Goal: Task Accomplishment & Management: Complete application form

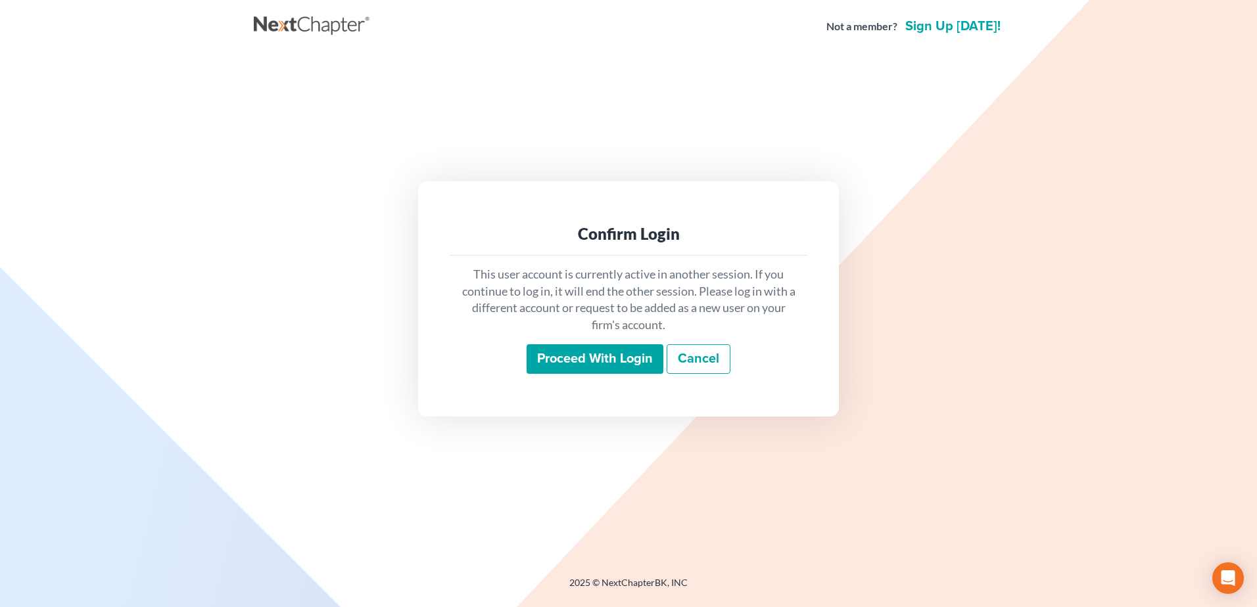
click at [573, 364] on input "Proceed with login" at bounding box center [595, 359] width 137 height 30
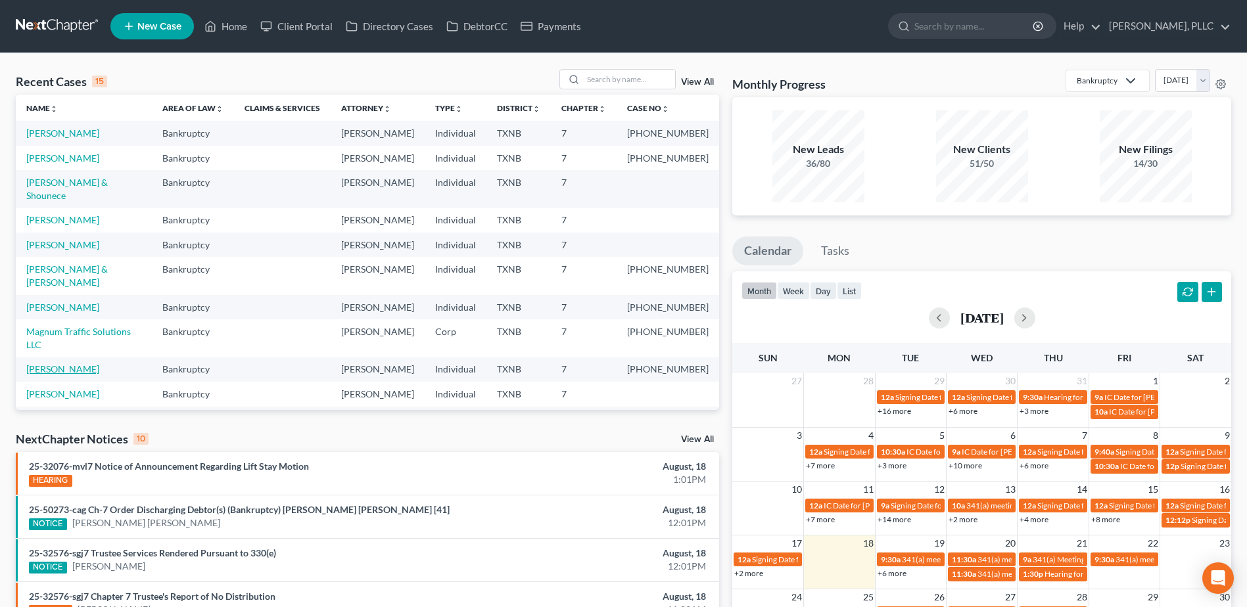
click at [74, 364] on link "[PERSON_NAME]" at bounding box center [62, 369] width 73 height 11
select select "4"
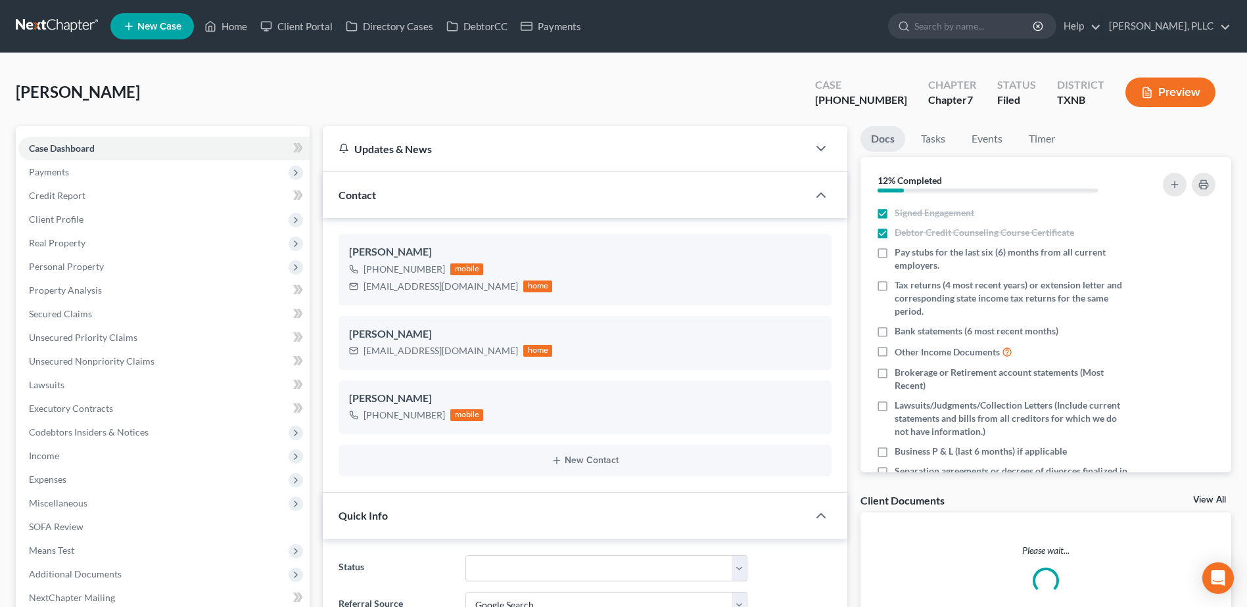
scroll to position [841, 0]
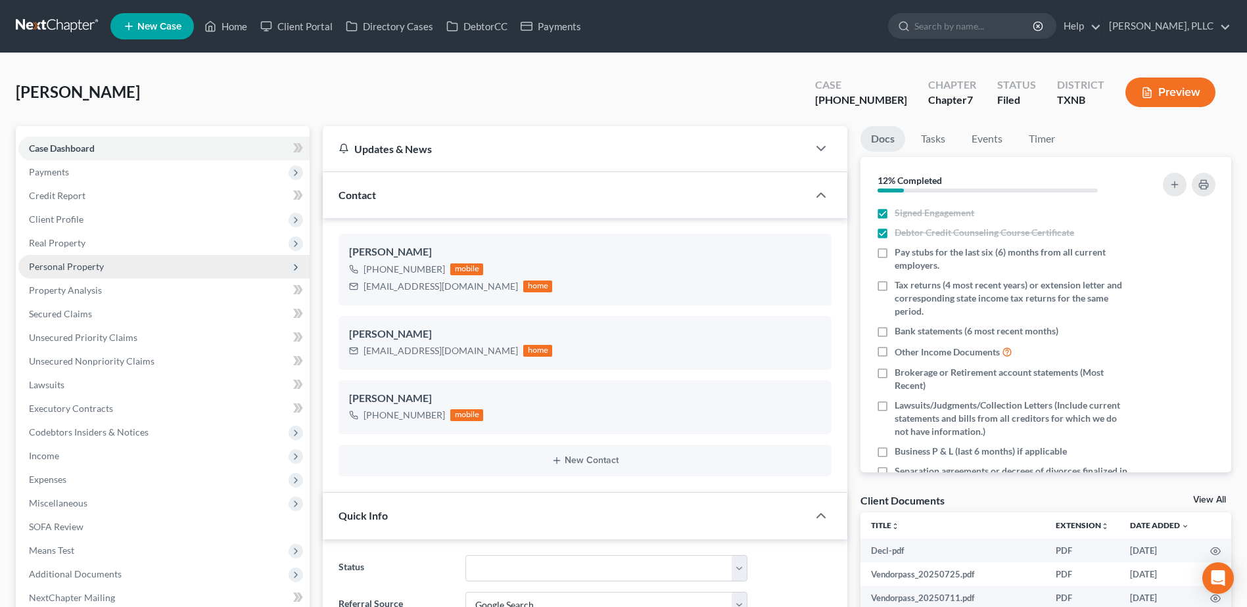
click at [88, 264] on span "Personal Property" at bounding box center [66, 266] width 75 height 11
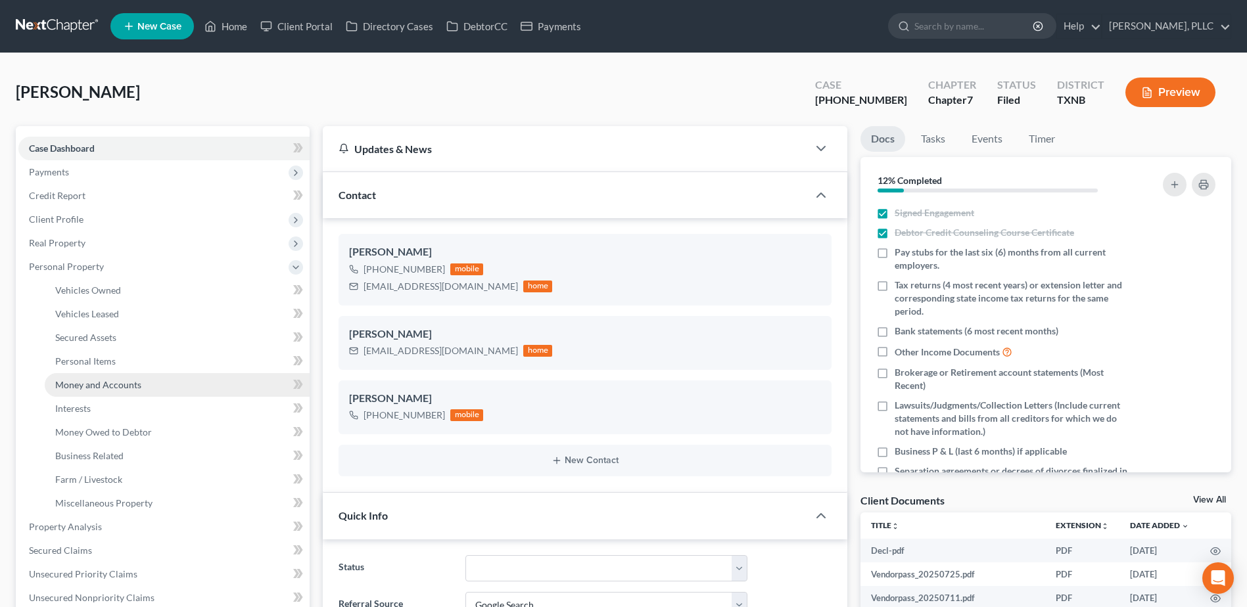
click at [111, 379] on span "Money and Accounts" at bounding box center [98, 384] width 86 height 11
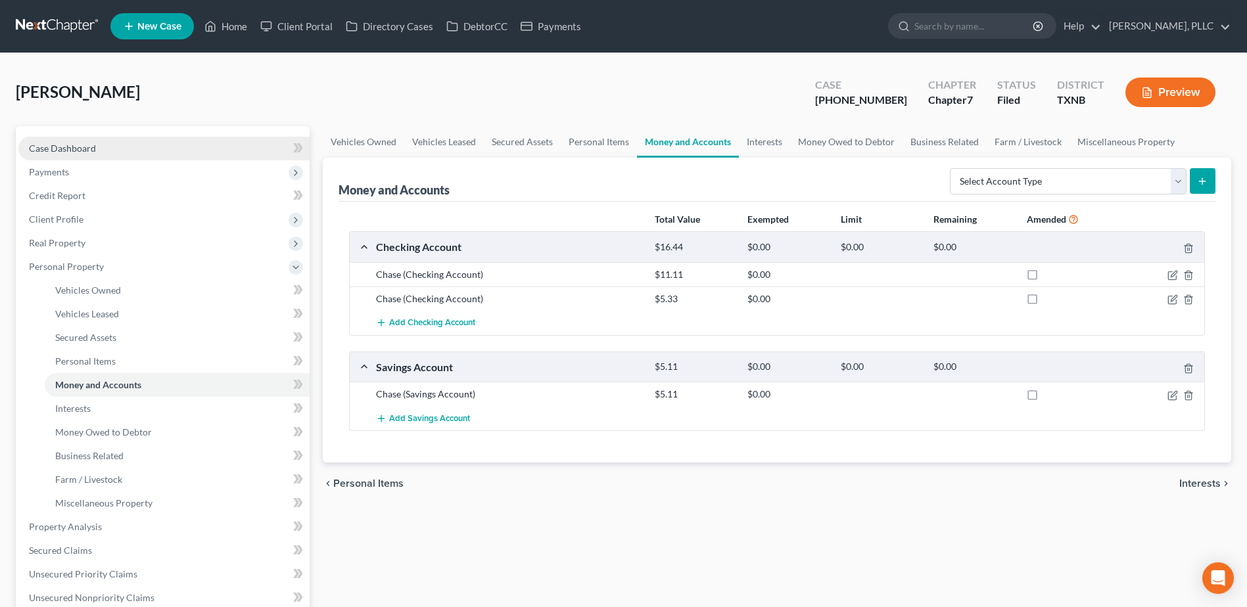
click at [81, 147] on span "Case Dashboard" at bounding box center [62, 148] width 67 height 11
select select "4"
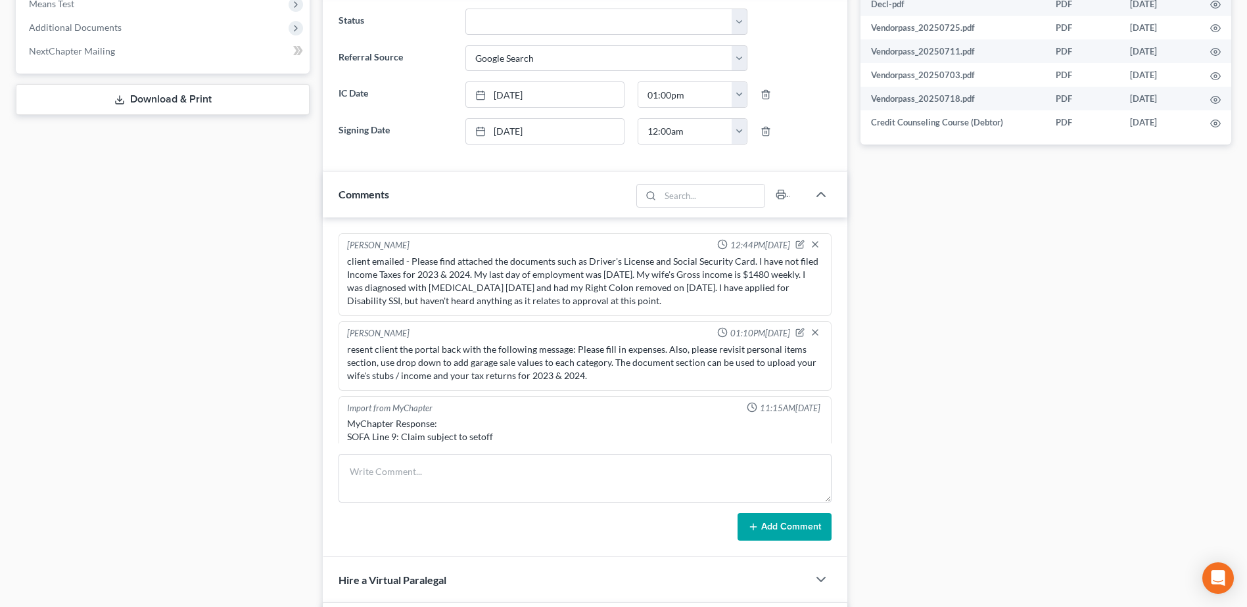
scroll to position [841, 0]
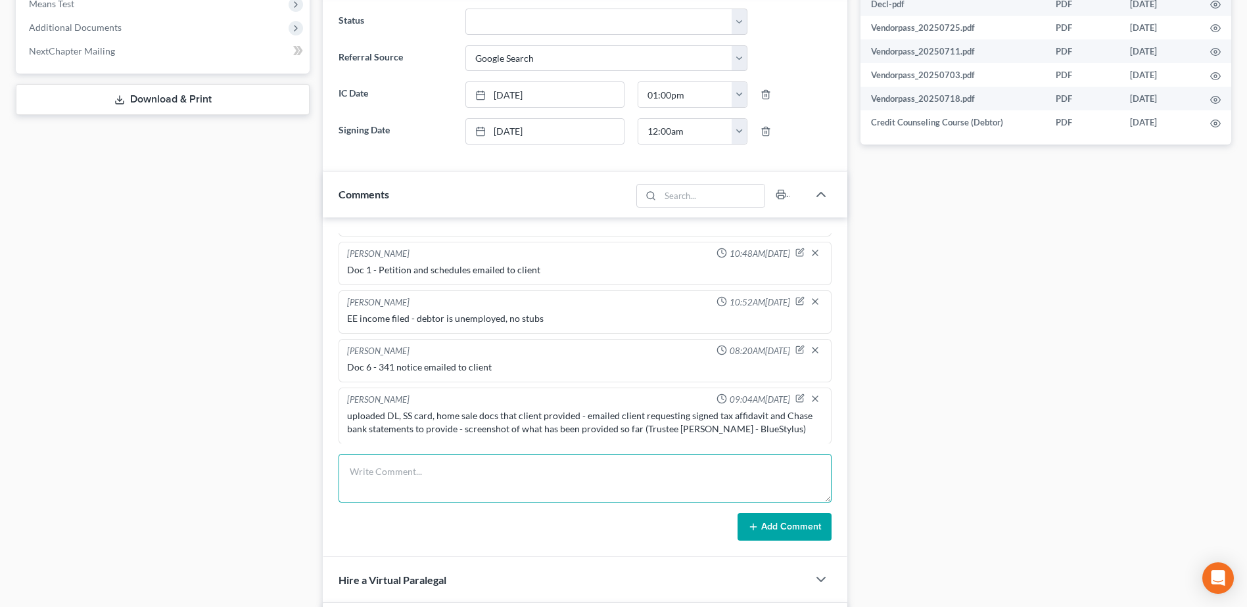
click at [679, 464] on textarea at bounding box center [585, 478] width 493 height 49
type textarea "Uploaded bank account statements provided by debtor to Trustee Seidel - BlueSty…"
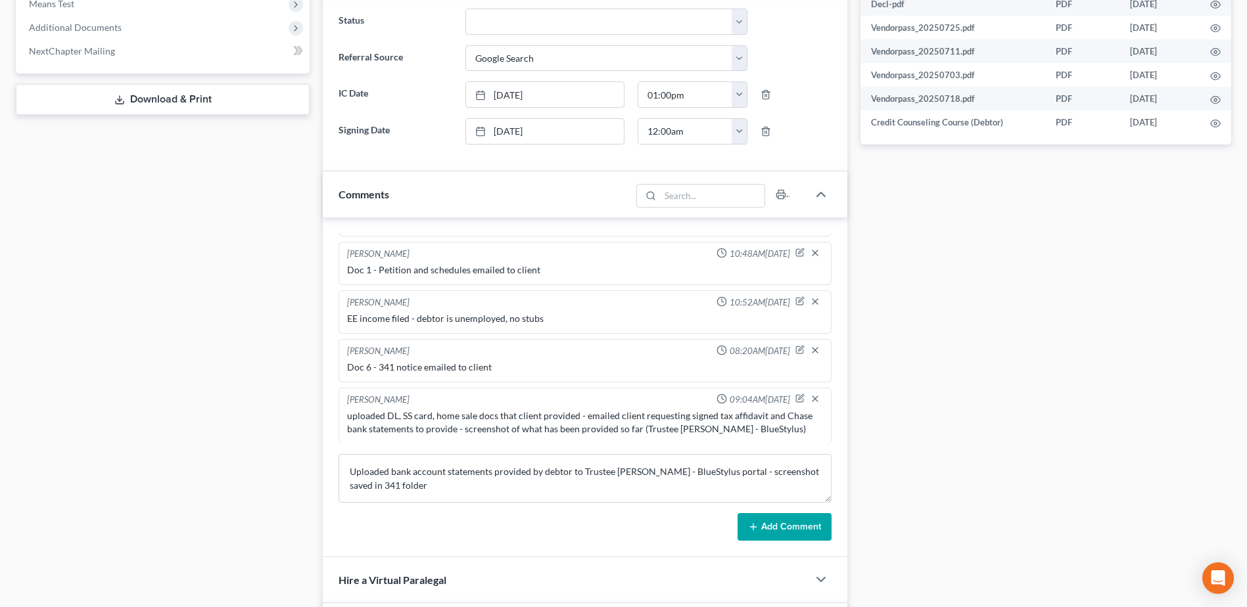
click at [775, 528] on button "Add Comment" at bounding box center [785, 527] width 94 height 28
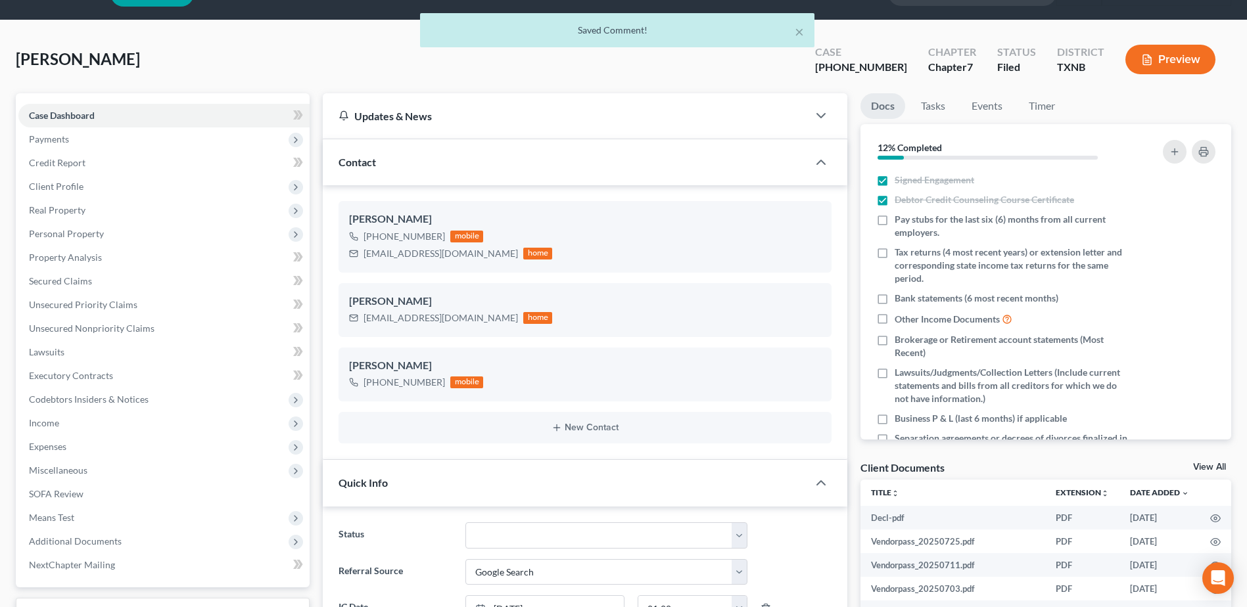
scroll to position [0, 0]
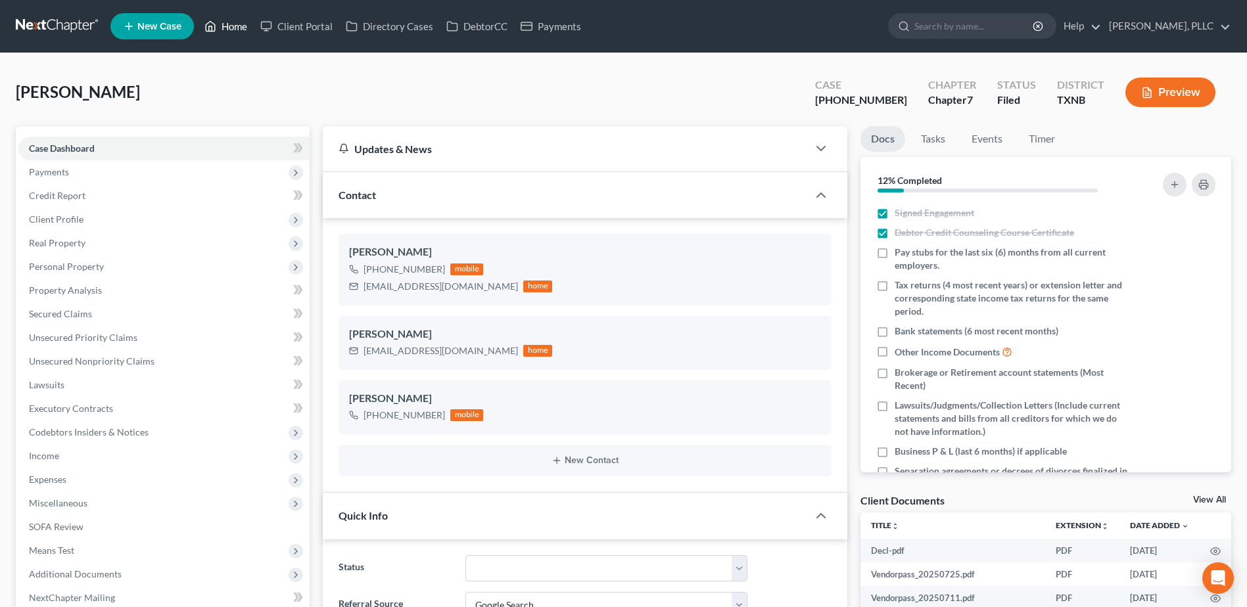
drag, startPoint x: 231, startPoint y: 26, endPoint x: 866, endPoint y: 177, distance: 652.1
click at [231, 26] on link "Home" at bounding box center [226, 26] width 56 height 24
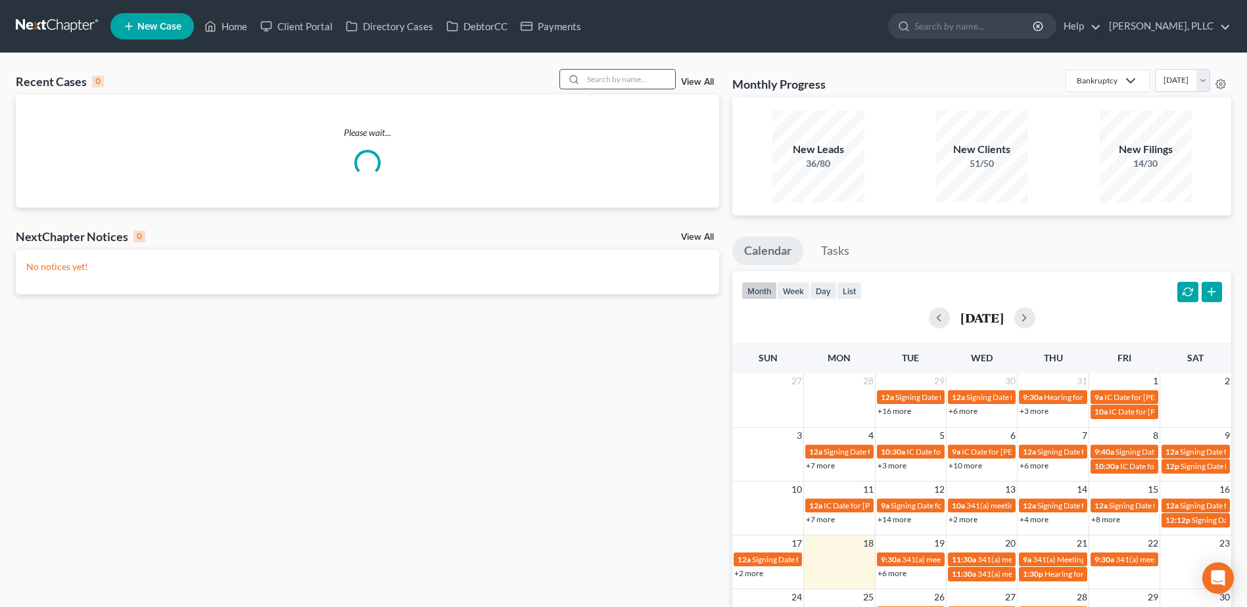
click at [639, 83] on input "search" at bounding box center [629, 79] width 92 height 19
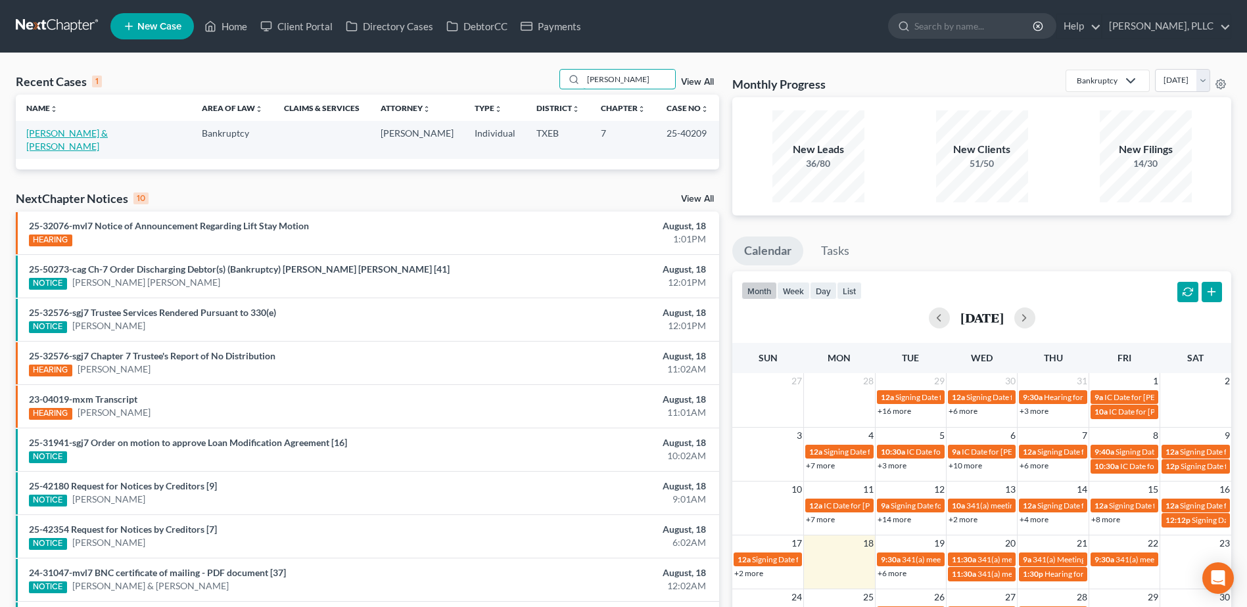
type input "bearden"
drag, startPoint x: 84, startPoint y: 136, endPoint x: 121, endPoint y: 148, distance: 38.7
click at [84, 135] on link "[PERSON_NAME] & [PERSON_NAME]" at bounding box center [67, 140] width 82 height 24
select select "4"
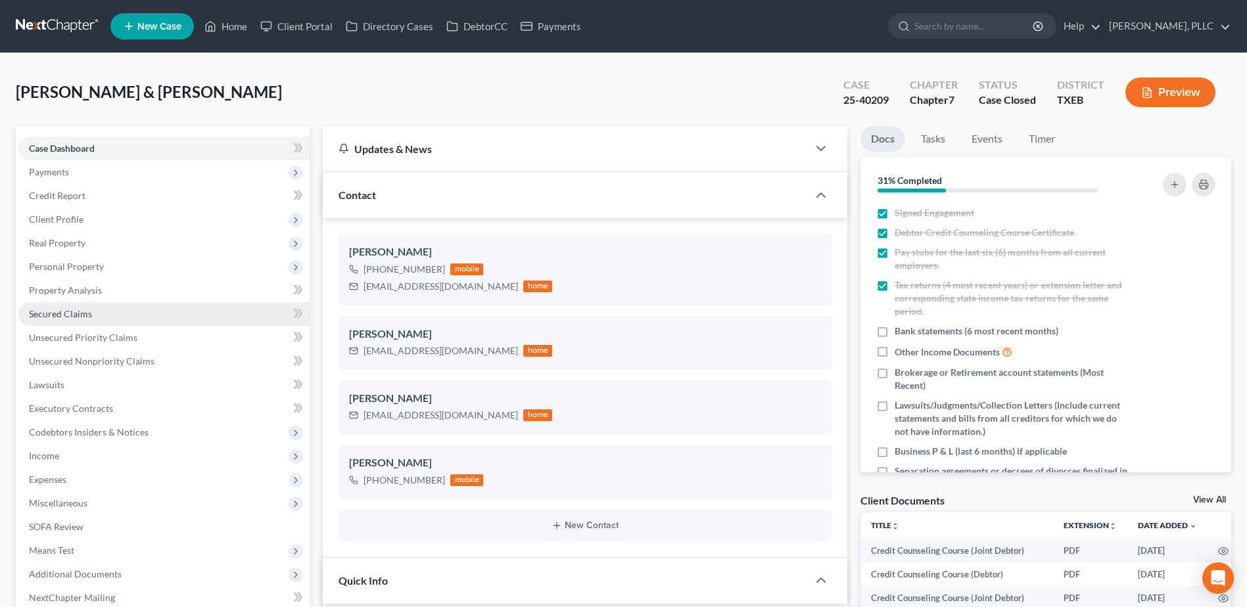
scroll to position [789, 0]
click at [74, 317] on span "Secured Claims" at bounding box center [60, 313] width 63 height 11
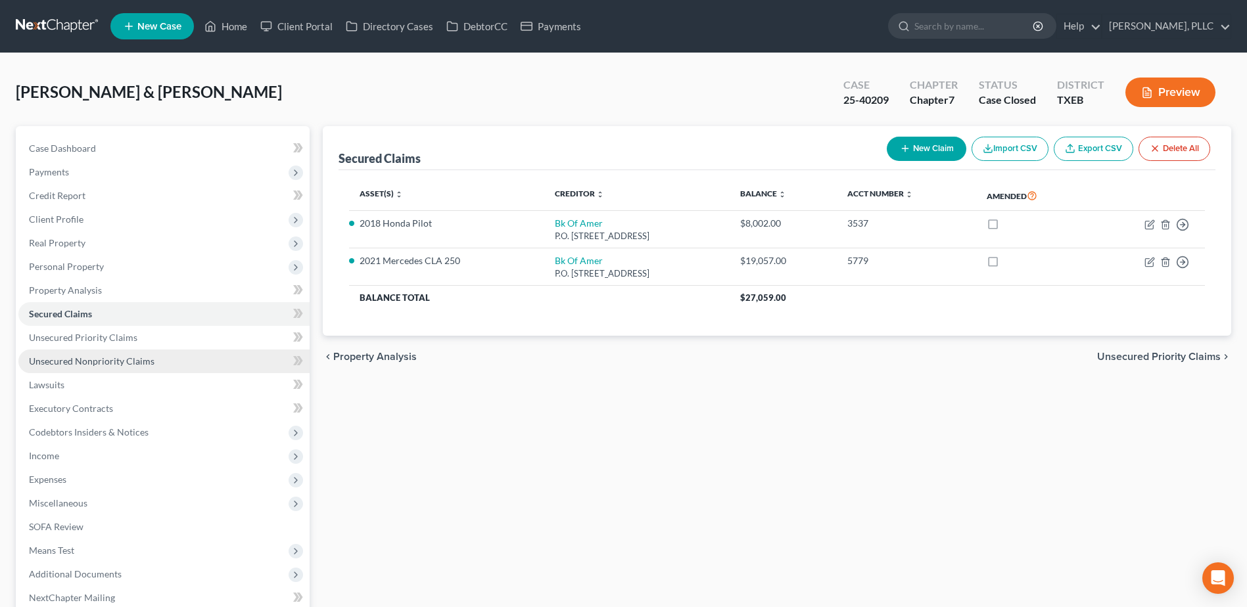
click at [74, 363] on span "Unsecured Nonpriority Claims" at bounding box center [92, 361] width 126 height 11
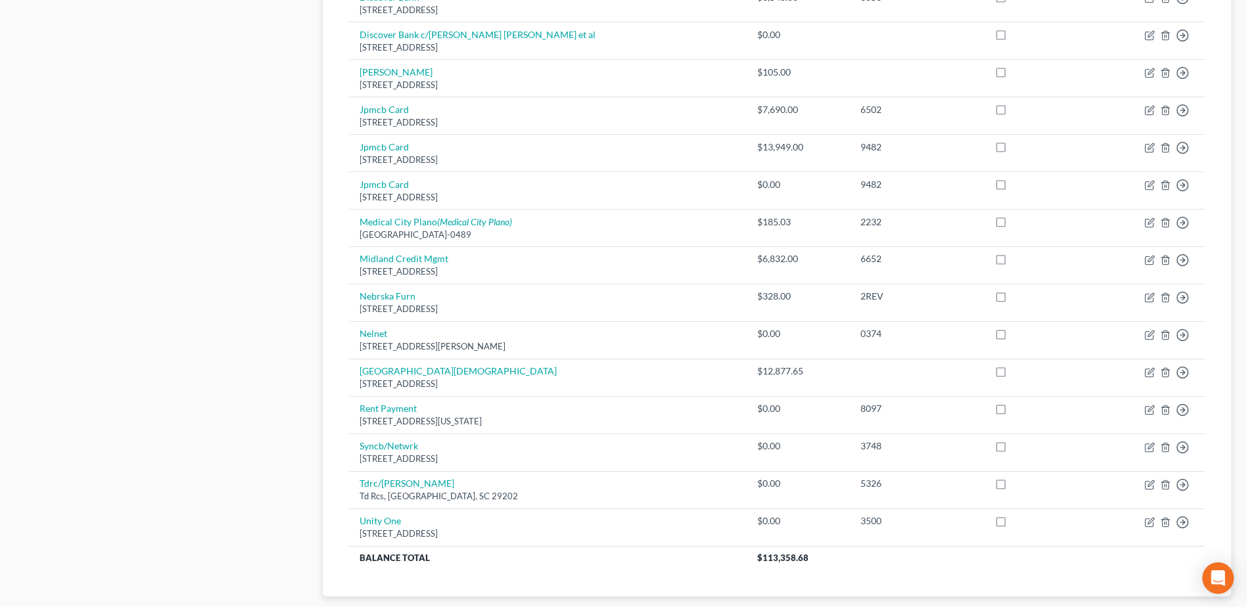
scroll to position [789, 0]
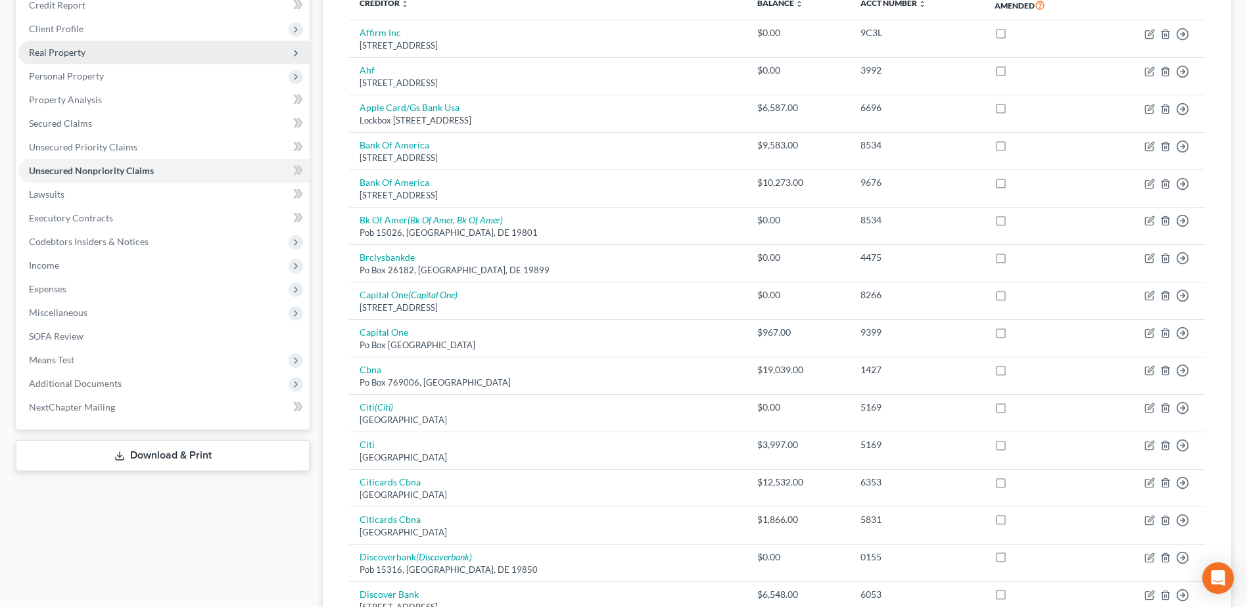
scroll to position [197, 0]
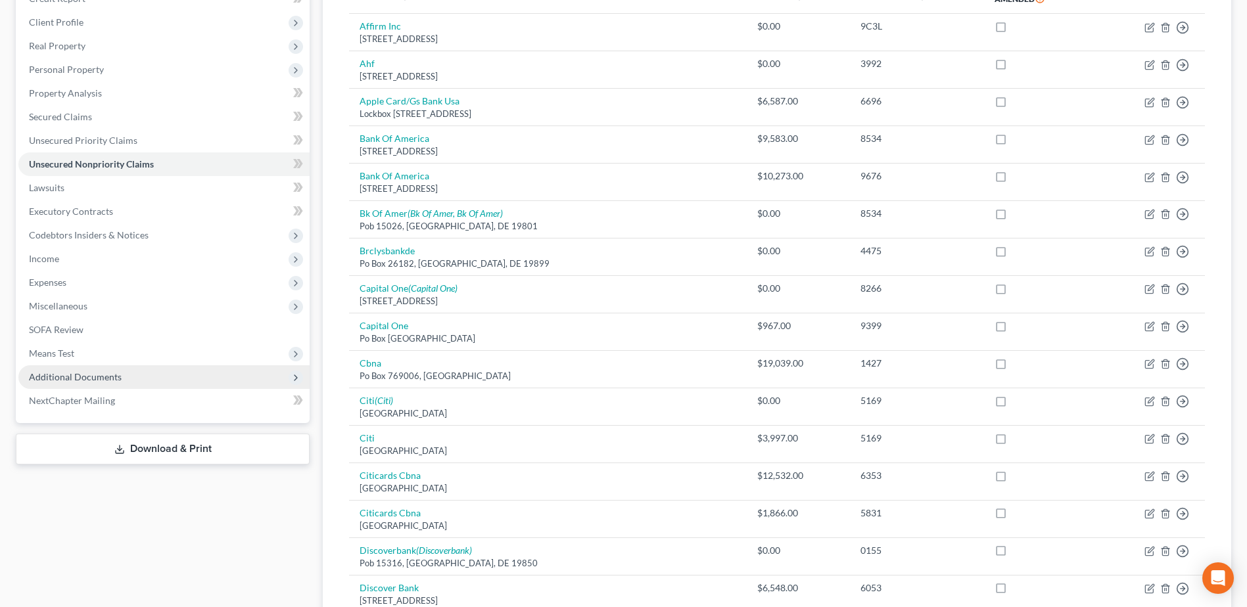
click at [96, 381] on span "Additional Documents" at bounding box center [75, 376] width 93 height 11
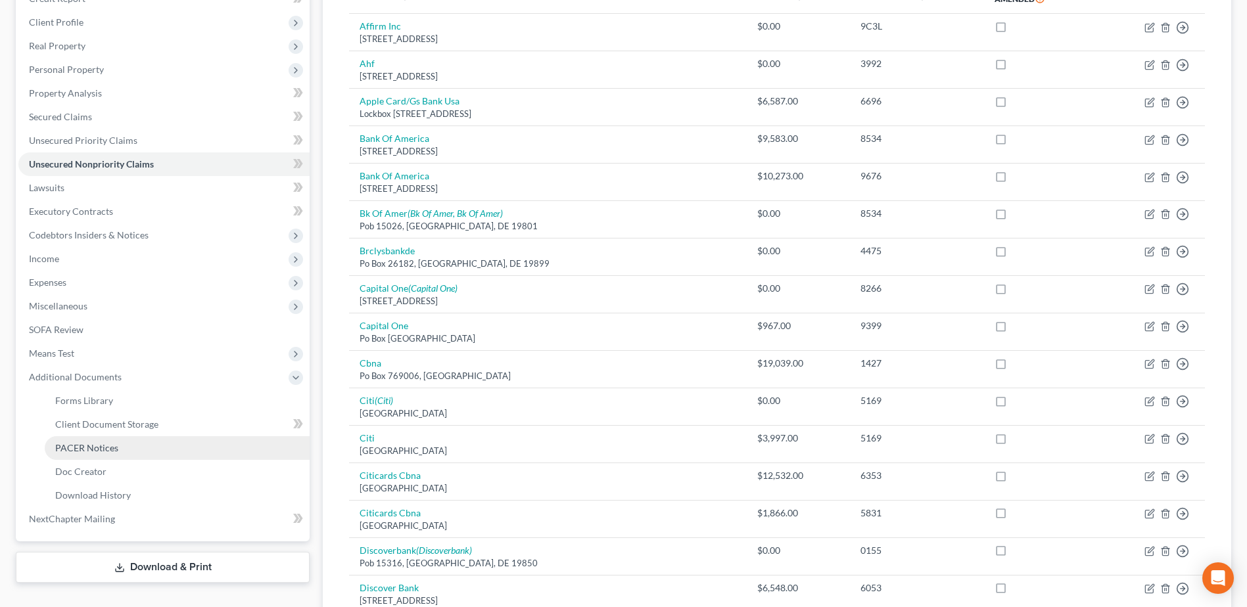
click at [101, 449] on span "PACER Notices" at bounding box center [86, 447] width 63 height 11
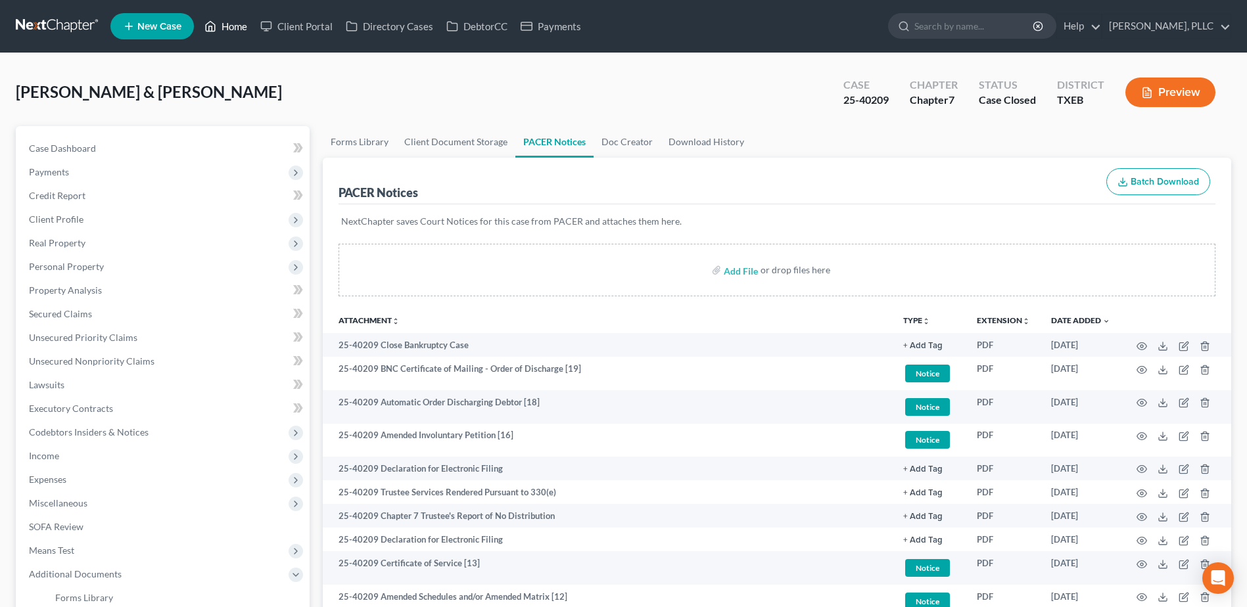
drag, startPoint x: 240, startPoint y: 25, endPoint x: 886, endPoint y: 217, distance: 674.1
click at [240, 25] on link "Home" at bounding box center [226, 26] width 56 height 24
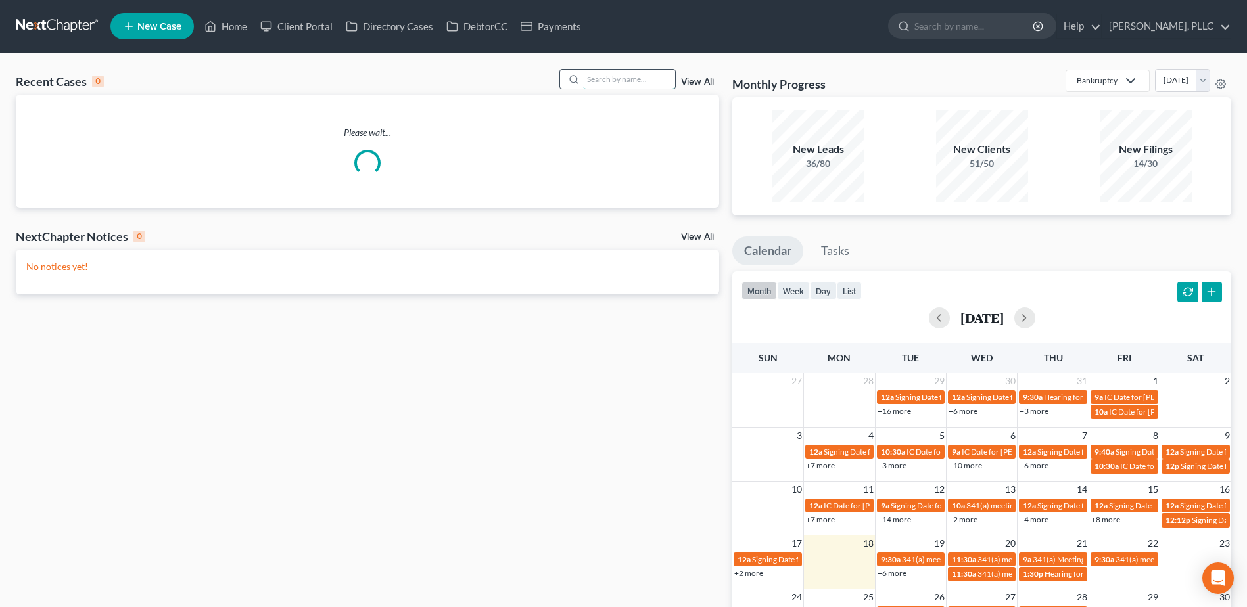
click at [627, 79] on input "search" at bounding box center [629, 79] width 92 height 19
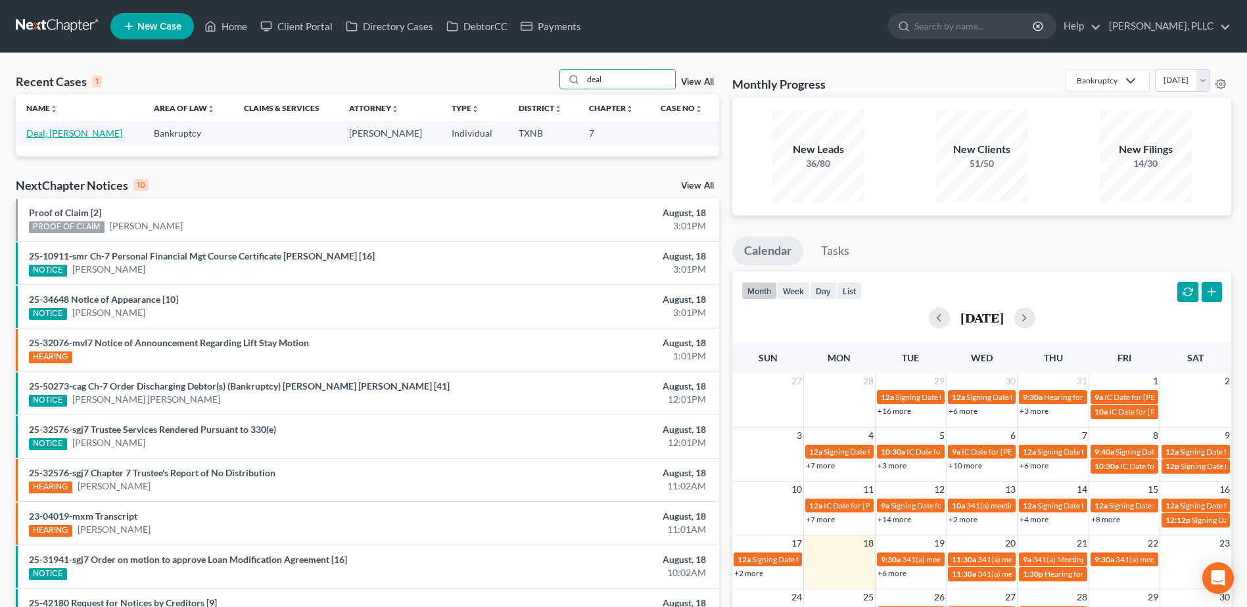
type input "deal"
click at [60, 129] on link "Deal, [PERSON_NAME]" at bounding box center [74, 133] width 96 height 11
select select "4"
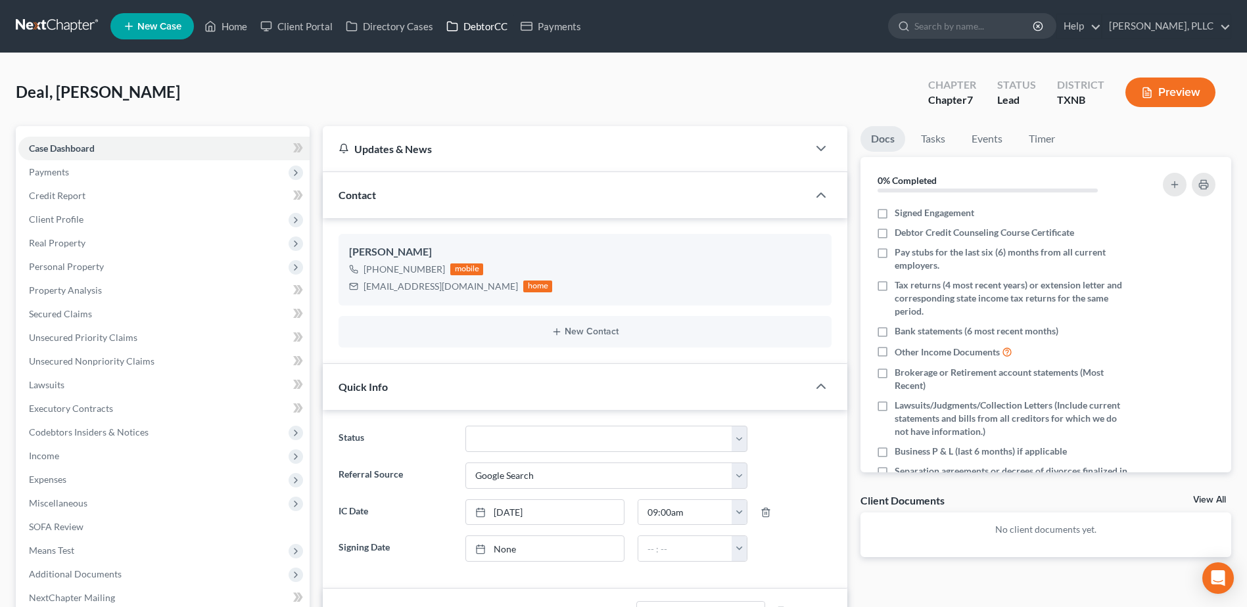
click at [488, 26] on link "DebtorCC" at bounding box center [477, 26] width 74 height 24
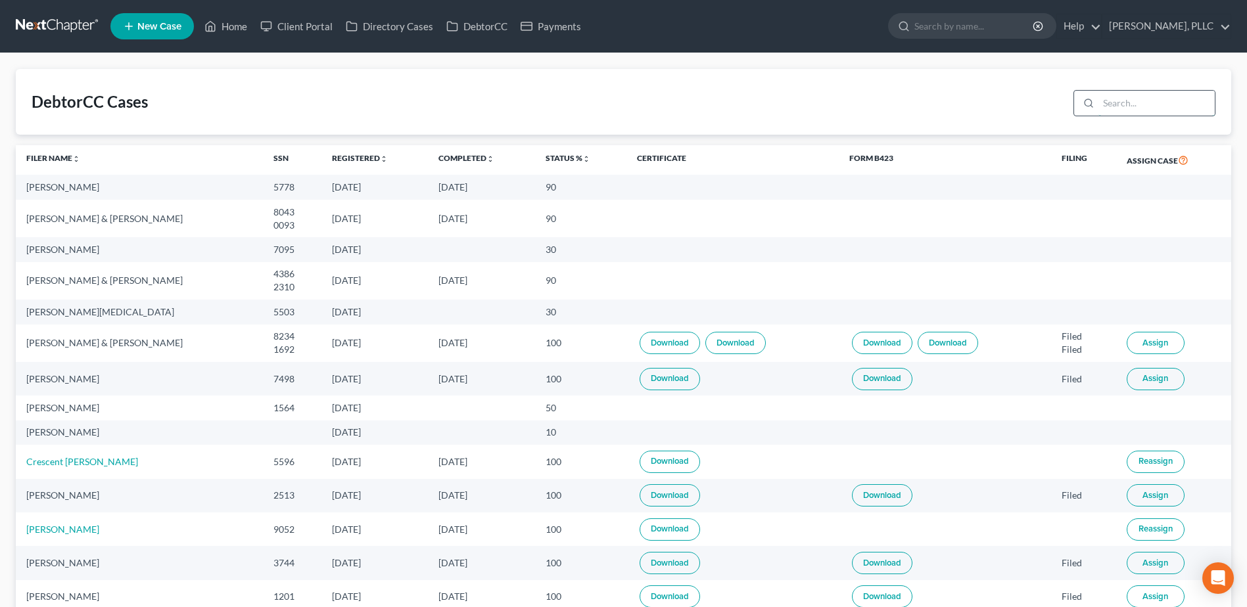
click at [1152, 108] on input "search" at bounding box center [1156, 103] width 116 height 25
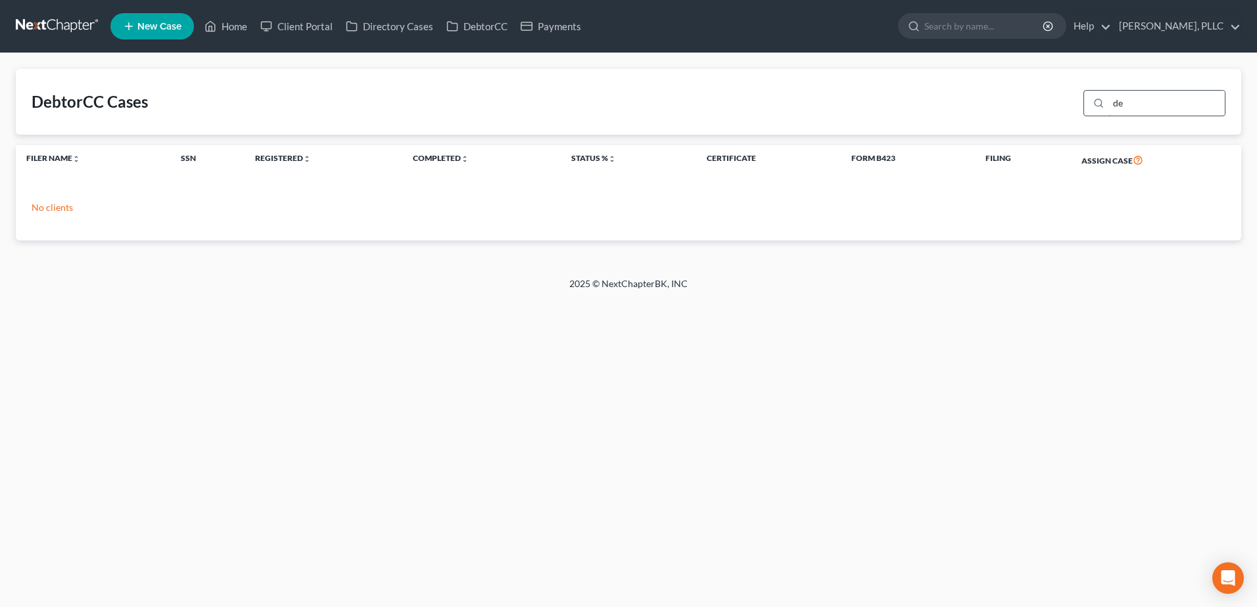
type input "d"
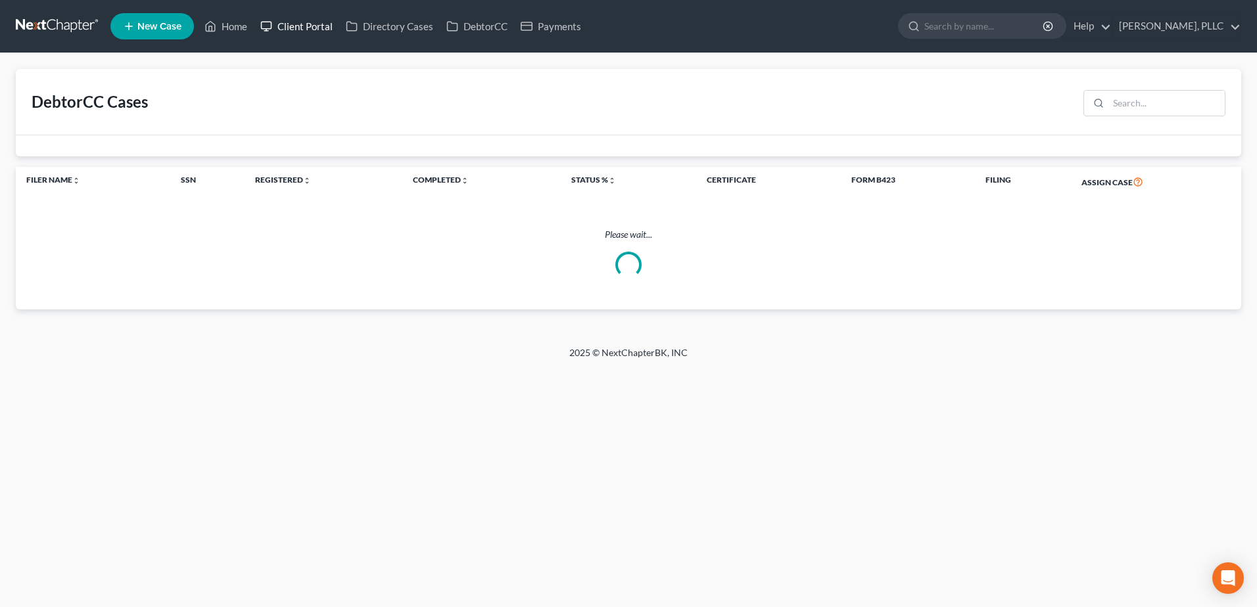
click at [304, 22] on link "Client Portal" at bounding box center [296, 26] width 85 height 24
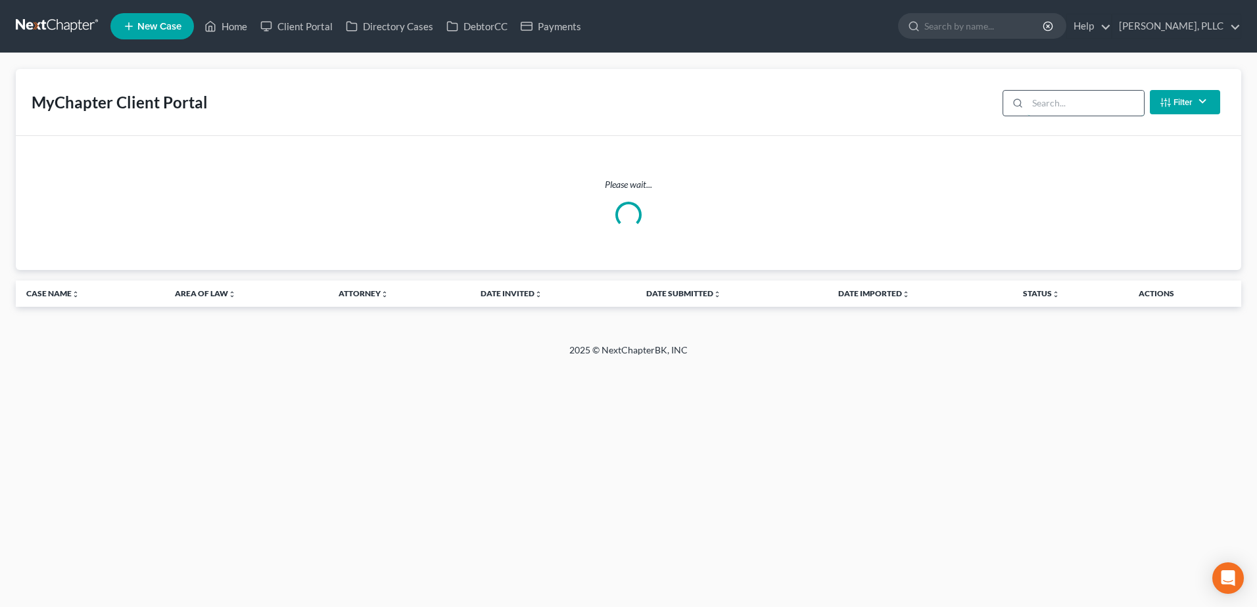
click at [1100, 108] on input "search" at bounding box center [1085, 103] width 116 height 25
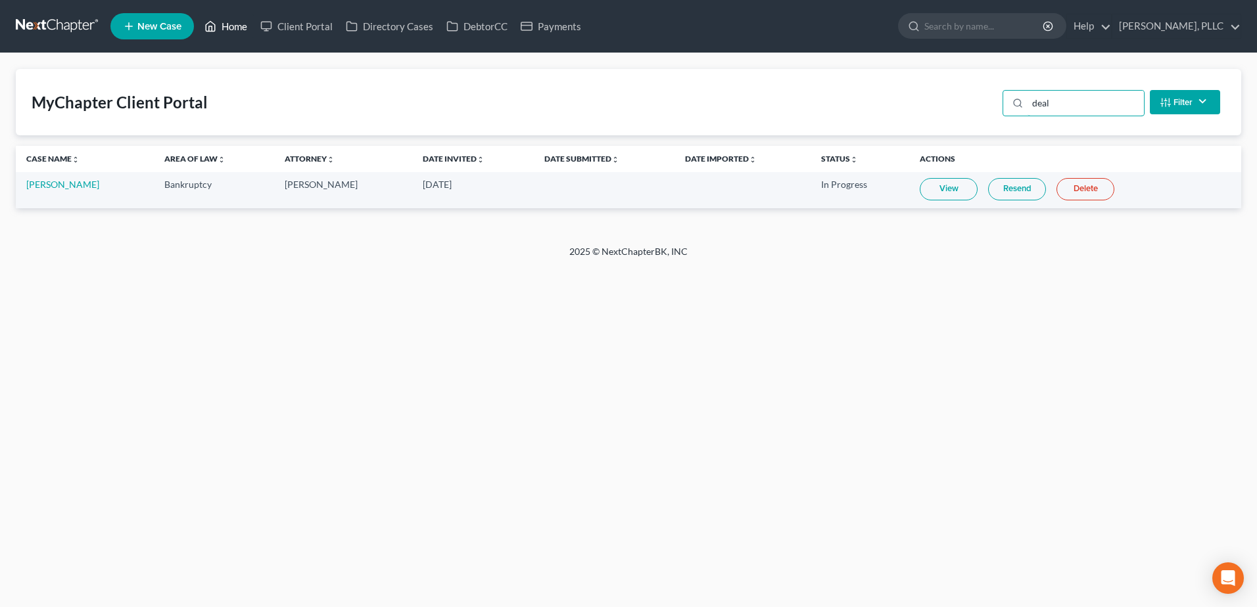
type input "deal"
click at [234, 18] on link "Home" at bounding box center [226, 26] width 56 height 24
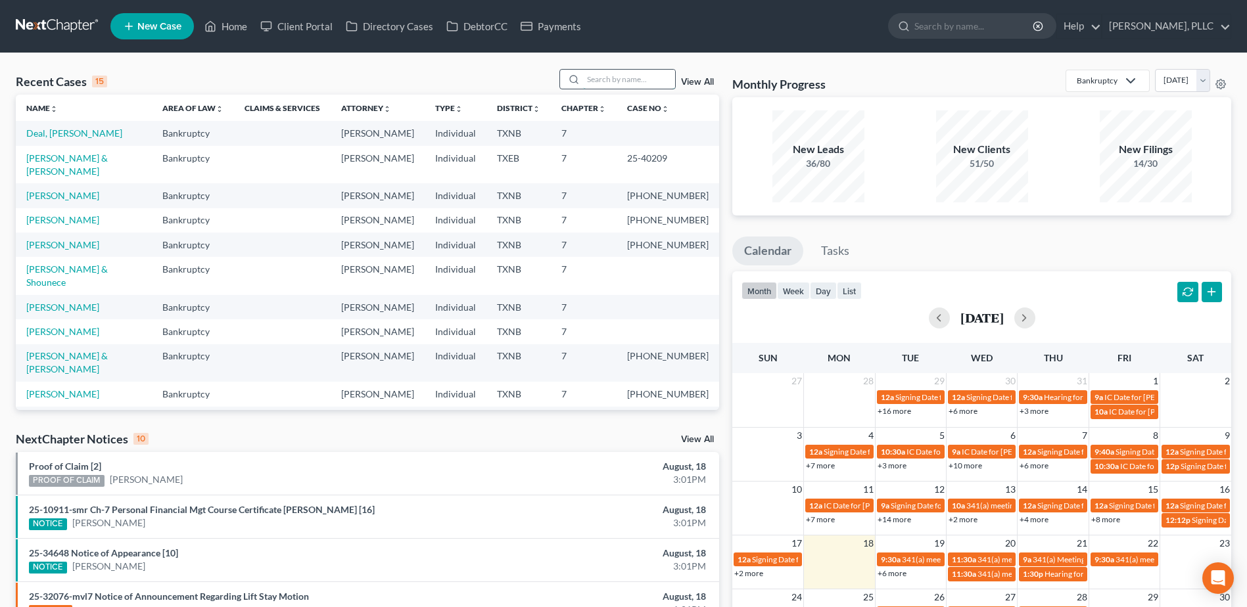
click at [607, 87] on input "search" at bounding box center [629, 79] width 92 height 19
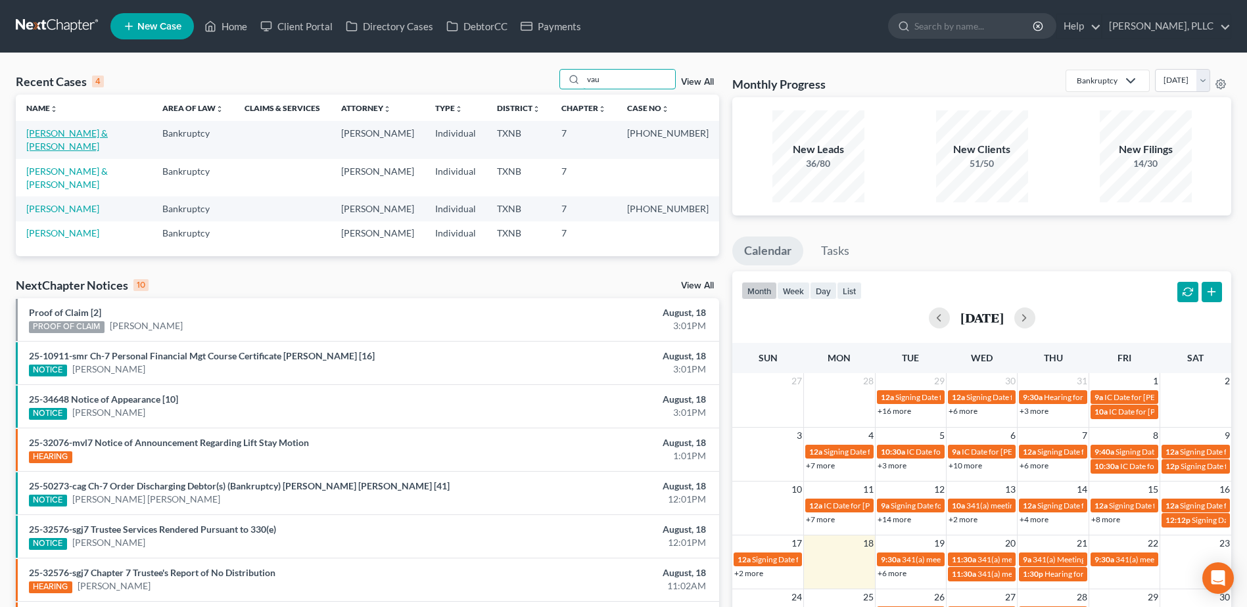
type input "vau"
click at [108, 133] on link "[PERSON_NAME] & [PERSON_NAME]" at bounding box center [67, 140] width 82 height 24
select select "4"
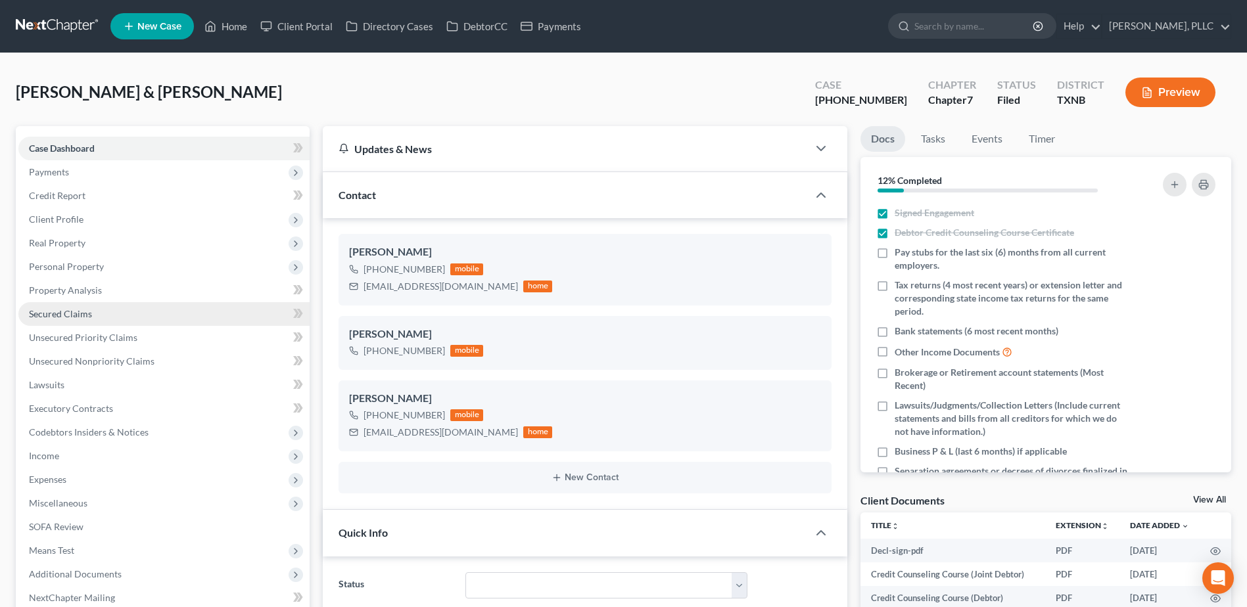
click at [87, 313] on span "Secured Claims" at bounding box center [60, 313] width 63 height 11
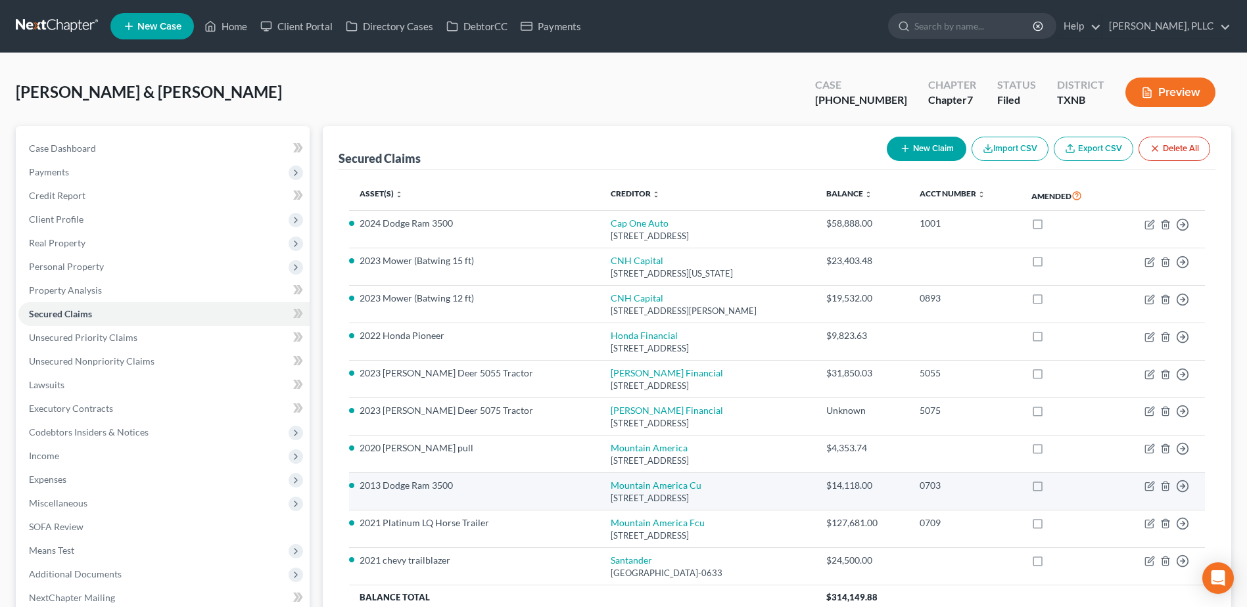
scroll to position [120, 0]
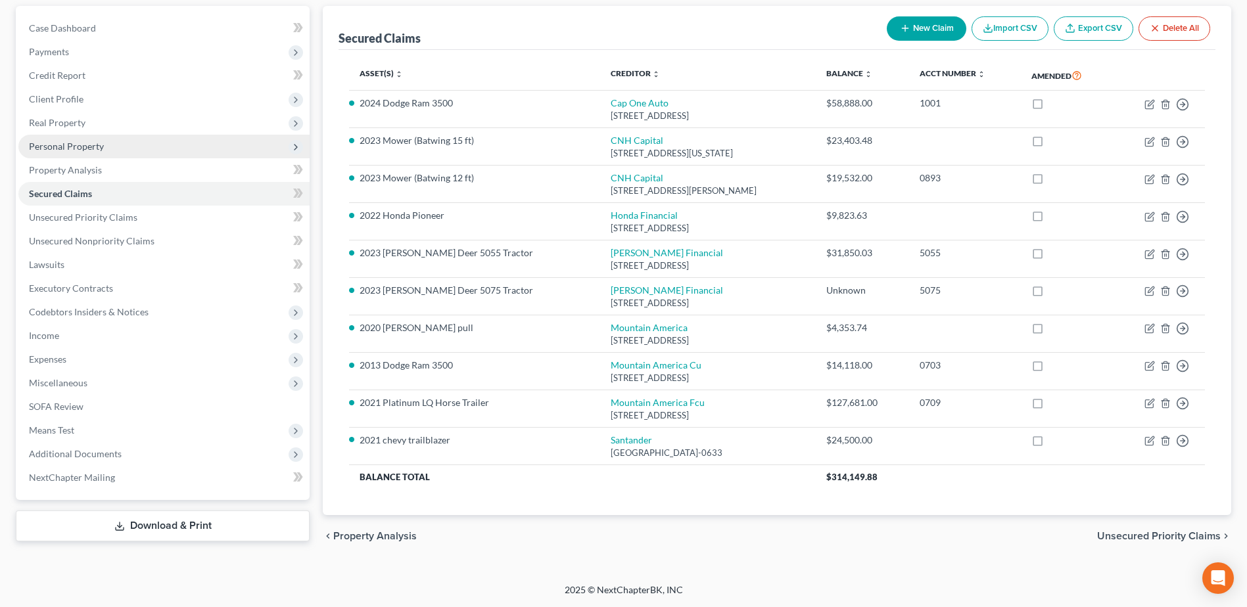
click at [76, 141] on span "Personal Property" at bounding box center [66, 146] width 75 height 11
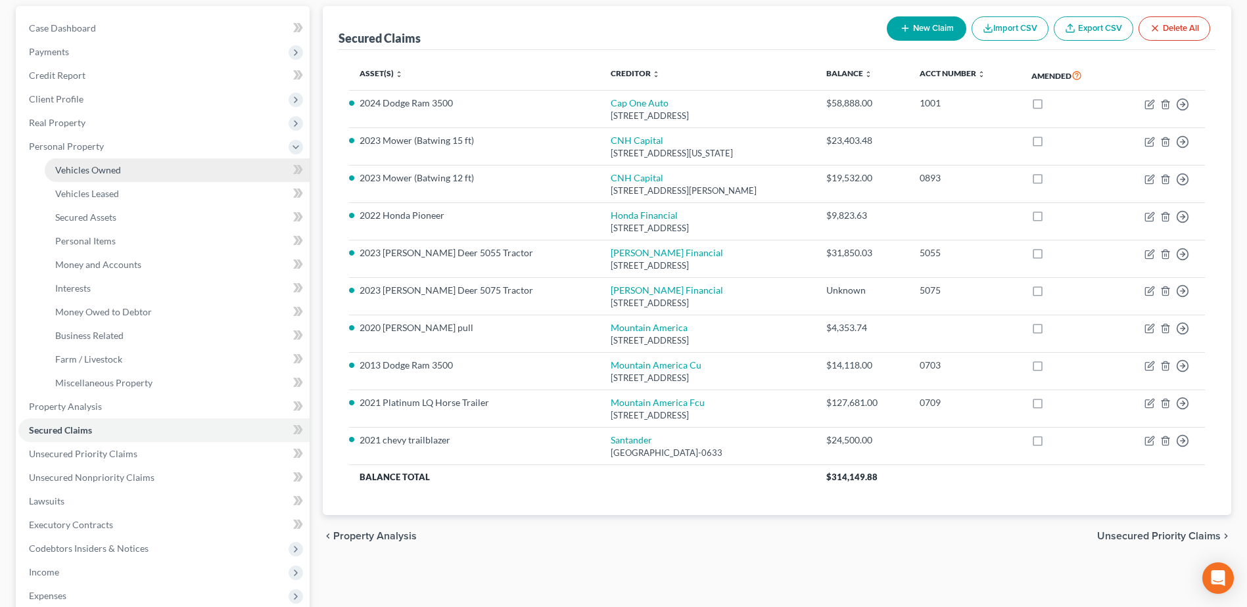
click at [85, 172] on span "Vehicles Owned" at bounding box center [88, 169] width 66 height 11
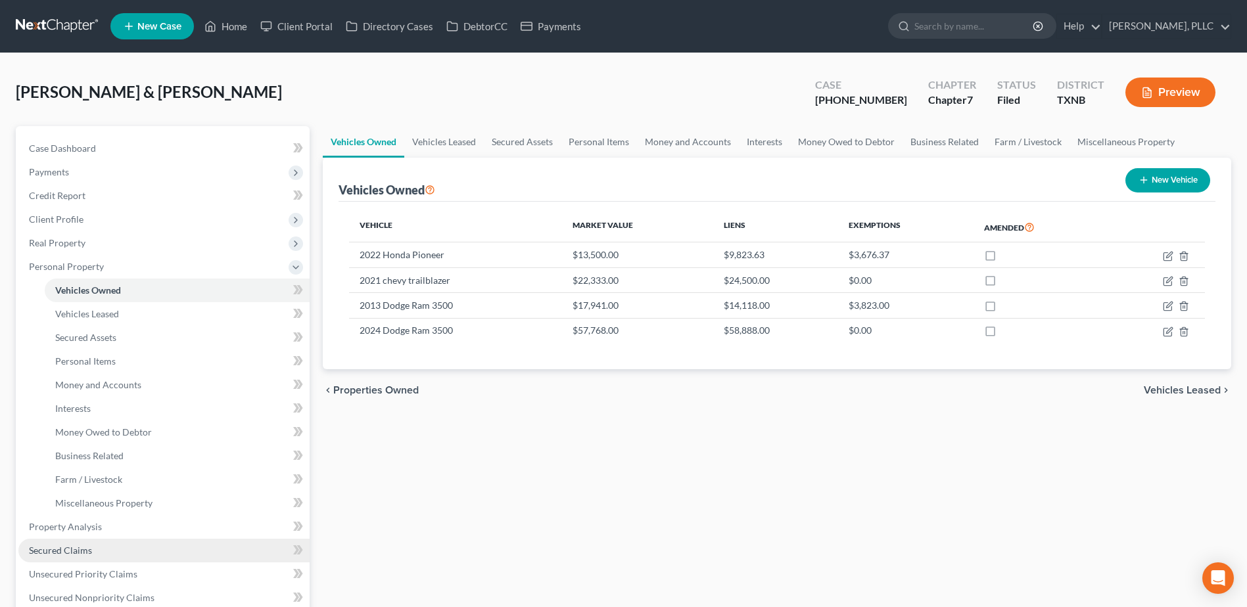
click at [83, 553] on span "Secured Claims" at bounding box center [60, 550] width 63 height 11
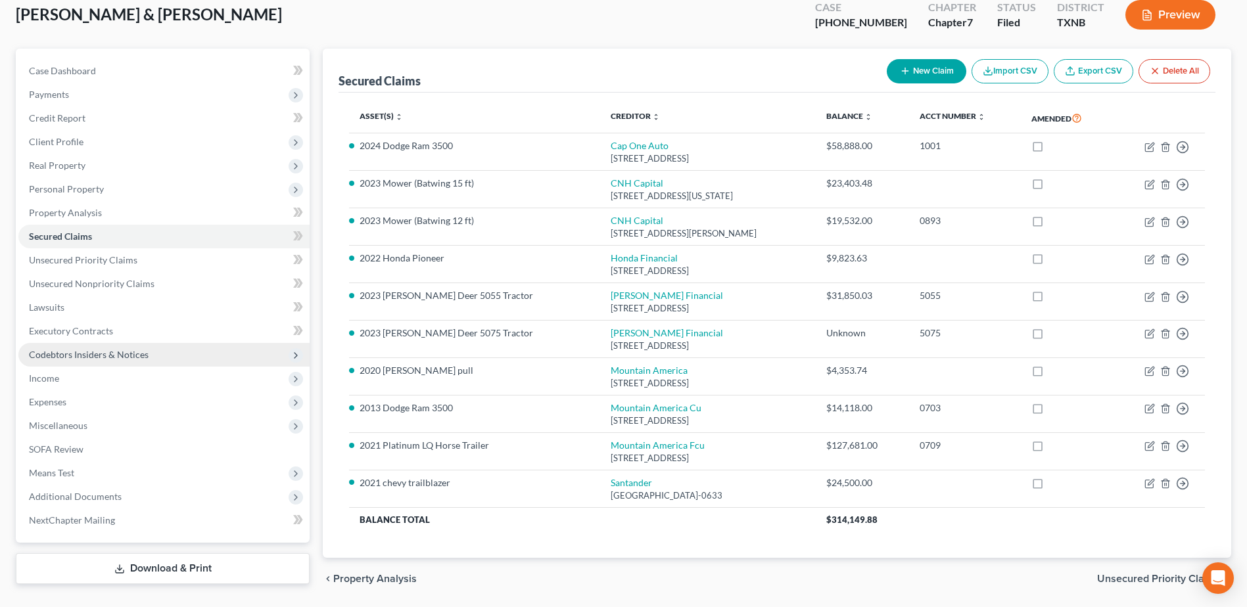
scroll to position [55, 0]
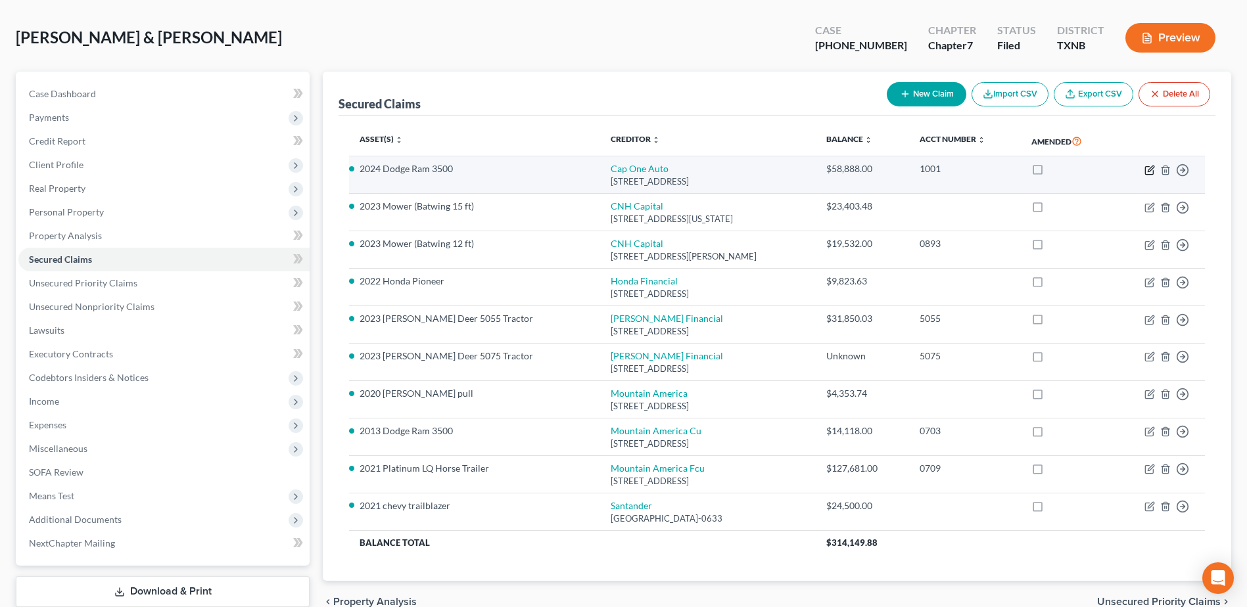
click at [1148, 172] on icon "button" at bounding box center [1151, 169] width 6 height 6
select select "45"
select select "0"
select select "1"
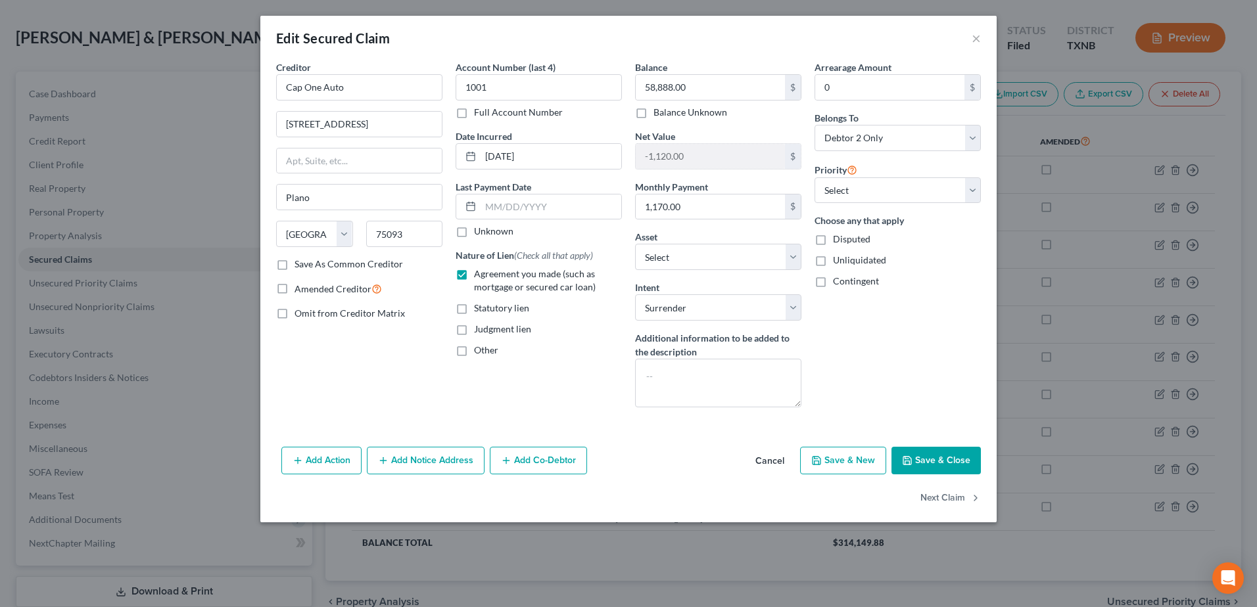
click at [764, 456] on button "Cancel" at bounding box center [770, 461] width 50 height 26
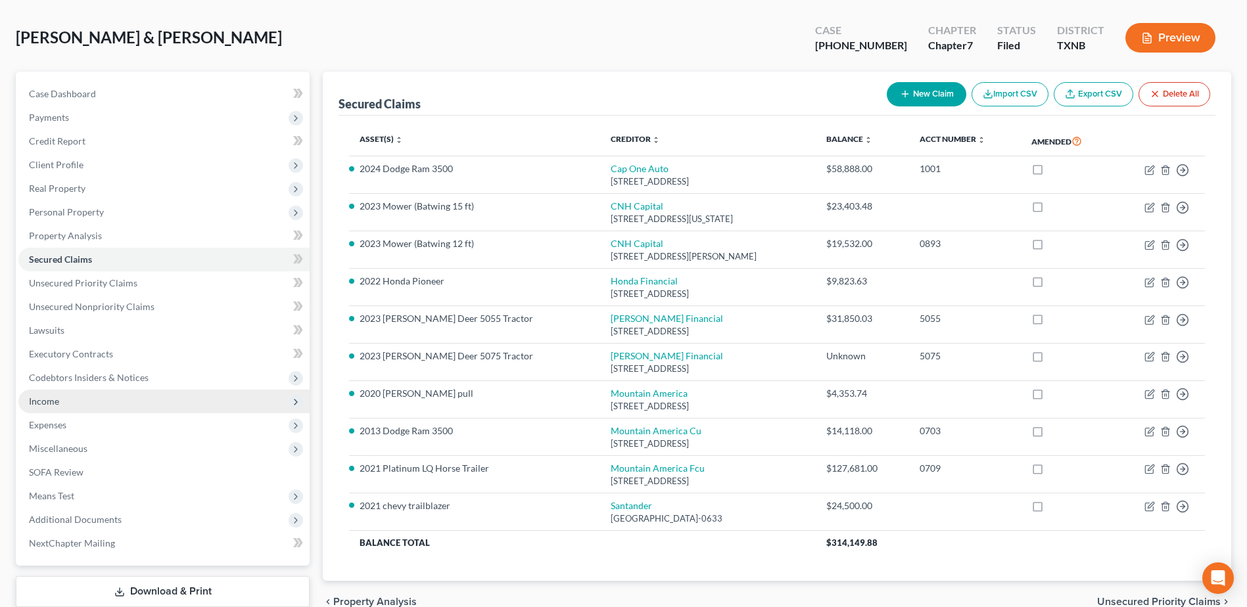
click at [45, 396] on span "Income" at bounding box center [44, 401] width 30 height 11
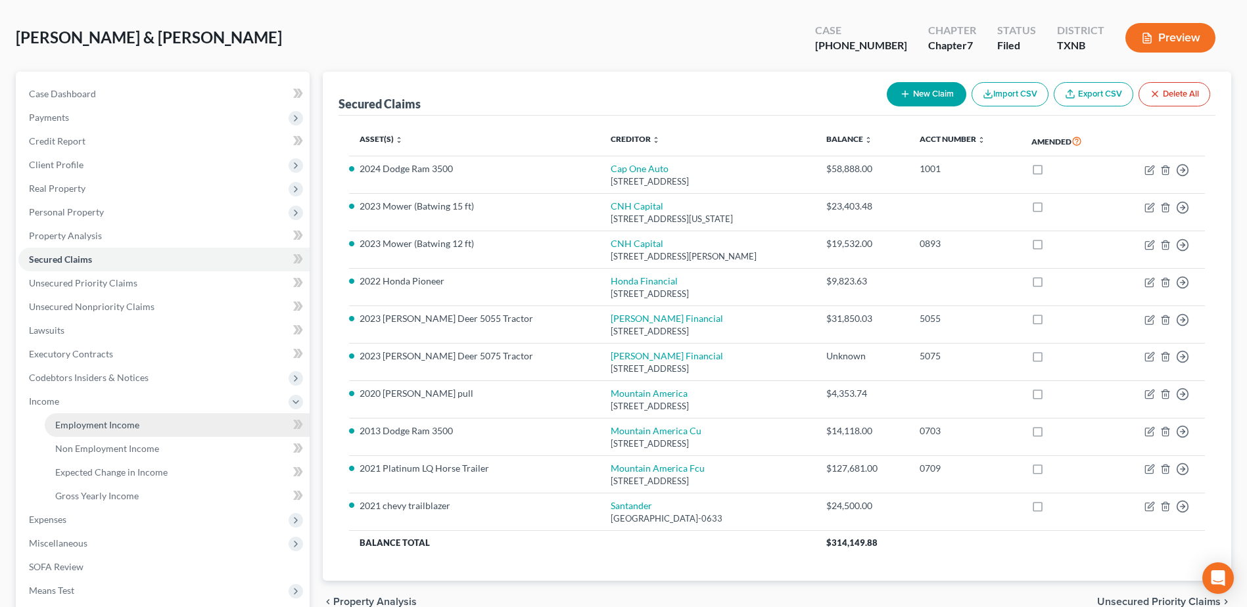
click at [110, 423] on span "Employment Income" at bounding box center [97, 424] width 84 height 11
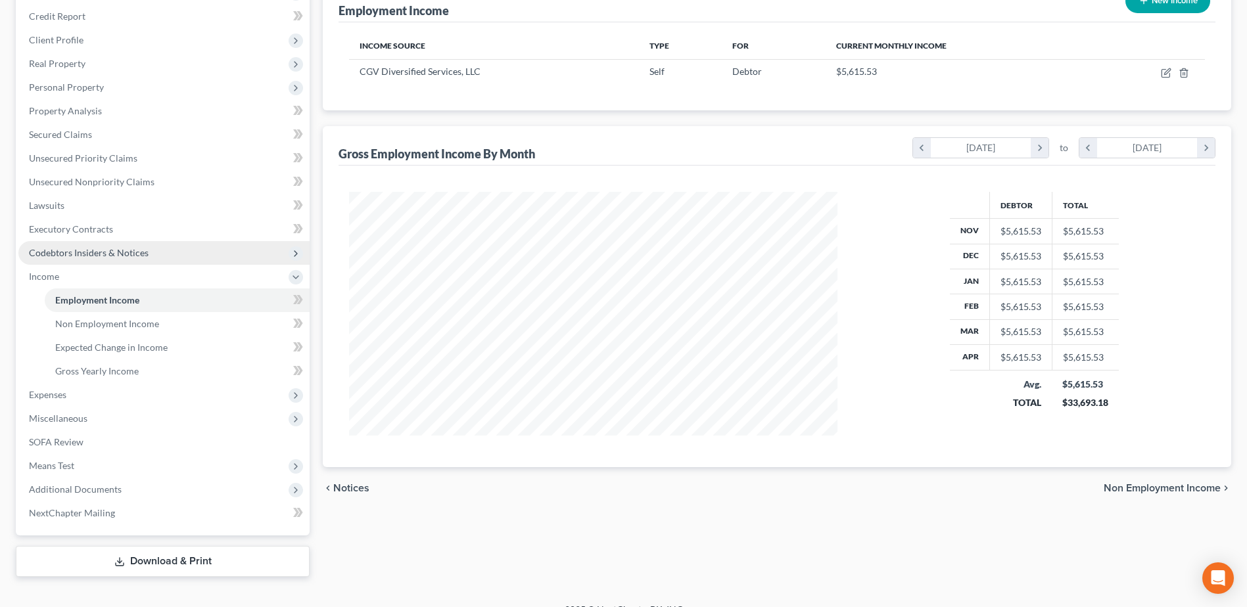
scroll to position [199, 0]
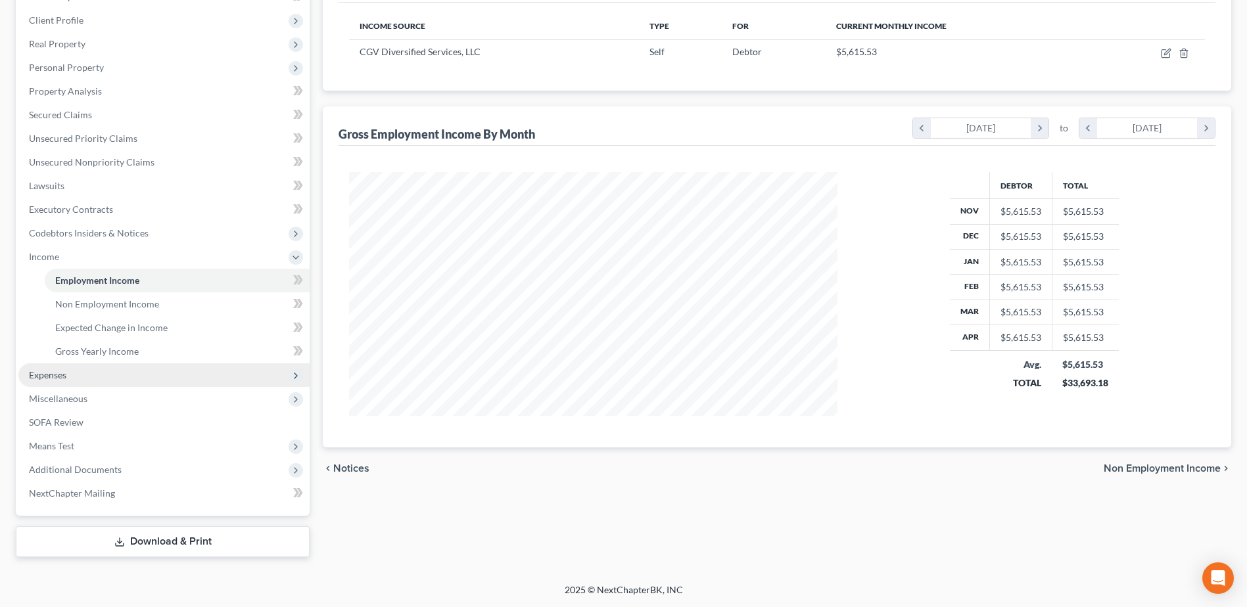
click at [70, 378] on span "Expenses" at bounding box center [163, 376] width 291 height 24
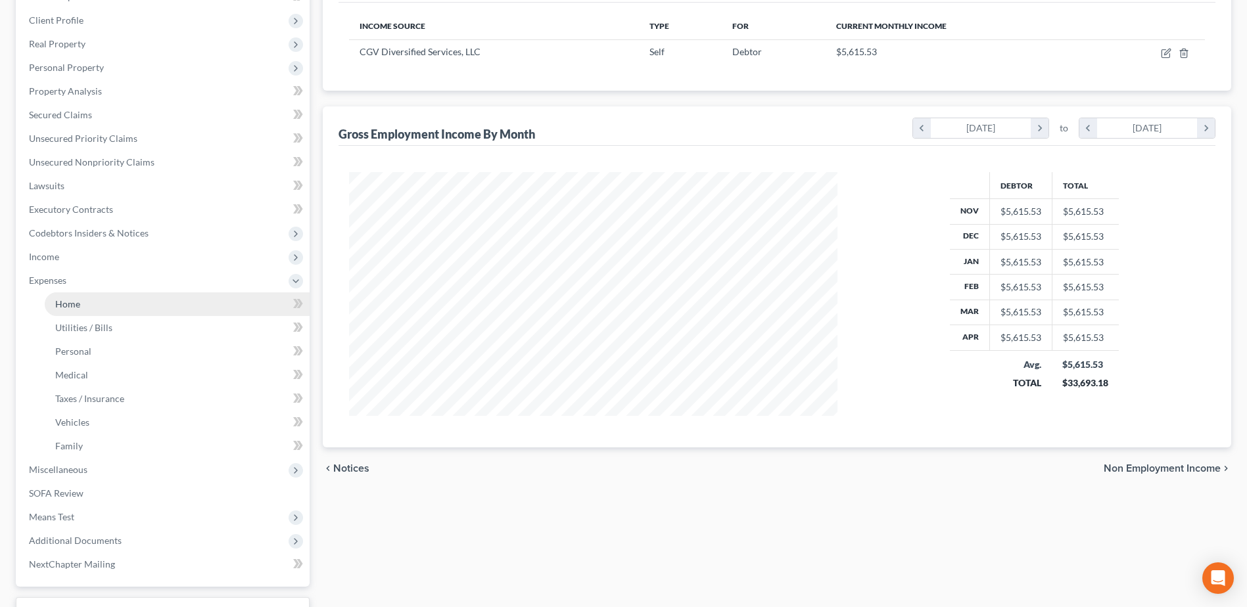
click at [67, 301] on span "Home" at bounding box center [67, 303] width 25 height 11
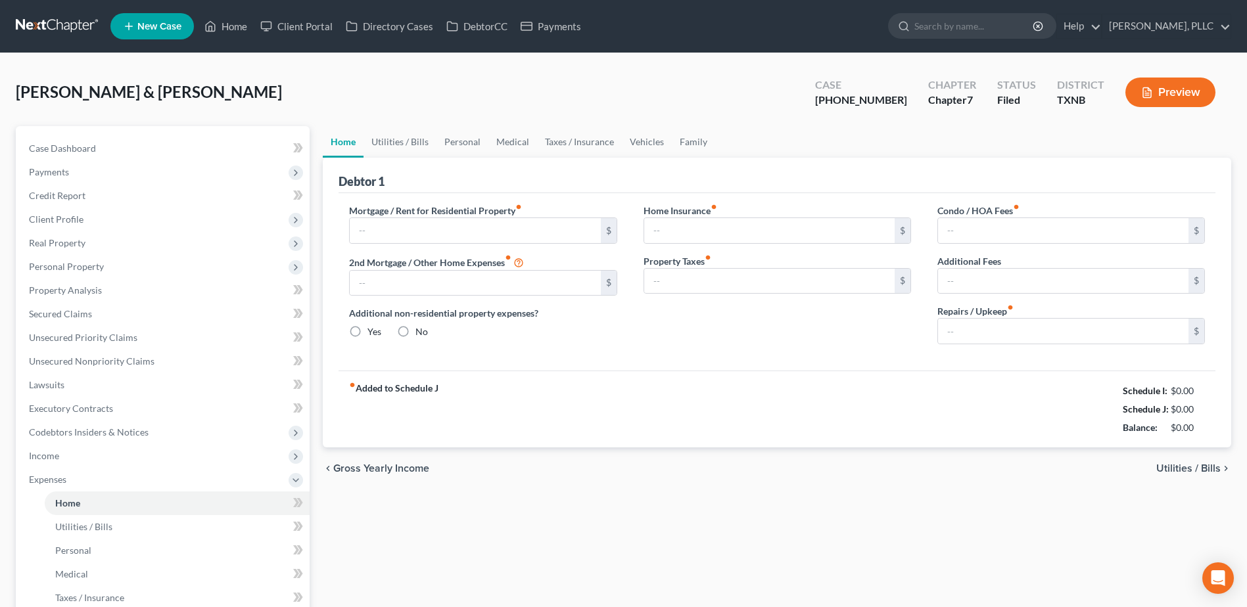
type input "3,800.00"
type input "0.00"
radio input "true"
type input "65.00"
type input "0.00"
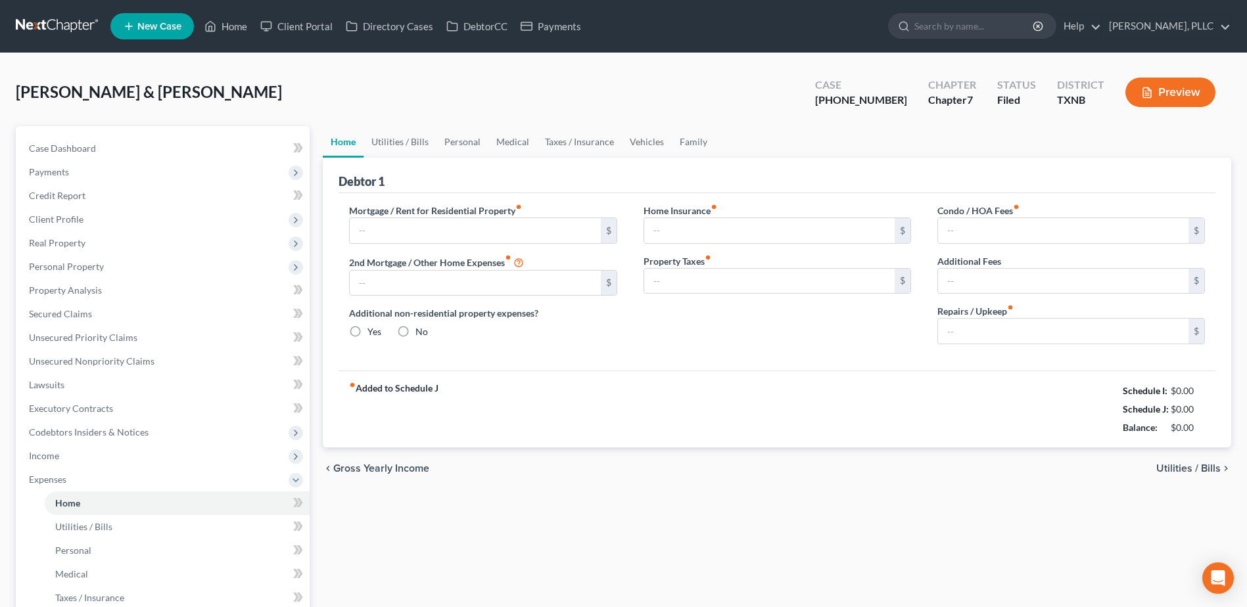
type input "0.00"
click at [635, 142] on link "Vehicles" at bounding box center [647, 142] width 50 height 32
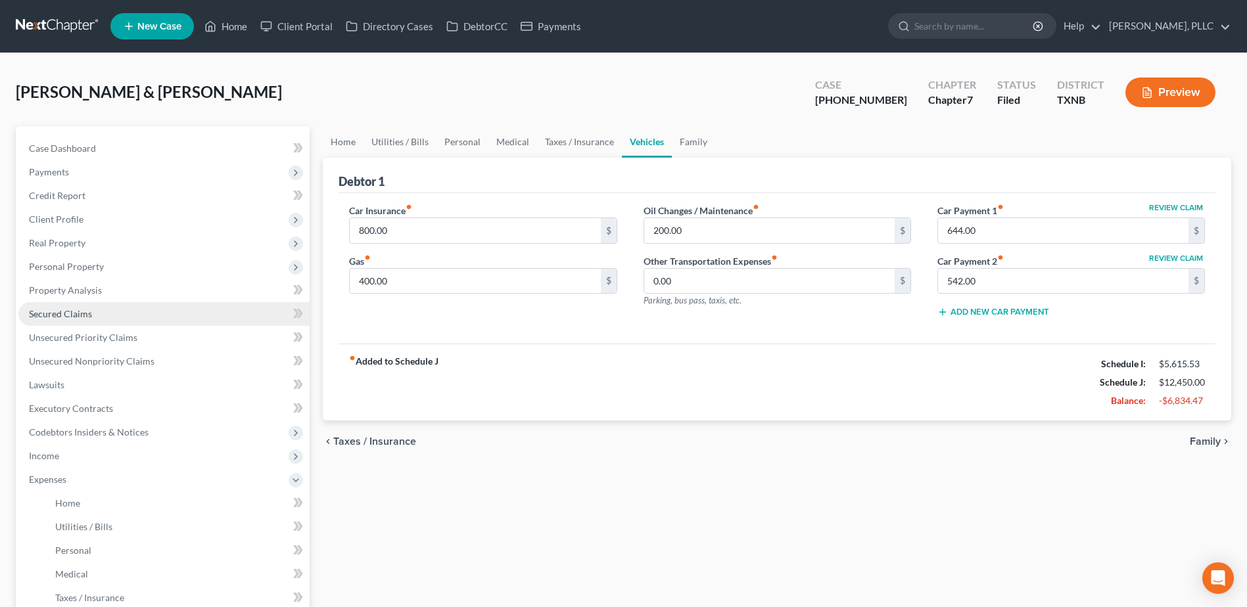
click at [70, 314] on span "Secured Claims" at bounding box center [60, 313] width 63 height 11
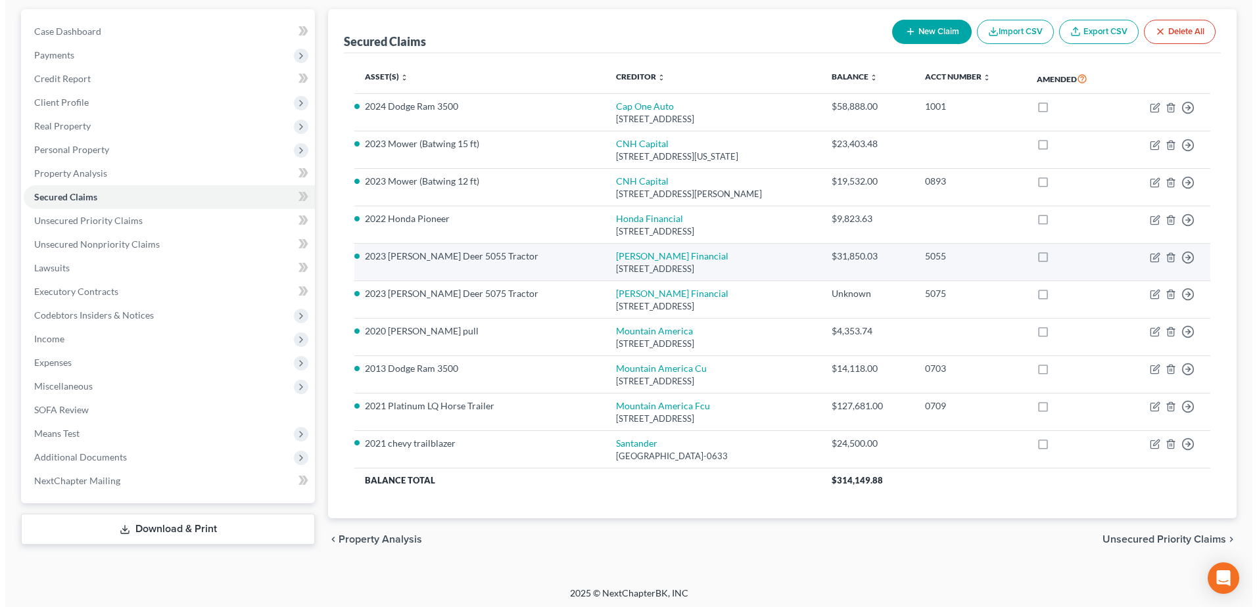
scroll to position [120, 0]
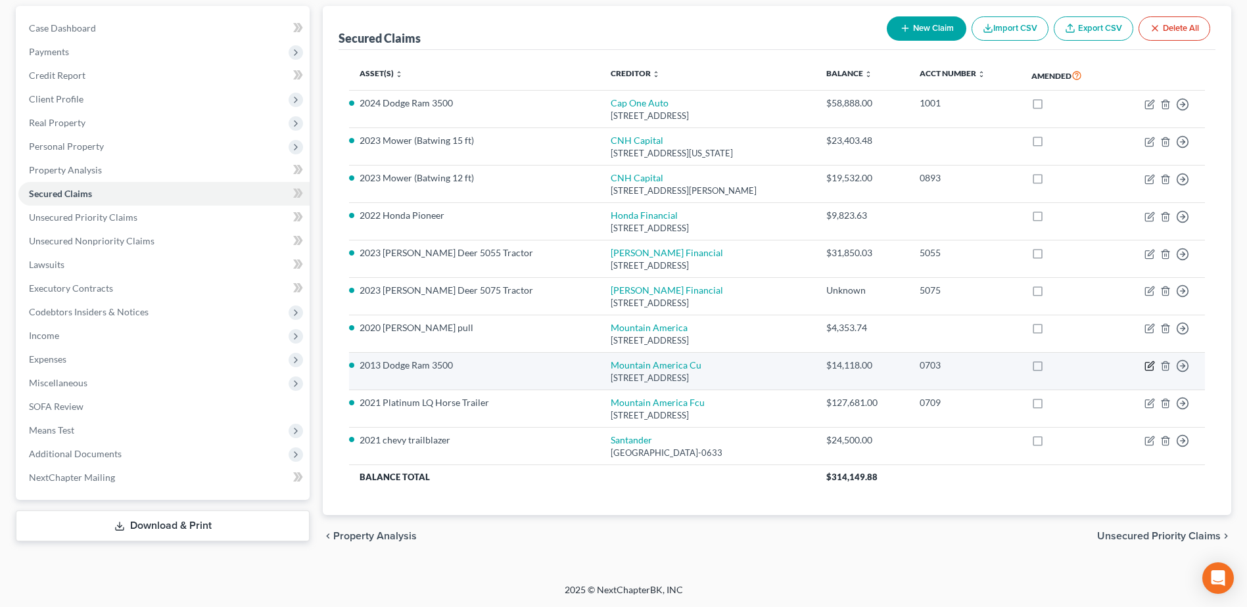
click at [1148, 365] on icon "button" at bounding box center [1149, 366] width 11 height 11
select select "46"
select select "15"
select select "2"
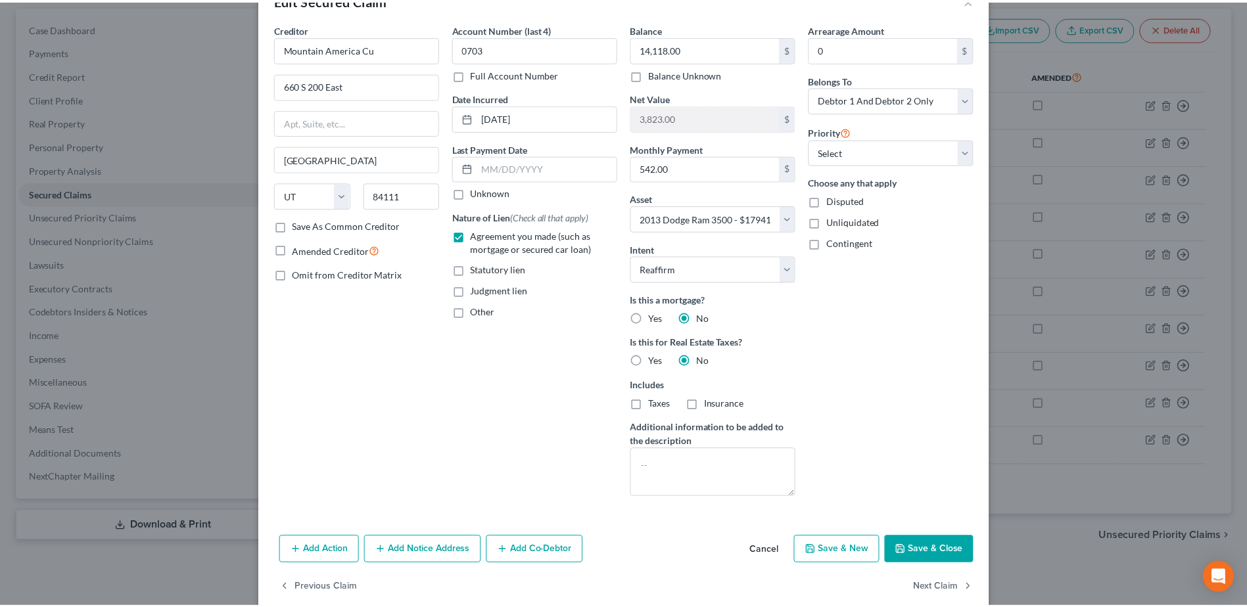
scroll to position [59, 0]
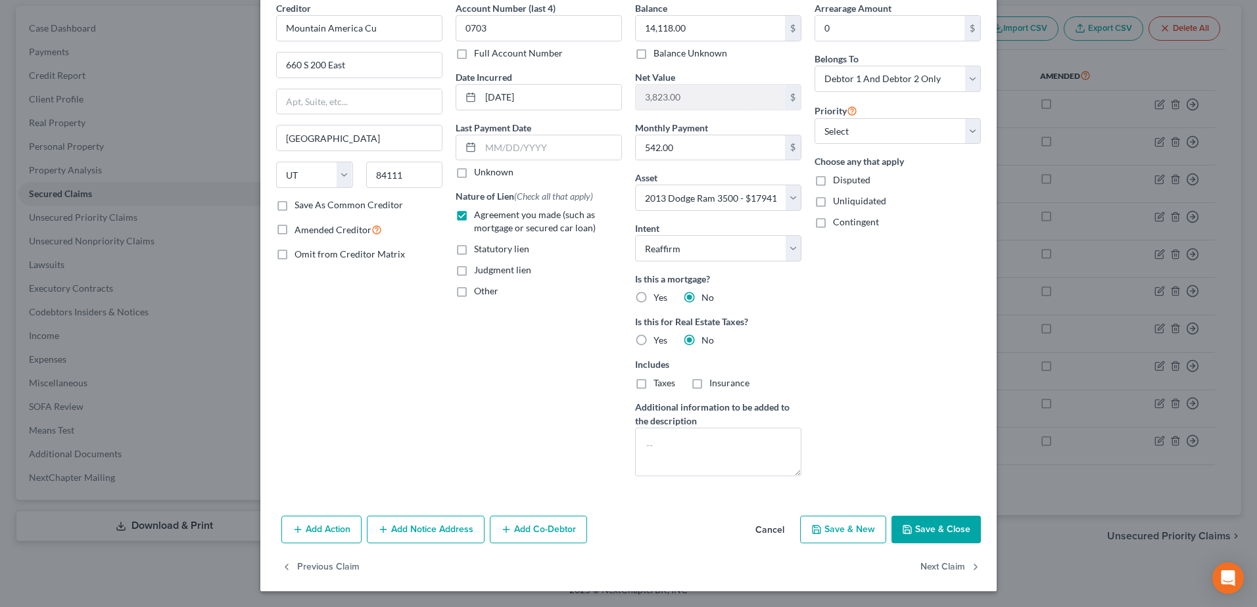
click at [769, 526] on button "Cancel" at bounding box center [770, 530] width 50 height 26
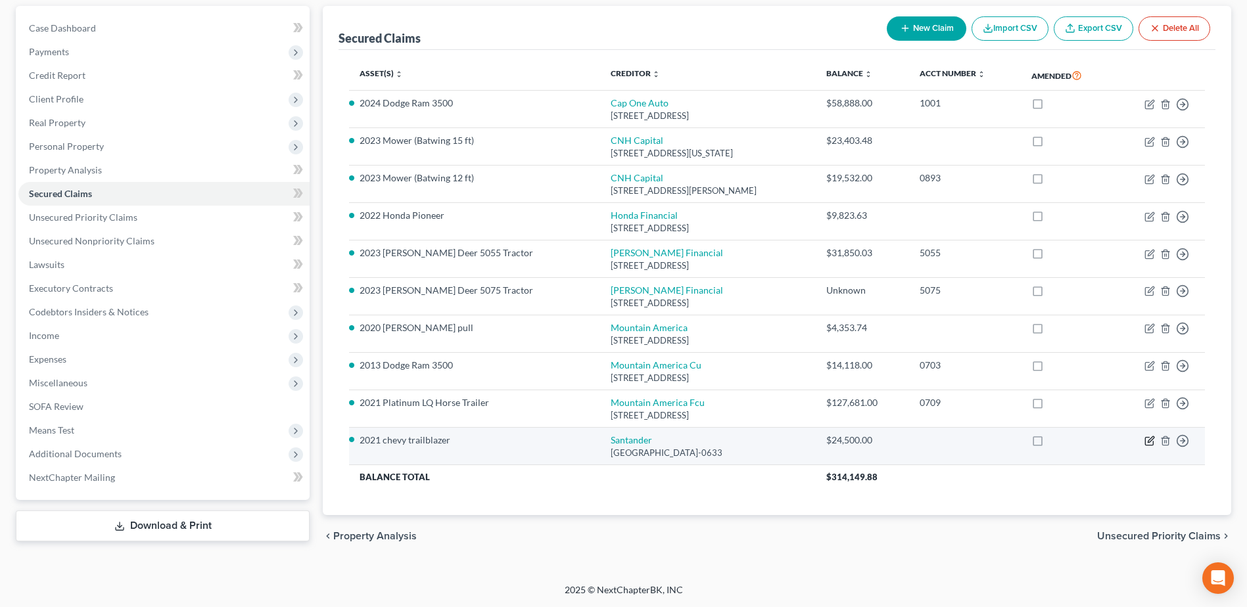
click at [1148, 442] on icon "button" at bounding box center [1149, 441] width 11 height 11
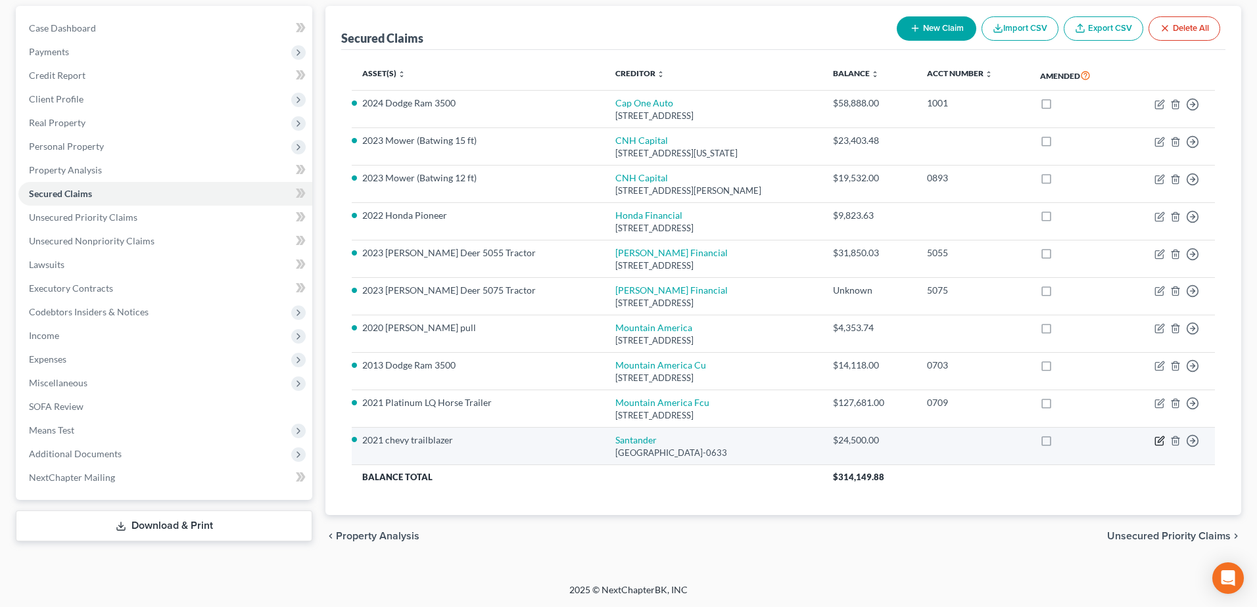
select select "45"
select select "13"
select select "2"
select select "3"
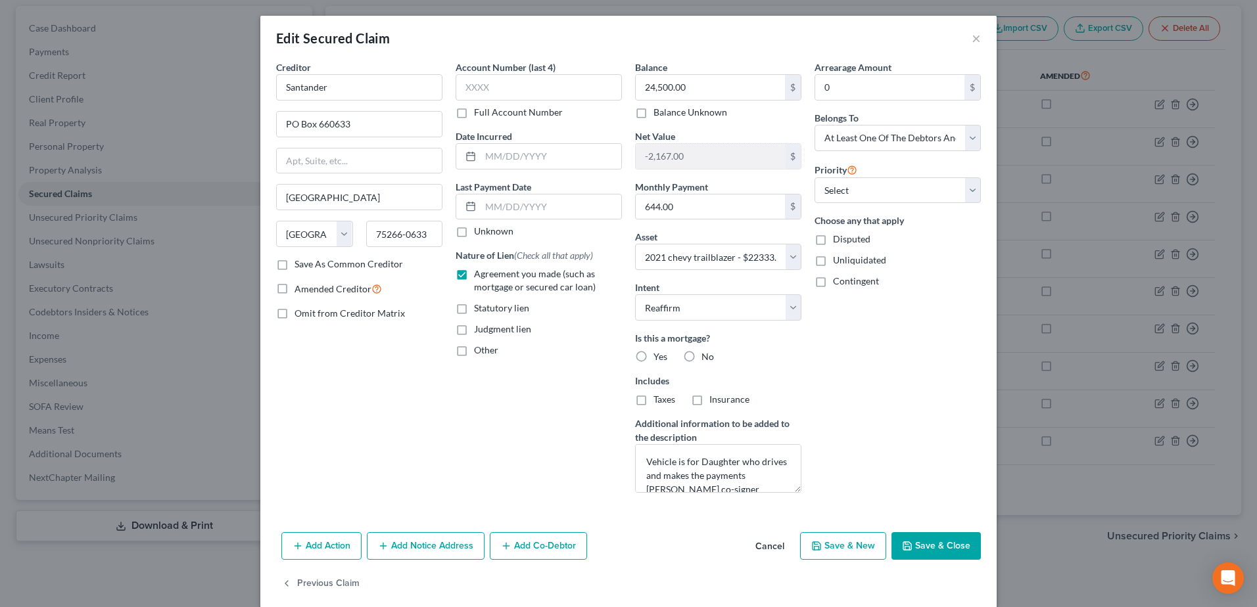
click at [762, 547] on button "Cancel" at bounding box center [770, 547] width 50 height 26
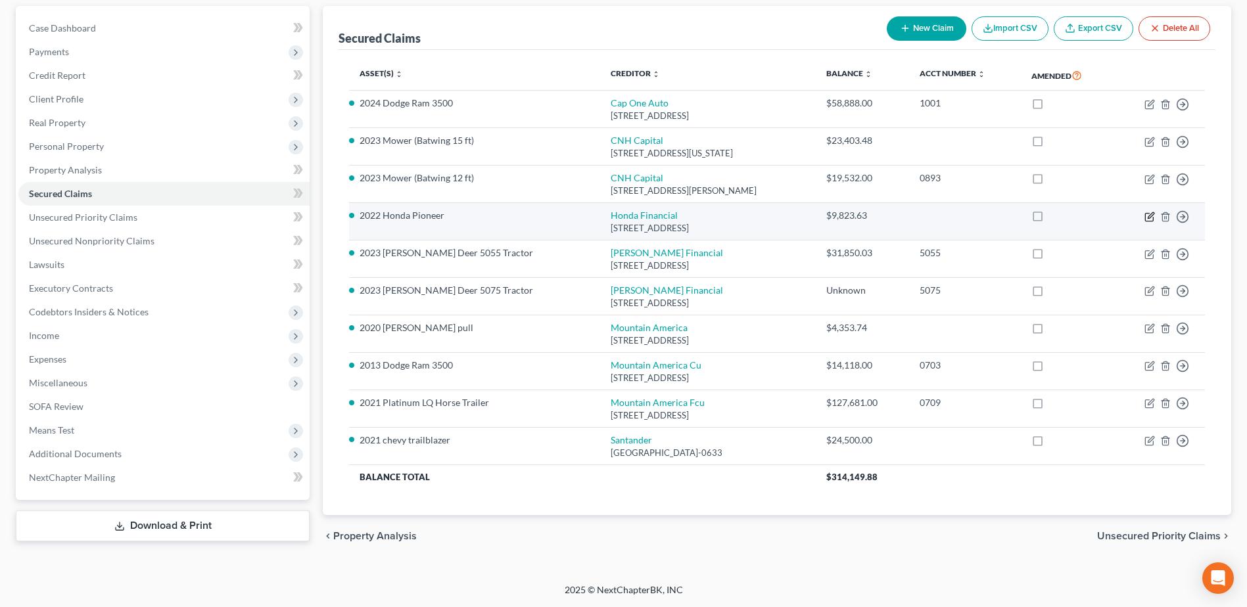
click at [1150, 216] on icon "button" at bounding box center [1149, 217] width 11 height 11
select select "4"
select select "9"
select select "0"
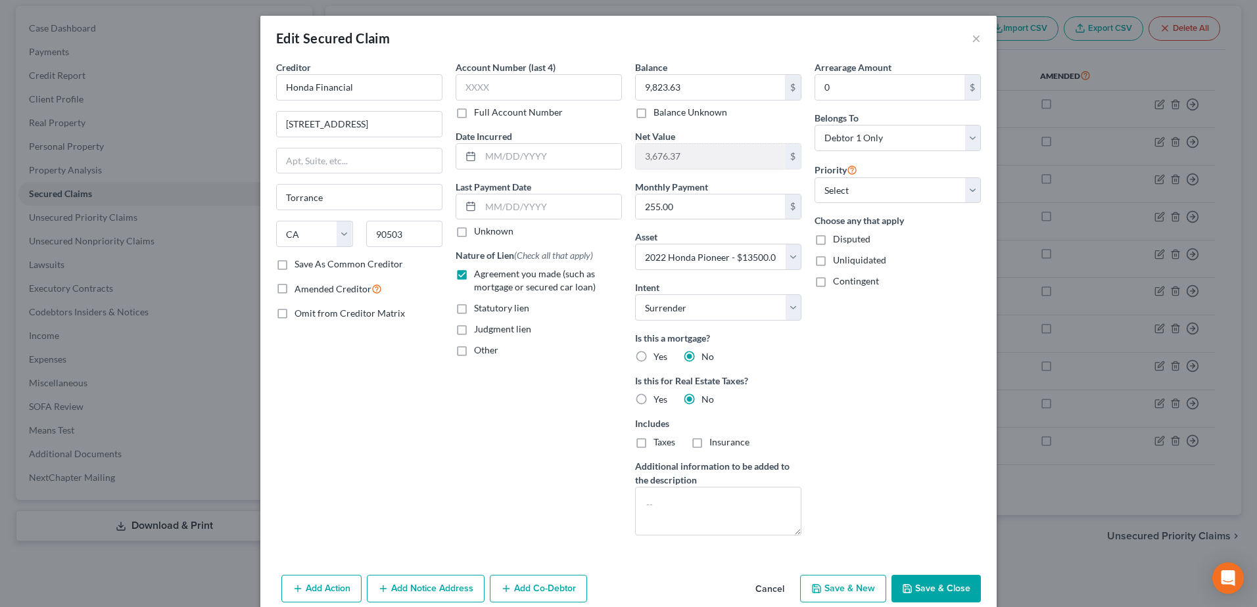
click at [760, 589] on button "Cancel" at bounding box center [770, 589] width 50 height 26
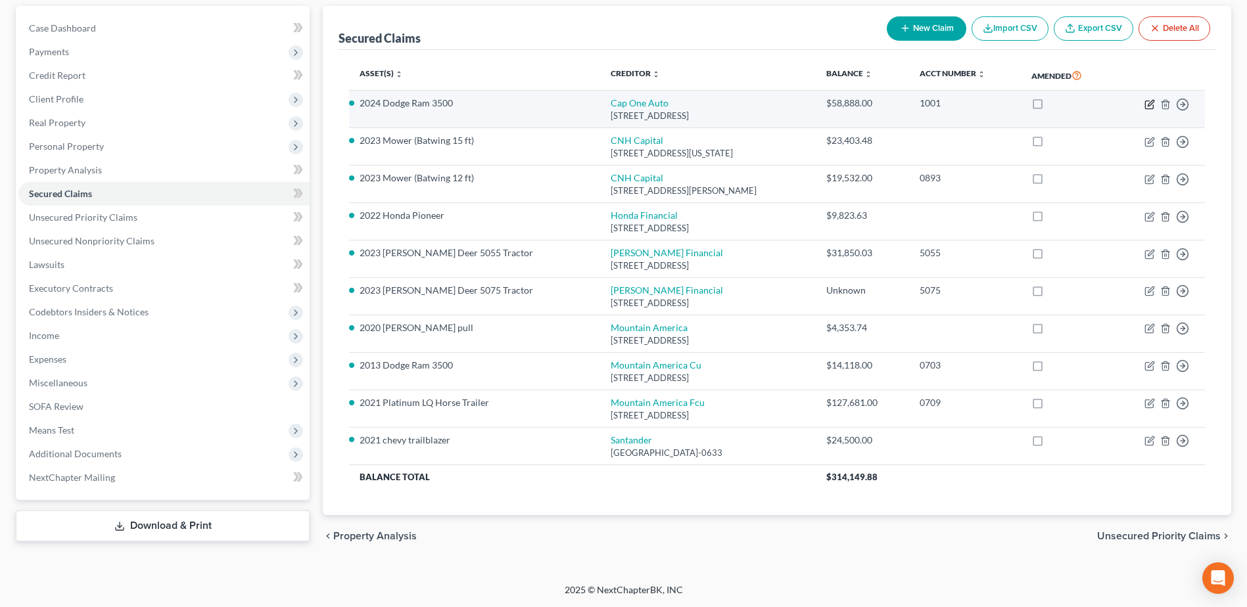
click at [1148, 105] on icon "button" at bounding box center [1149, 104] width 11 height 11
select select "45"
select select "16"
select select "0"
select select "1"
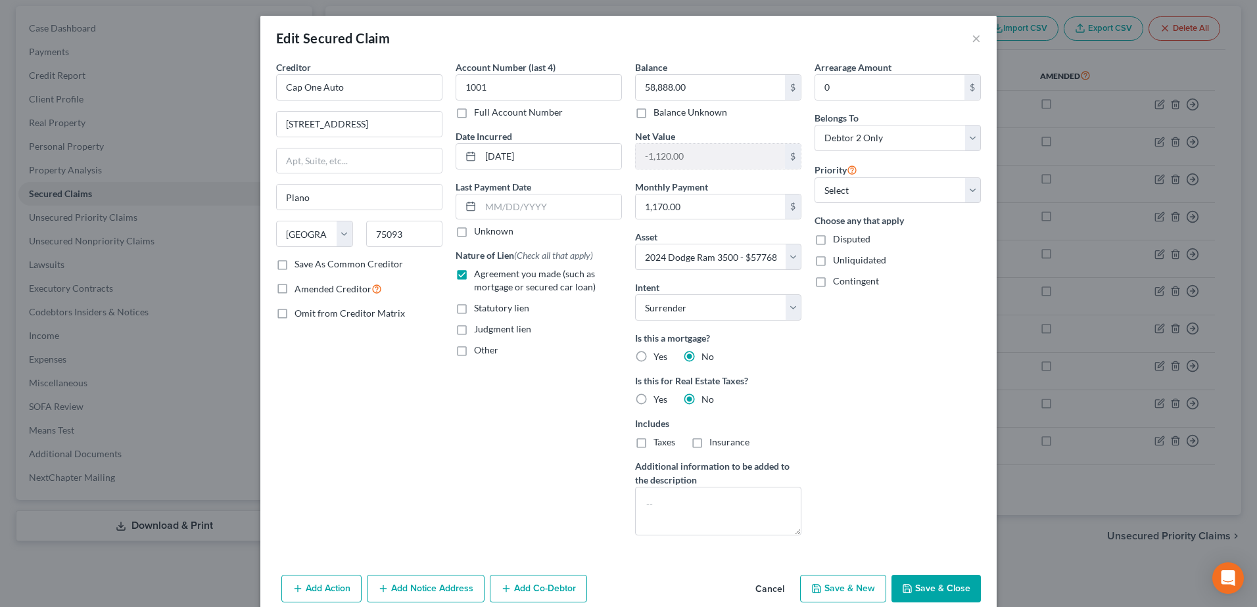
click at [758, 592] on button "Cancel" at bounding box center [770, 589] width 50 height 26
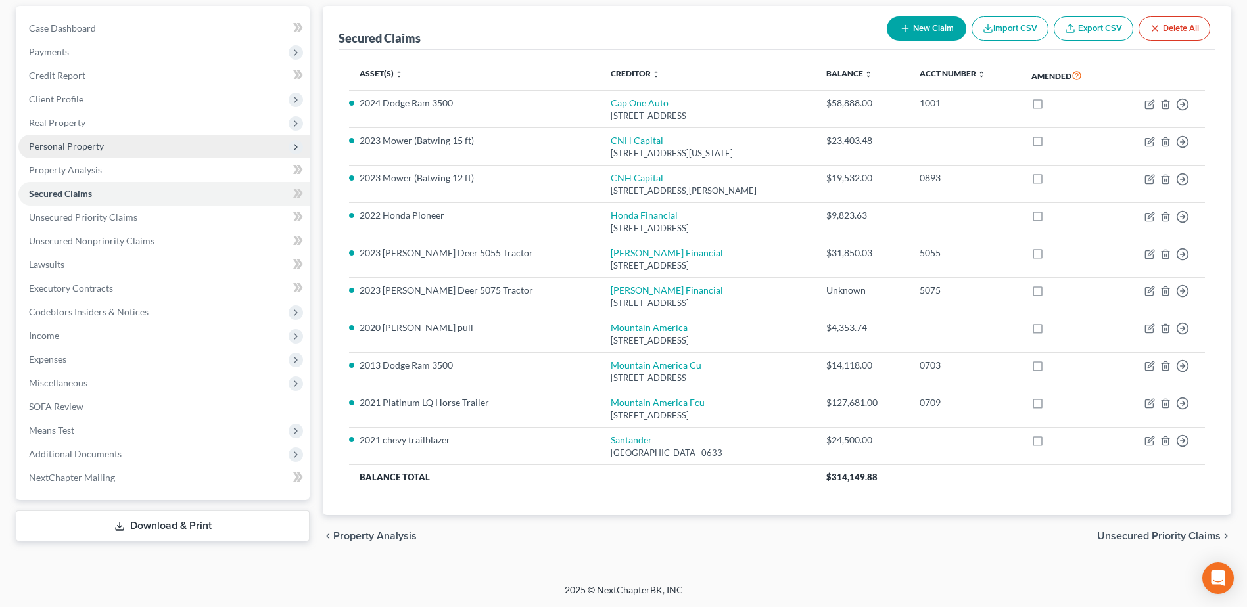
click at [60, 144] on span "Personal Property" at bounding box center [66, 146] width 75 height 11
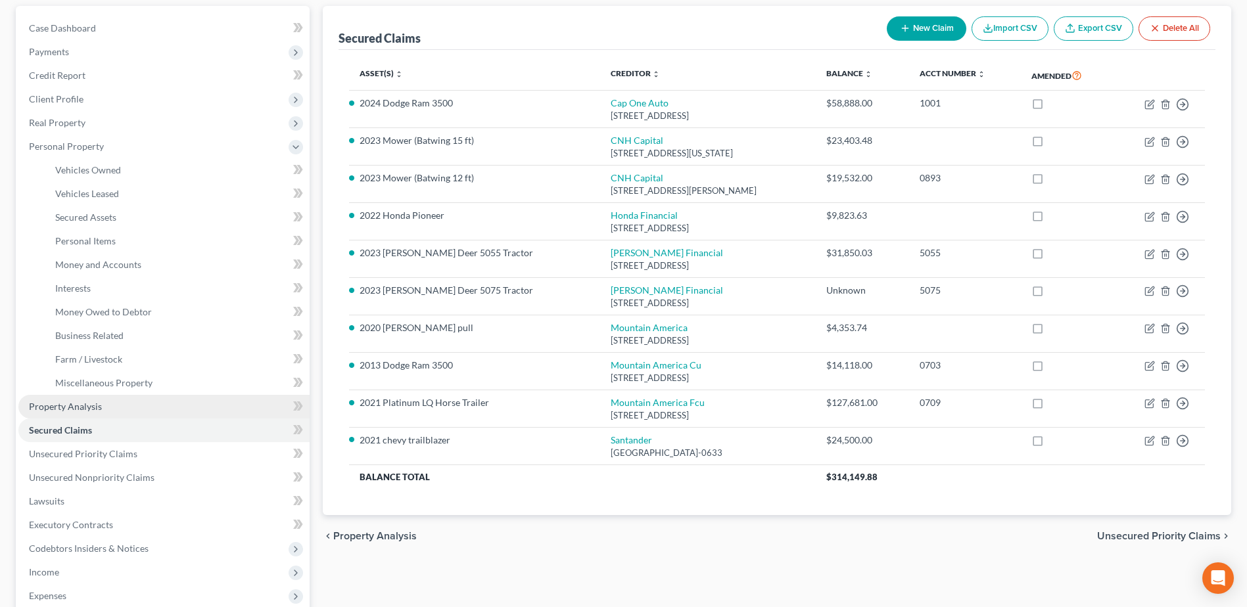
click at [71, 402] on span "Property Analysis" at bounding box center [65, 406] width 73 height 11
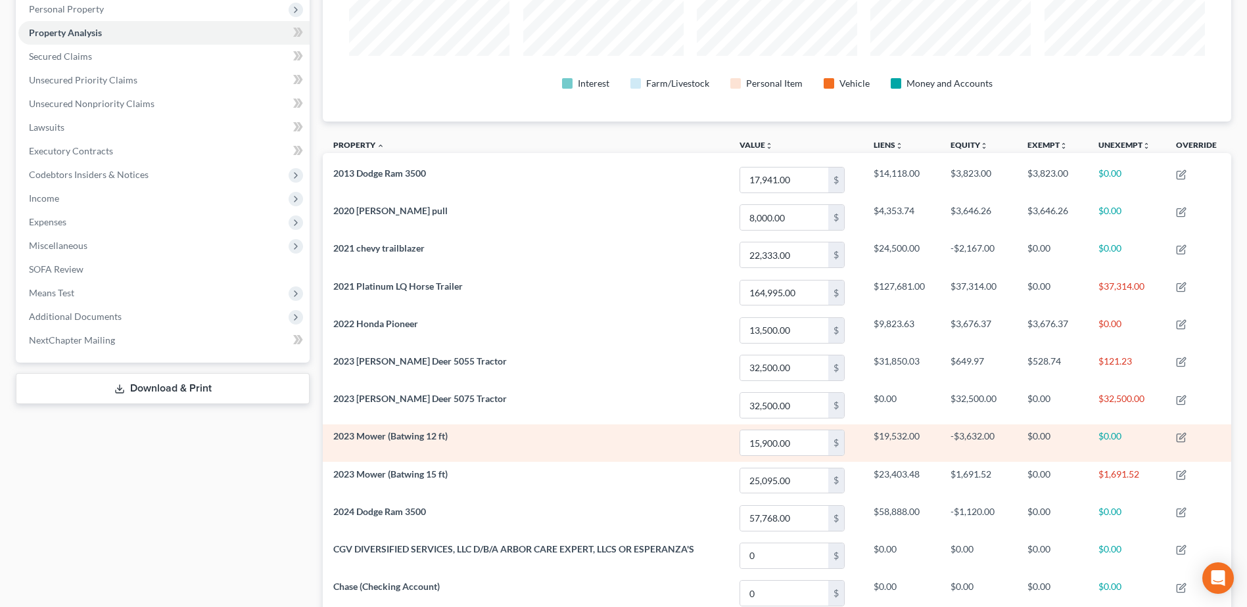
scroll to position [263, 0]
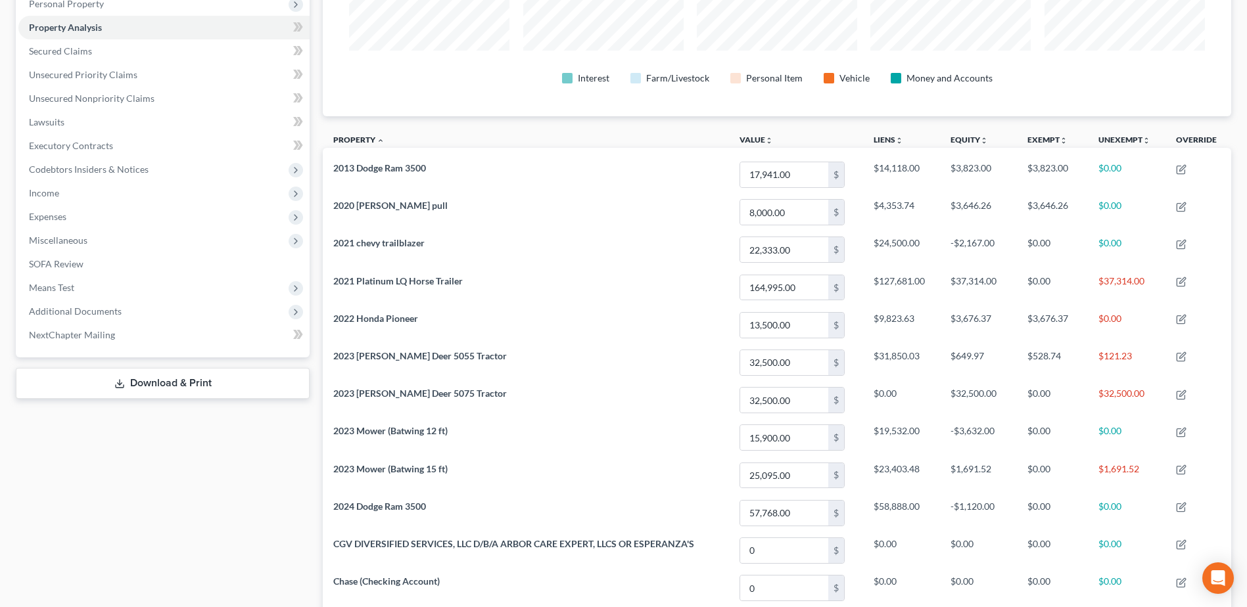
click at [189, 482] on div "Case Dashboard Payments Invoices Payments Payments Credit Report Client Profile" at bounding box center [162, 424] width 307 height 1123
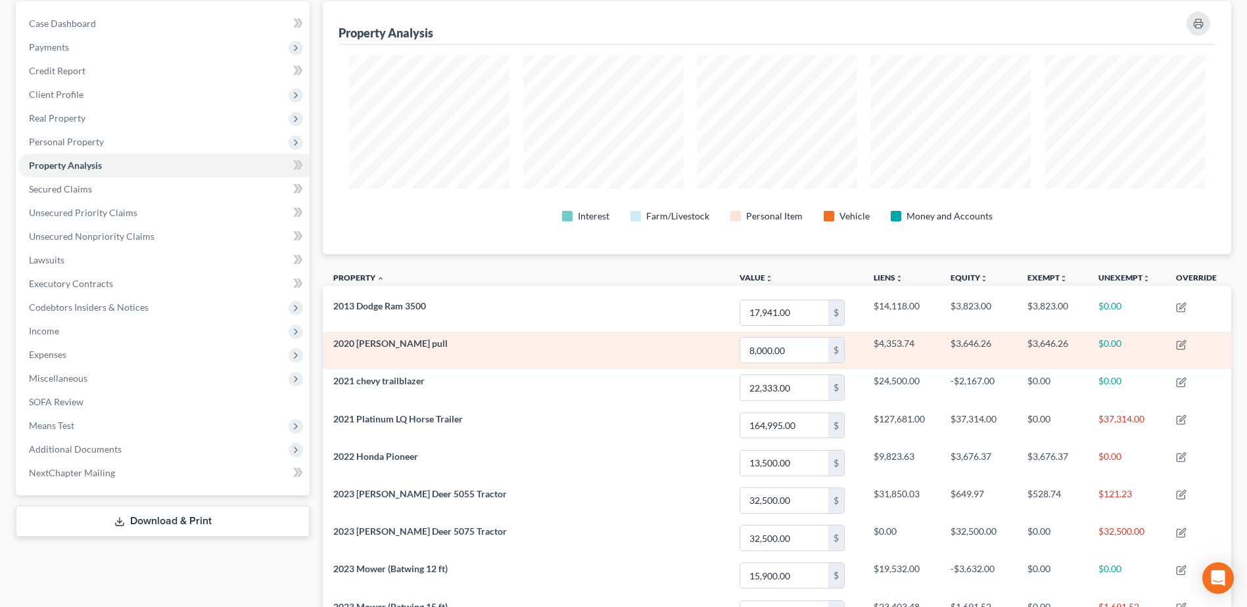
scroll to position [0, 0]
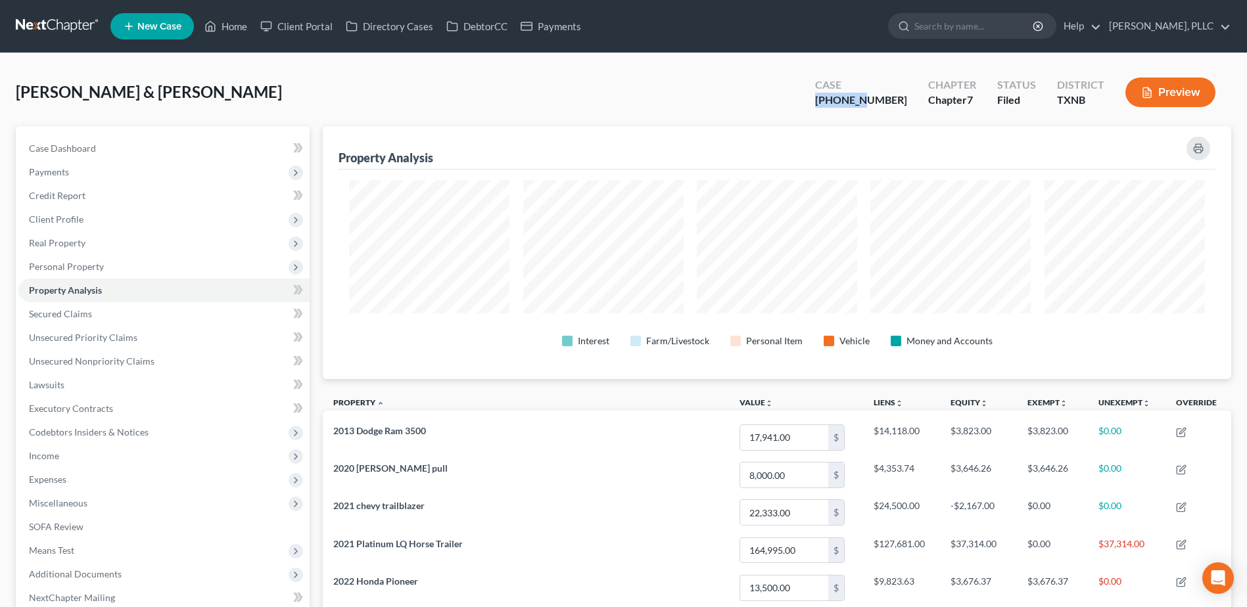
drag, startPoint x: 899, startPoint y: 98, endPoint x: 842, endPoint y: 97, distance: 57.2
click at [842, 97] on div "Case 25-41588-7" at bounding box center [861, 93] width 113 height 39
copy div "25-41588"
drag, startPoint x: 292, startPoint y: 24, endPoint x: 325, endPoint y: 24, distance: 33.5
click at [292, 23] on link "Client Portal" at bounding box center [296, 26] width 85 height 24
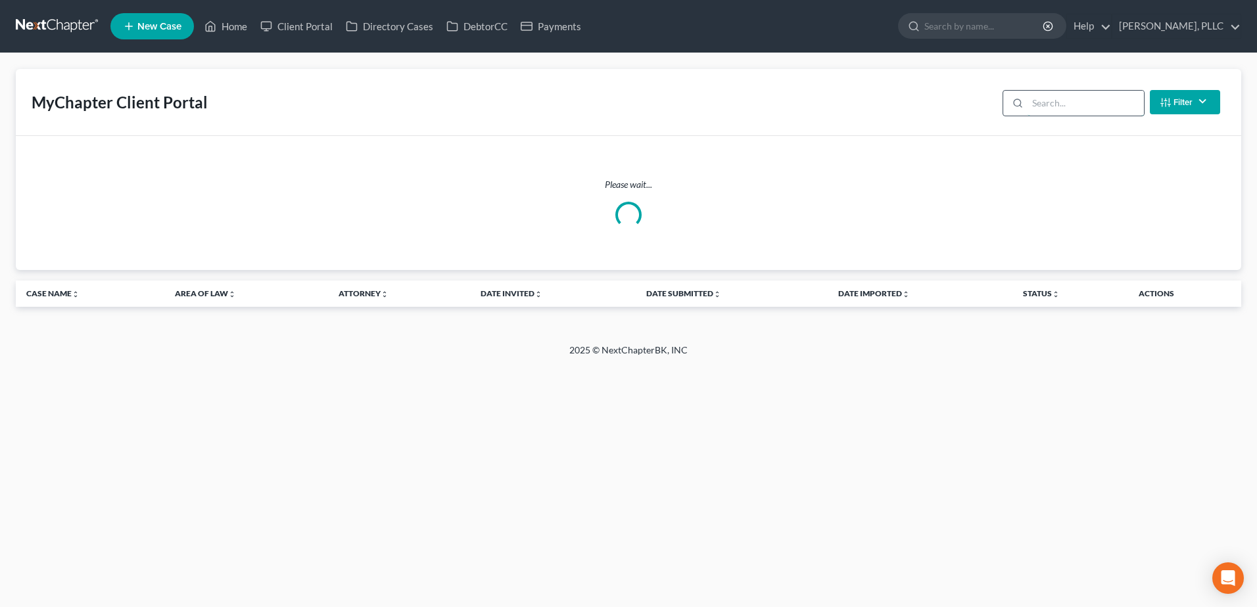
click at [1043, 106] on input "search" at bounding box center [1085, 103] width 116 height 25
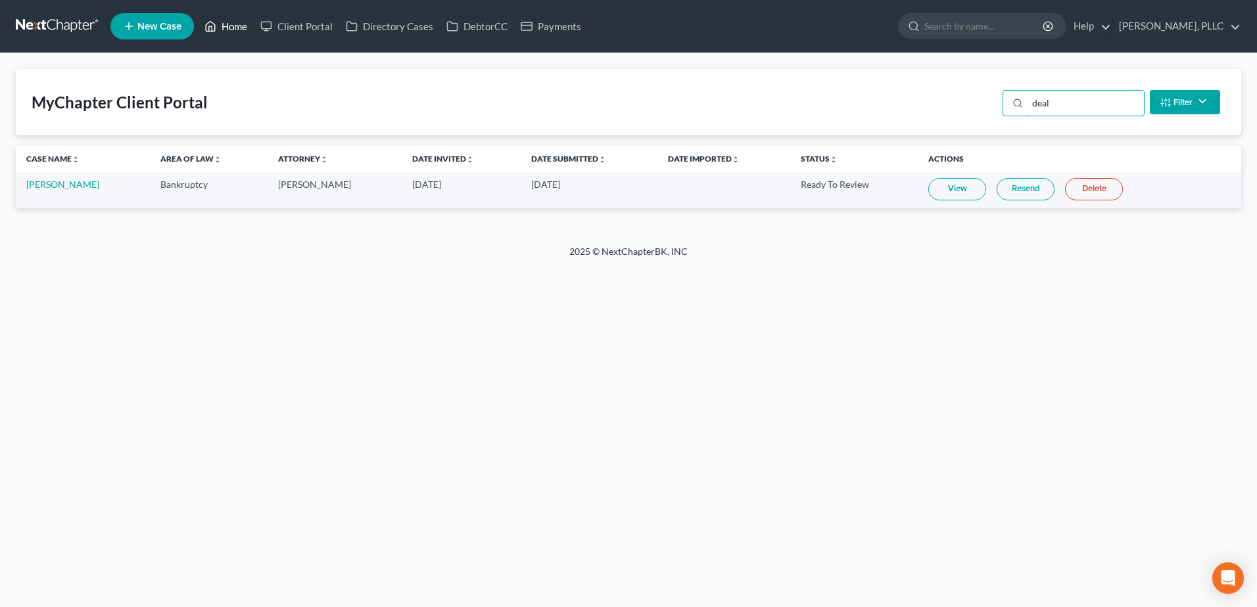
type input "deal"
click at [246, 25] on link "Home" at bounding box center [226, 26] width 56 height 24
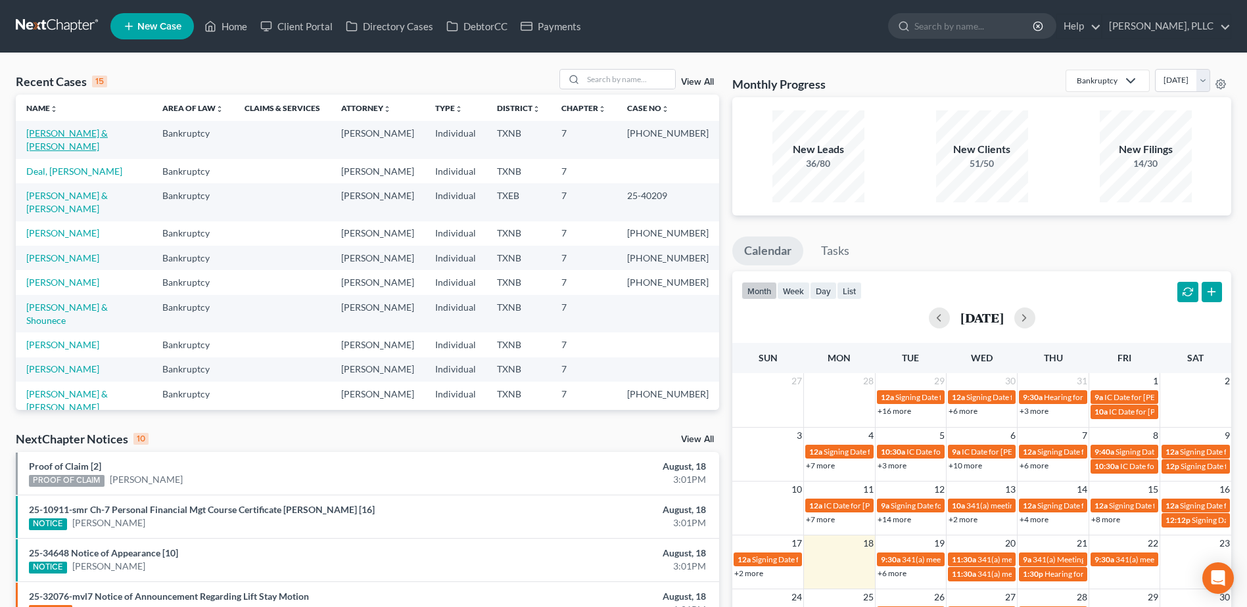
click at [108, 132] on link "[PERSON_NAME] & [PERSON_NAME]" at bounding box center [67, 140] width 82 height 24
select select "4"
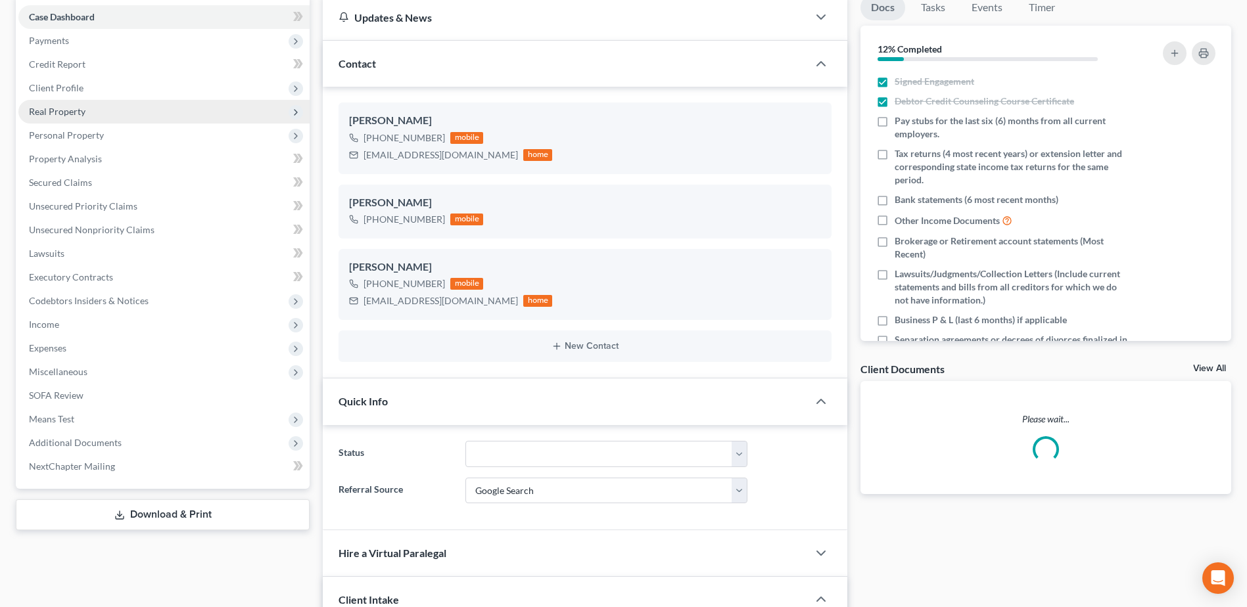
scroll to position [329, 0]
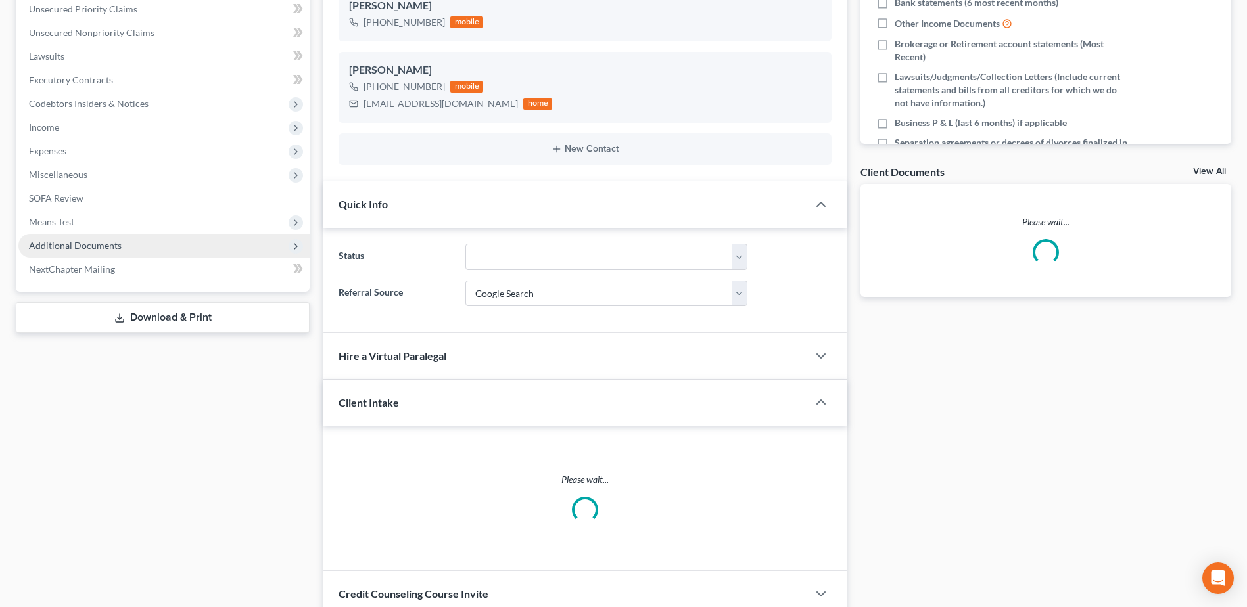
click at [97, 250] on span "Additional Documents" at bounding box center [75, 245] width 93 height 11
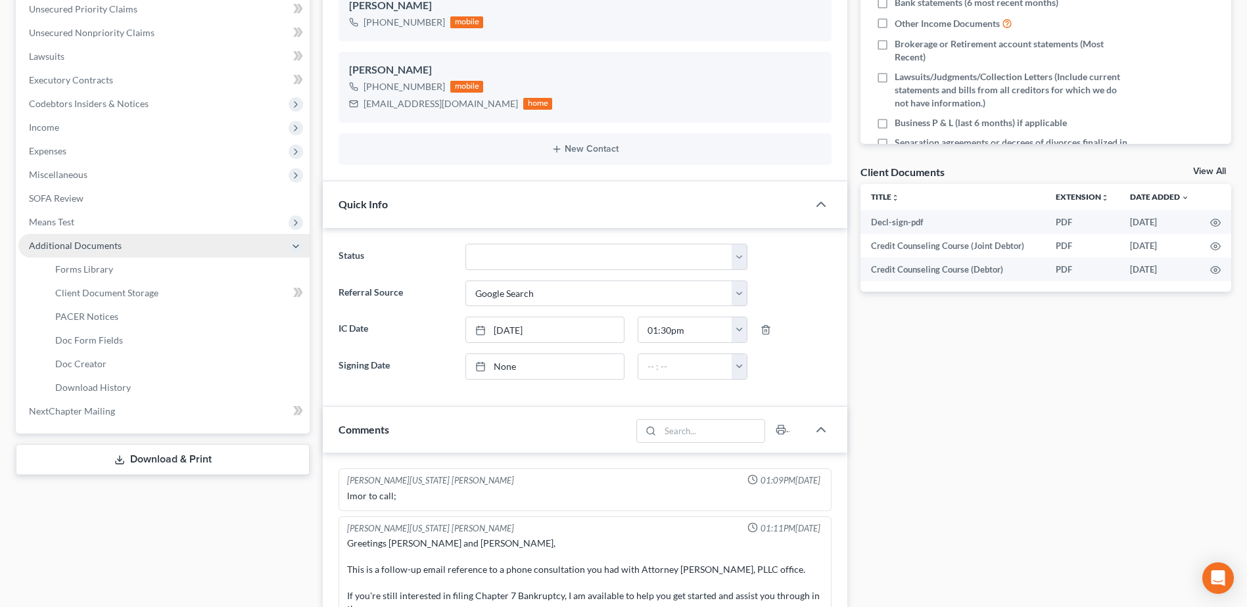
scroll to position [12077, 0]
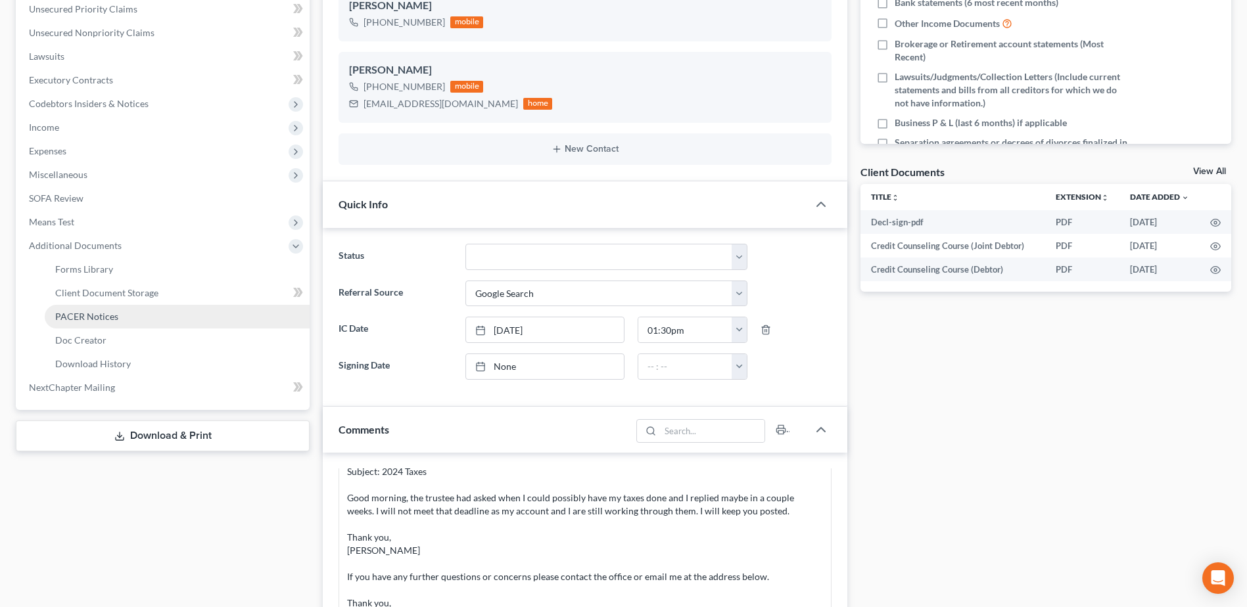
click at [105, 322] on link "PACER Notices" at bounding box center [177, 317] width 265 height 24
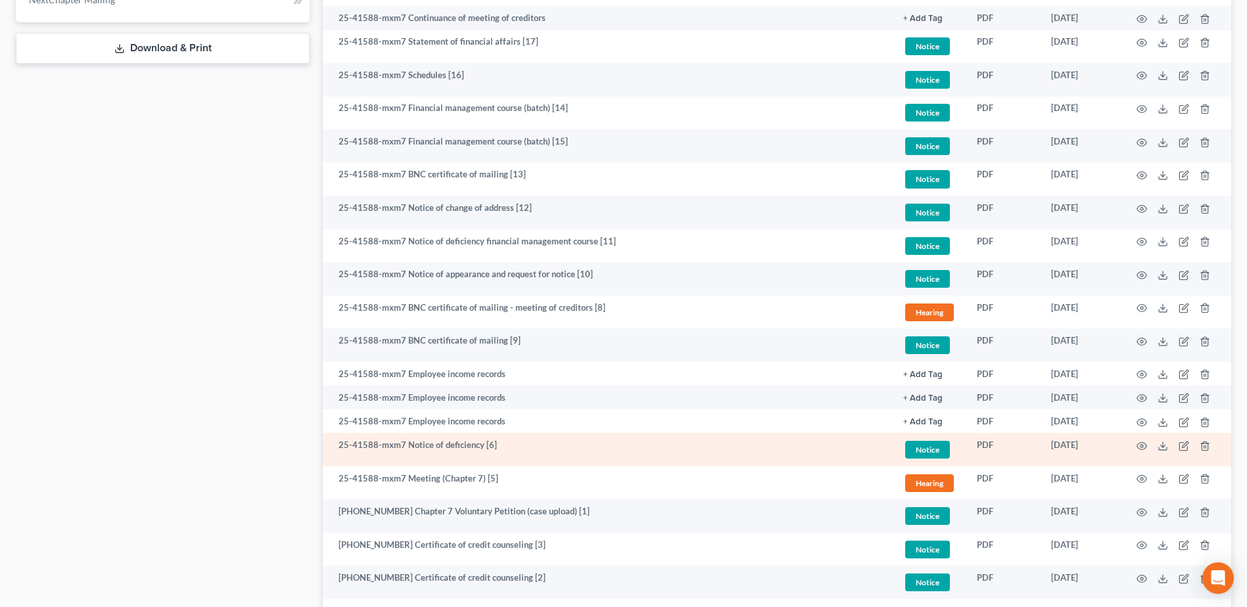
scroll to position [723, 0]
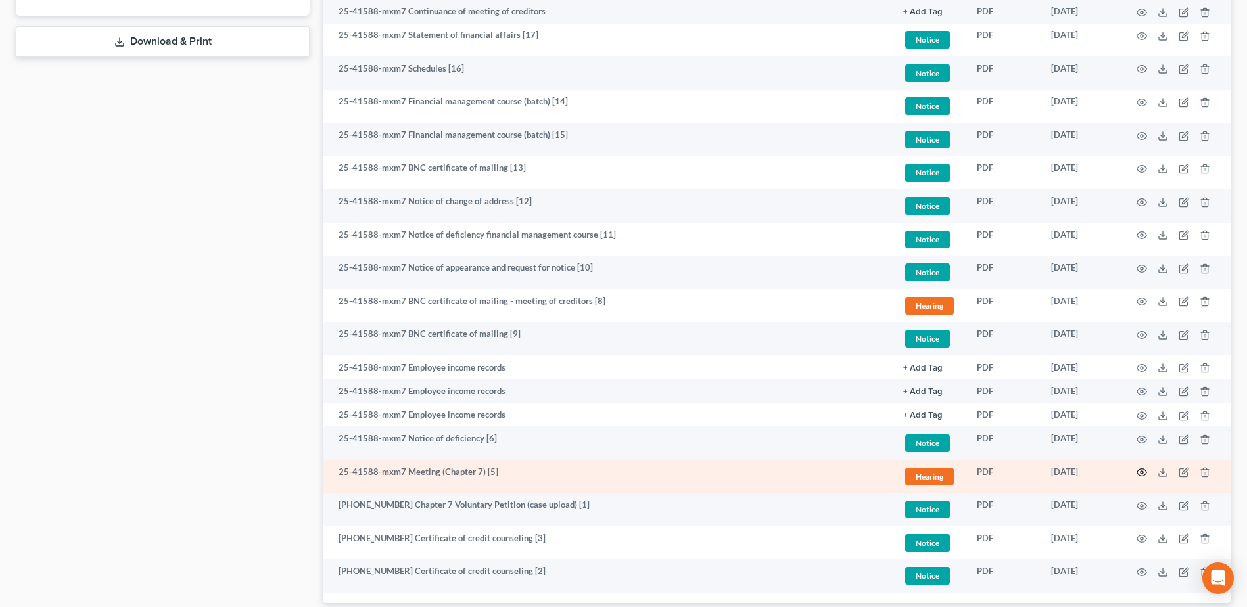
click at [1144, 473] on icon "button" at bounding box center [1142, 472] width 11 height 11
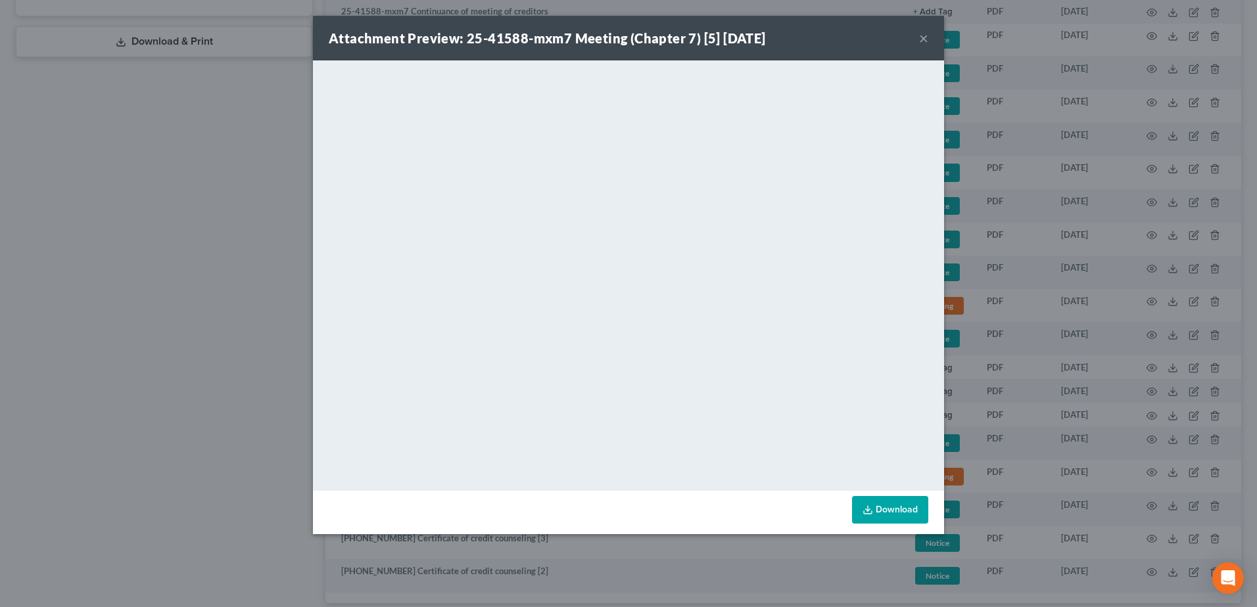
click at [920, 39] on button "×" at bounding box center [923, 38] width 9 height 16
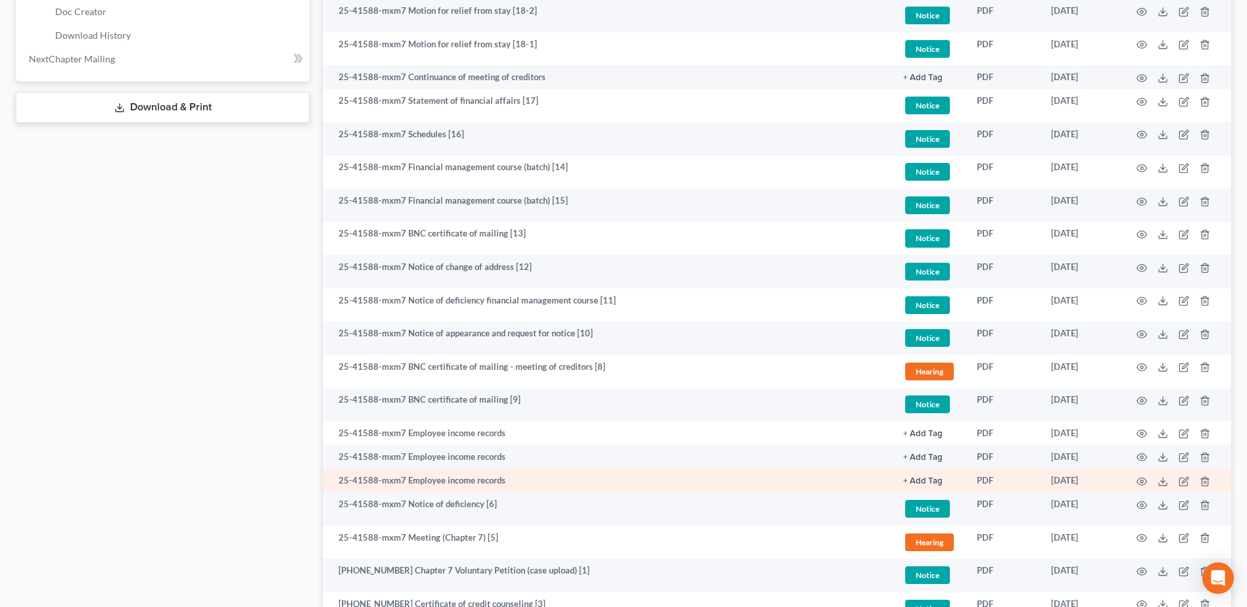
scroll to position [460, 0]
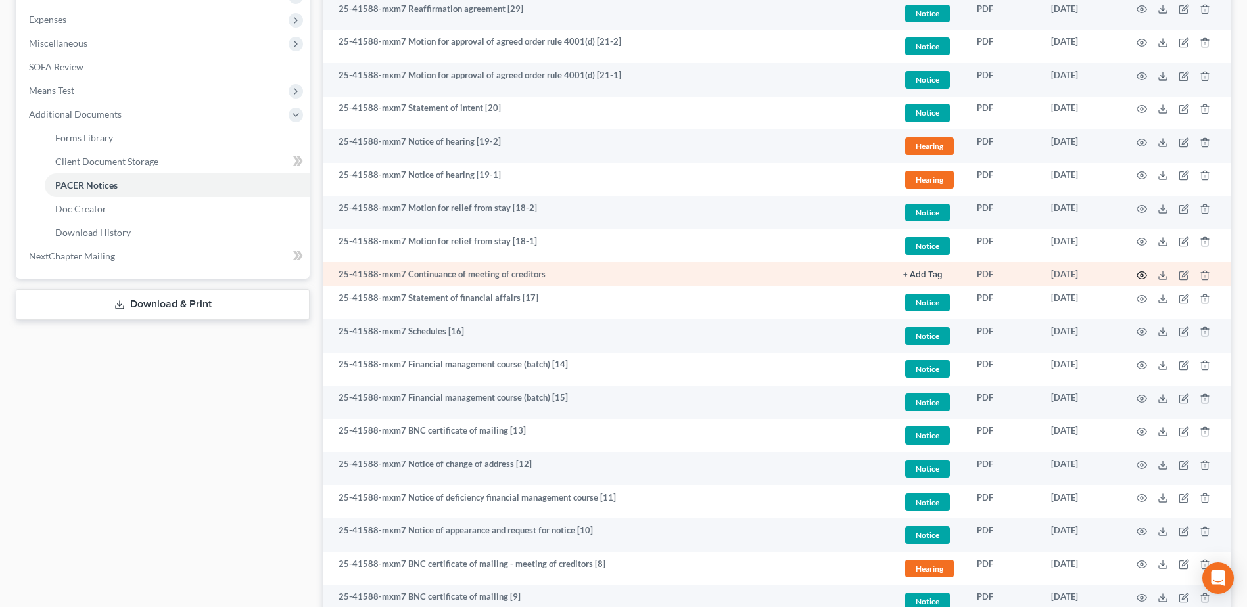
click at [1137, 273] on icon "button" at bounding box center [1142, 275] width 11 height 11
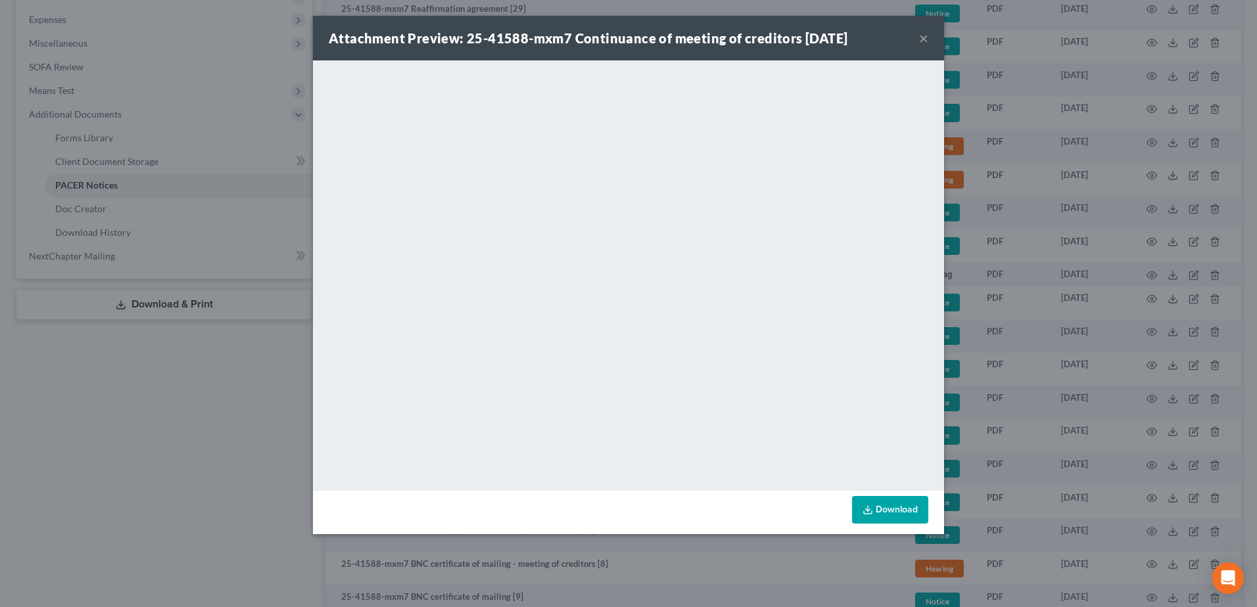
click at [922, 37] on button "×" at bounding box center [923, 38] width 9 height 16
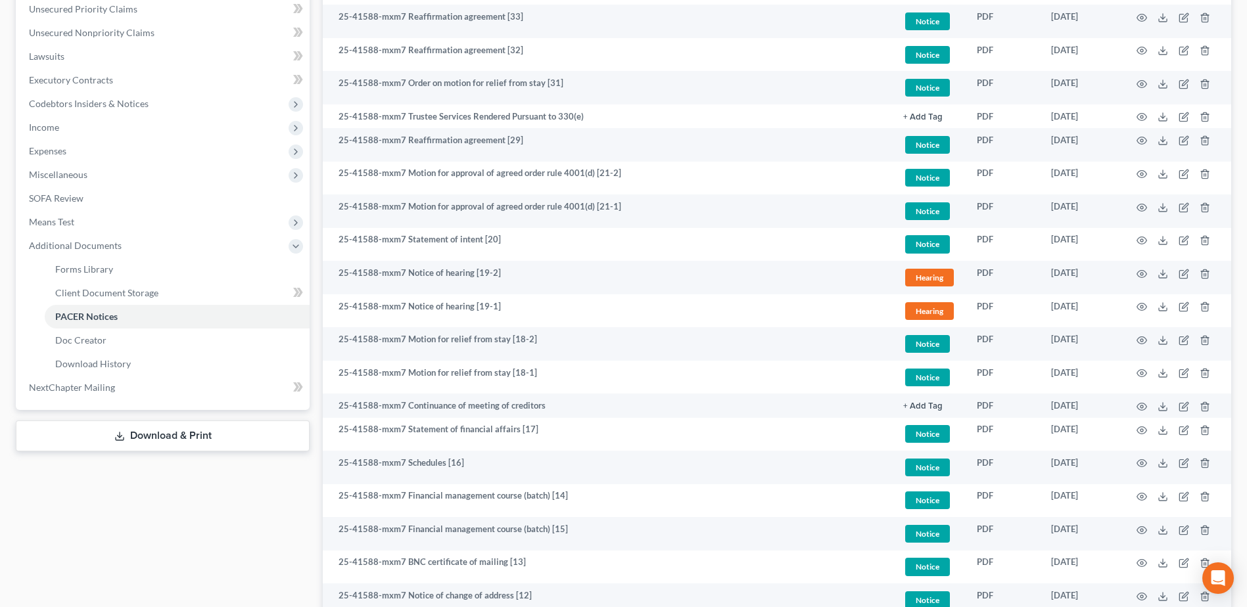
scroll to position [263, 0]
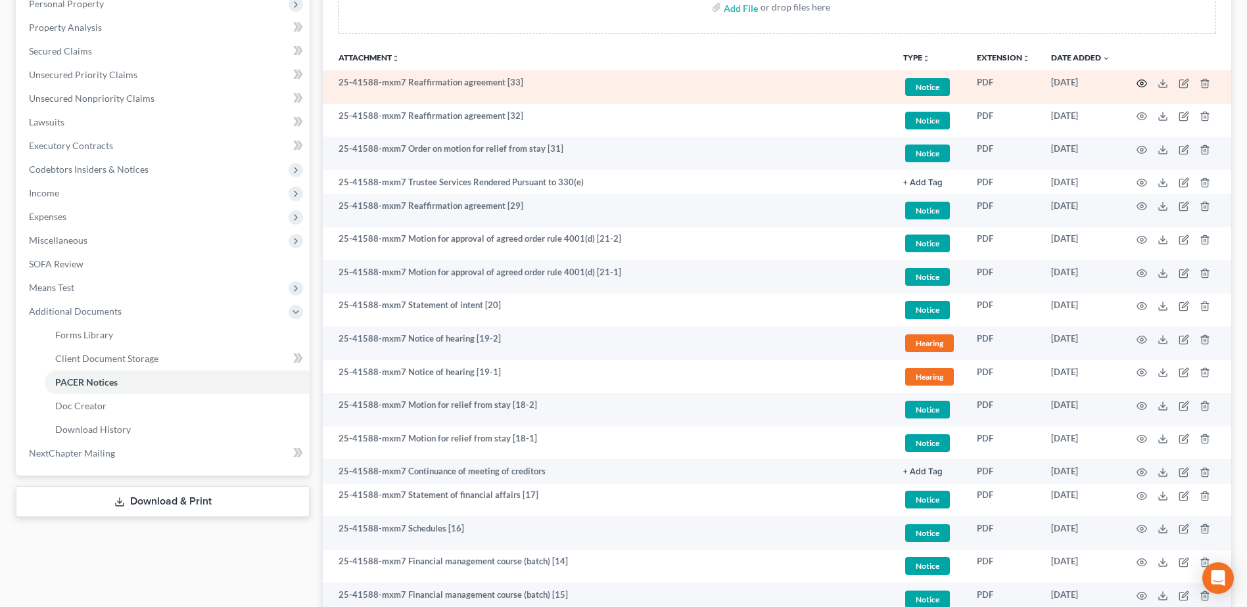
click at [1138, 84] on icon "button" at bounding box center [1142, 83] width 11 height 11
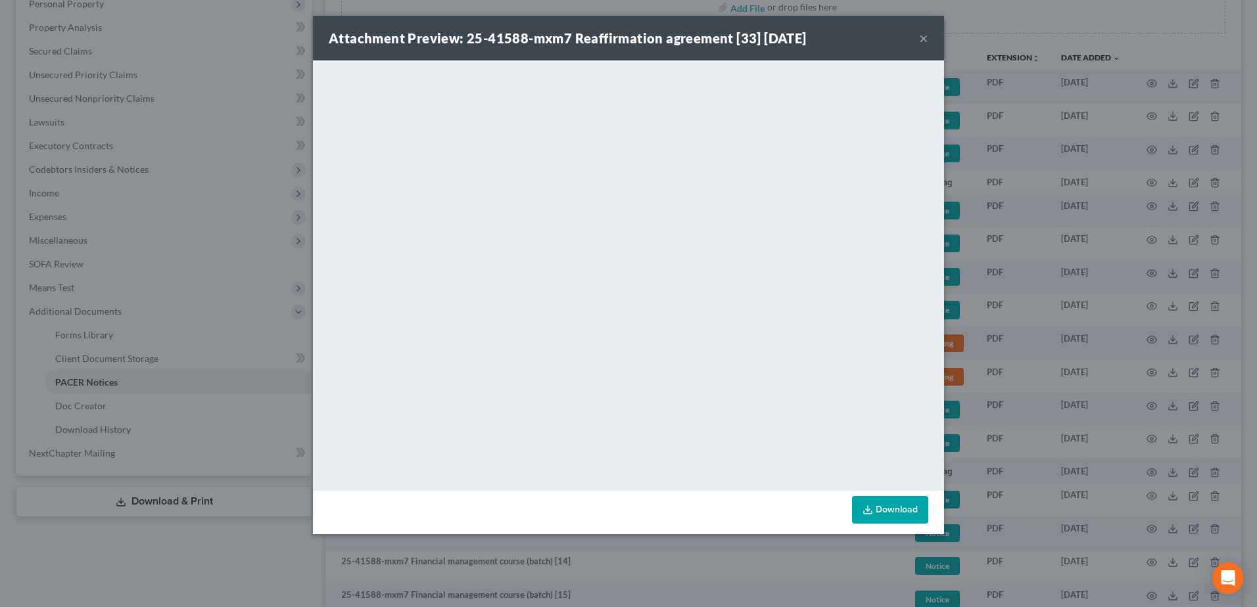
click at [924, 35] on button "×" at bounding box center [923, 38] width 9 height 16
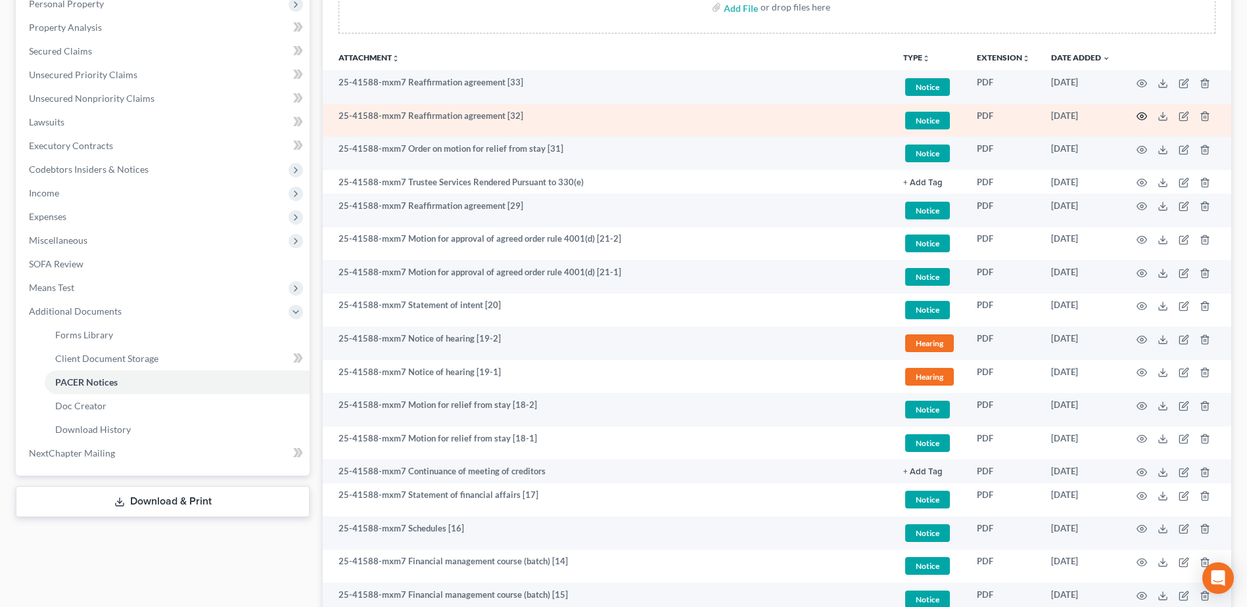
click at [1140, 116] on icon "button" at bounding box center [1142, 116] width 11 height 11
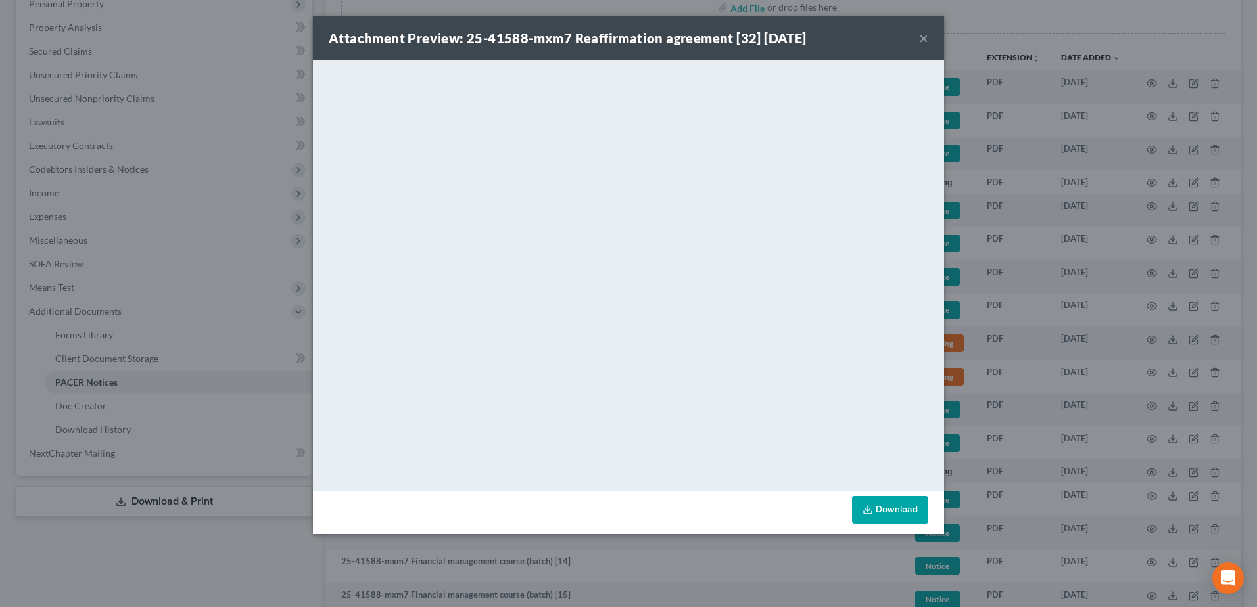
click at [922, 41] on button "×" at bounding box center [923, 38] width 9 height 16
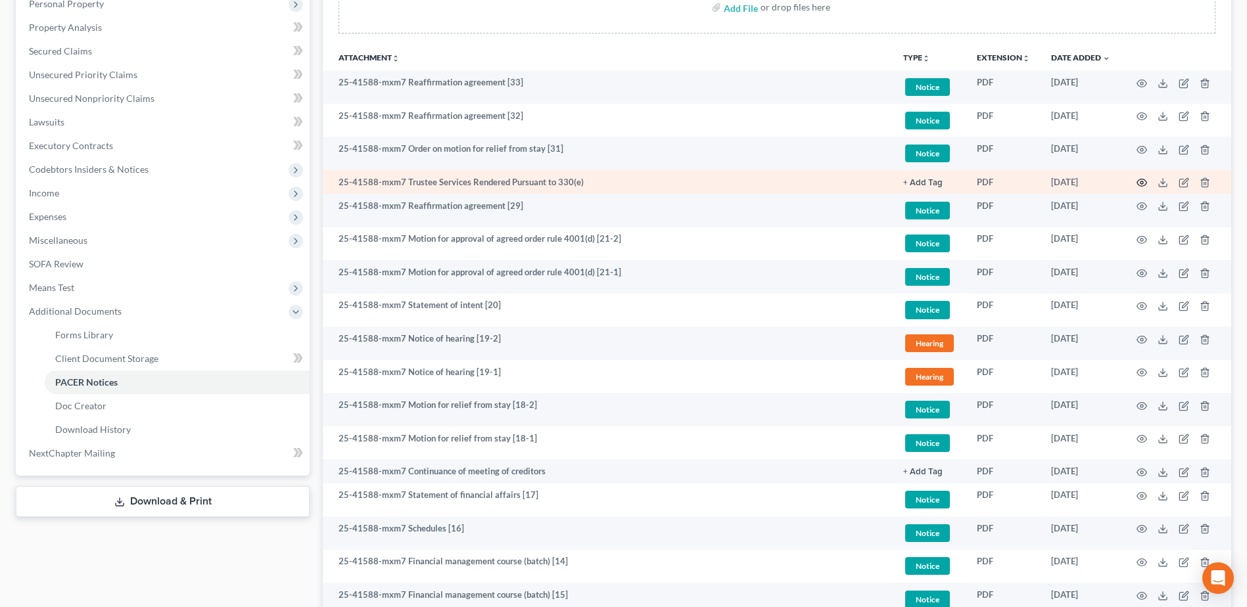
click at [1142, 180] on icon "button" at bounding box center [1142, 182] width 11 height 11
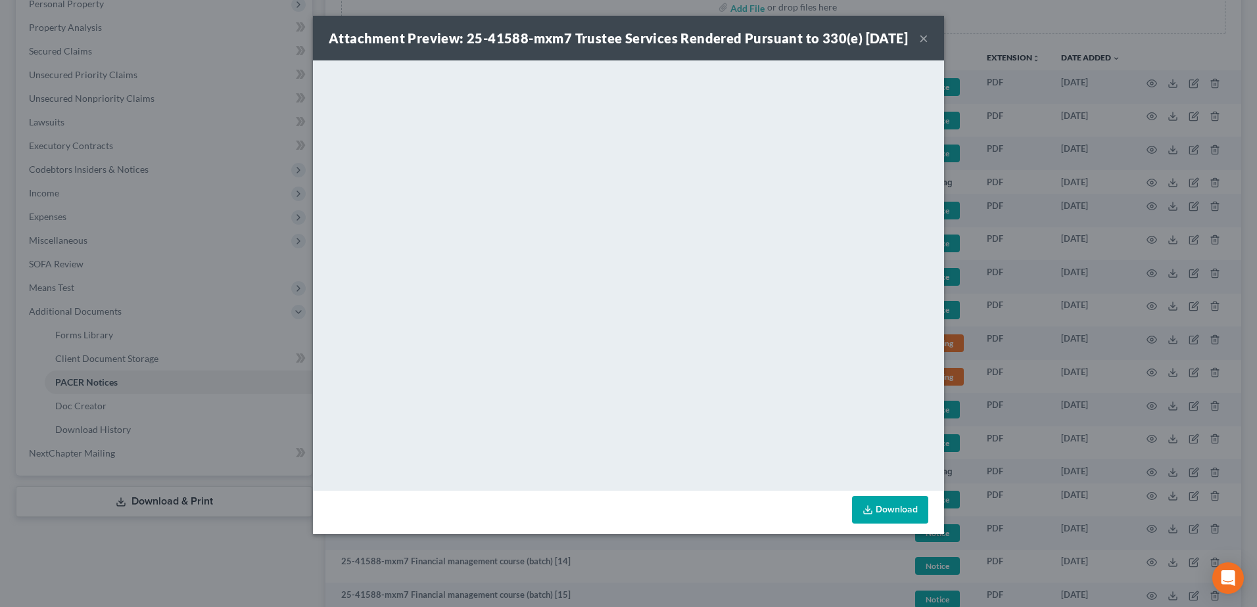
click at [926, 46] on button "×" at bounding box center [923, 38] width 9 height 16
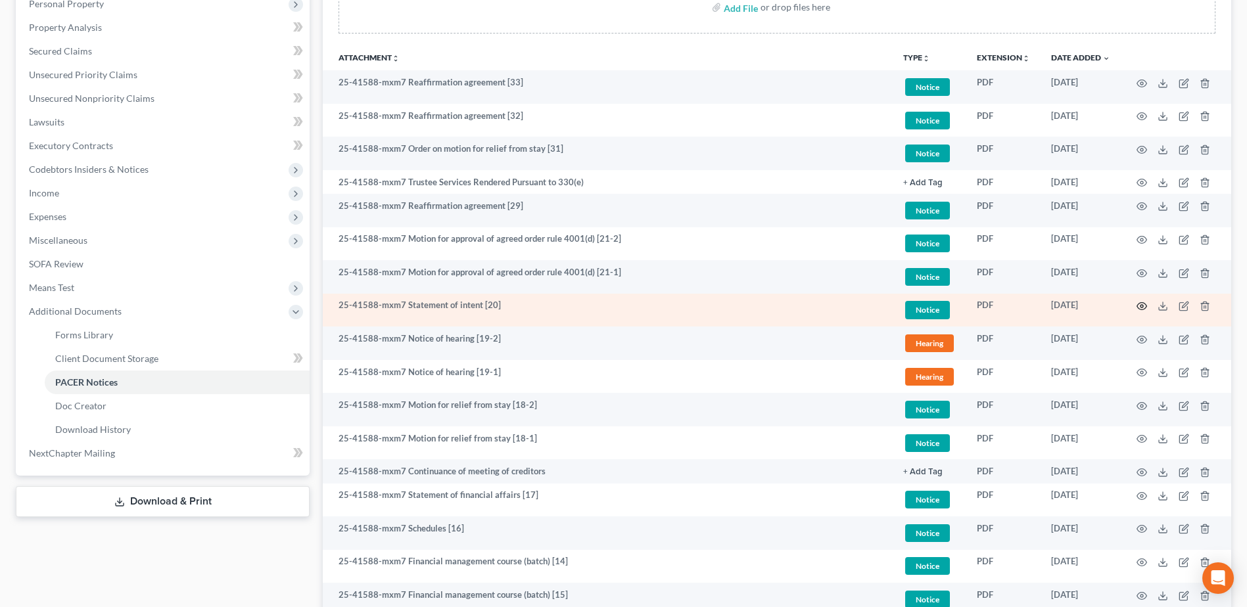
click at [1144, 308] on icon "button" at bounding box center [1142, 306] width 11 height 11
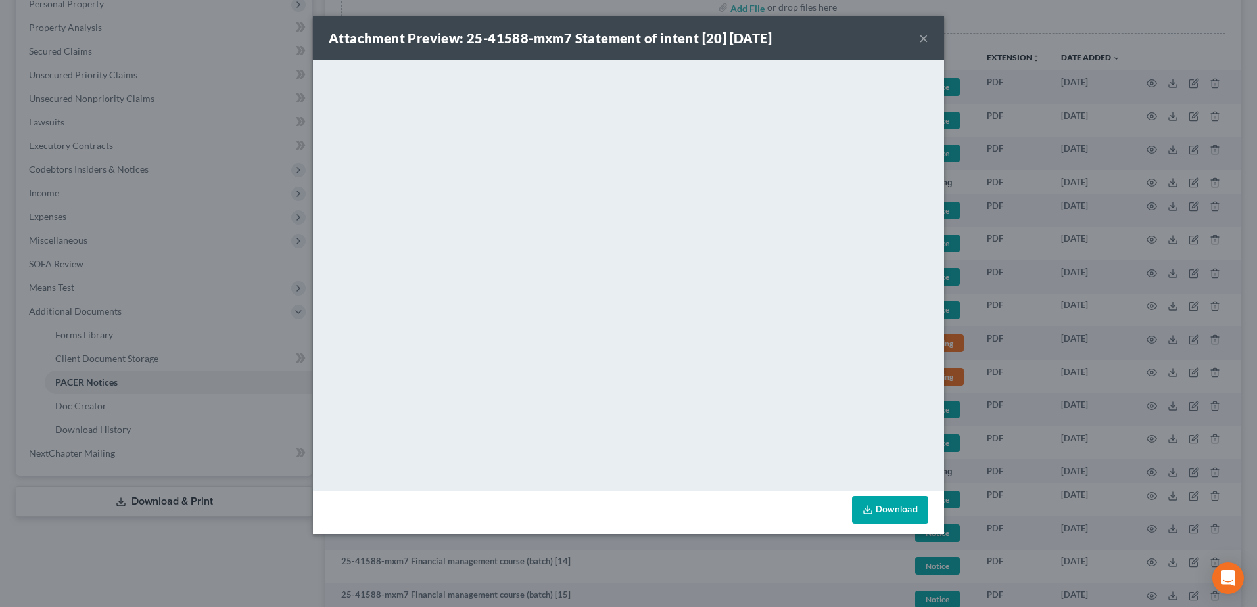
click at [923, 37] on button "×" at bounding box center [923, 38] width 9 height 16
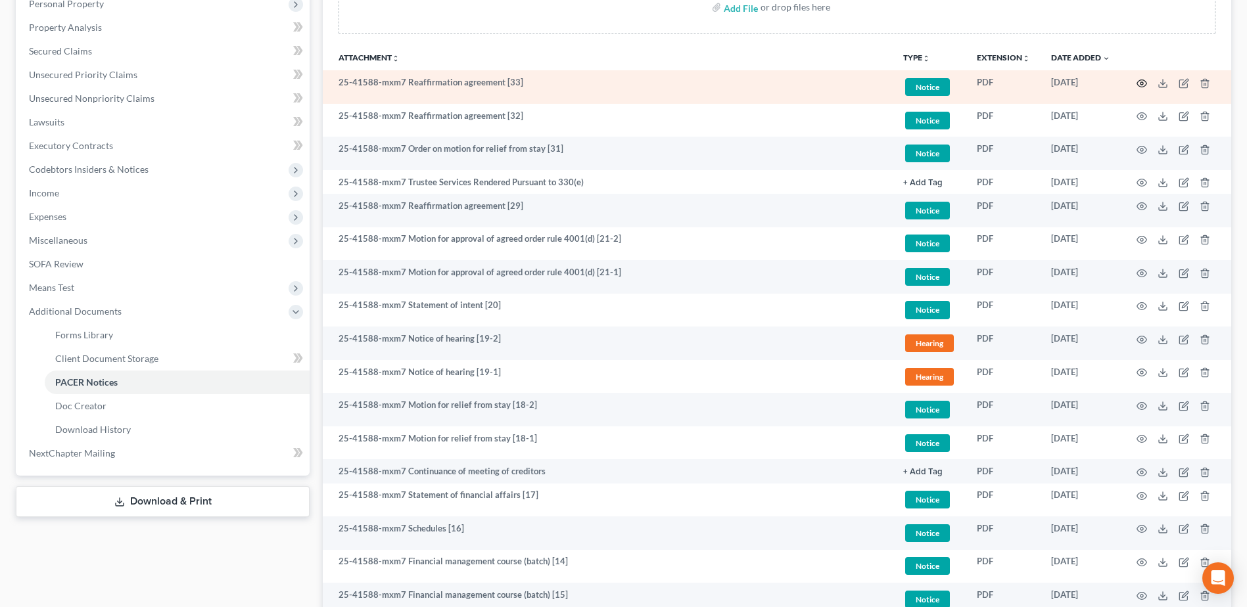
click at [1138, 85] on icon "button" at bounding box center [1142, 83] width 11 height 11
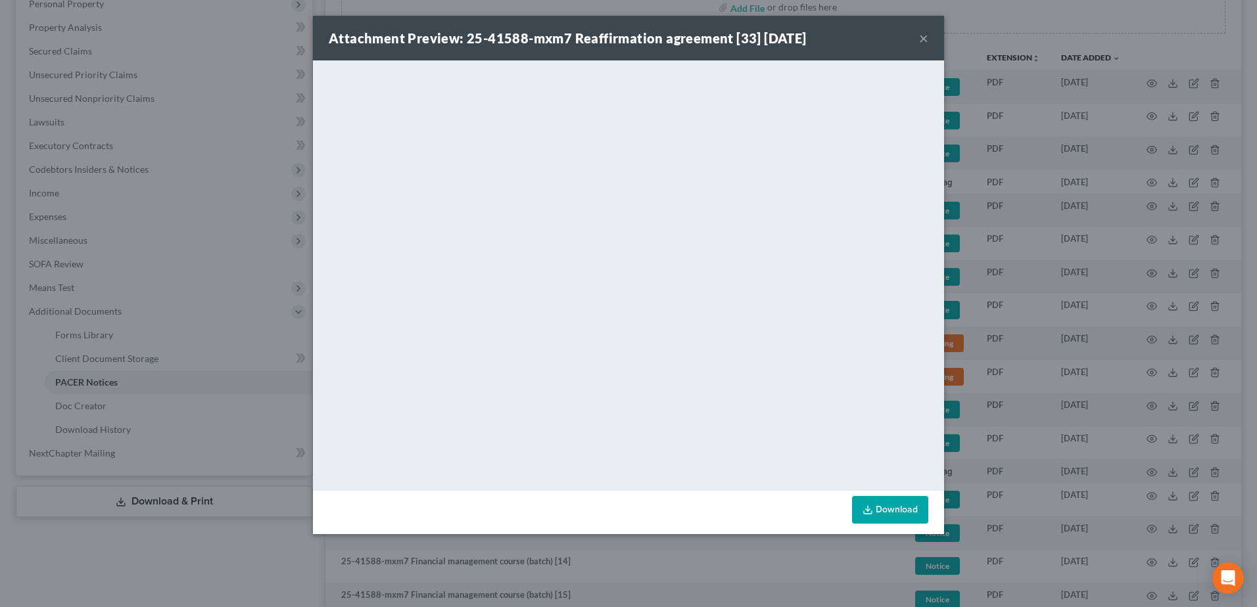
drag, startPoint x: 927, startPoint y: 41, endPoint x: 980, endPoint y: 113, distance: 89.3
click at [927, 41] on button "×" at bounding box center [923, 38] width 9 height 16
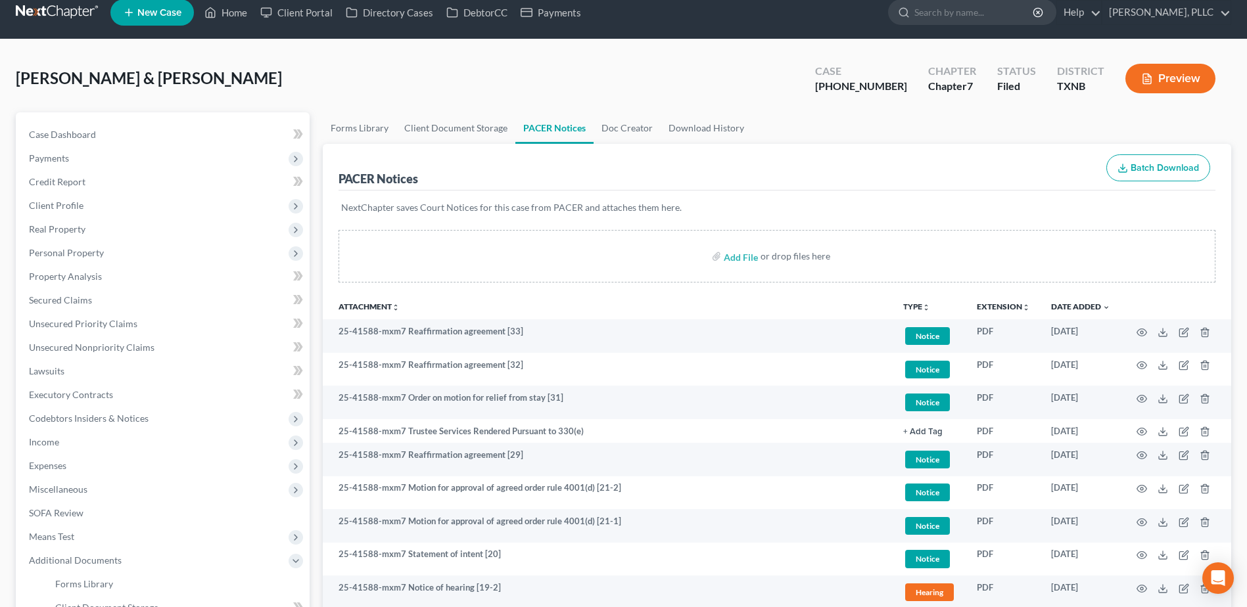
scroll to position [0, 0]
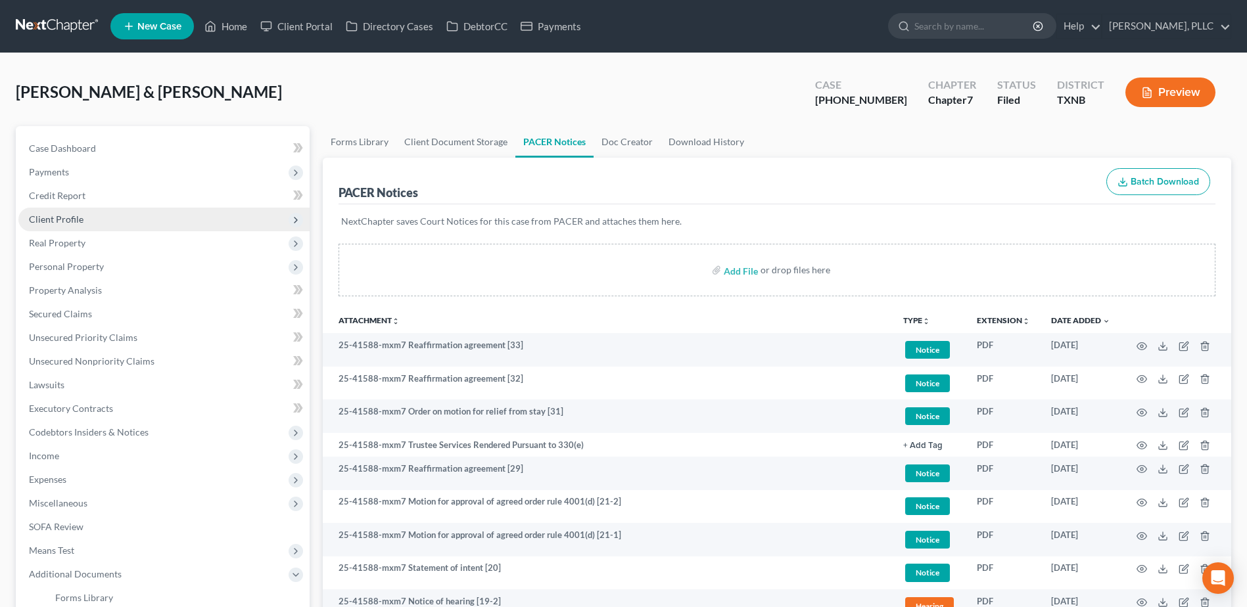
click at [74, 222] on span "Client Profile" at bounding box center [56, 219] width 55 height 11
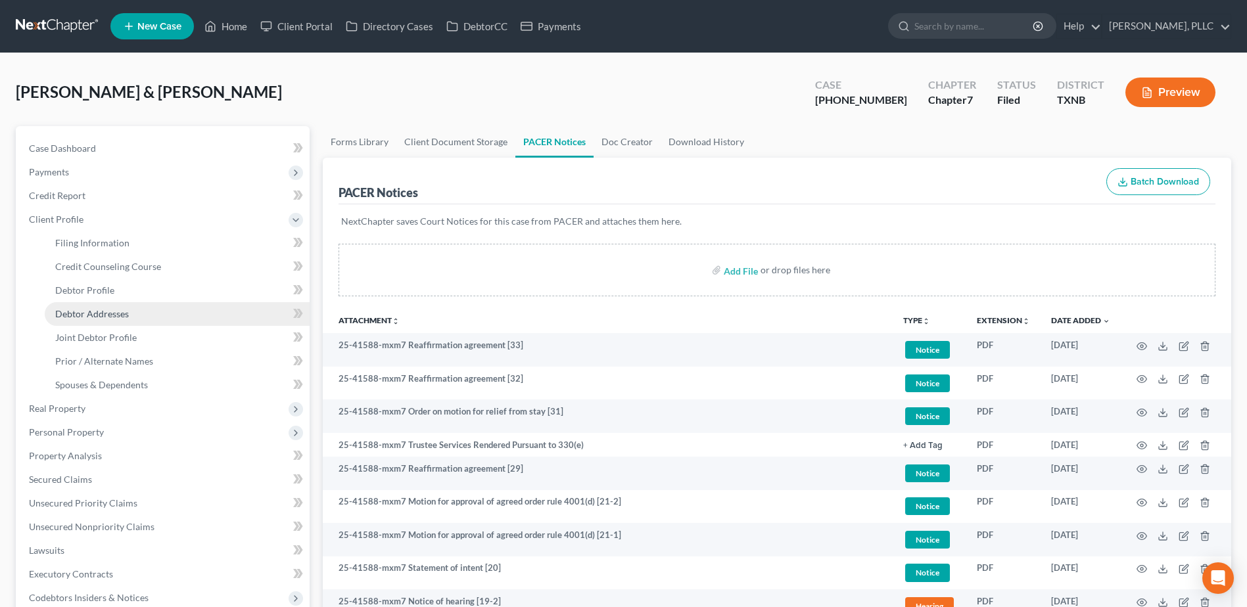
click at [105, 312] on span "Debtor Addresses" at bounding box center [92, 313] width 74 height 11
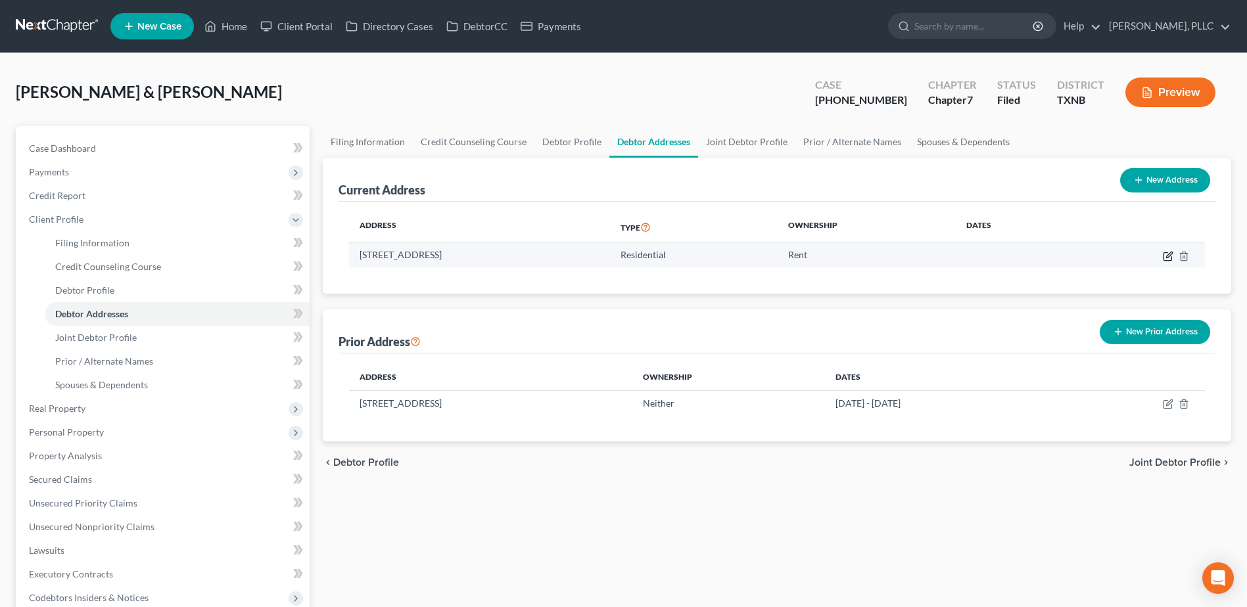
click at [1166, 258] on icon "button" at bounding box center [1168, 256] width 11 height 11
select select "45"
select select "0"
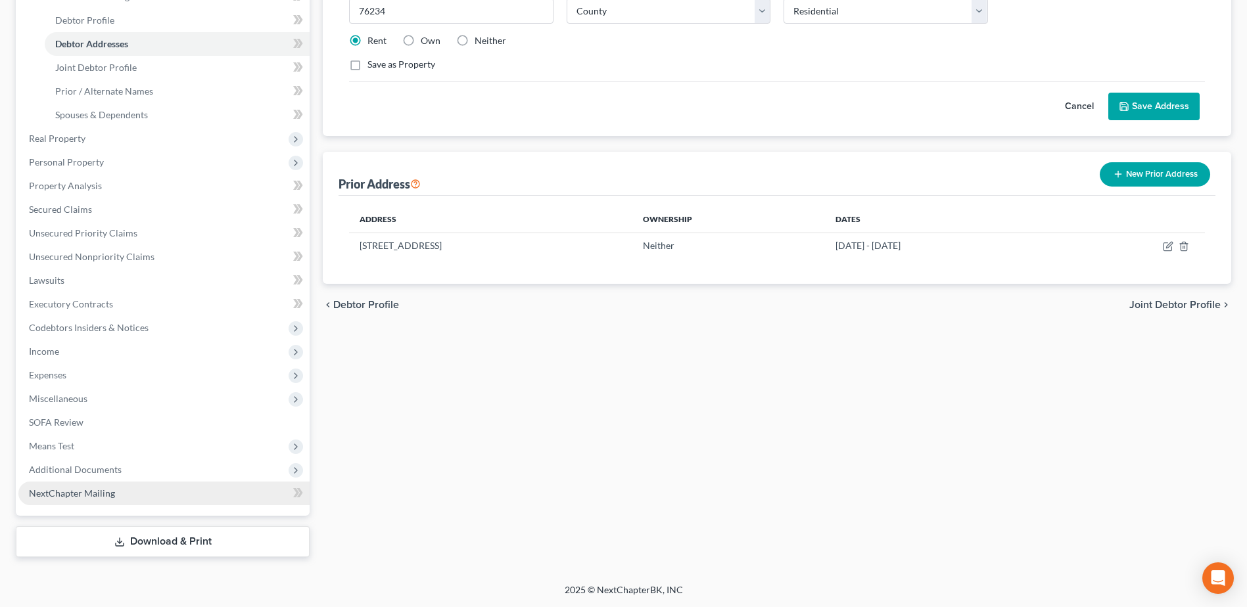
drag, startPoint x: 95, startPoint y: 473, endPoint x: 185, endPoint y: 483, distance: 91.2
click at [95, 473] on span "Additional Documents" at bounding box center [75, 469] width 93 height 11
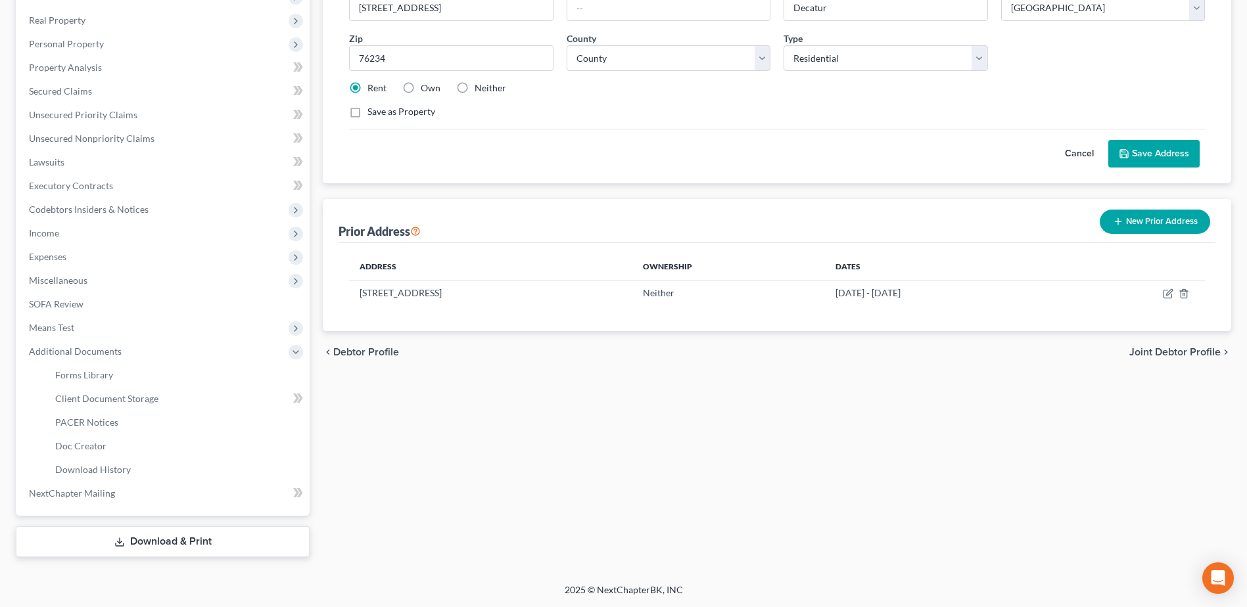
scroll to position [223, 0]
drag, startPoint x: 106, startPoint y: 422, endPoint x: 314, endPoint y: 446, distance: 208.5
click at [106, 421] on span "PACER Notices" at bounding box center [86, 422] width 63 height 11
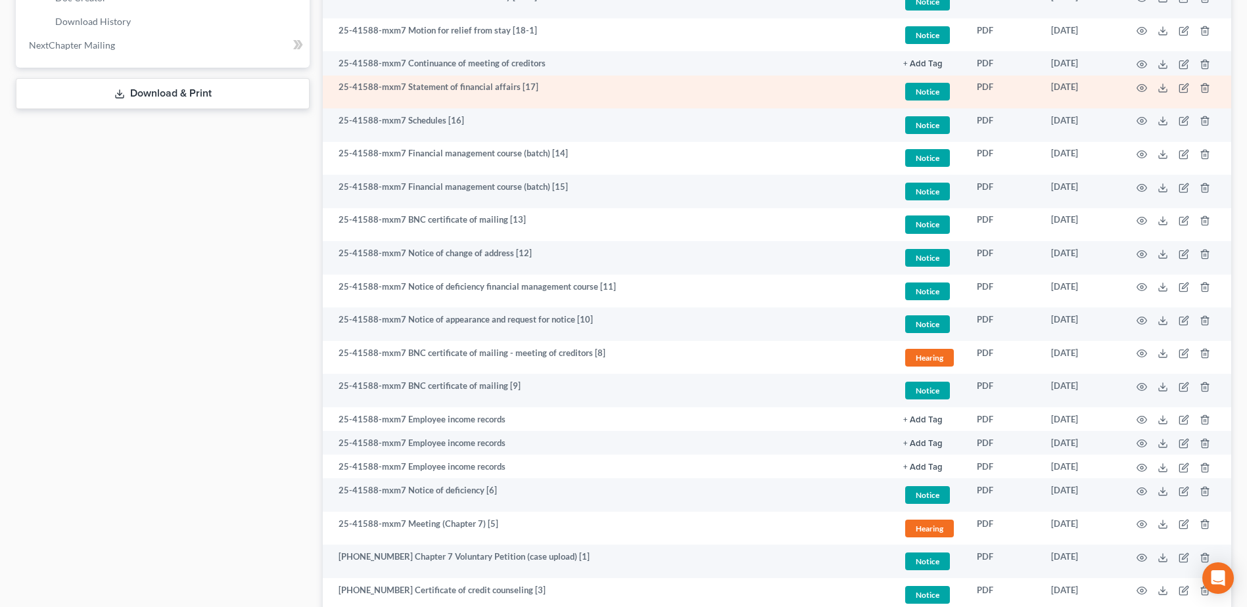
scroll to position [811, 0]
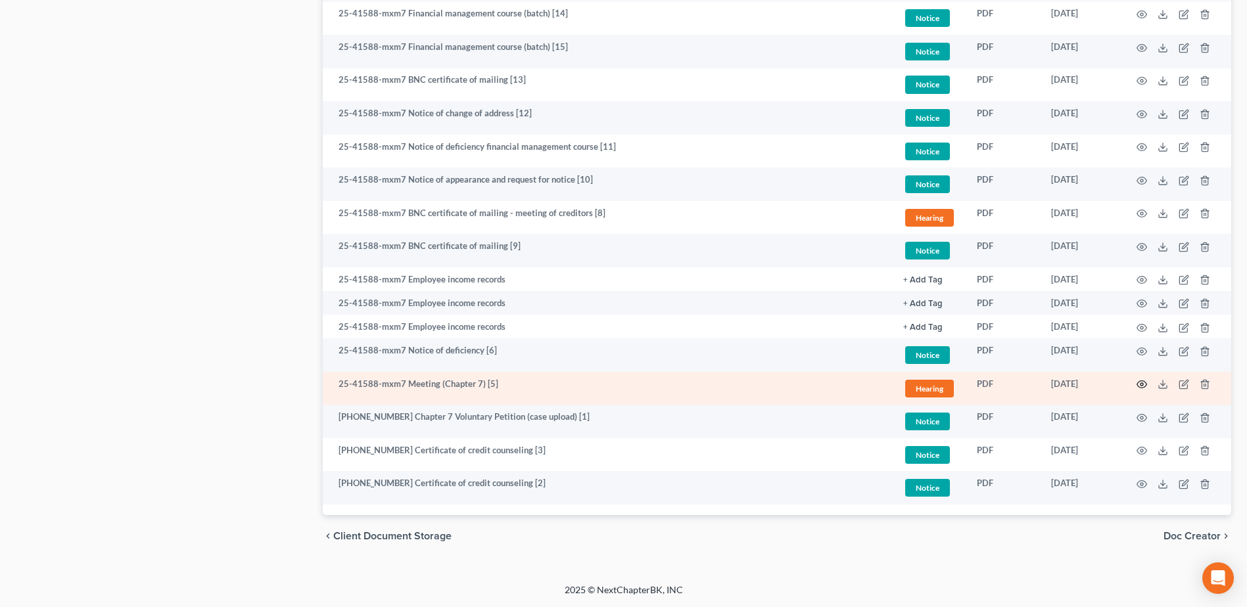
click at [1142, 386] on icon "button" at bounding box center [1142, 384] width 11 height 11
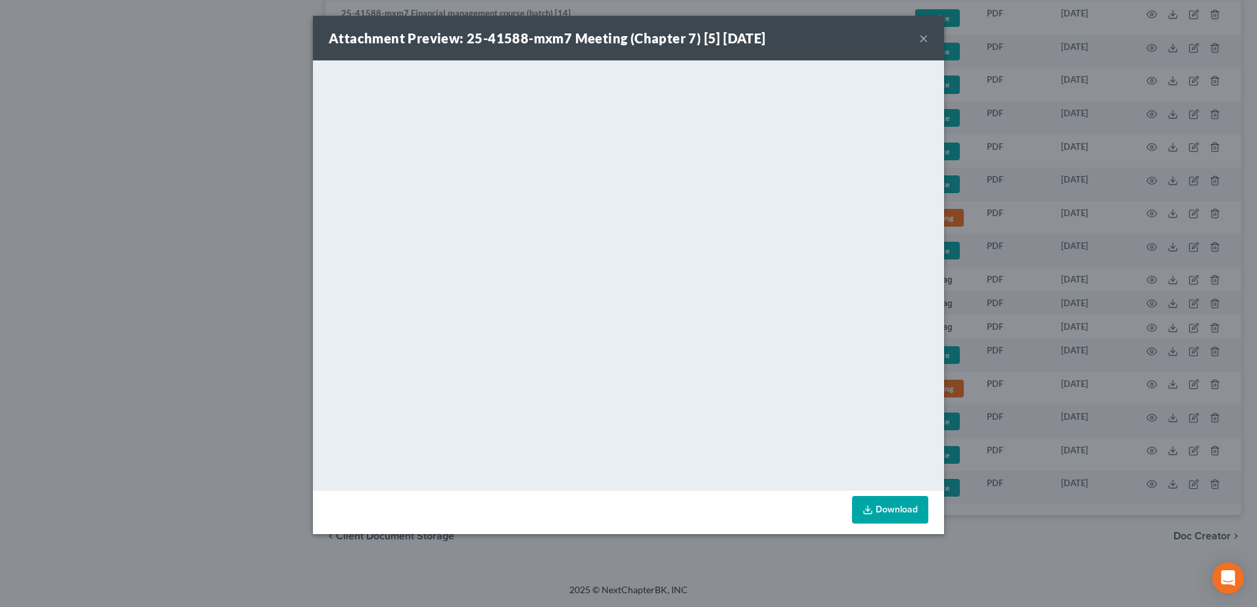
click at [927, 40] on button "×" at bounding box center [923, 38] width 9 height 16
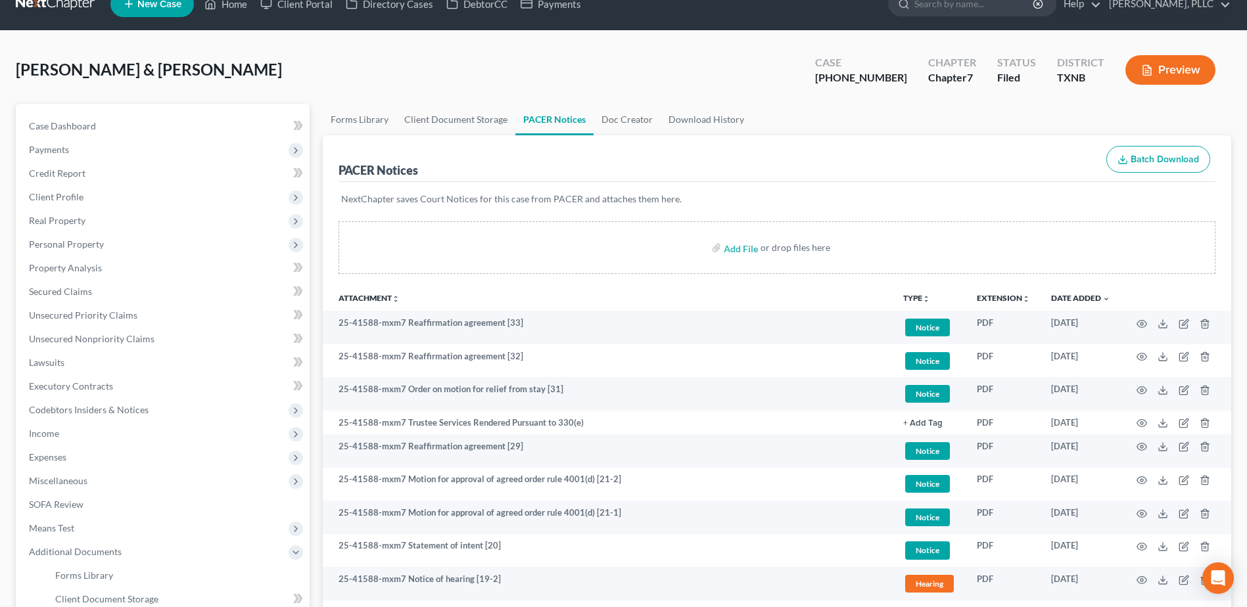
scroll to position [0, 0]
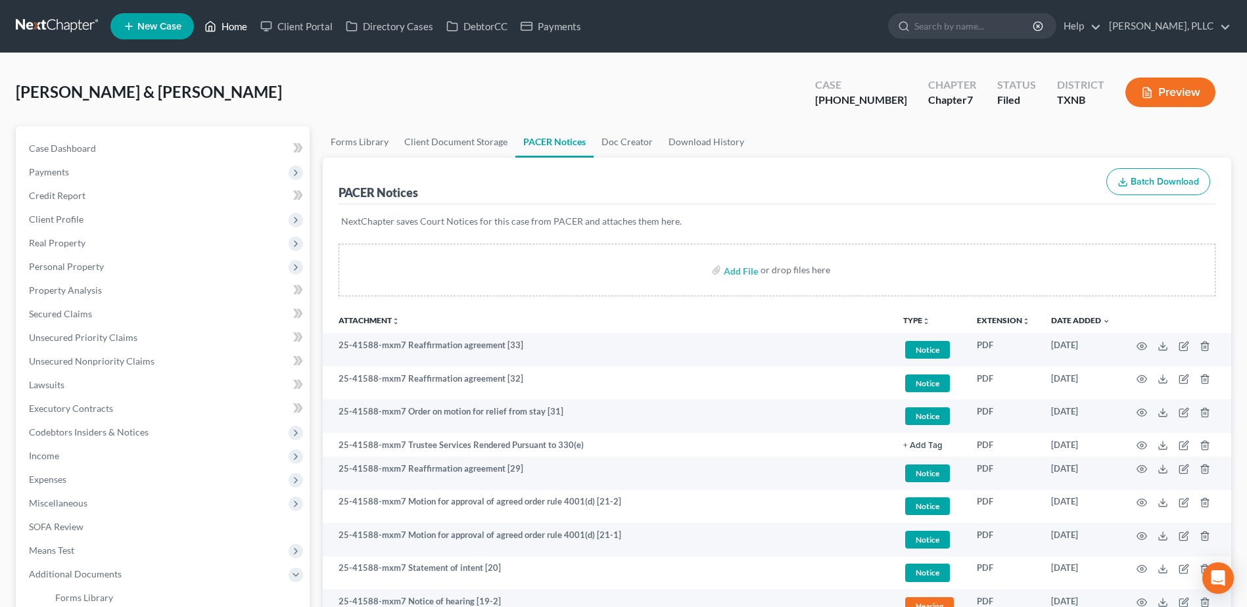
click at [237, 26] on link "Home" at bounding box center [226, 26] width 56 height 24
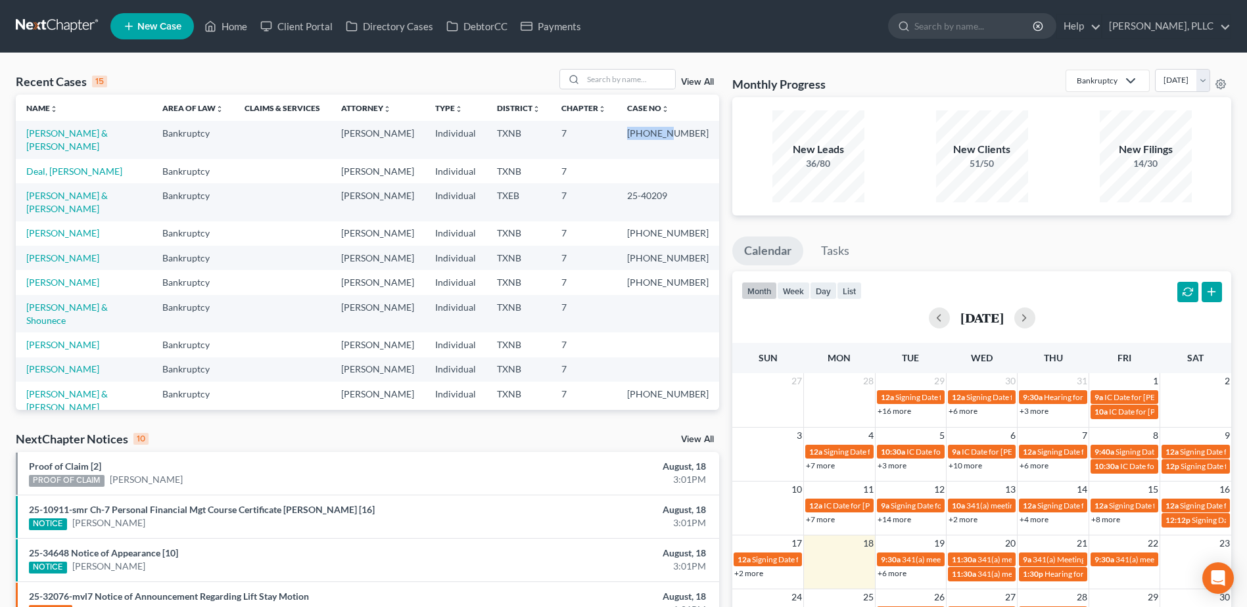
drag, startPoint x: 685, startPoint y: 129, endPoint x: 644, endPoint y: 132, distance: 41.5
click at [644, 132] on td "[PHONE_NUMBER]" at bounding box center [668, 139] width 103 height 37
click at [66, 135] on link "[PERSON_NAME] & [PERSON_NAME]" at bounding box center [67, 140] width 82 height 24
select select "4"
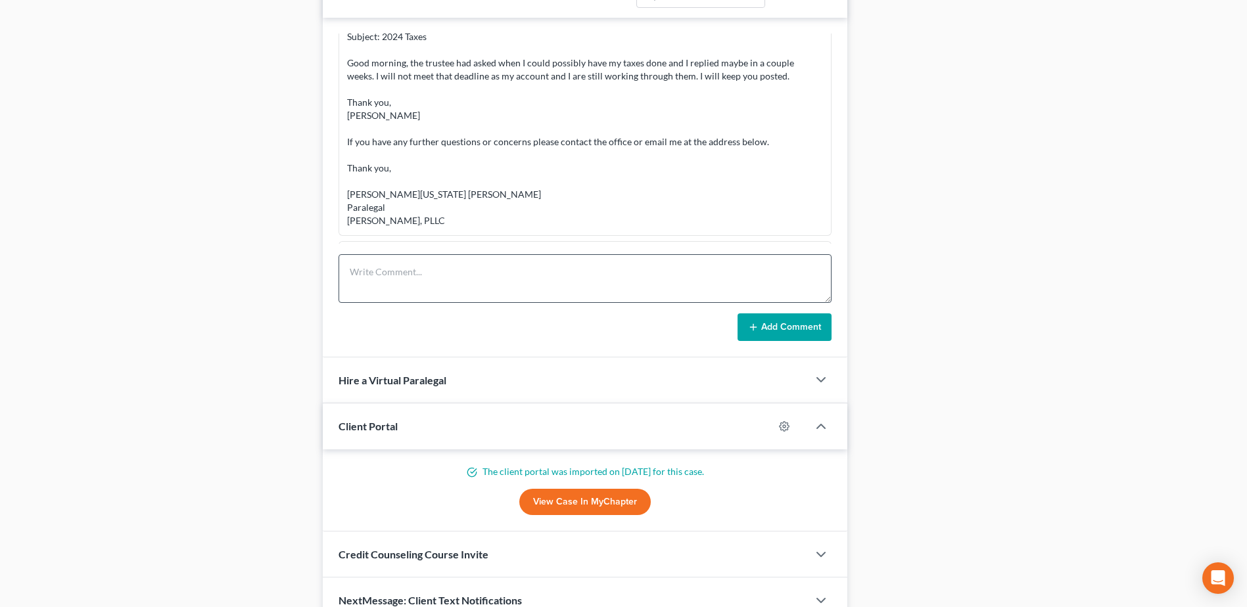
scroll to position [831, 0]
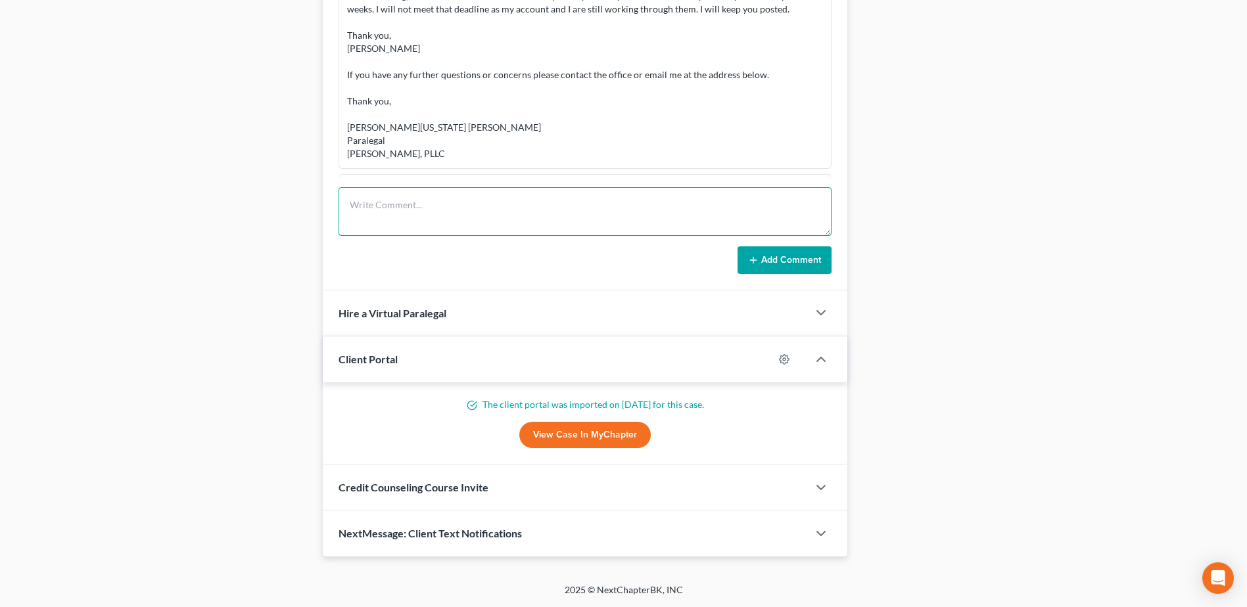
click at [429, 191] on textarea at bounding box center [585, 211] width 493 height 49
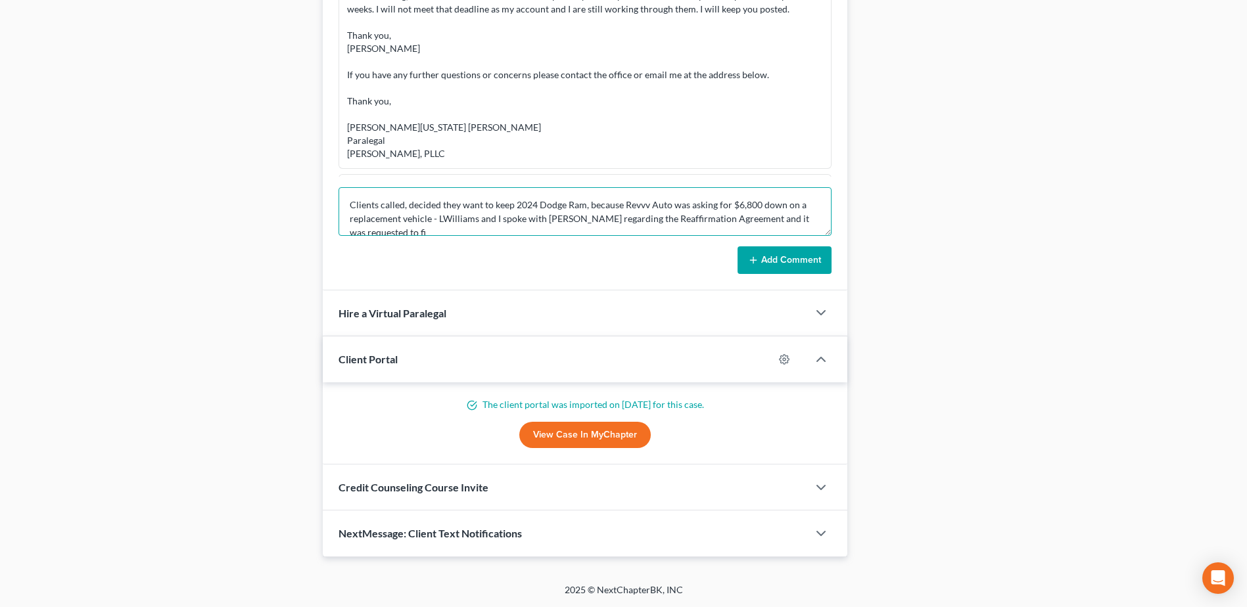
scroll to position [3, 0]
type textarea "Clients called, decided they want to keep 2024 Dodge Ram, because Revvv Auto wa…"
click at [773, 252] on button "Add Comment" at bounding box center [785, 260] width 94 height 28
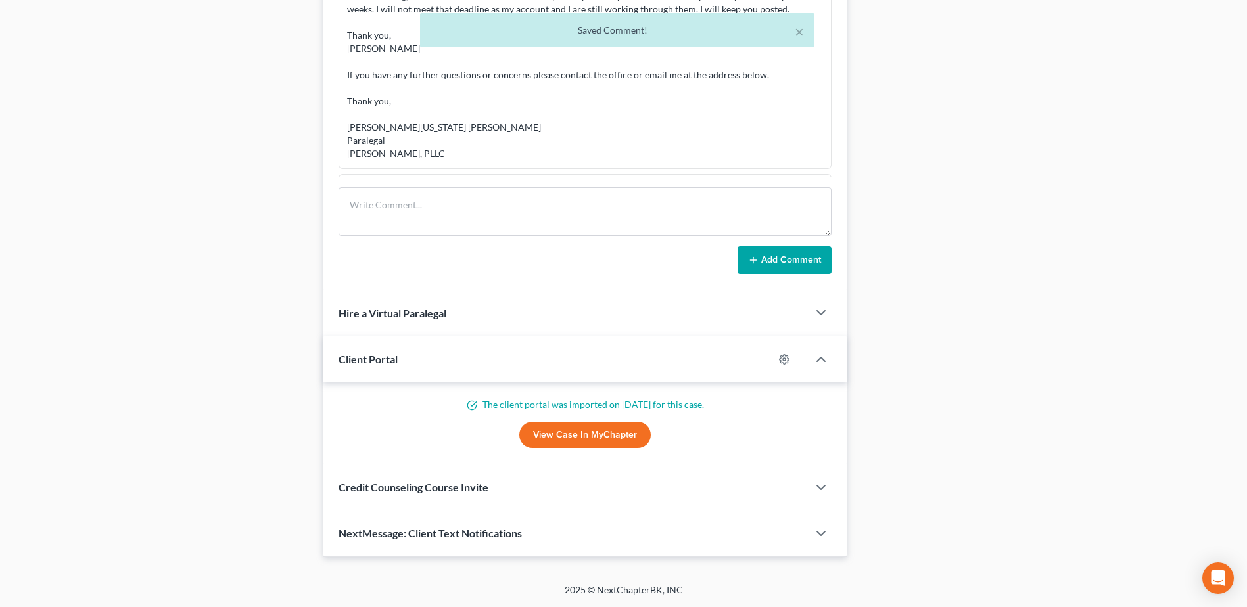
scroll to position [12152, 0]
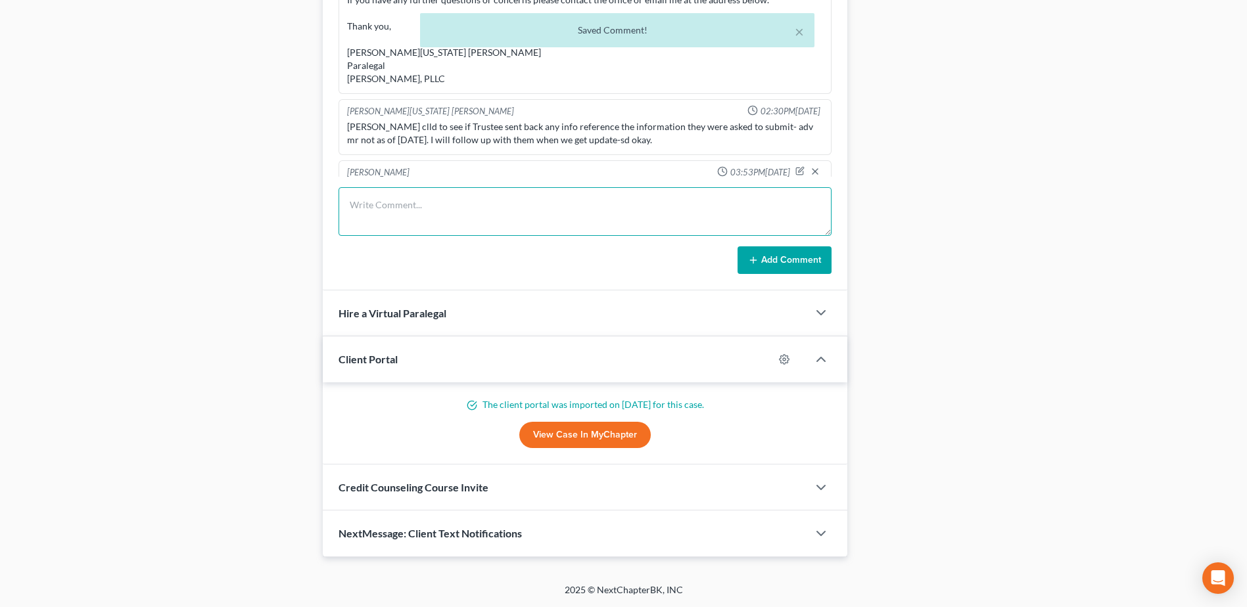
click at [423, 207] on textarea at bounding box center [585, 211] width 493 height 49
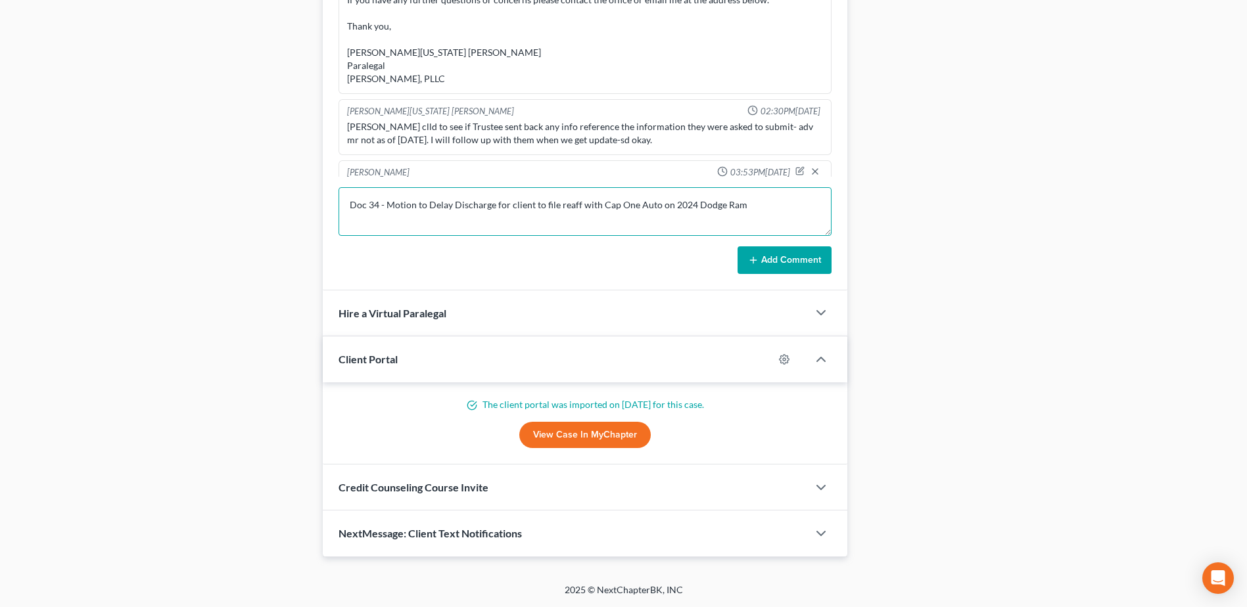
type textarea "Doc 34 - Motion to Delay Discharge for client to file reaff with Cap One Auto o…"
click at [775, 260] on button "Add Comment" at bounding box center [785, 260] width 94 height 28
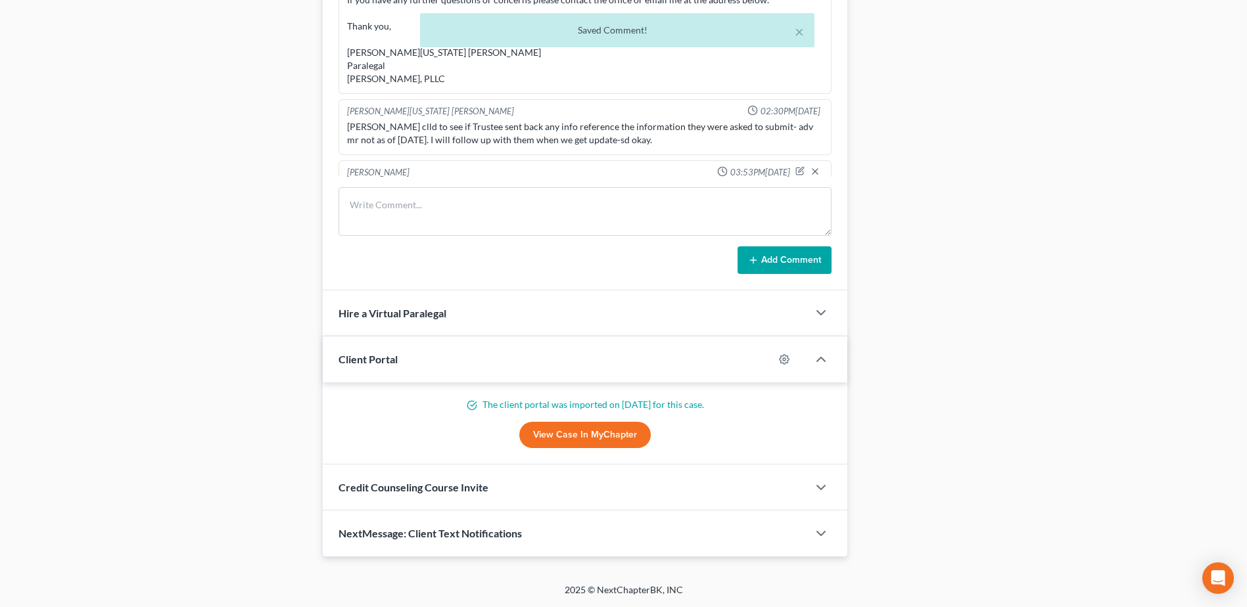
scroll to position [12201, 0]
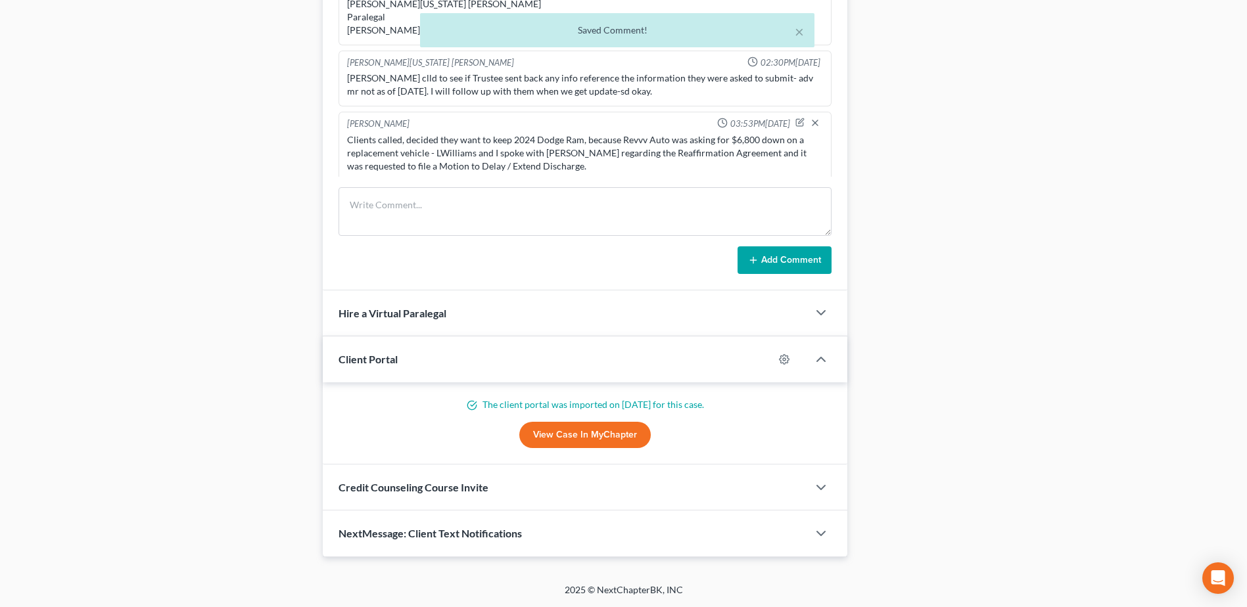
click at [795, 193] on icon "button" at bounding box center [799, 197] width 9 height 9
click at [767, 179] on div "Latania Washington Williams 01:09PM, 02/26/2025 lmor to call; Doc 34 - Motion t…" at bounding box center [585, 121] width 525 height 340
click at [764, 208] on textarea "Doc 34 - Motion to Delay Discharge for client to file reaff with Cap One Auto o…" at bounding box center [585, 232] width 476 height 49
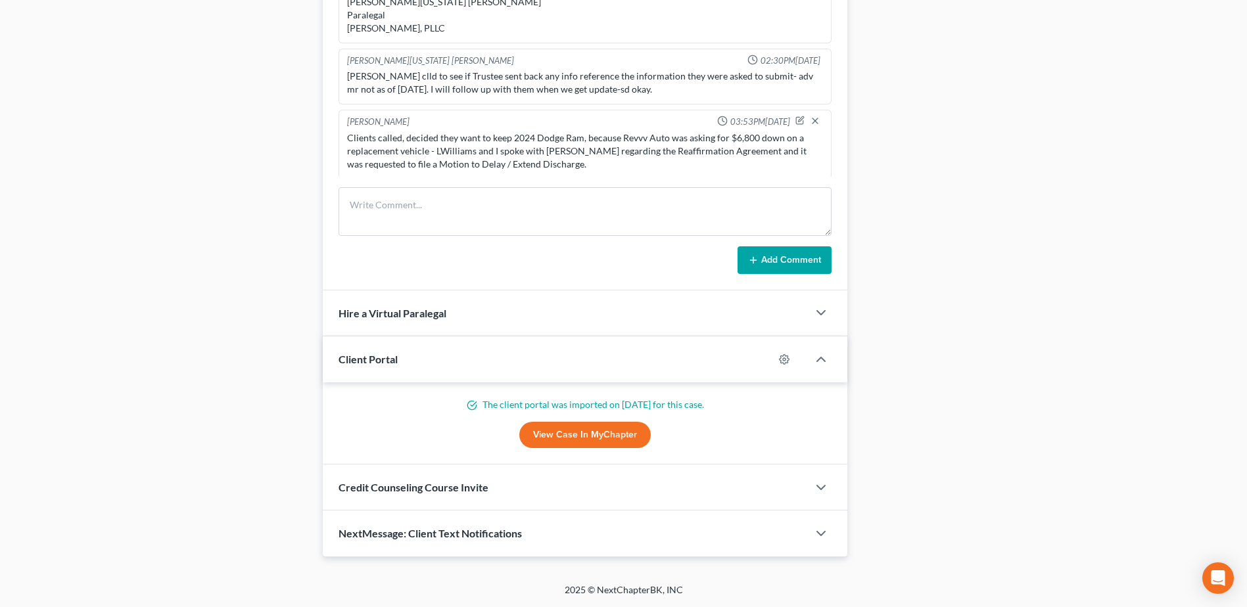
scroll to position [12216, 0]
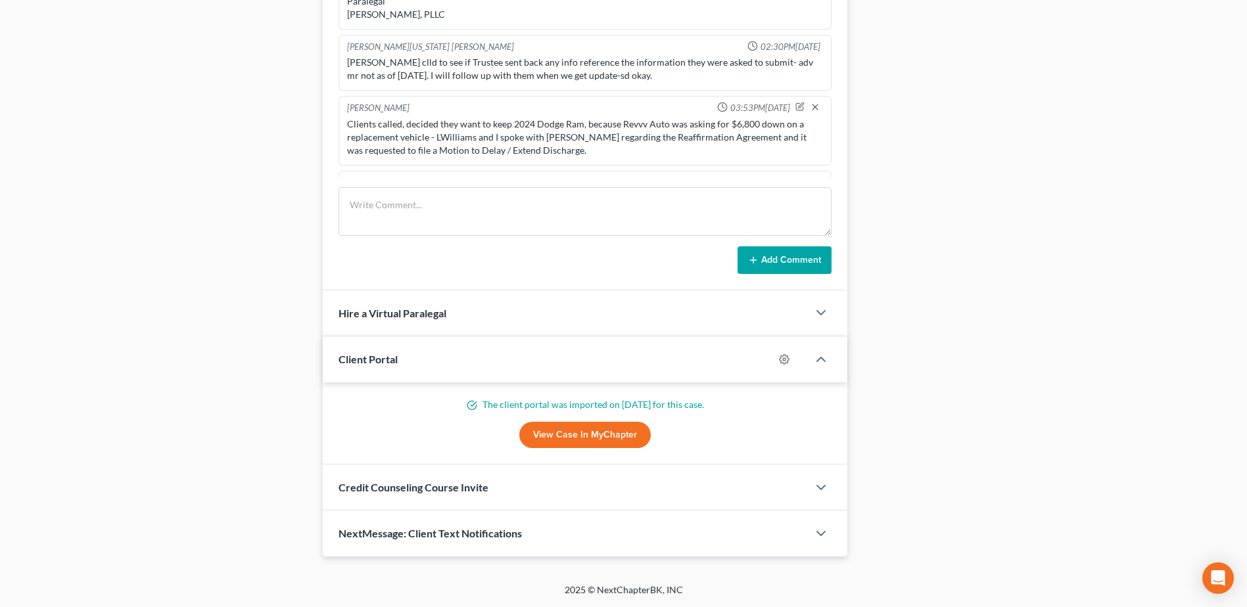
type textarea "Doc 34 - Motion to Delay Discharge for client to file reaff with Cap One Auto o…"
click at [810, 177] on icon "button" at bounding box center [815, 182] width 11 height 11
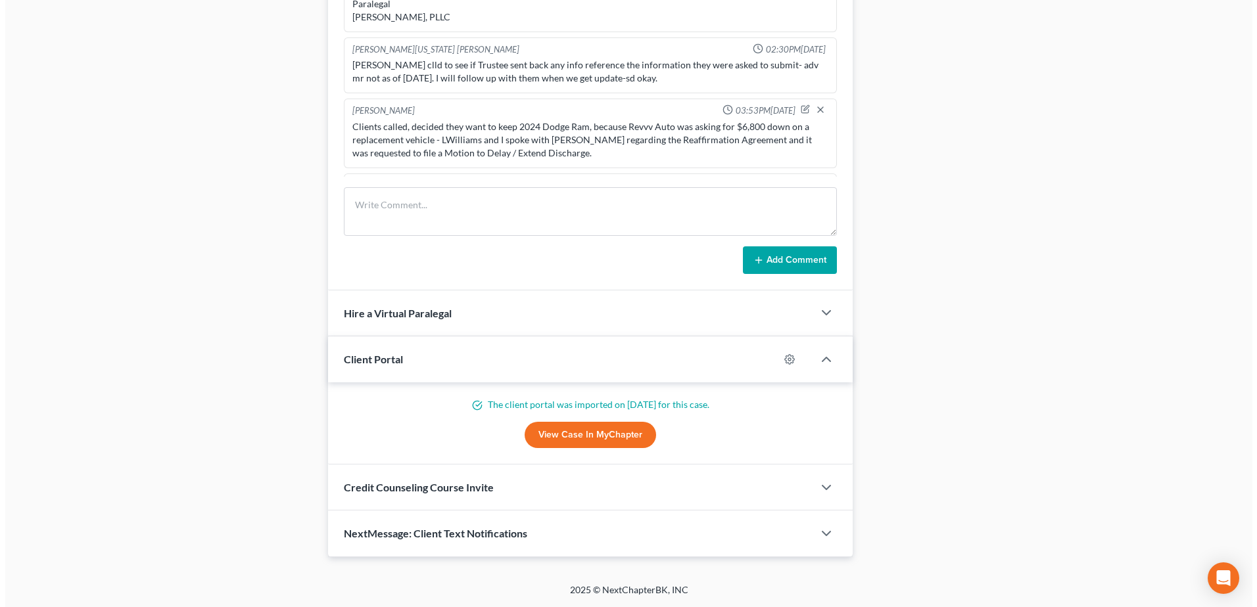
scroll to position [0, 0]
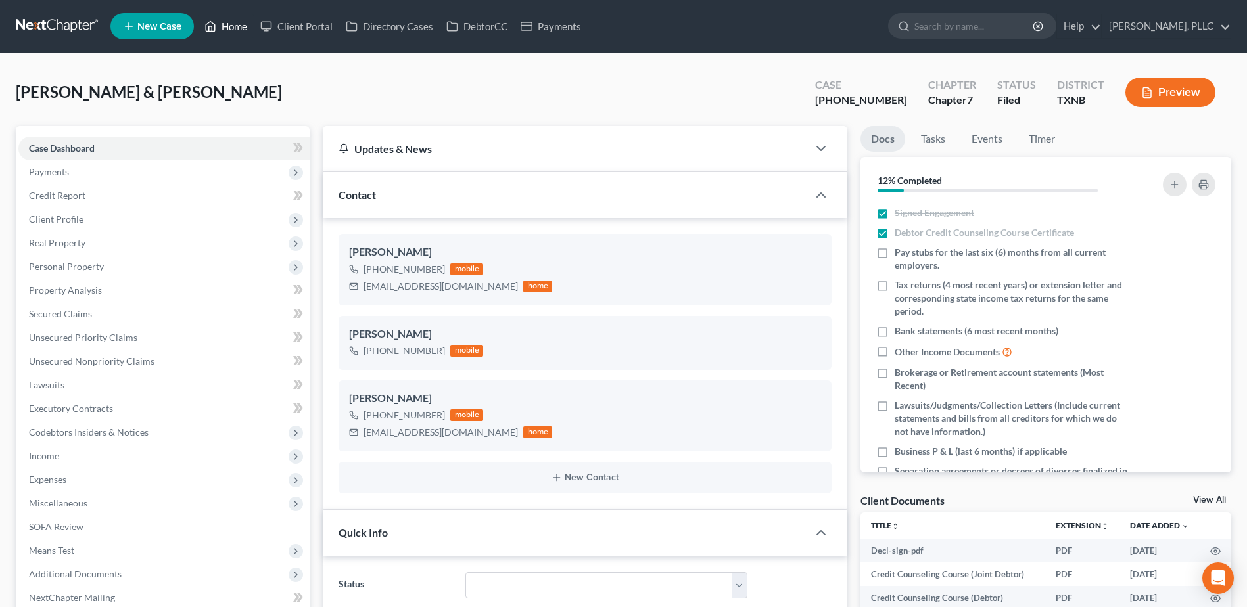
click at [236, 29] on link "Home" at bounding box center [226, 26] width 56 height 24
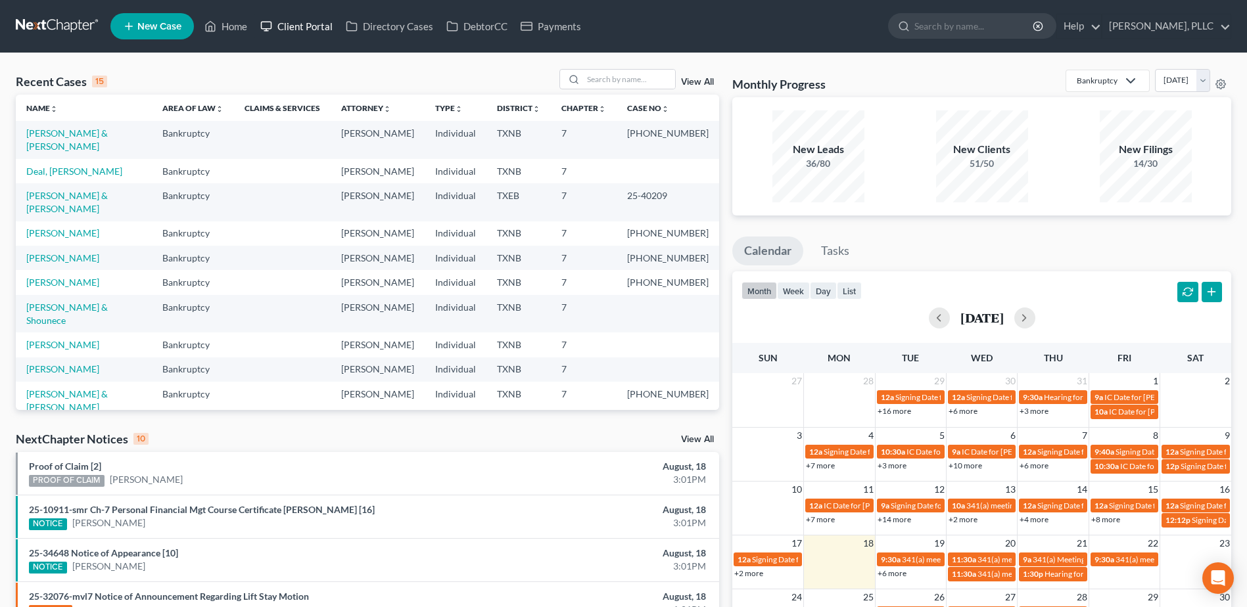
click at [318, 22] on link "Client Portal" at bounding box center [296, 26] width 85 height 24
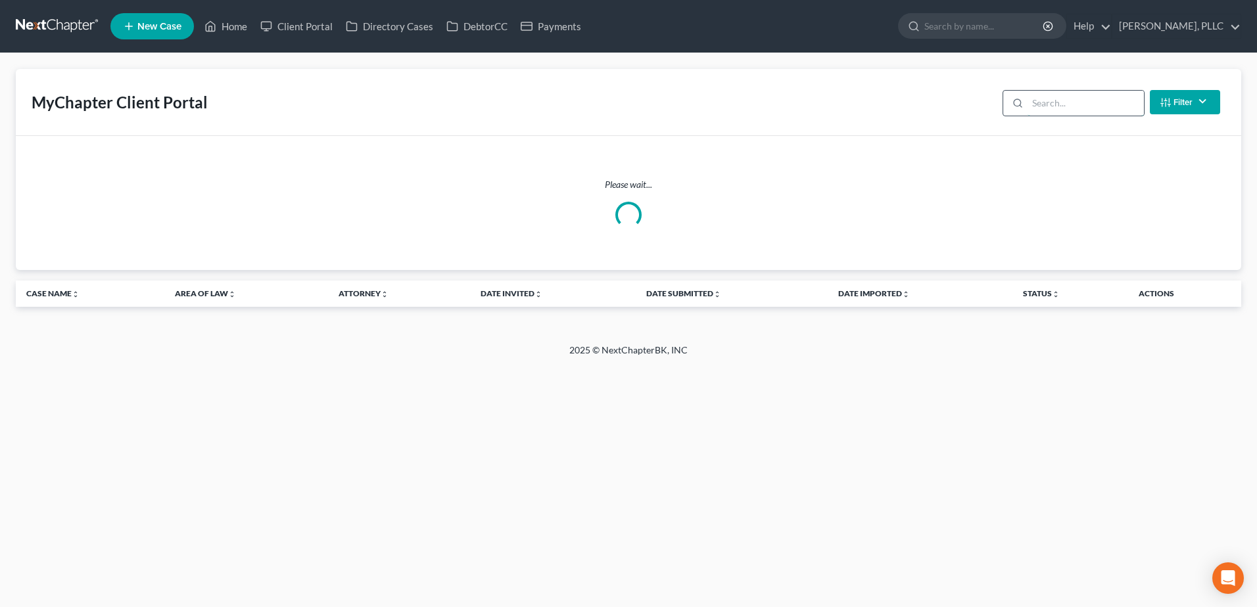
click at [1098, 112] on input "search" at bounding box center [1085, 103] width 116 height 25
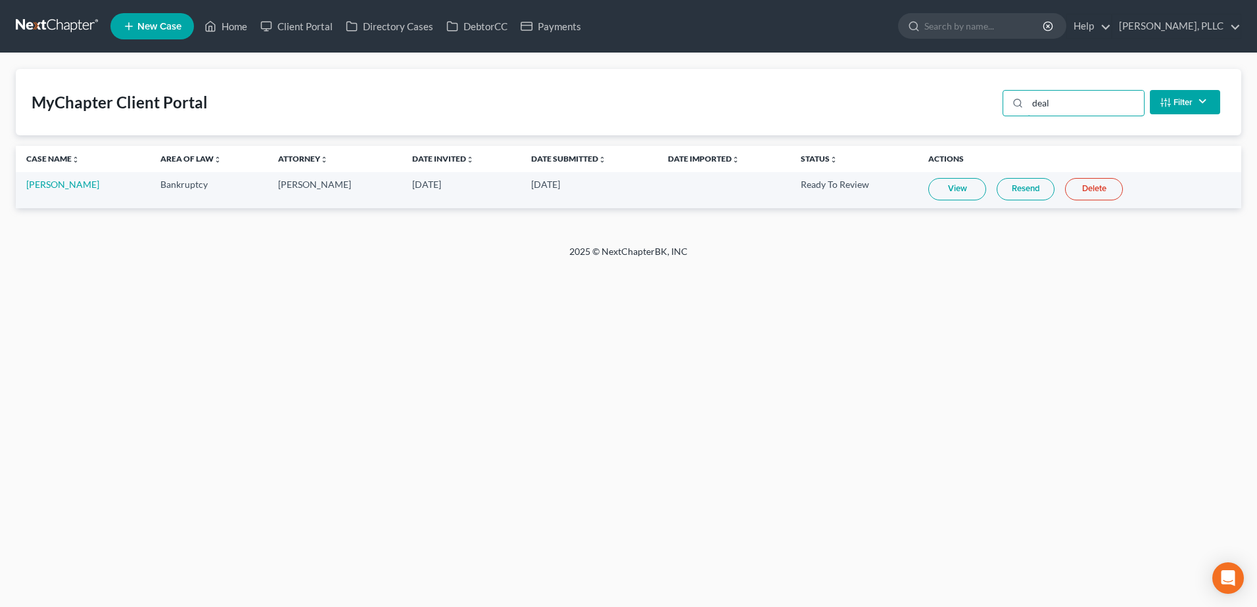
type input "deal"
click at [944, 195] on link "View" at bounding box center [957, 189] width 58 height 22
click at [1006, 193] on link "Resend" at bounding box center [1026, 189] width 58 height 22
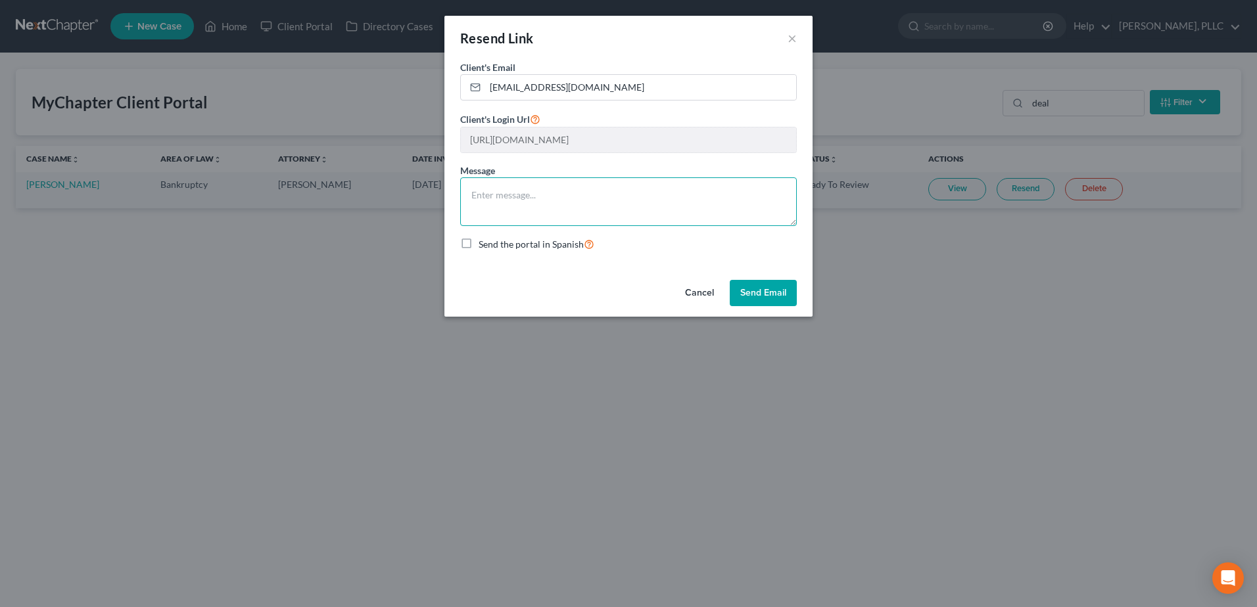
click at [525, 201] on textarea at bounding box center [628, 201] width 337 height 49
click at [519, 201] on textarea "Pleas" at bounding box center [628, 201] width 337 height 49
type textarea "Please"
click at [696, 289] on button "Cancel" at bounding box center [699, 293] width 50 height 26
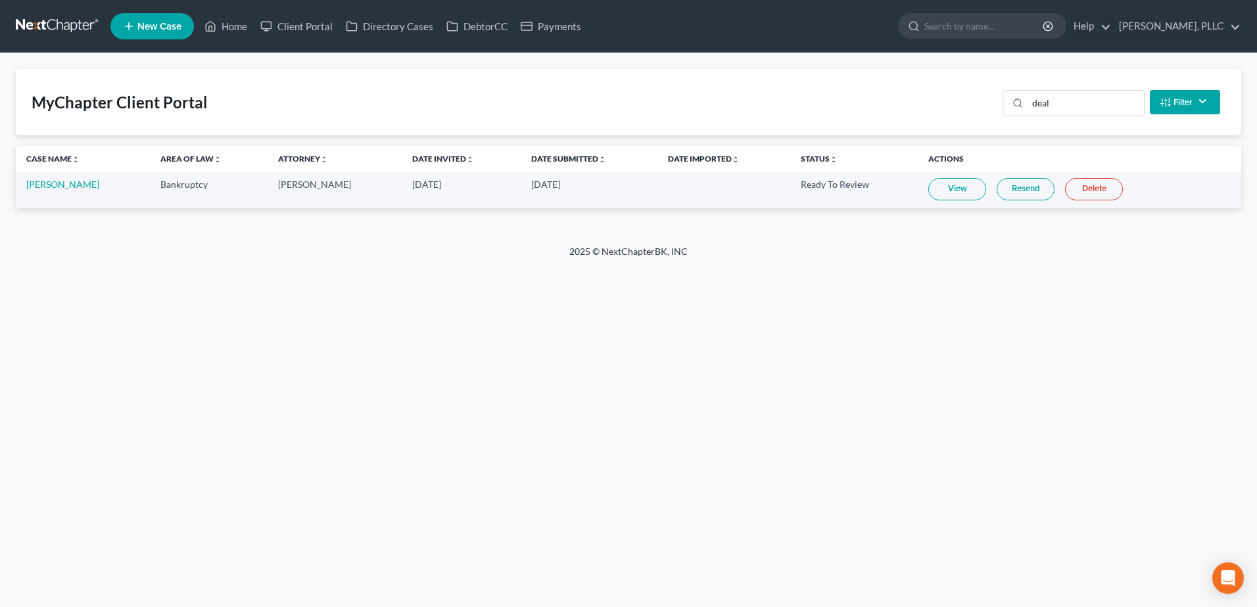
click at [928, 193] on link "View" at bounding box center [957, 189] width 58 height 22
click at [1010, 185] on link "Resend" at bounding box center [1026, 189] width 58 height 22
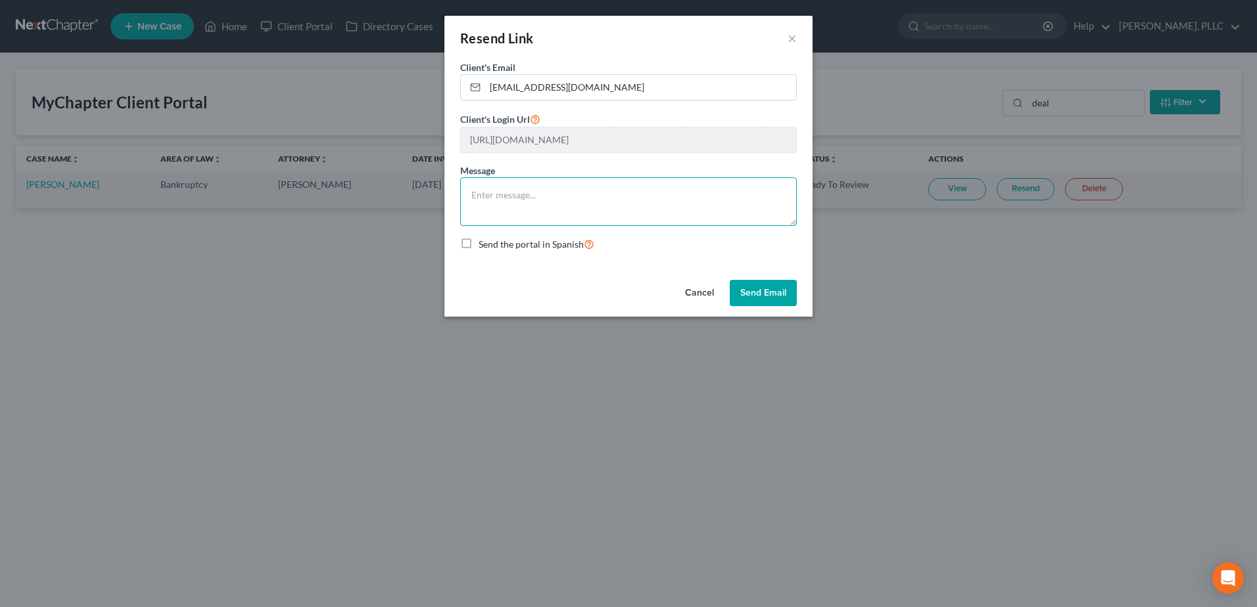
click at [608, 193] on textarea at bounding box center [628, 201] width 337 height 49
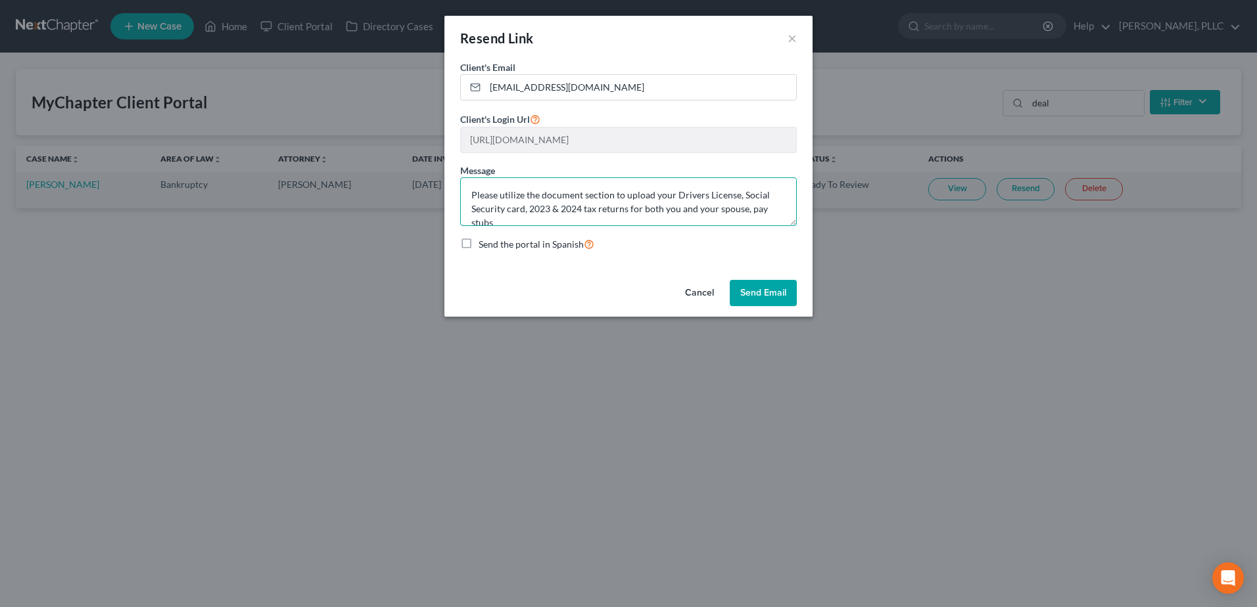
scroll to position [3, 0]
click at [755, 216] on textarea "Please utilize the document section to upload your Driver's License, Social Sec…" at bounding box center [628, 201] width 337 height 49
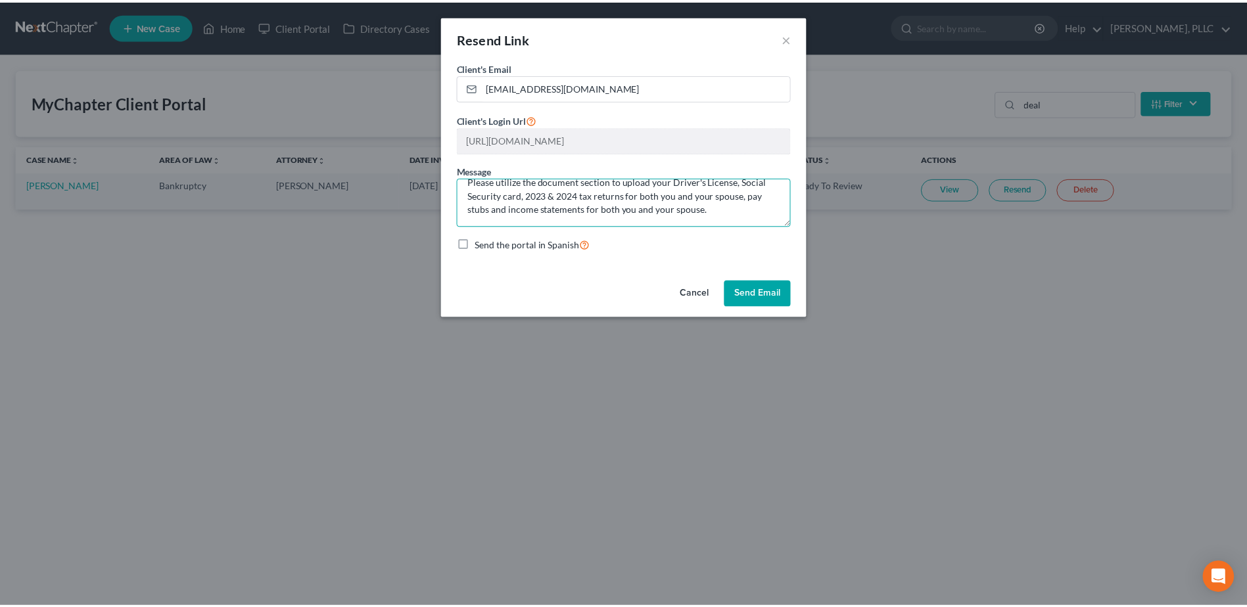
scroll to position [0, 0]
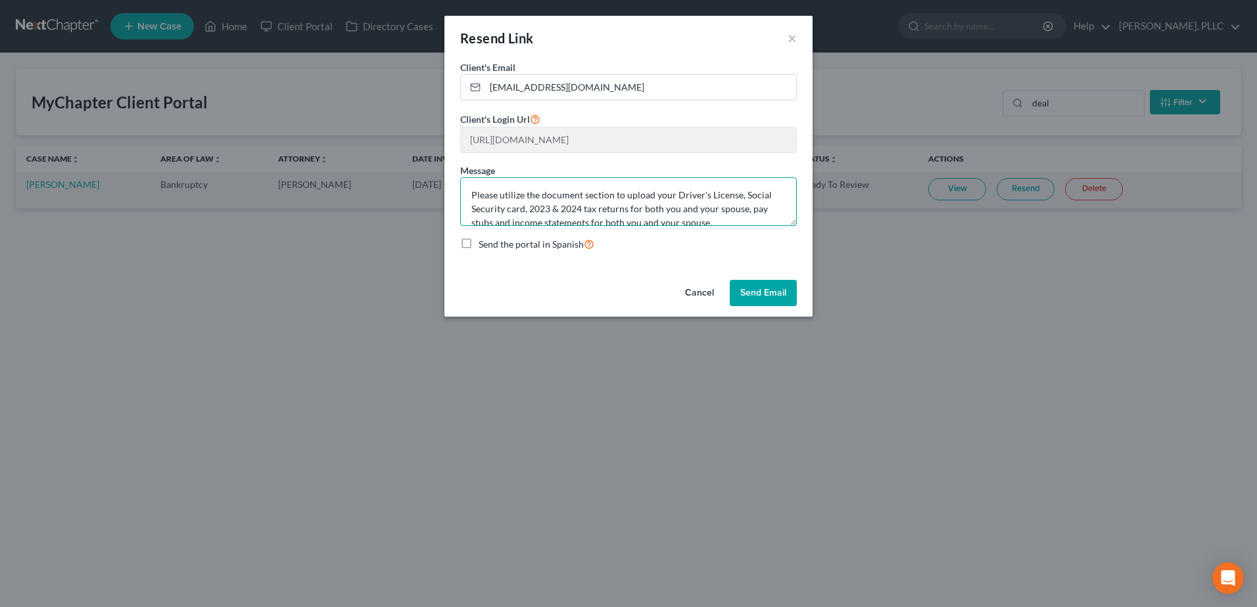
drag, startPoint x: 730, startPoint y: 218, endPoint x: 443, endPoint y: 166, distance: 291.9
click at [444, 166] on div "Resend Link × Client's Email * justin69deal1@gmail.com Client's Login Url https…" at bounding box center [628, 303] width 1257 height 607
type textarea "Please utilize the document section to upload your Driver's License, Social Sec…"
click at [782, 289] on button "Send Email" at bounding box center [763, 293] width 67 height 26
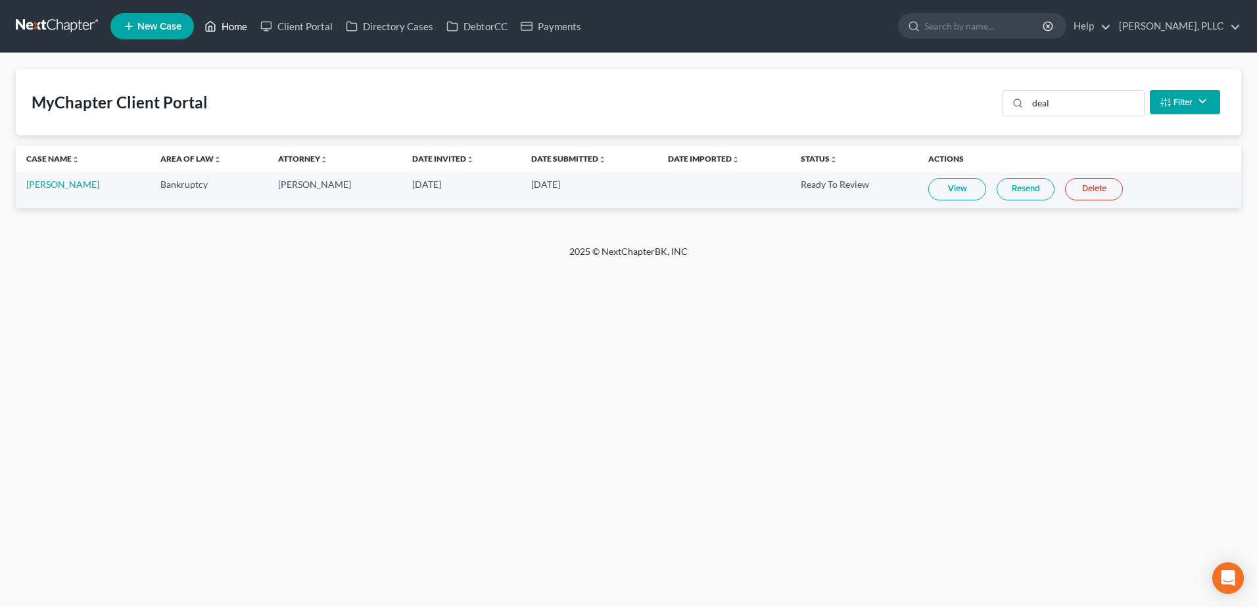
click at [236, 28] on link "Home" at bounding box center [226, 26] width 56 height 24
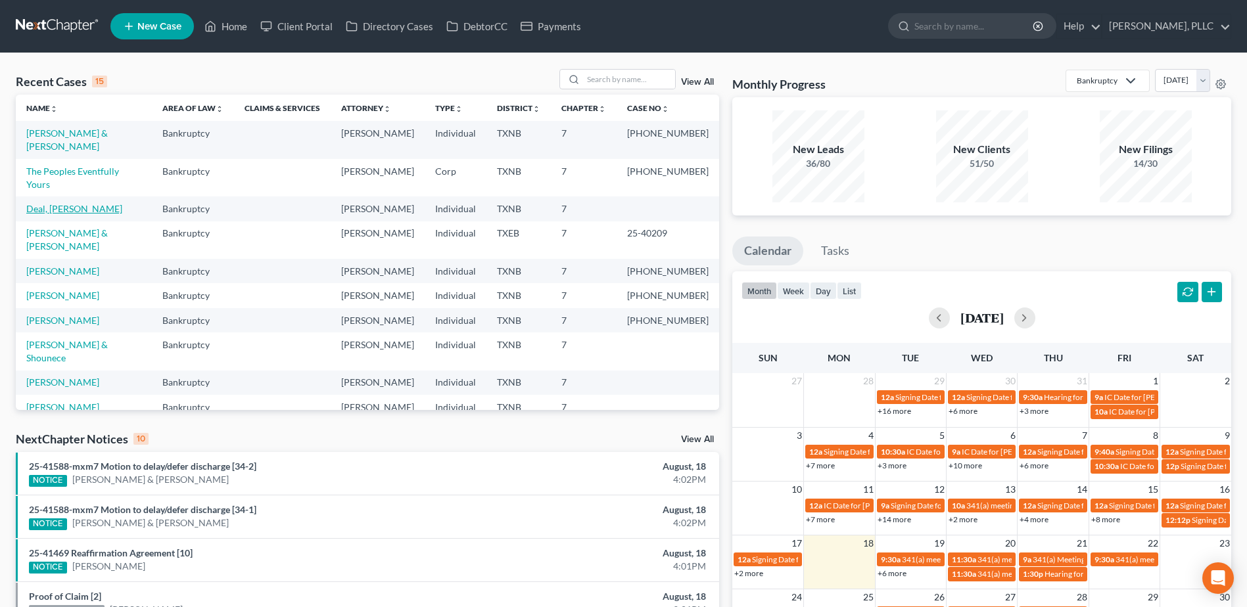
click at [69, 203] on link "Deal, [PERSON_NAME]" at bounding box center [74, 208] width 96 height 11
select select "4"
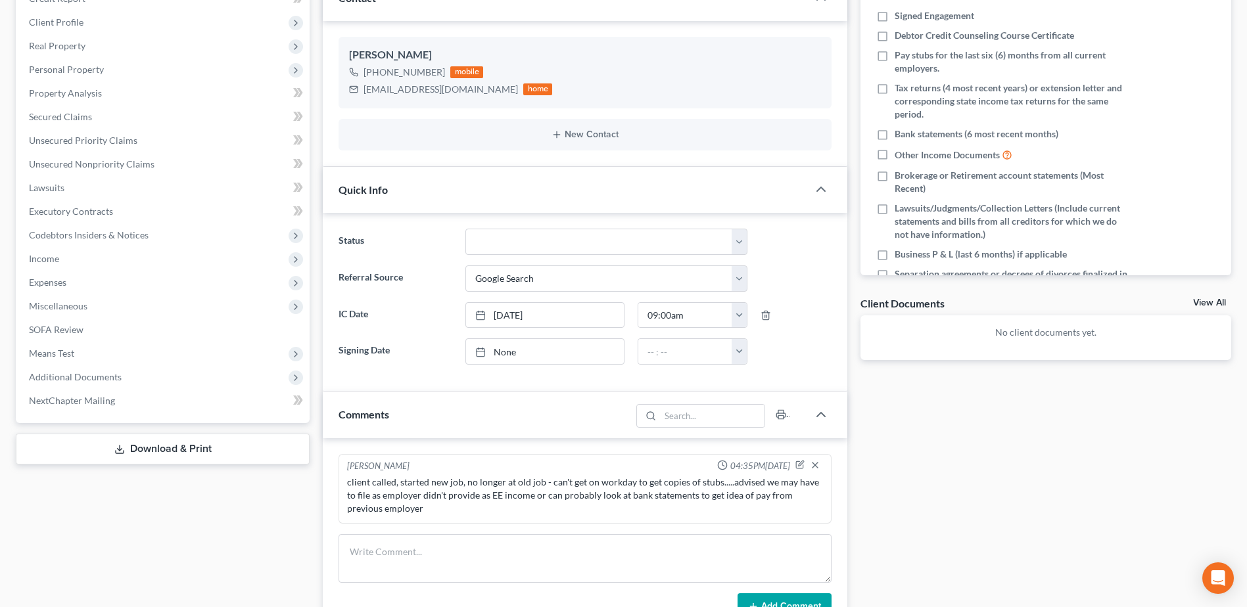
scroll to position [638, 0]
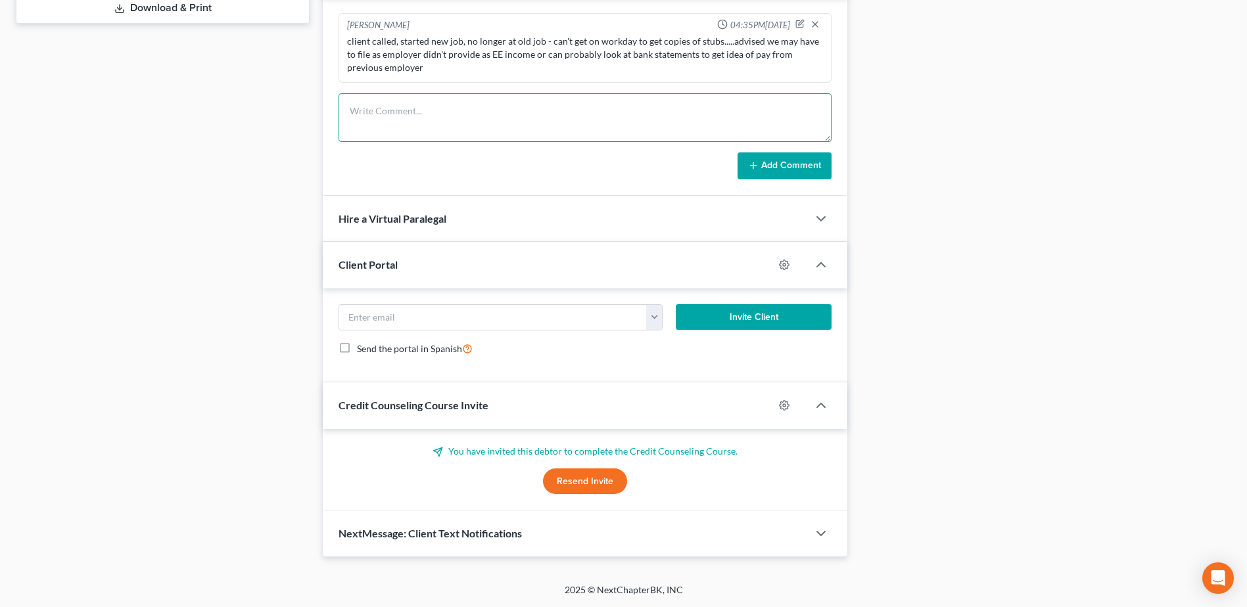
click at [433, 126] on textarea at bounding box center [585, 117] width 493 height 49
paste textarea "Please utilize the document section to upload your Driver's License, Social Sec…"
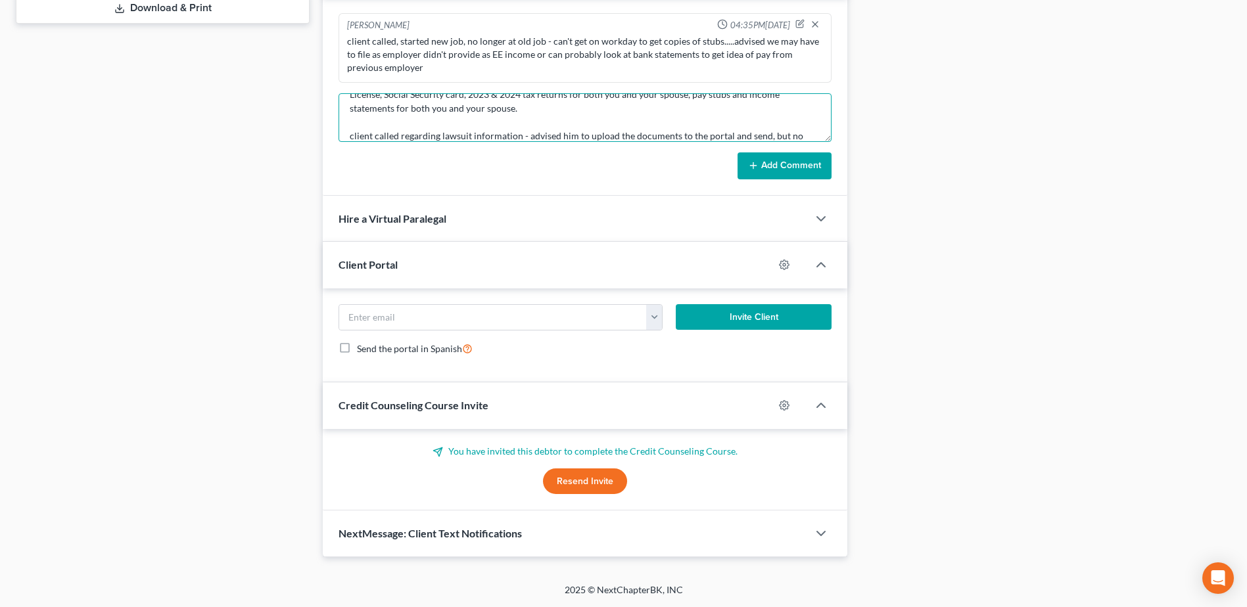
scroll to position [44, 0]
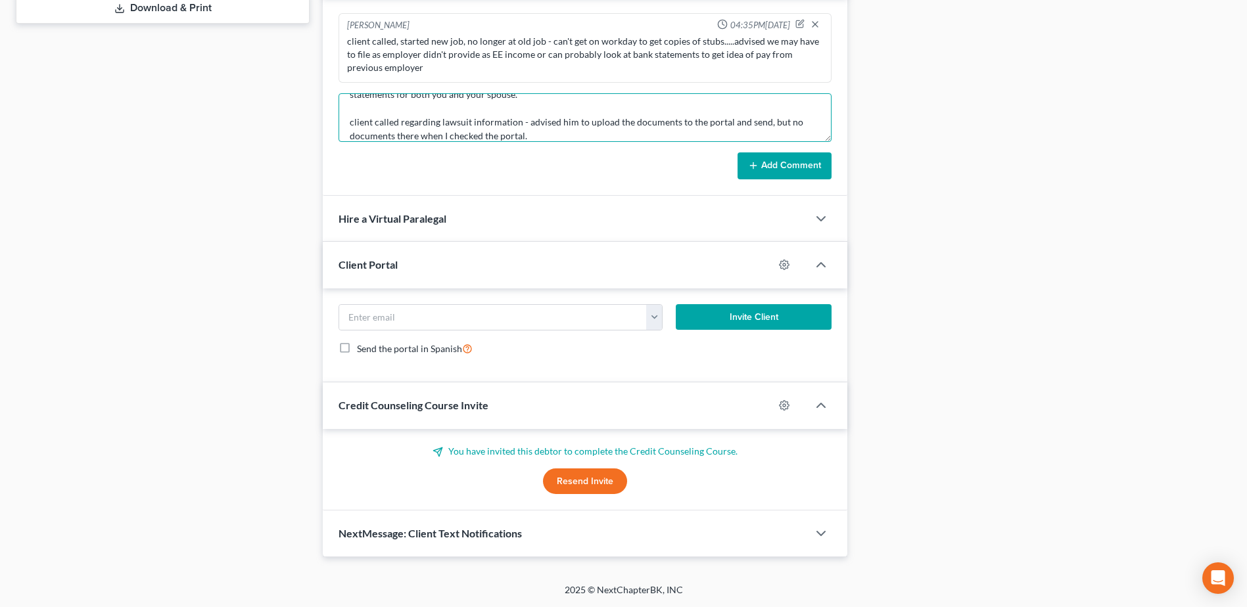
type textarea "resent portal to client with the following message - Please utilize the documen…"
click at [813, 153] on button "Add Comment" at bounding box center [785, 167] width 94 height 28
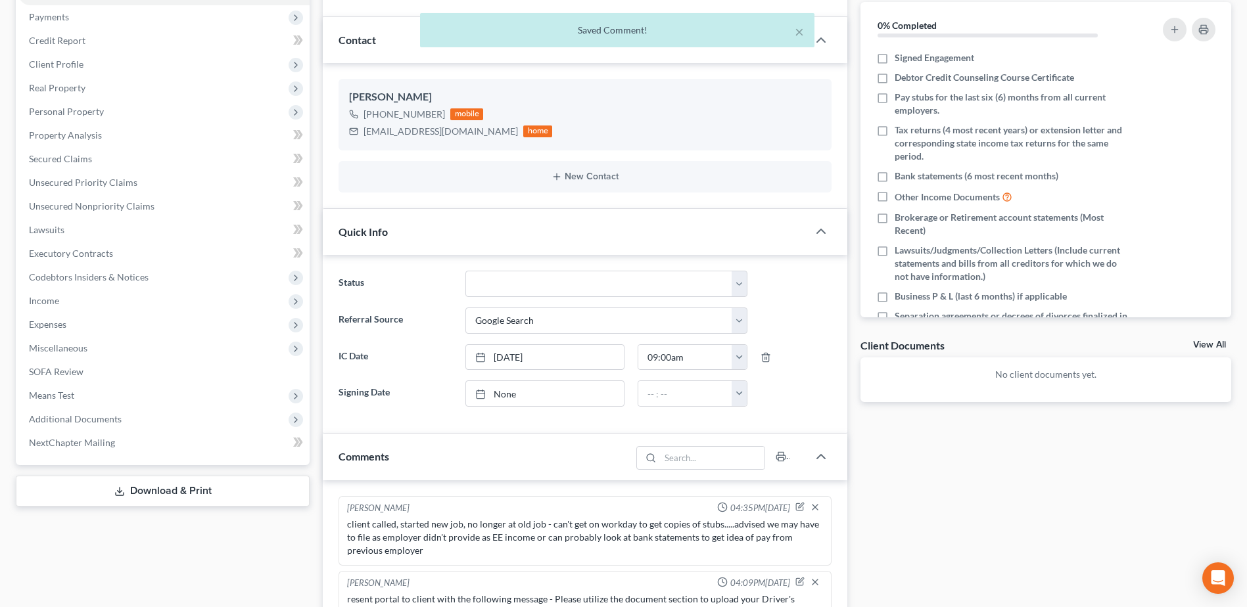
scroll to position [0, 0]
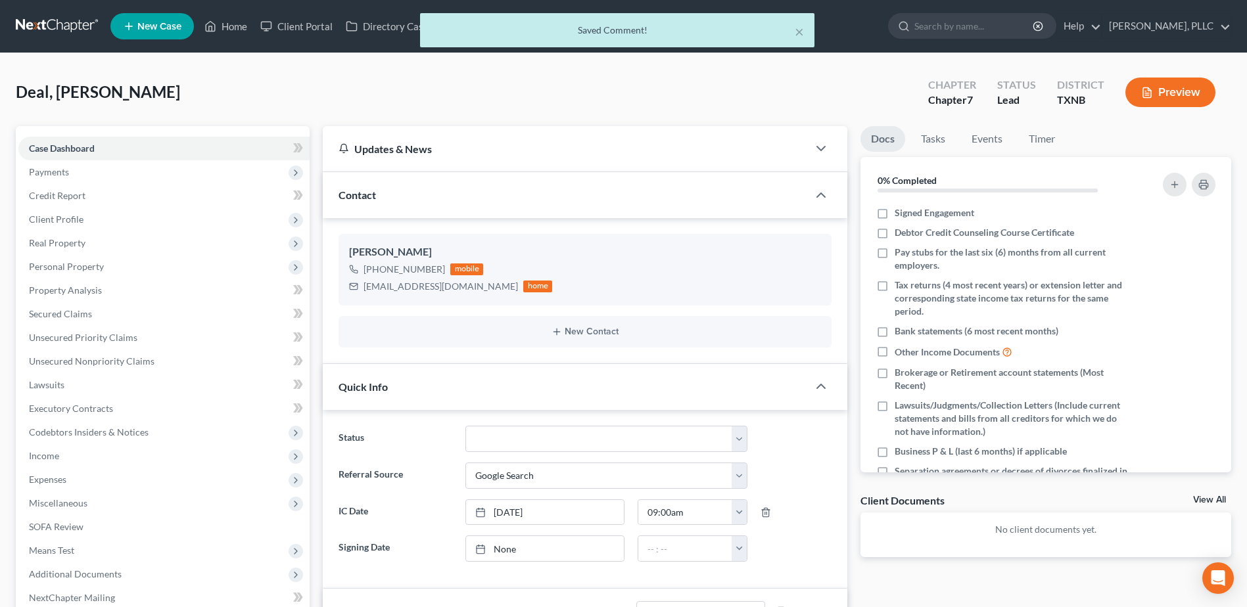
click at [308, 28] on div "× Saved Comment!" at bounding box center [616, 33] width 1247 height 41
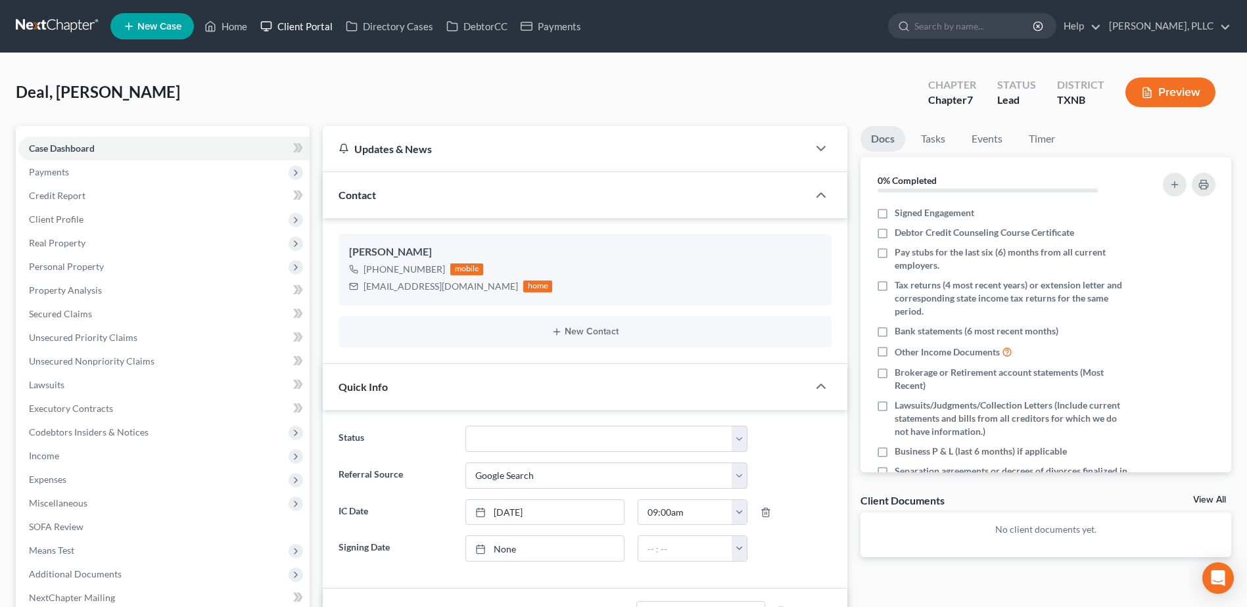
click at [308, 28] on link "Client Portal" at bounding box center [296, 26] width 85 height 24
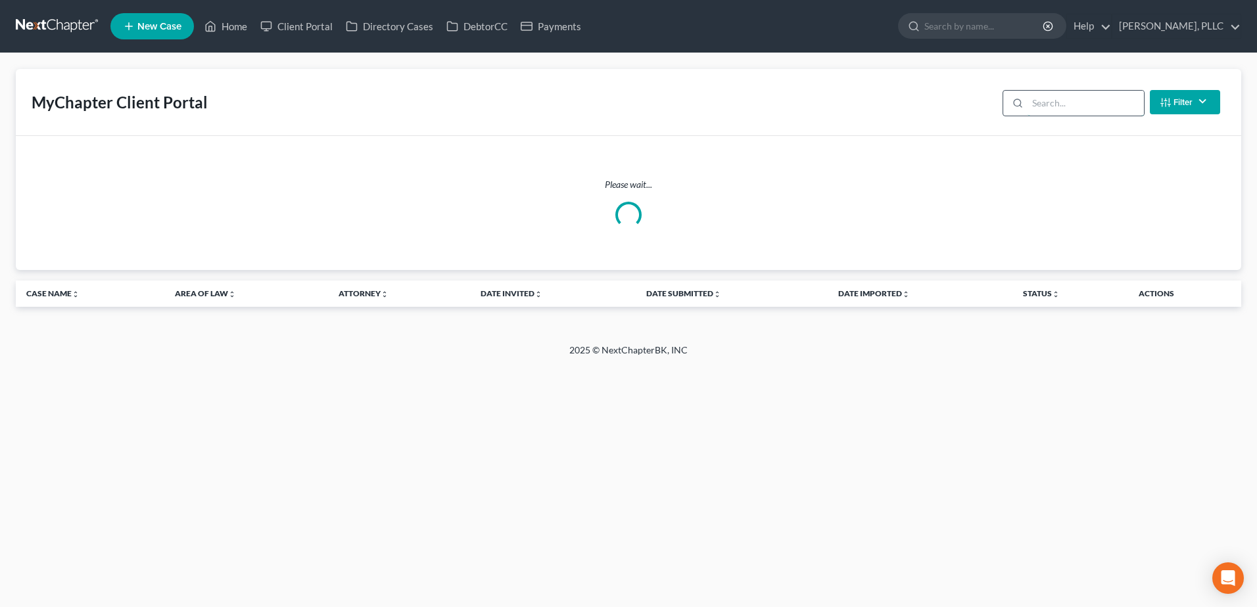
click at [1060, 101] on input "search" at bounding box center [1085, 103] width 116 height 25
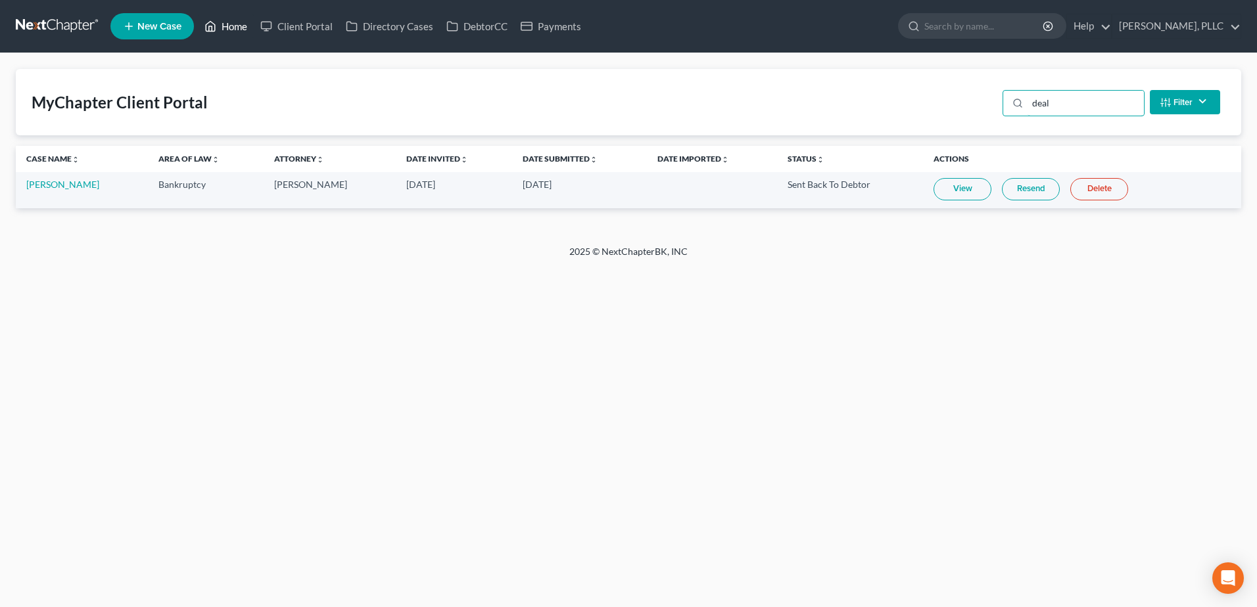
type input "deal"
click at [250, 31] on link "Home" at bounding box center [226, 26] width 56 height 24
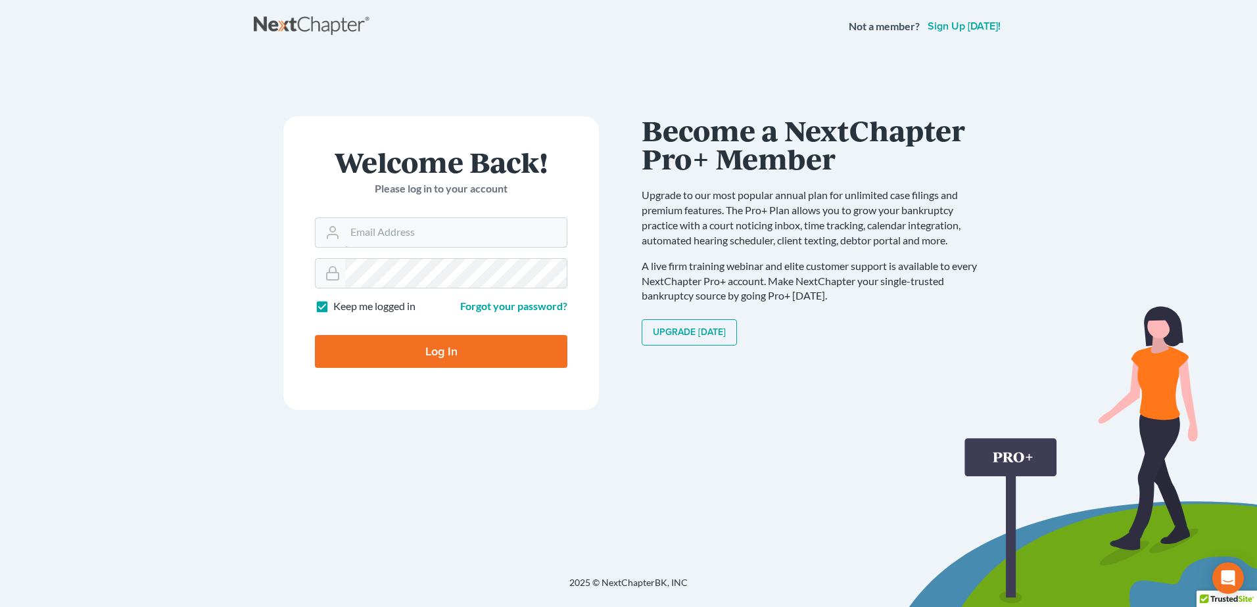
type input "[EMAIL_ADDRESS][DOMAIN_NAME]"
click at [433, 346] on input "Log In" at bounding box center [441, 351] width 252 height 33
type input "Thinking..."
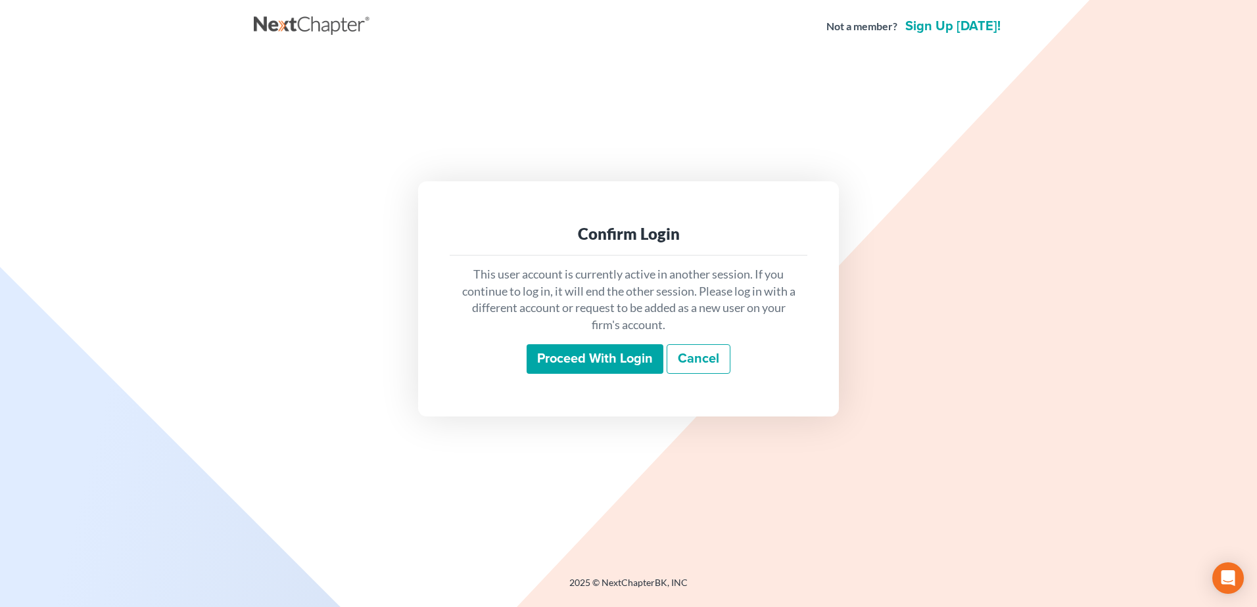
click at [615, 366] on input "Proceed with login" at bounding box center [595, 359] width 137 height 30
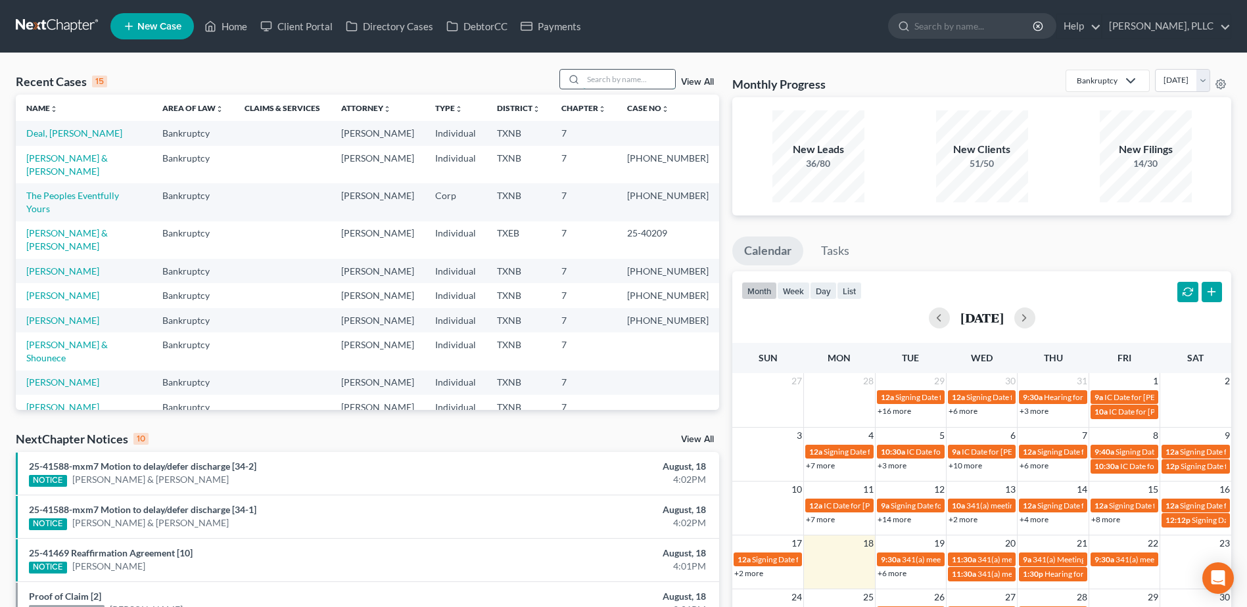
click at [613, 73] on input "search" at bounding box center [629, 79] width 92 height 19
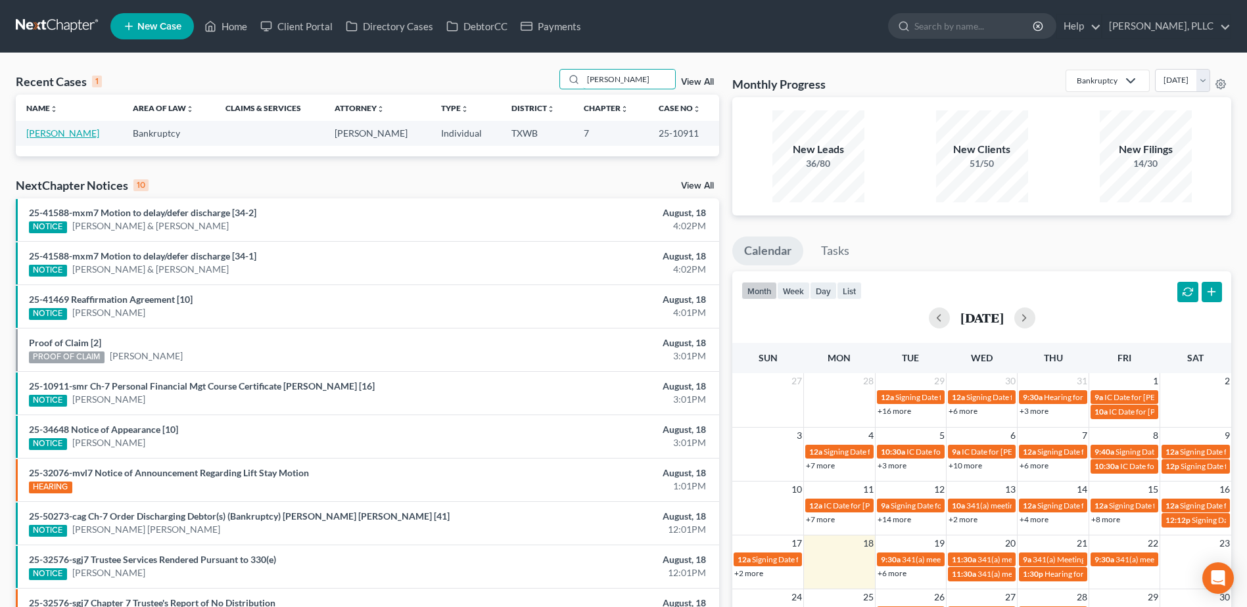
type input "pearley"
click at [55, 132] on link "[PERSON_NAME]" at bounding box center [62, 133] width 73 height 11
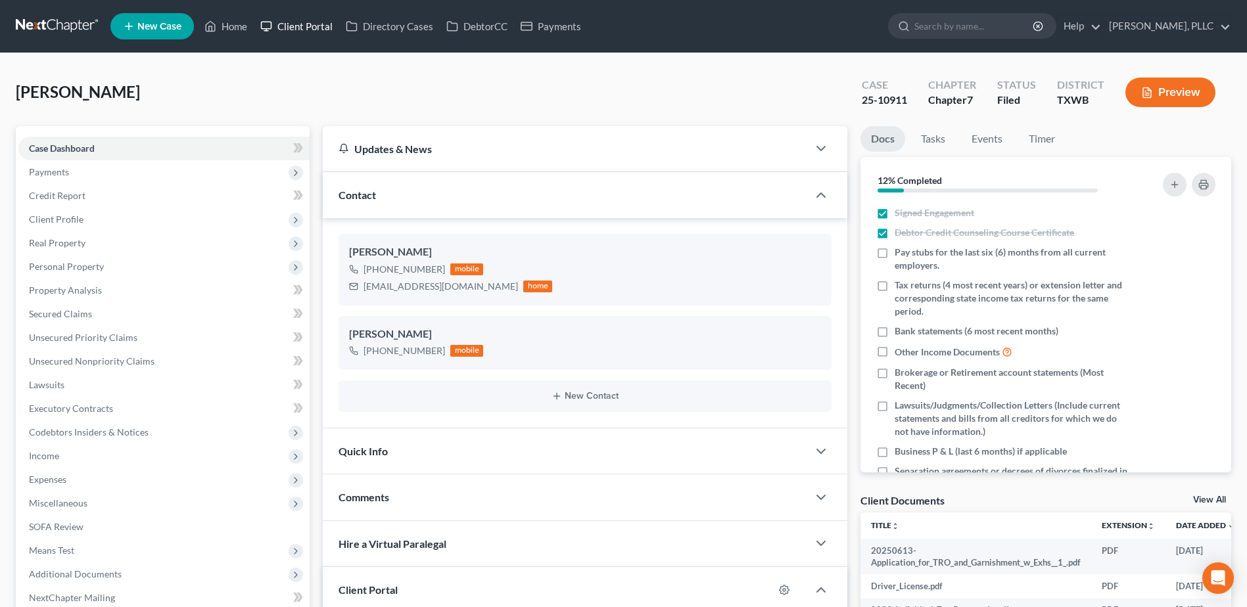
drag, startPoint x: 308, startPoint y: 27, endPoint x: 324, endPoint y: 27, distance: 15.8
click at [308, 27] on link "Client Portal" at bounding box center [296, 26] width 85 height 24
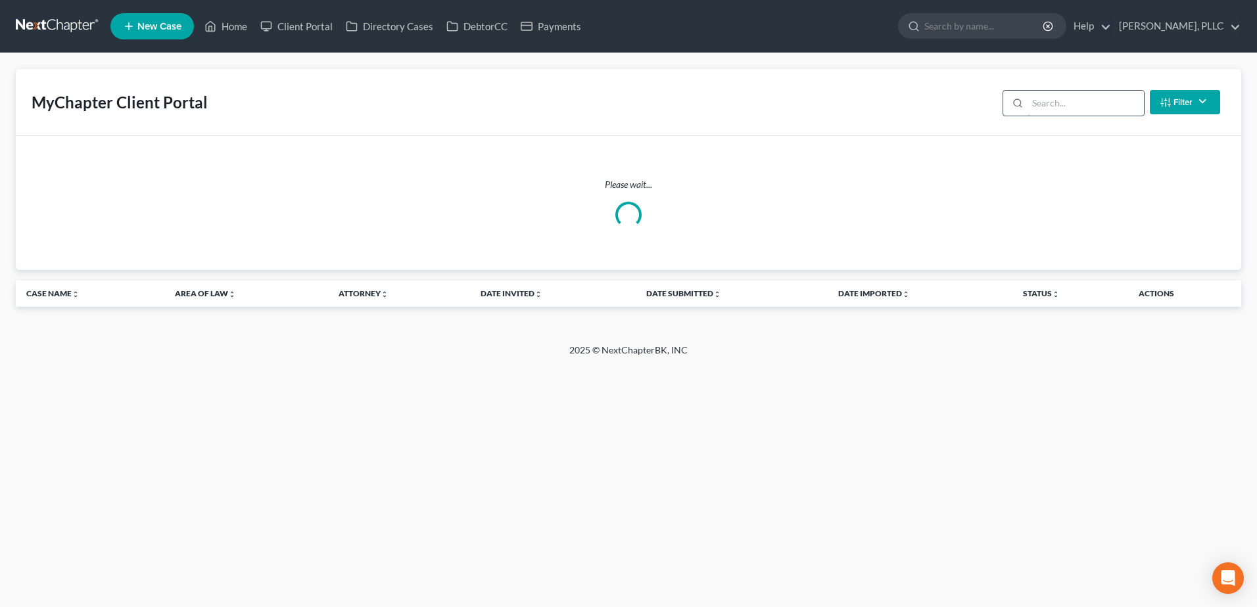
click at [1100, 94] on input "search" at bounding box center [1085, 103] width 116 height 25
type input "deal"
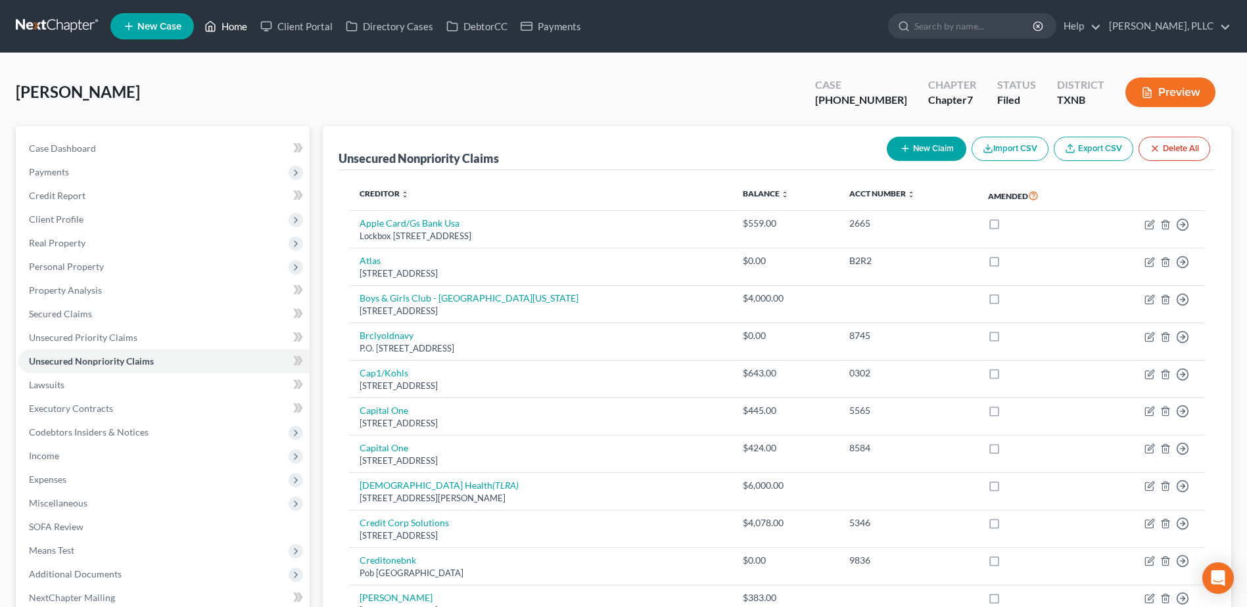
click at [229, 28] on link "Home" at bounding box center [226, 26] width 56 height 24
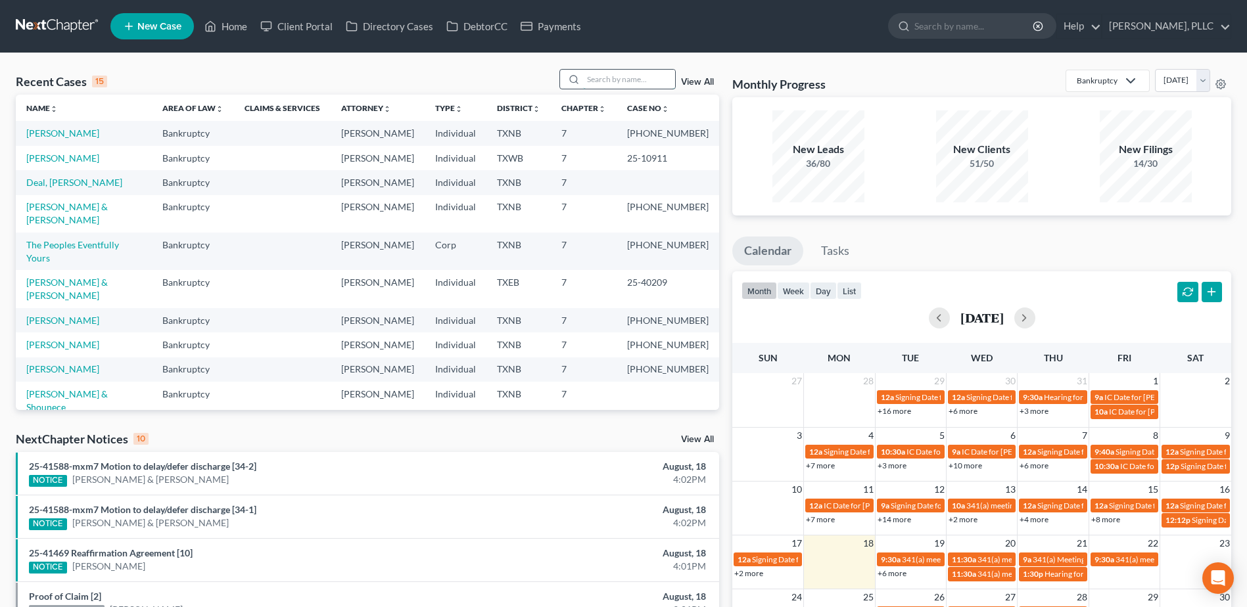
click at [622, 79] on input "search" at bounding box center [629, 79] width 92 height 19
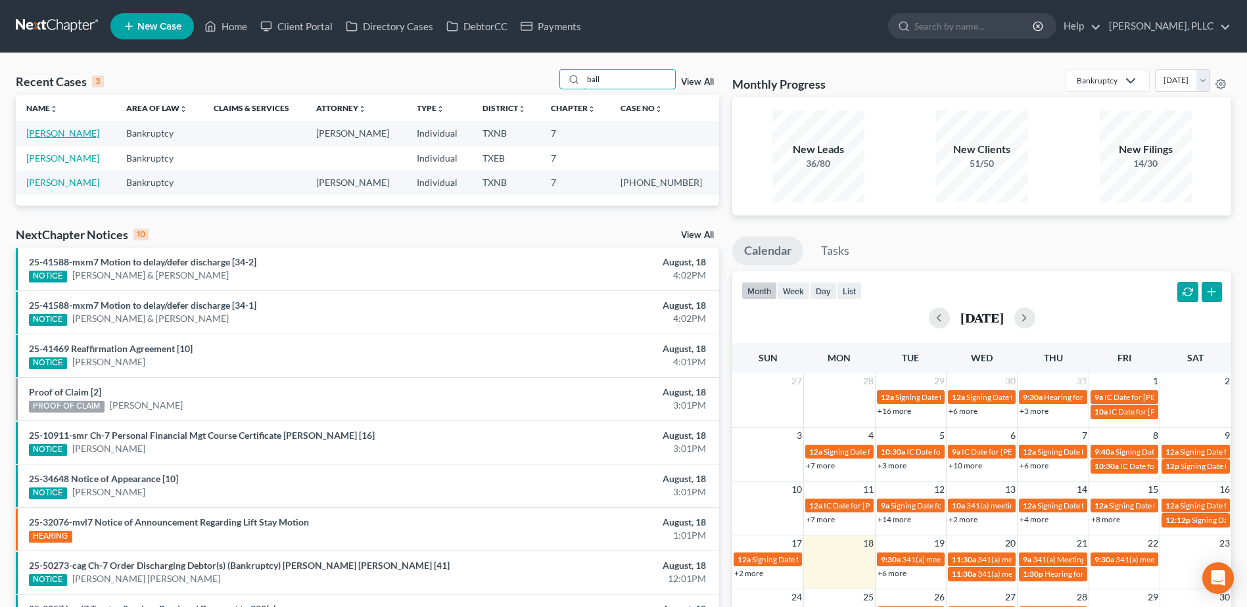
type input "ball"
click at [52, 133] on link "[PERSON_NAME]" at bounding box center [62, 133] width 73 height 11
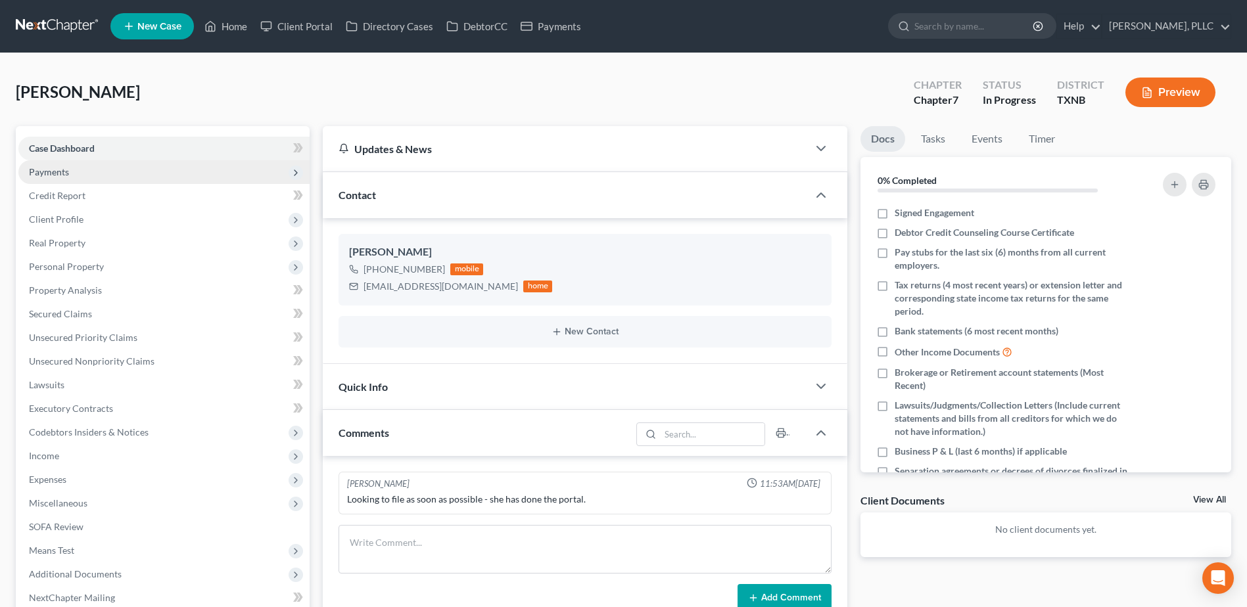
click at [47, 173] on span "Payments" at bounding box center [49, 171] width 40 height 11
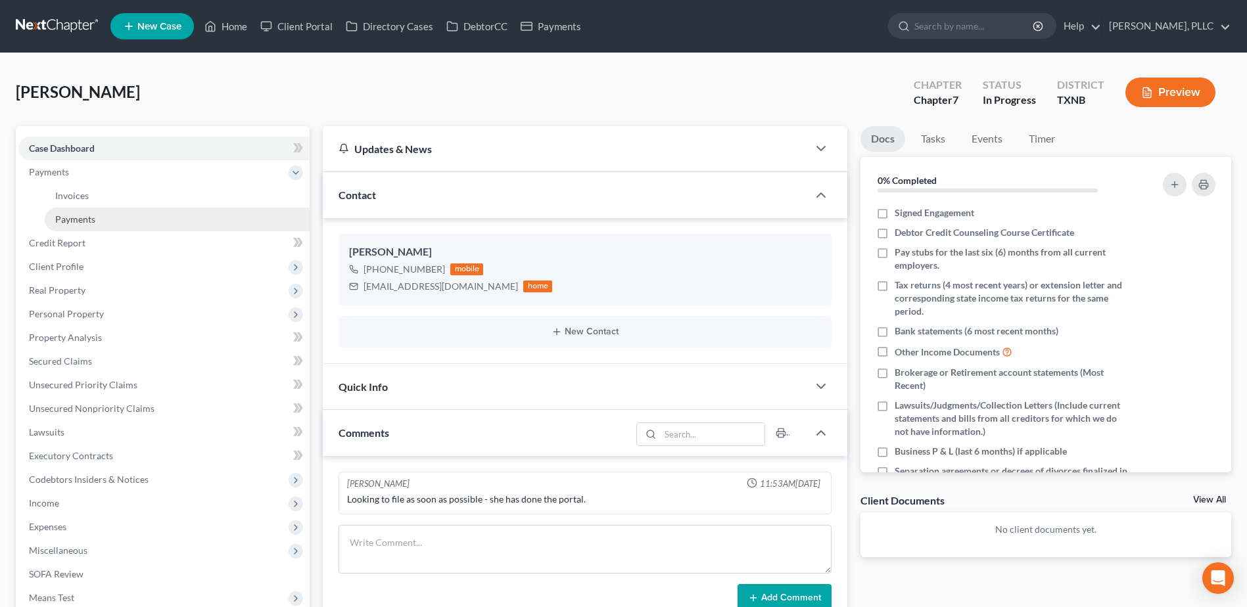
drag, startPoint x: 89, startPoint y: 212, endPoint x: 260, endPoint y: 222, distance: 171.2
click at [89, 212] on link "Payments" at bounding box center [177, 220] width 265 height 24
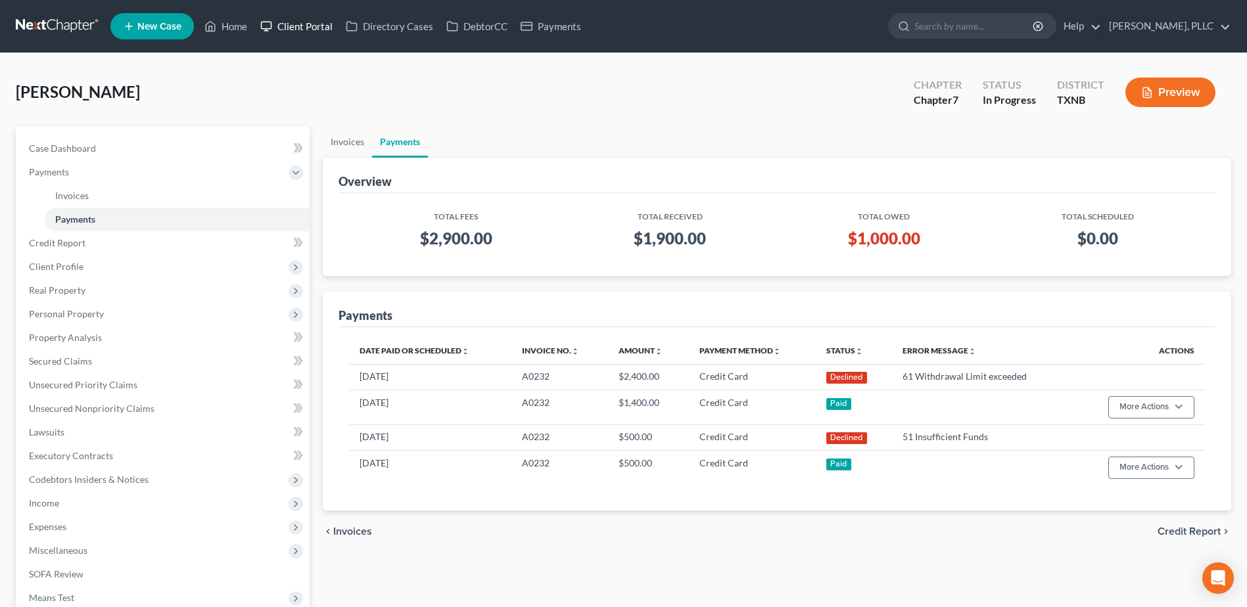
click at [318, 22] on link "Client Portal" at bounding box center [296, 26] width 85 height 24
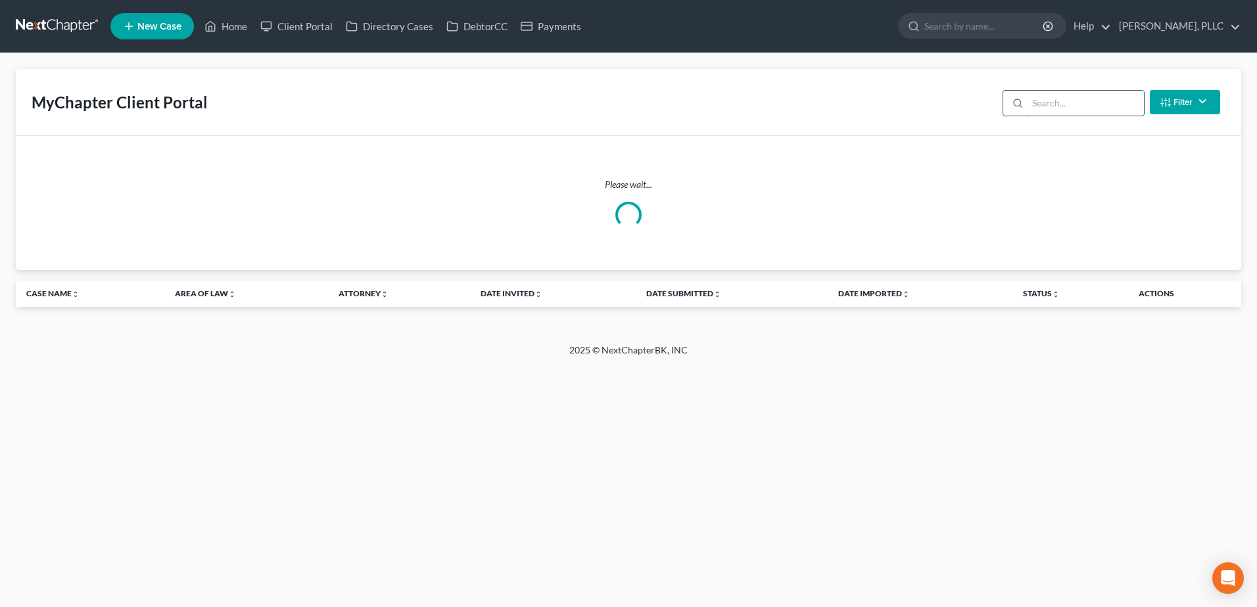
click at [1056, 102] on input "search" at bounding box center [1085, 103] width 116 height 25
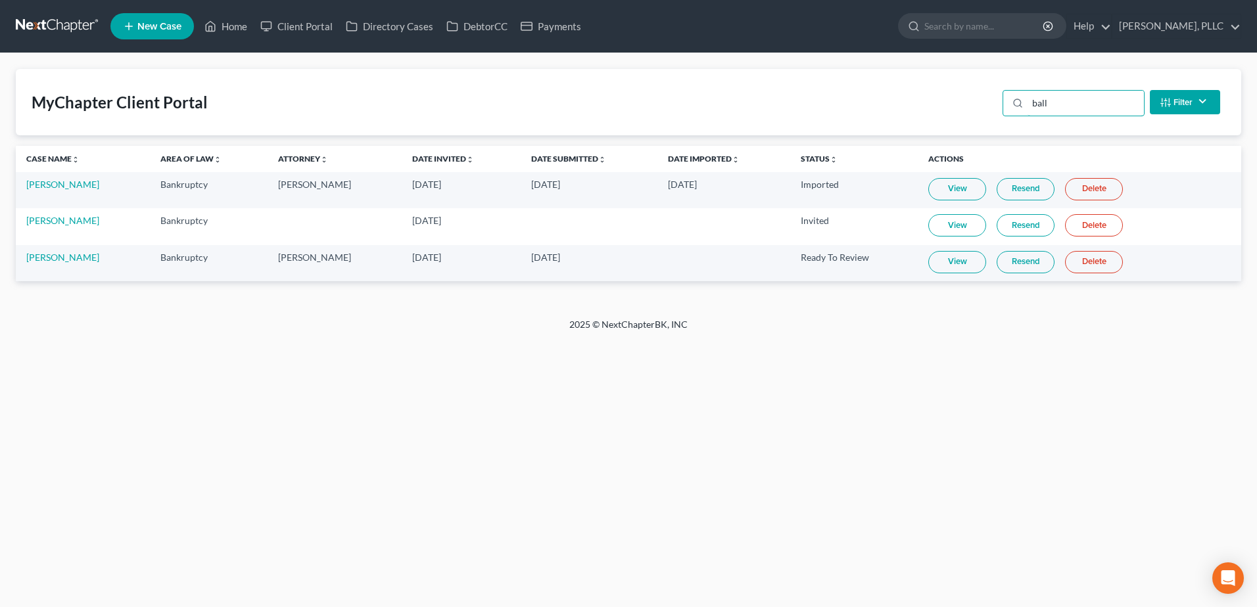
type input "ball"
click at [967, 256] on link "View" at bounding box center [957, 262] width 58 height 22
click at [966, 266] on link "View" at bounding box center [957, 262] width 58 height 22
click at [53, 261] on link "[PERSON_NAME]" at bounding box center [62, 257] width 73 height 11
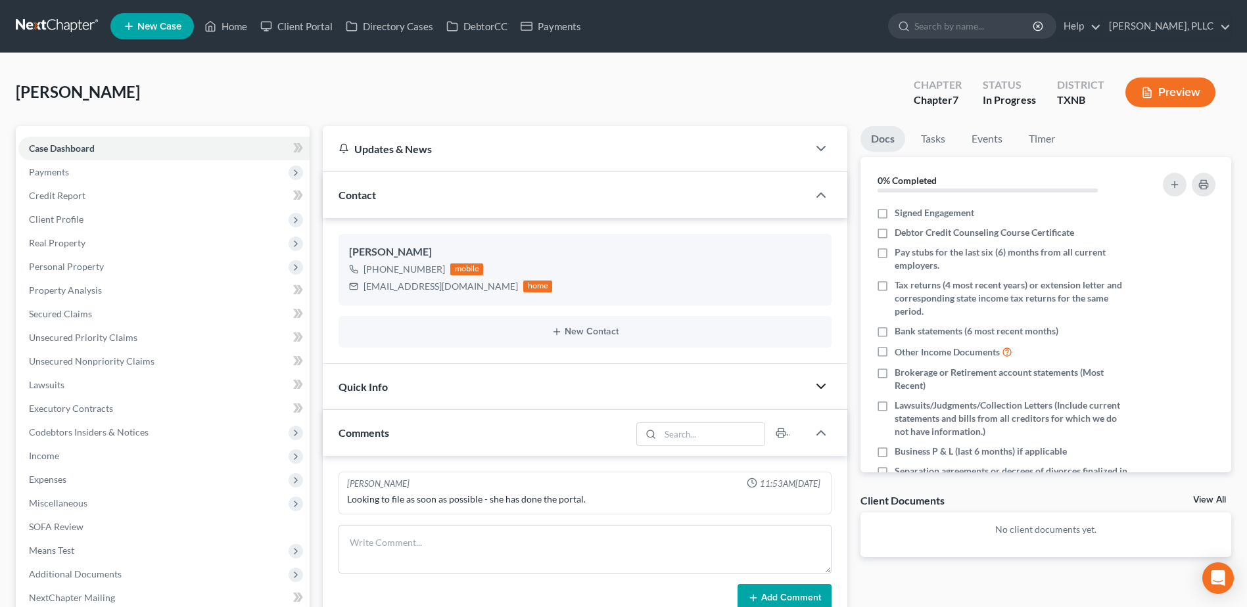
click at [823, 381] on icon "button" at bounding box center [821, 387] width 16 height 16
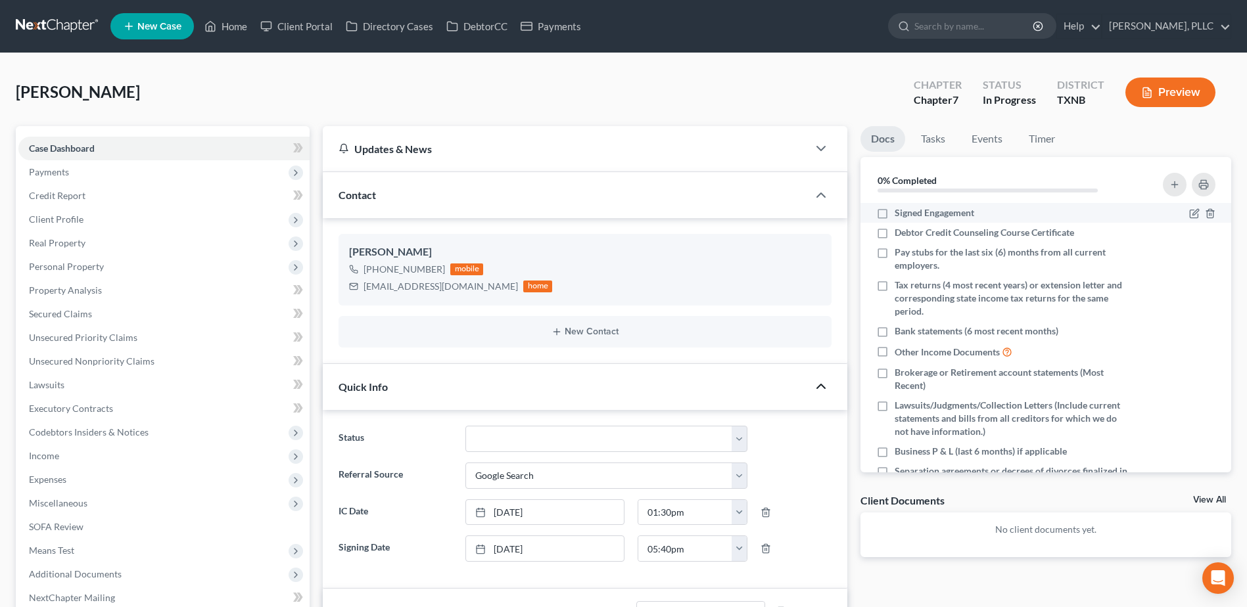
click at [895, 212] on label "Signed Engagement" at bounding box center [935, 212] width 80 height 13
click at [900, 212] on input "Signed Engagement" at bounding box center [904, 210] width 9 height 9
checkbox input "true"
drag, startPoint x: 475, startPoint y: 30, endPoint x: 734, endPoint y: 70, distance: 261.4
click at [475, 30] on link "DebtorCC" at bounding box center [477, 26] width 74 height 24
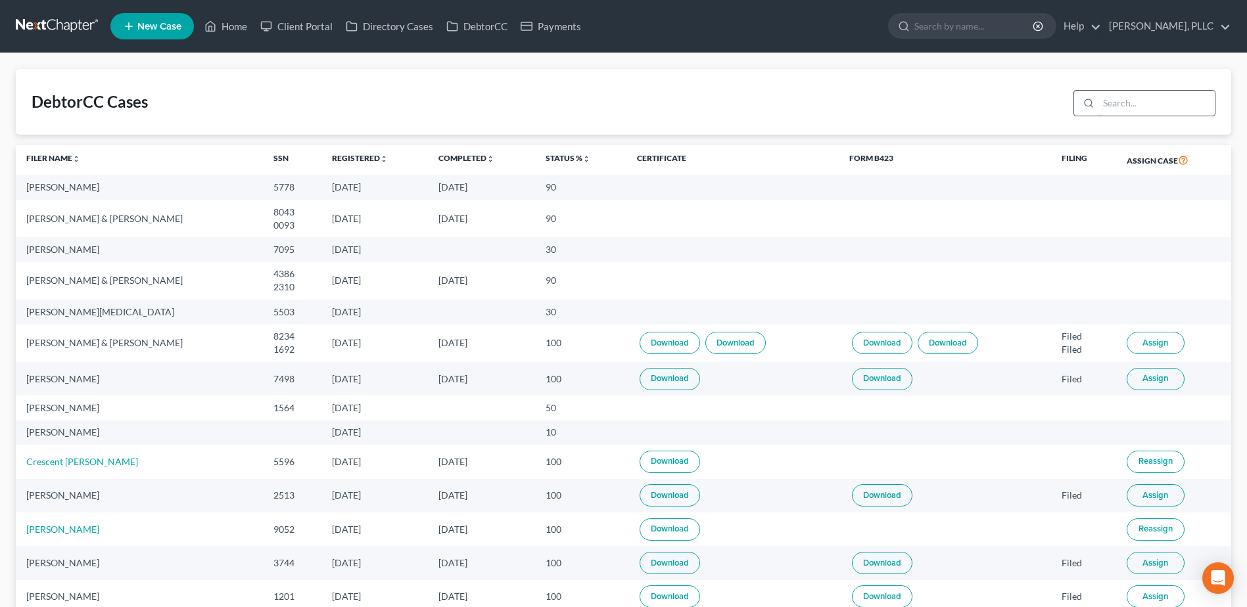
click at [1119, 93] on input "search" at bounding box center [1156, 103] width 116 height 25
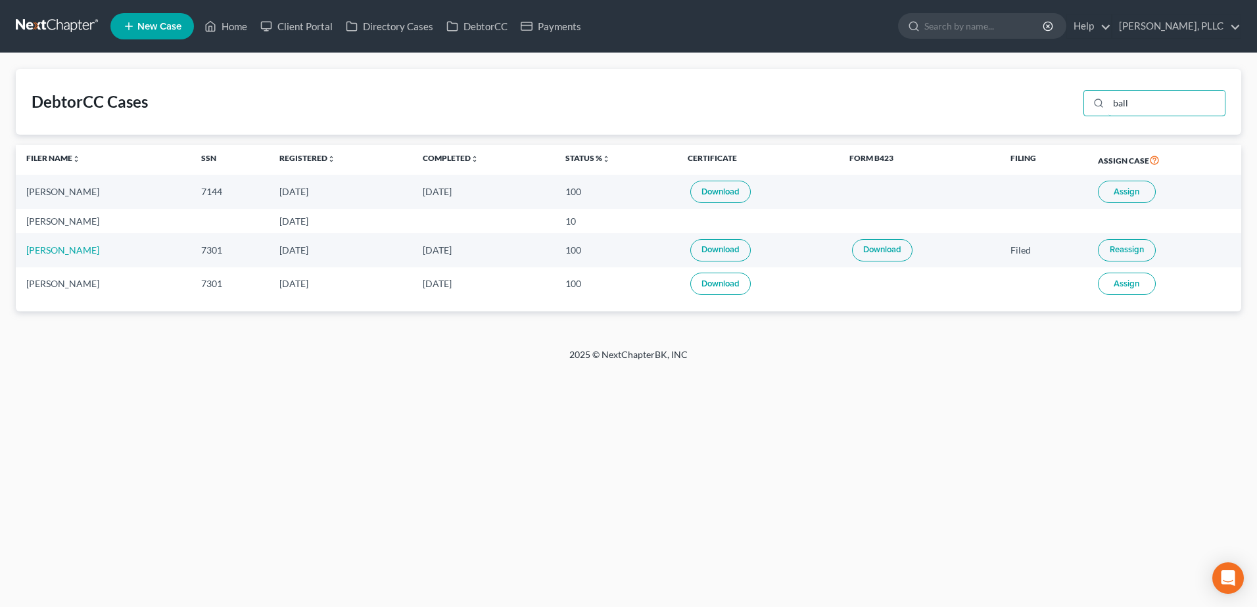
type input "ball"
click at [1143, 196] on button "Assign" at bounding box center [1127, 192] width 58 height 22
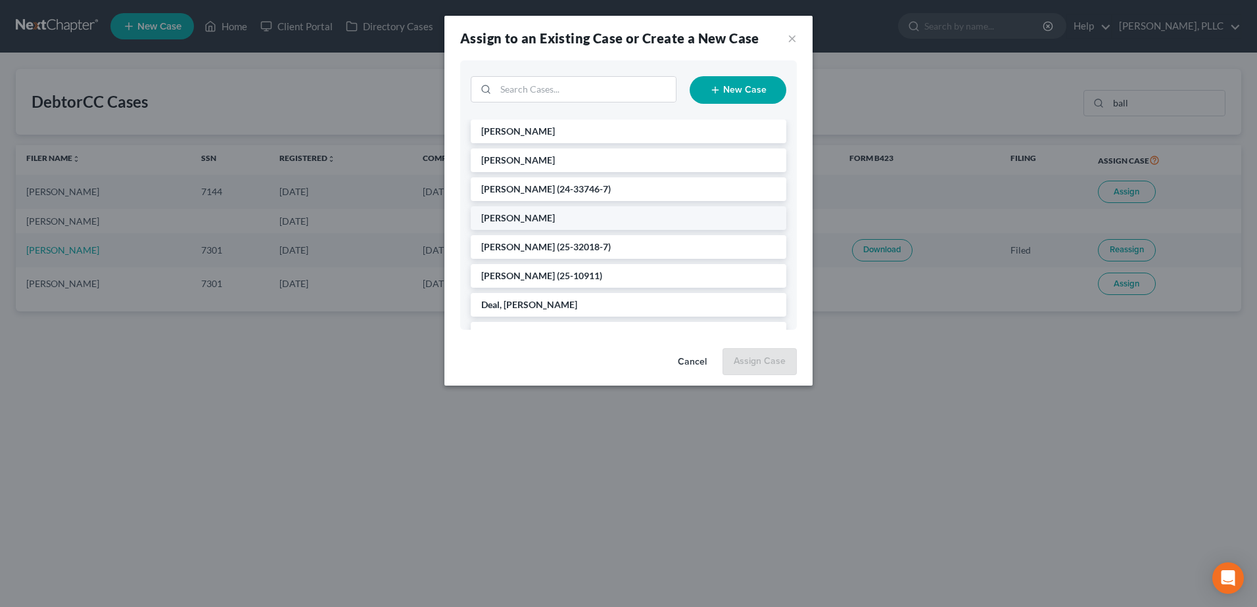
click at [528, 219] on span "[PERSON_NAME]" at bounding box center [518, 217] width 74 height 11
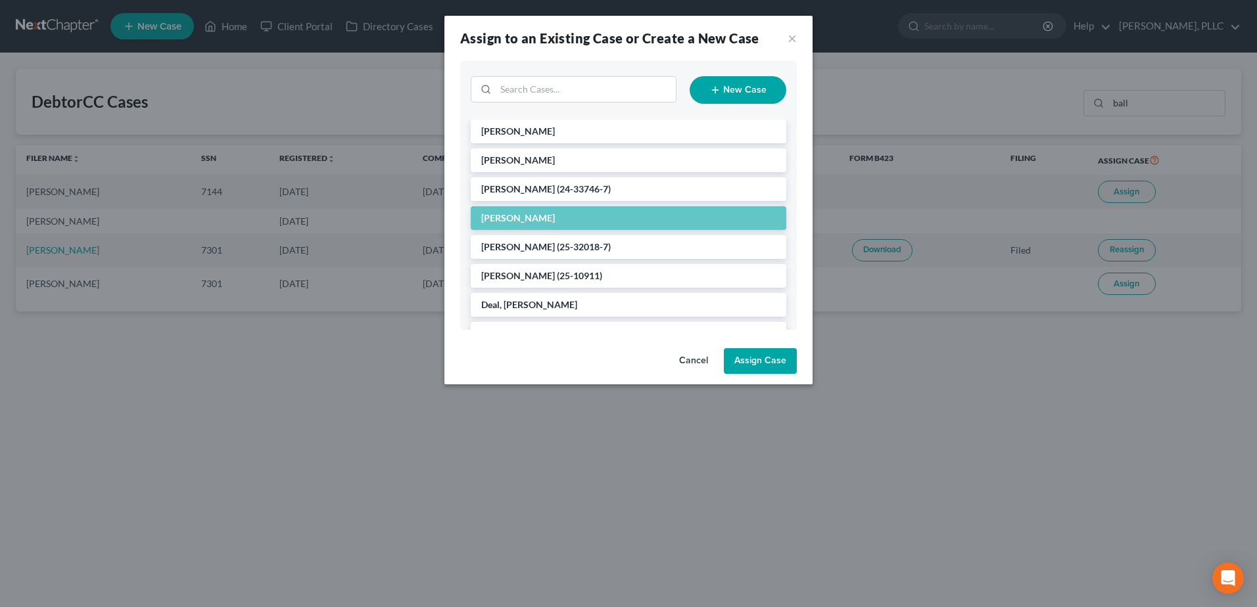
click at [767, 359] on button "Assign Case" at bounding box center [760, 361] width 73 height 26
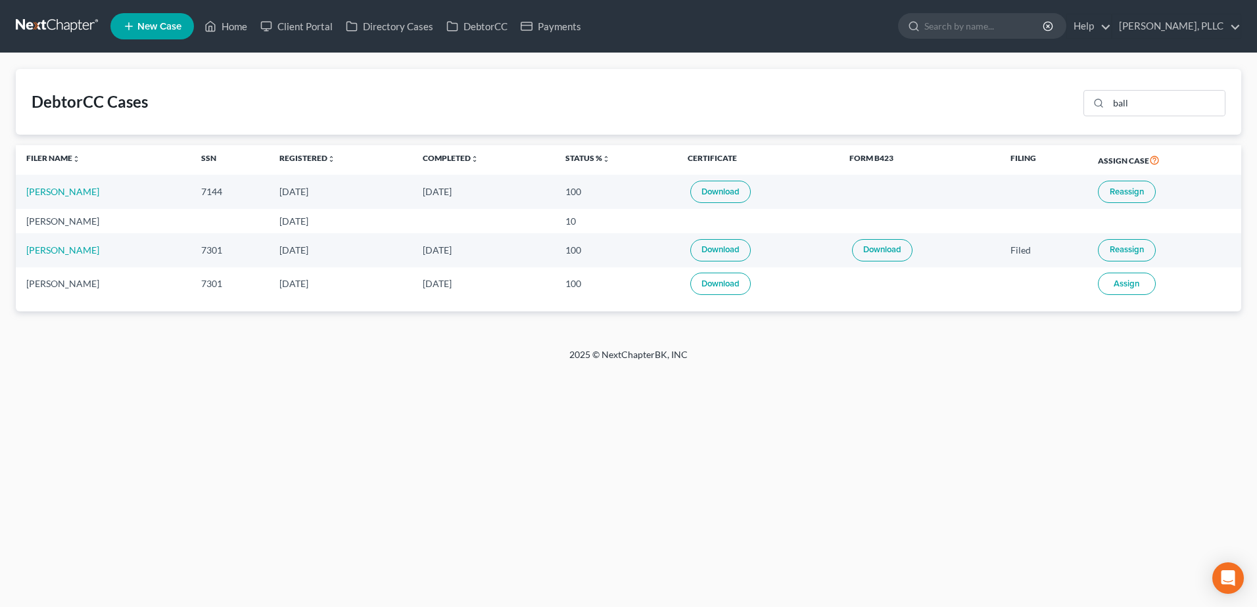
click at [727, 202] on link "Download" at bounding box center [720, 192] width 60 height 22
click at [63, 193] on link "[PERSON_NAME]" at bounding box center [62, 191] width 73 height 11
select select "4"
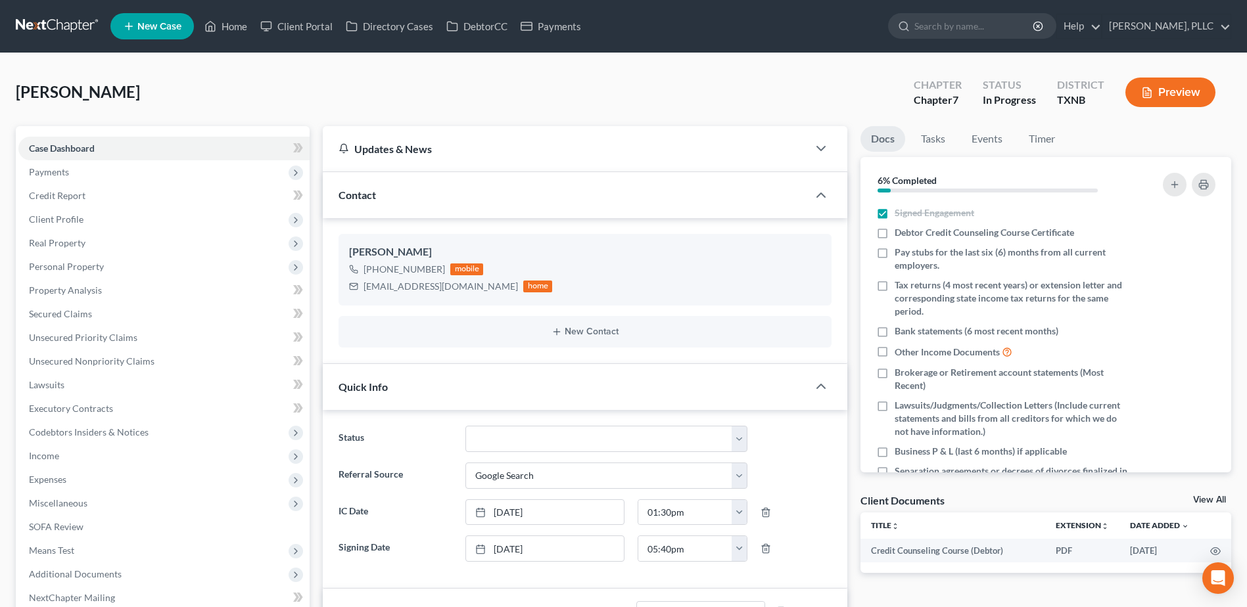
scroll to position [143, 0]
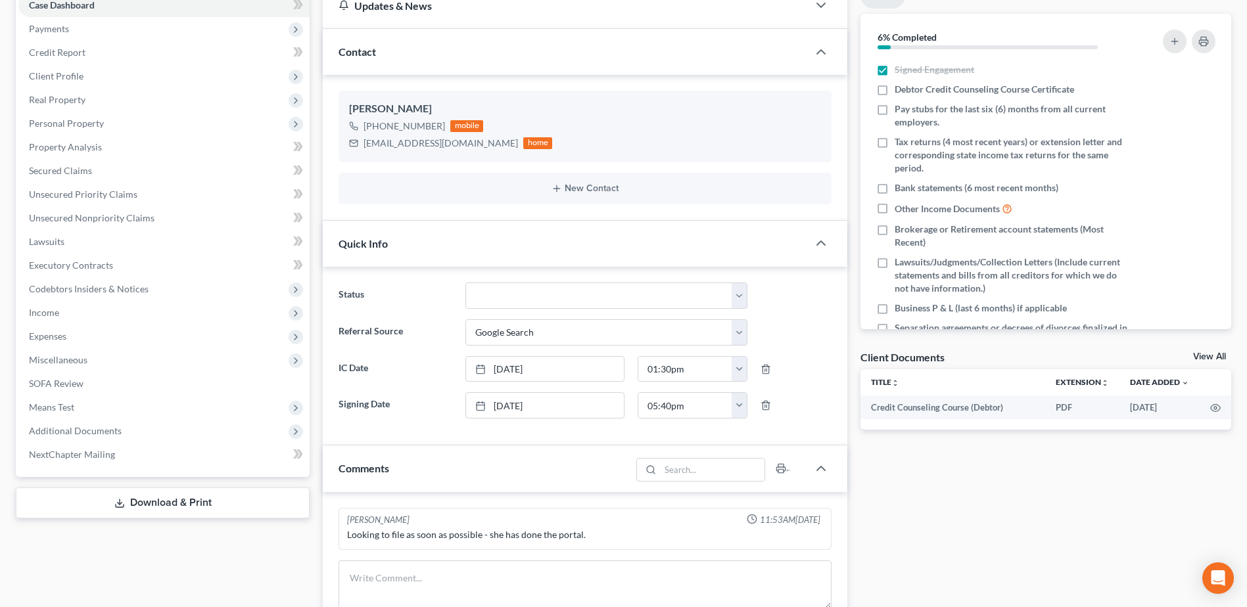
click at [1219, 354] on link "View All" at bounding box center [1209, 356] width 33 height 9
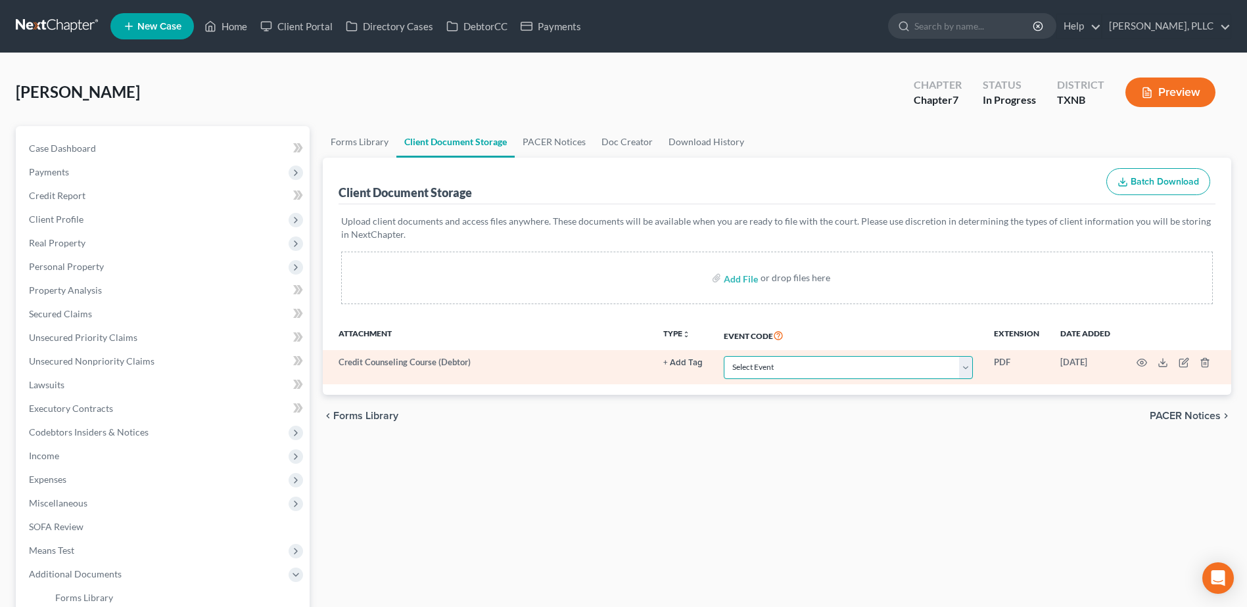
click at [966, 364] on select "Select Event 20 Largest unsecured creditors Amended petition Attachment to Volu…" at bounding box center [848, 367] width 249 height 23
select select "6"
click at [724, 356] on select "Select Event 20 Largest unsecured creditors Amended petition Attachment to Volu…" at bounding box center [848, 367] width 249 height 23
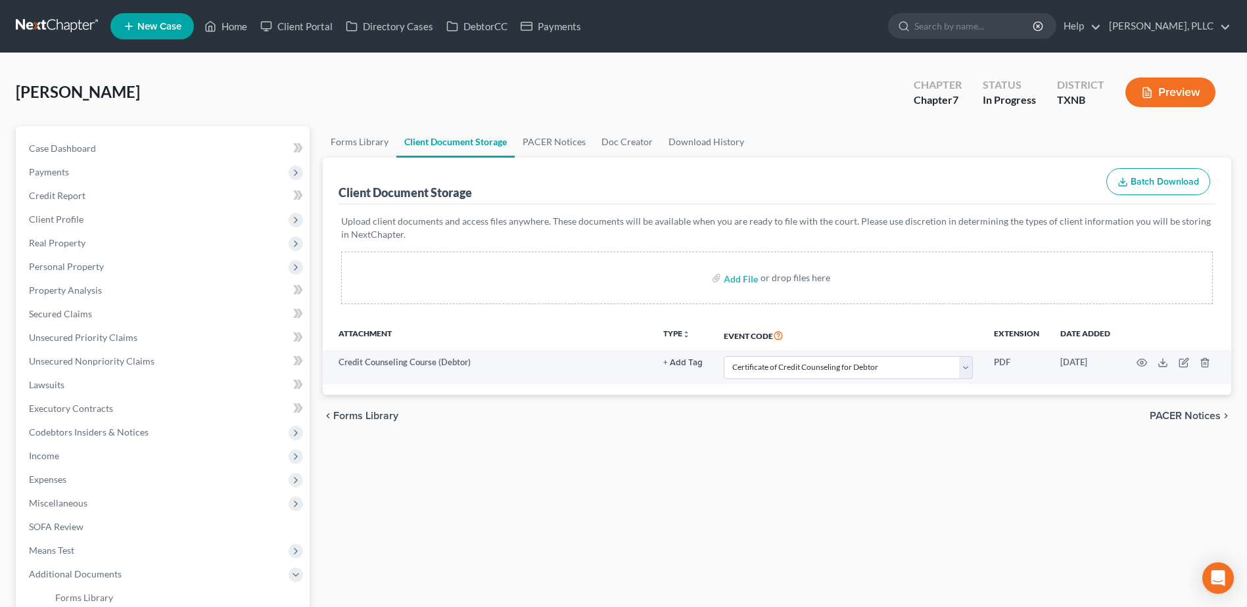
click at [1004, 481] on div "Forms Library Client Document Storage PACER Notices Doc Creator Download Histor…" at bounding box center [777, 453] width 922 height 654
click at [92, 148] on span "Case Dashboard" at bounding box center [62, 148] width 67 height 11
select select "4"
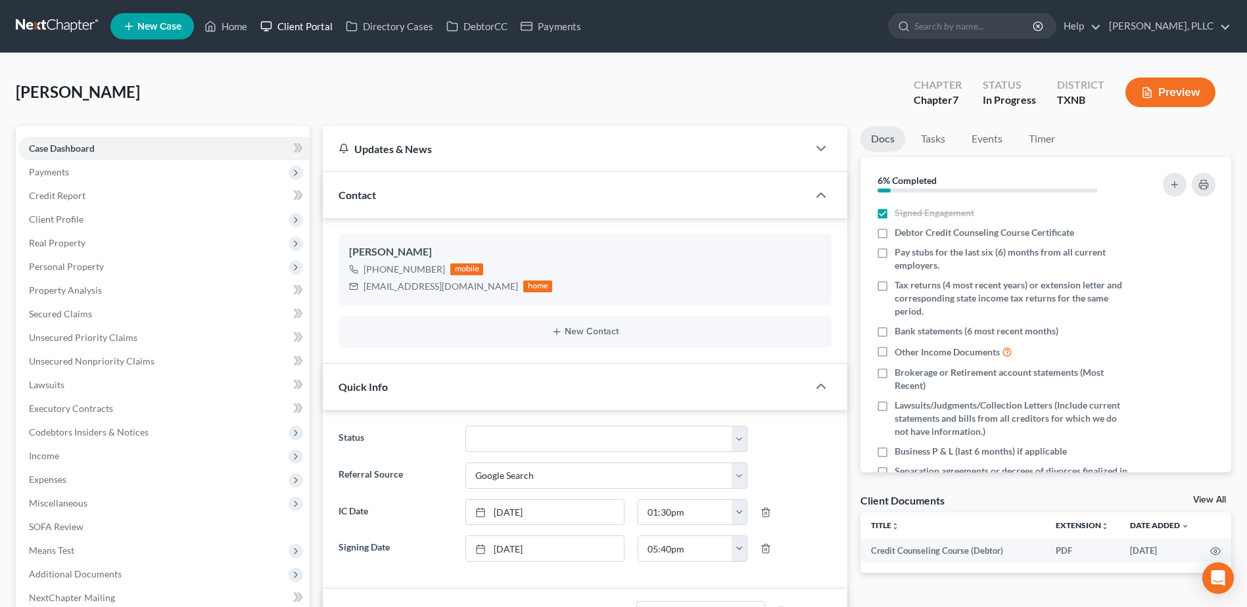
drag, startPoint x: 308, startPoint y: 23, endPoint x: 899, endPoint y: 133, distance: 601.7
click at [308, 23] on link "Client Portal" at bounding box center [296, 26] width 85 height 24
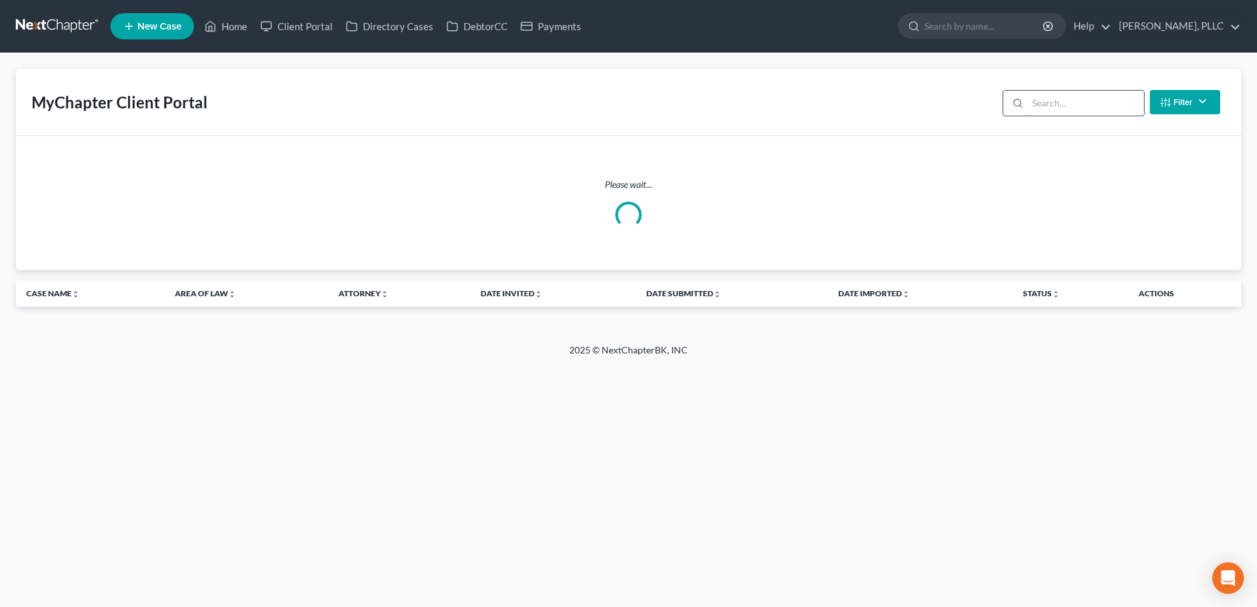
click at [1077, 95] on input "search" at bounding box center [1085, 103] width 116 height 25
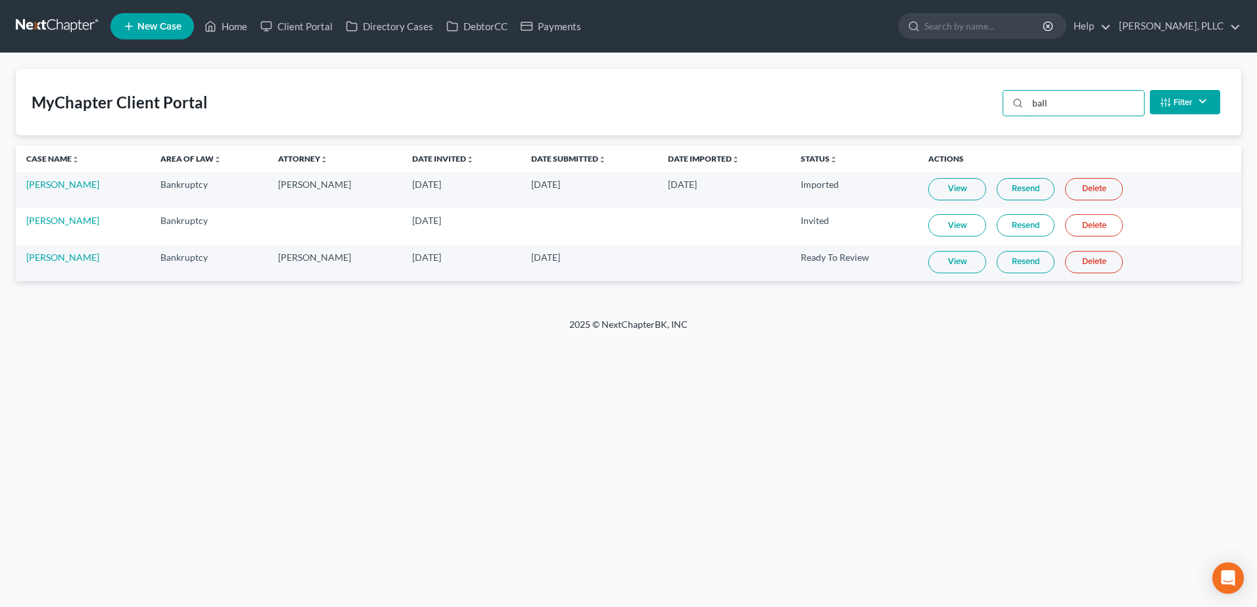
type input "ball"
click at [954, 266] on link "View" at bounding box center [957, 262] width 58 height 22
click at [34, 254] on link "[PERSON_NAME]" at bounding box center [62, 257] width 73 height 11
select select "4"
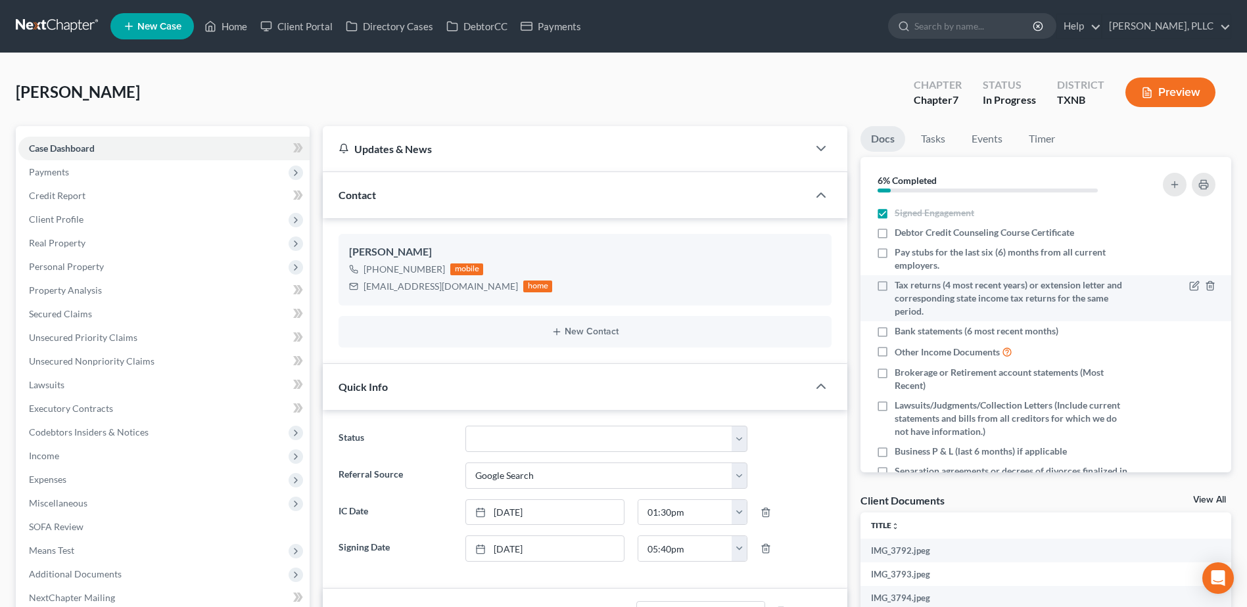
click at [895, 234] on label "Debtor Credit Counseling Course Certificate" at bounding box center [984, 232] width 179 height 13
click at [900, 234] on input "Debtor Credit Counseling Course Certificate" at bounding box center [904, 230] width 9 height 9
checkbox input "true"
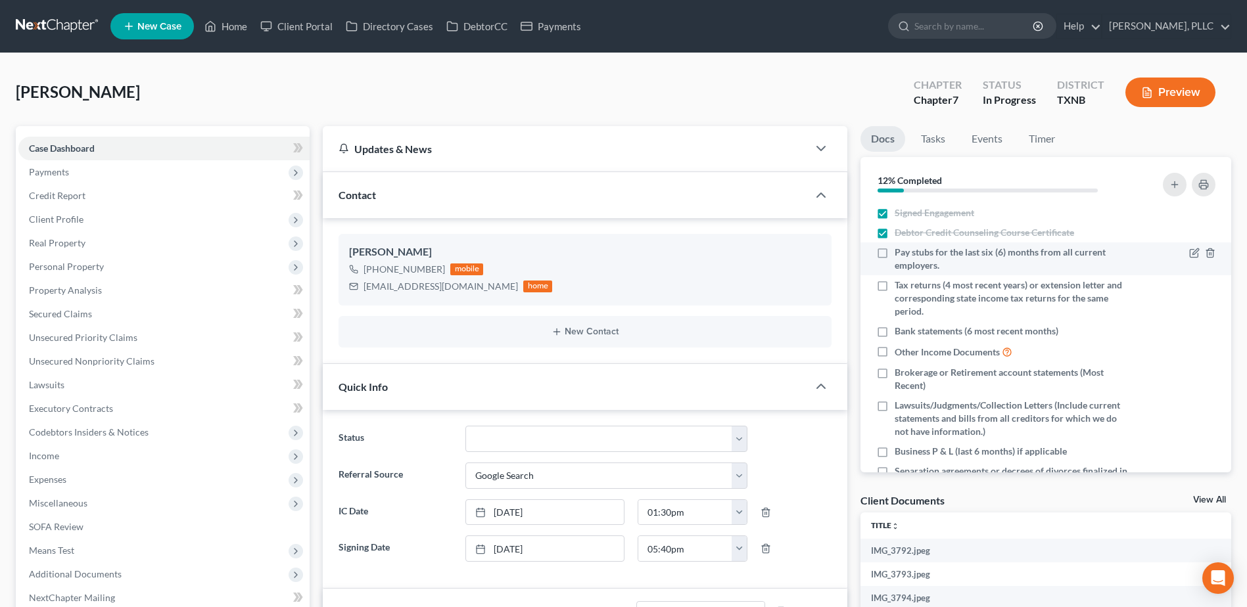
click at [895, 256] on label "Pay stubs for the last six (6) months from all current employers." at bounding box center [1011, 259] width 233 height 26
click at [900, 254] on input "Pay stubs for the last six (6) months from all current employers." at bounding box center [904, 250] width 9 height 9
checkbox input "true"
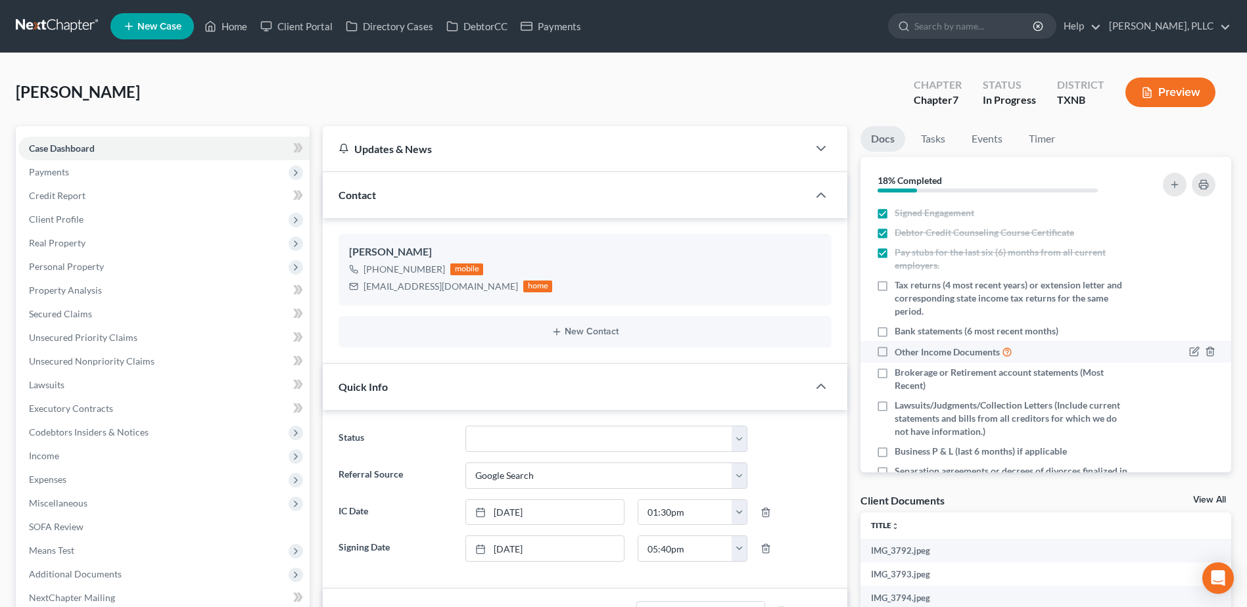
scroll to position [131, 0]
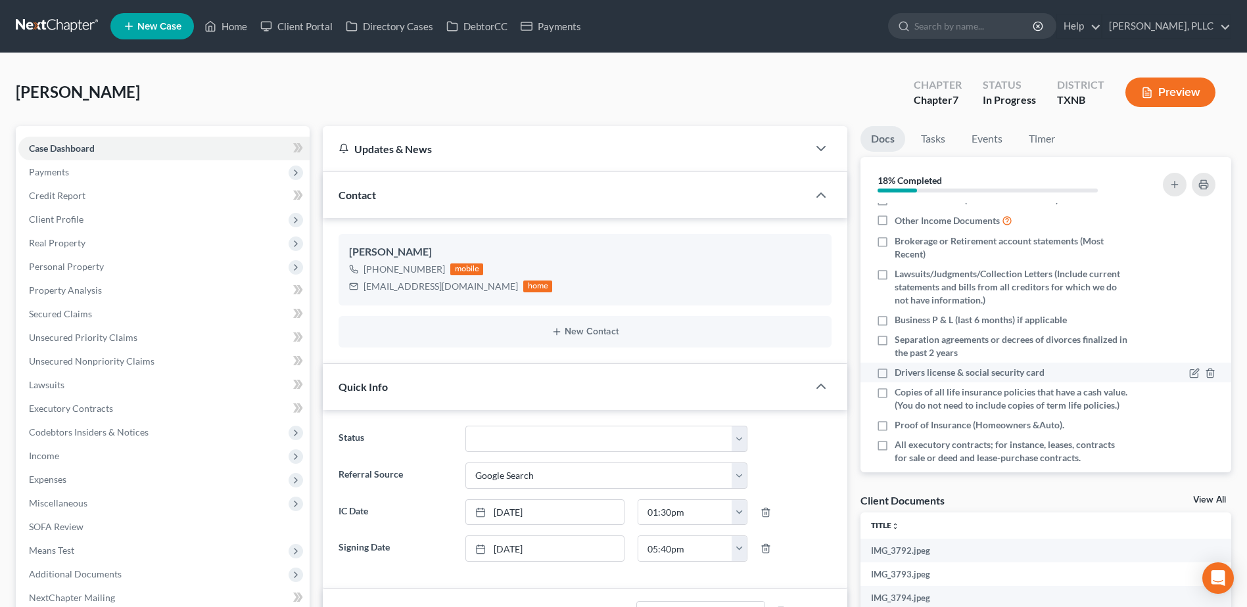
click at [895, 373] on label "Drivers license & social security card" at bounding box center [970, 372] width 150 height 13
click at [900, 373] on input "Drivers license & social security card" at bounding box center [904, 370] width 9 height 9
checkbox input "true"
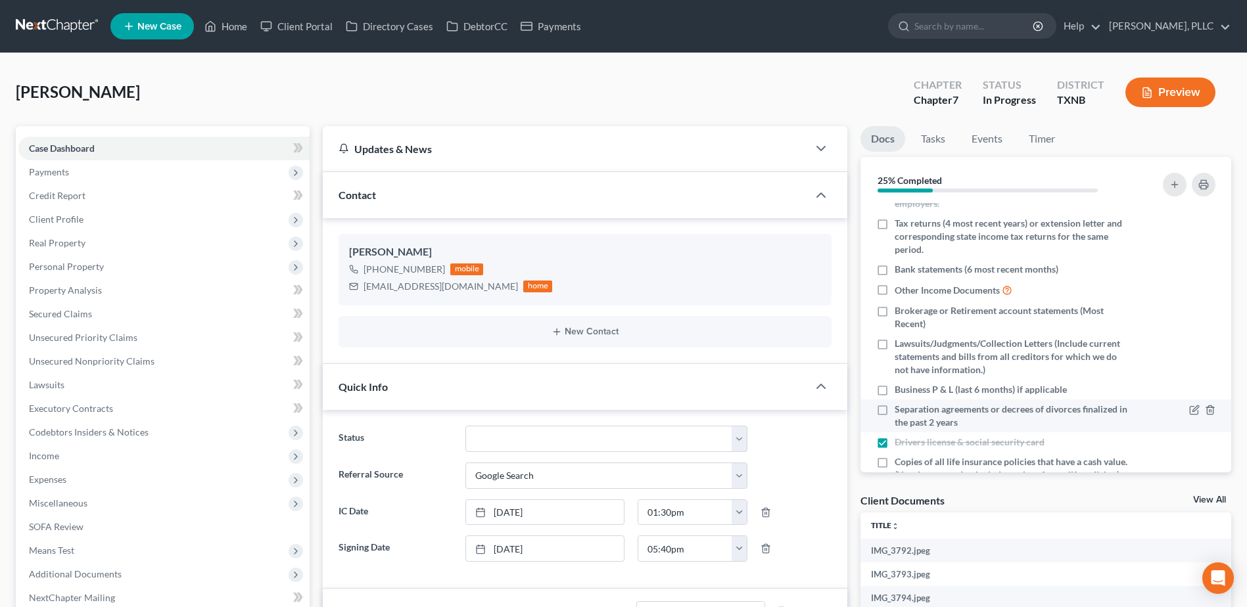
scroll to position [0, 0]
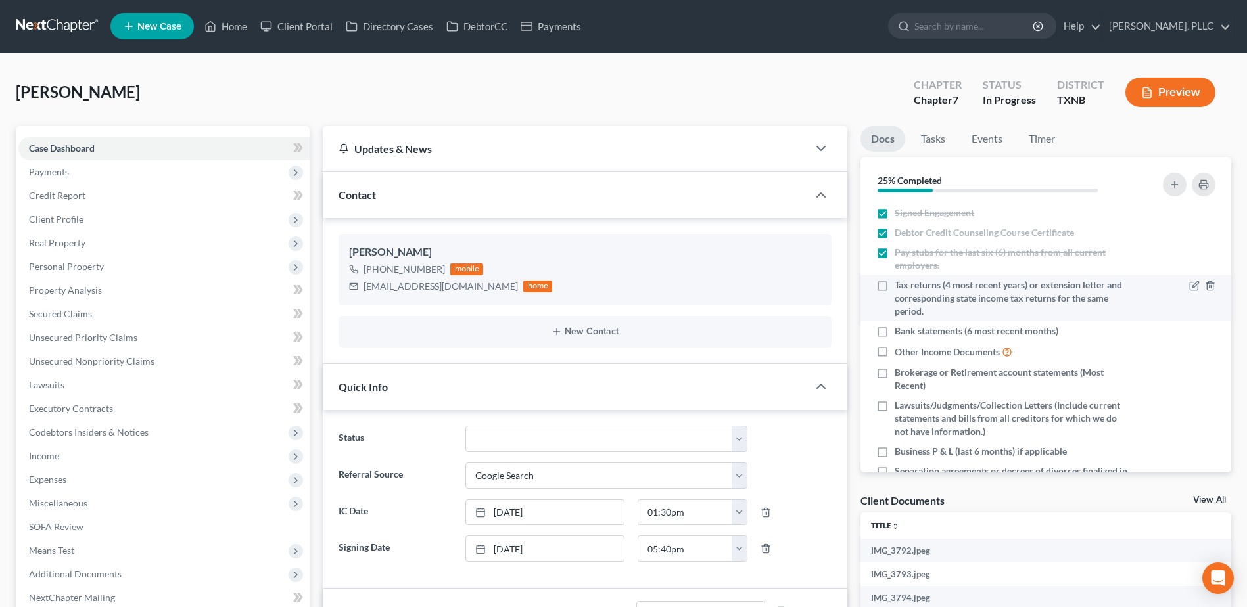
click at [895, 285] on label "Tax returns (4 most recent years) or extension letter and corresponding state i…" at bounding box center [1011, 298] width 233 height 39
click at [900, 285] on input "Tax returns (4 most recent years) or extension letter and corresponding state i…" at bounding box center [904, 283] width 9 height 9
checkbox input "true"
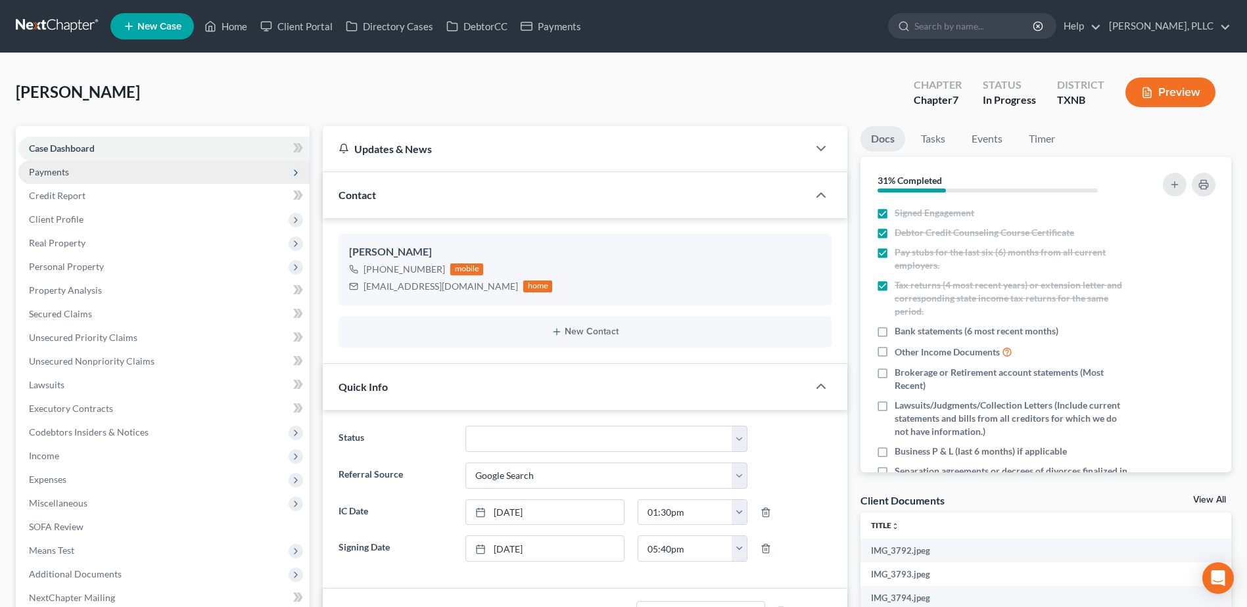
click at [60, 176] on span "Payments" at bounding box center [49, 171] width 40 height 11
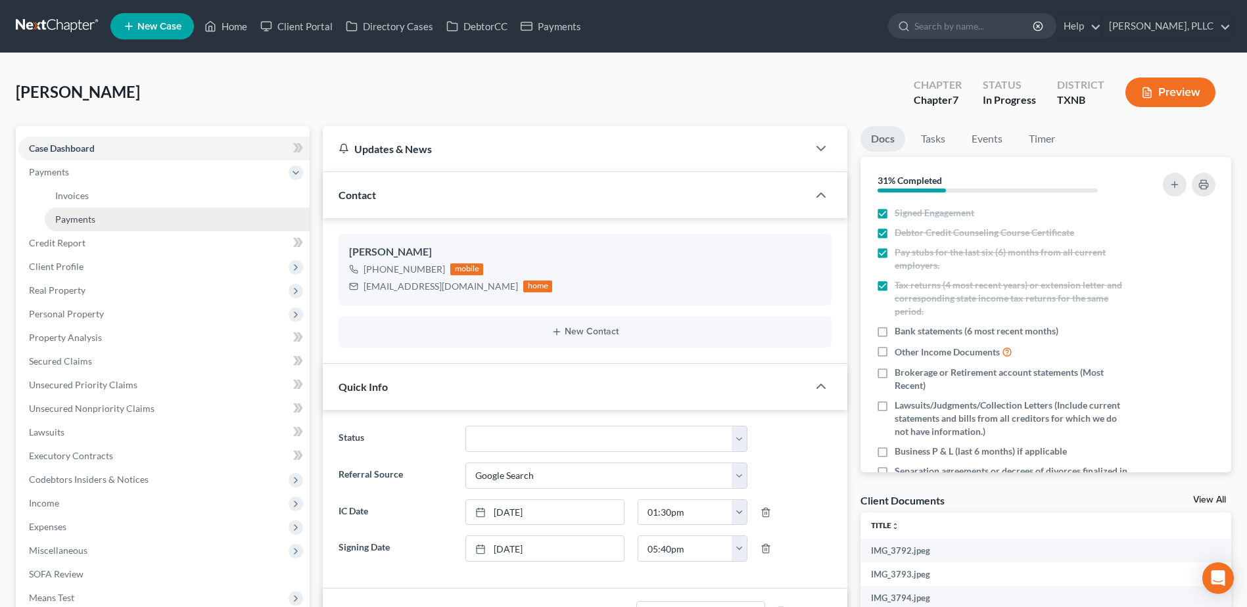
click at [80, 214] on span "Payments" at bounding box center [75, 219] width 40 height 11
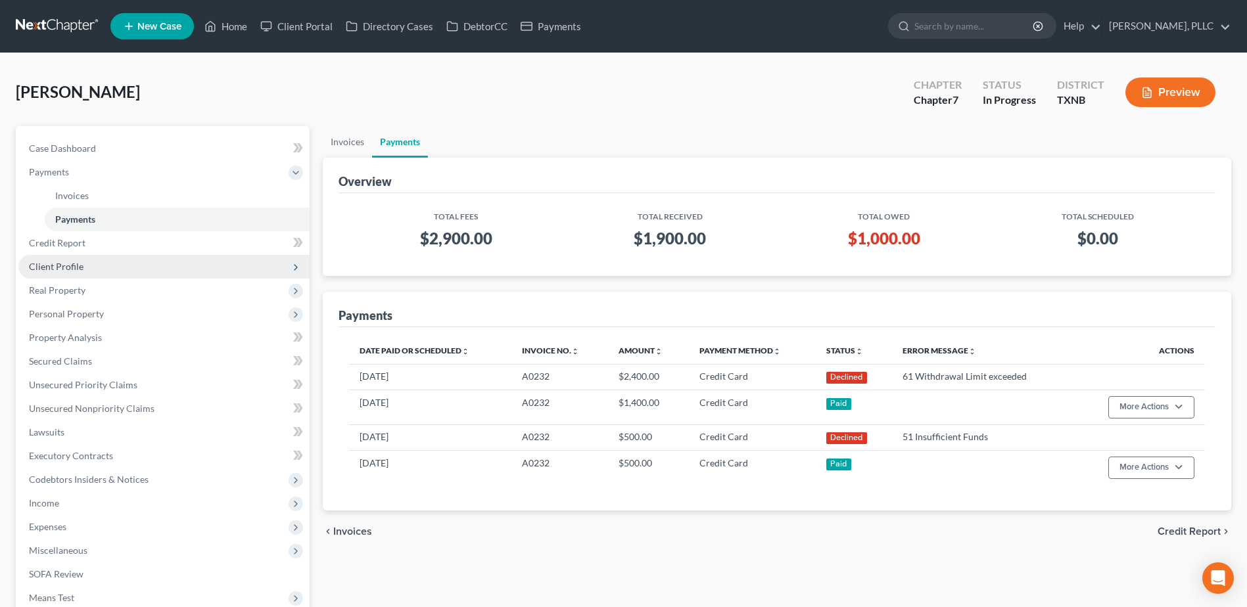
click at [80, 270] on span "Client Profile" at bounding box center [56, 266] width 55 height 11
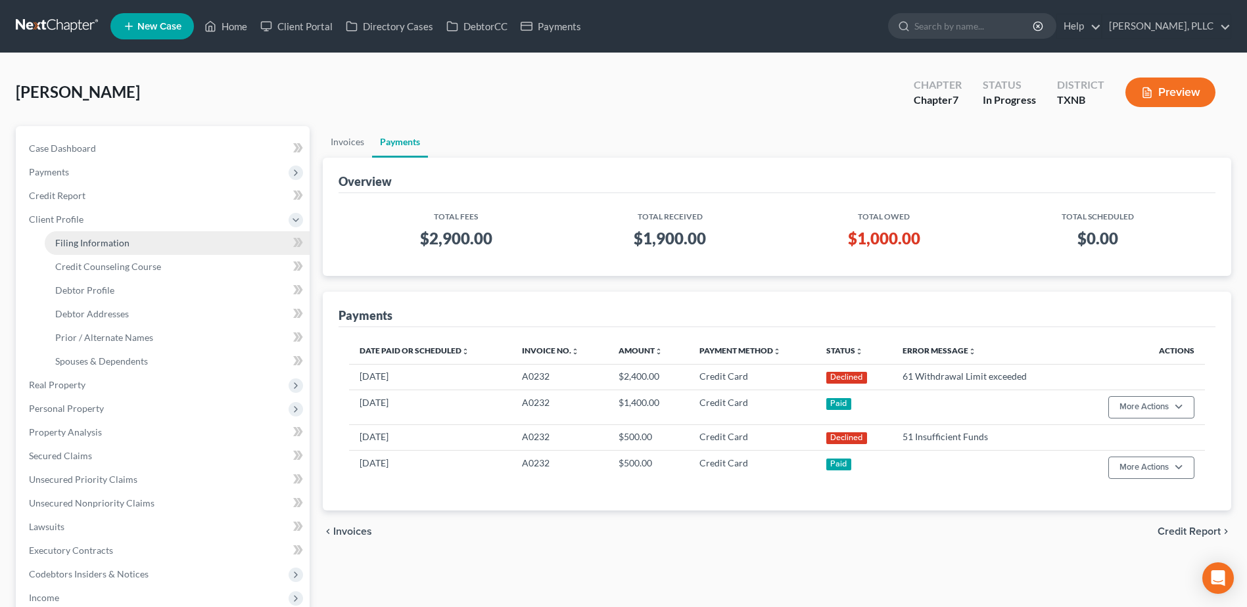
click at [120, 244] on span "Filing Information" at bounding box center [92, 242] width 74 height 11
select select "1"
select select "0"
select select "45"
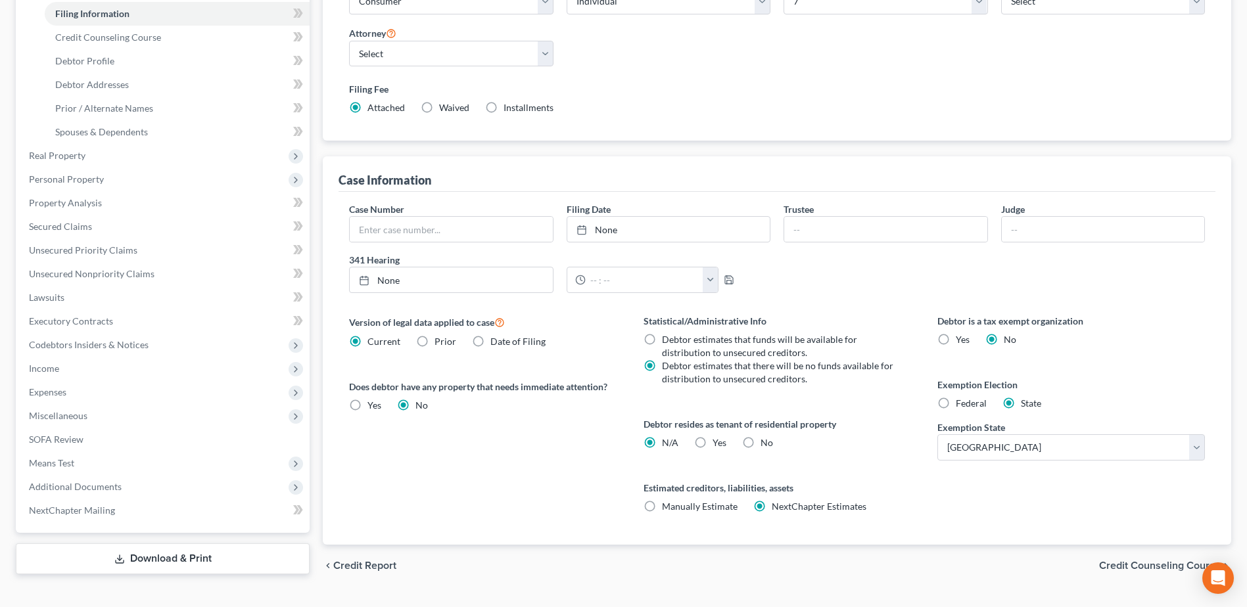
scroll to position [259, 0]
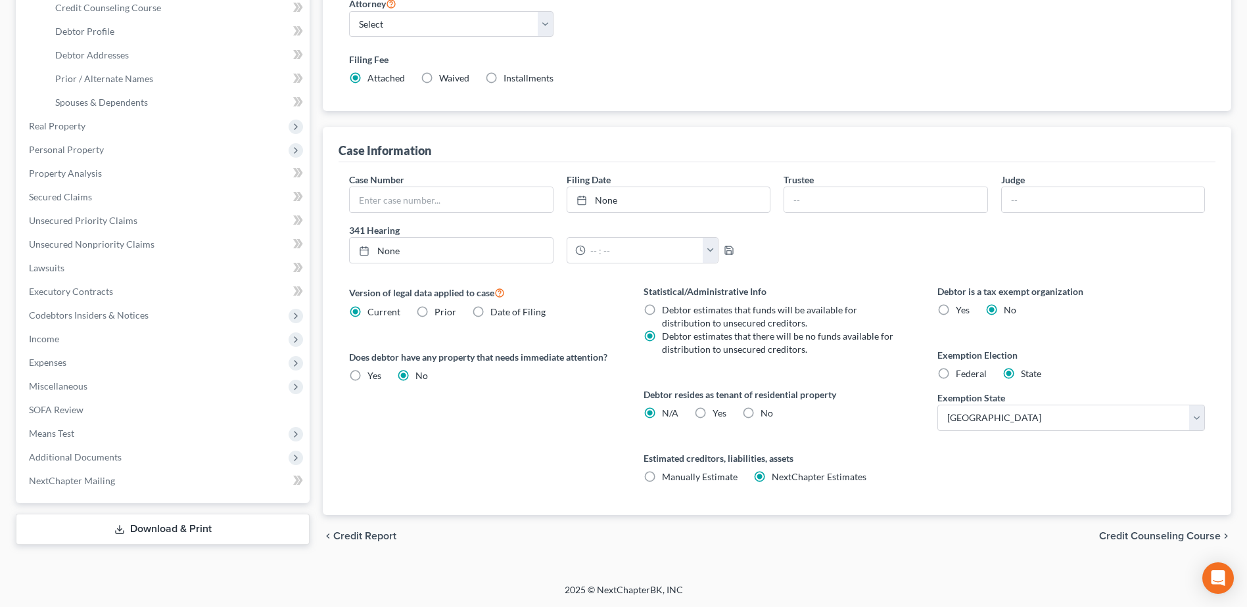
click at [956, 374] on label "Federal" at bounding box center [971, 373] width 31 height 13
click at [961, 374] on input "Federal" at bounding box center [965, 371] width 9 height 9
radio input "true"
radio input "false"
click at [713, 411] on label "Yes Yes" at bounding box center [720, 413] width 14 height 13
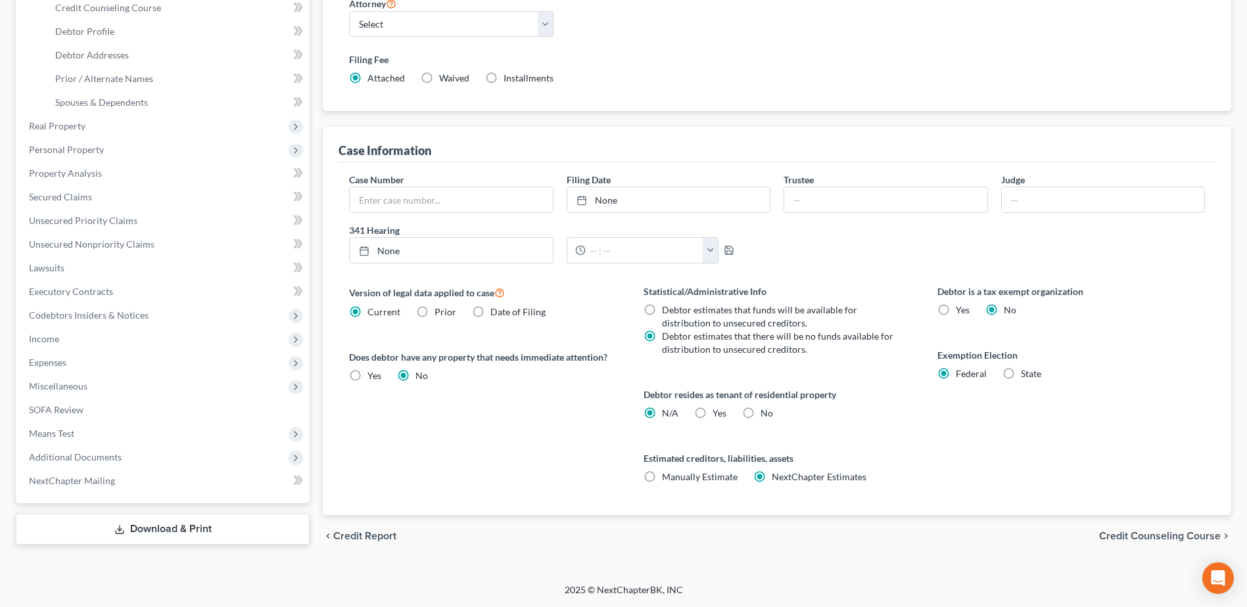
click at [718, 411] on input "Yes Yes" at bounding box center [722, 411] width 9 height 9
radio input "true"
radio input "false"
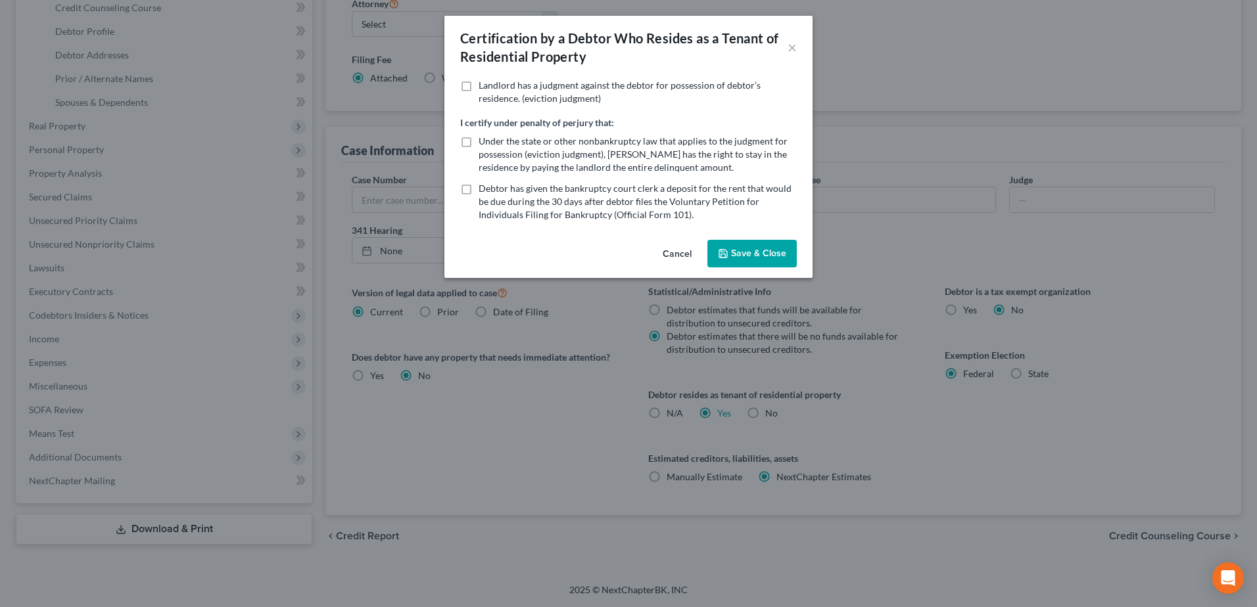
click at [739, 254] on button "Save & Close" at bounding box center [751, 254] width 89 height 28
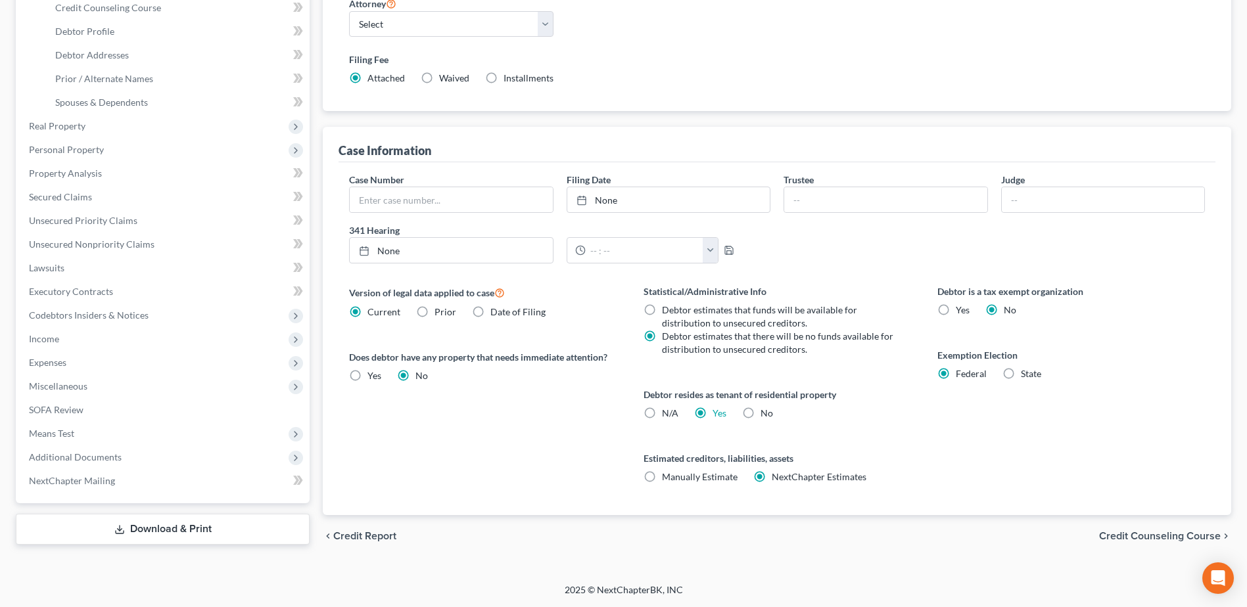
click at [1173, 534] on span "Credit Counseling Course" at bounding box center [1160, 536] width 122 height 11
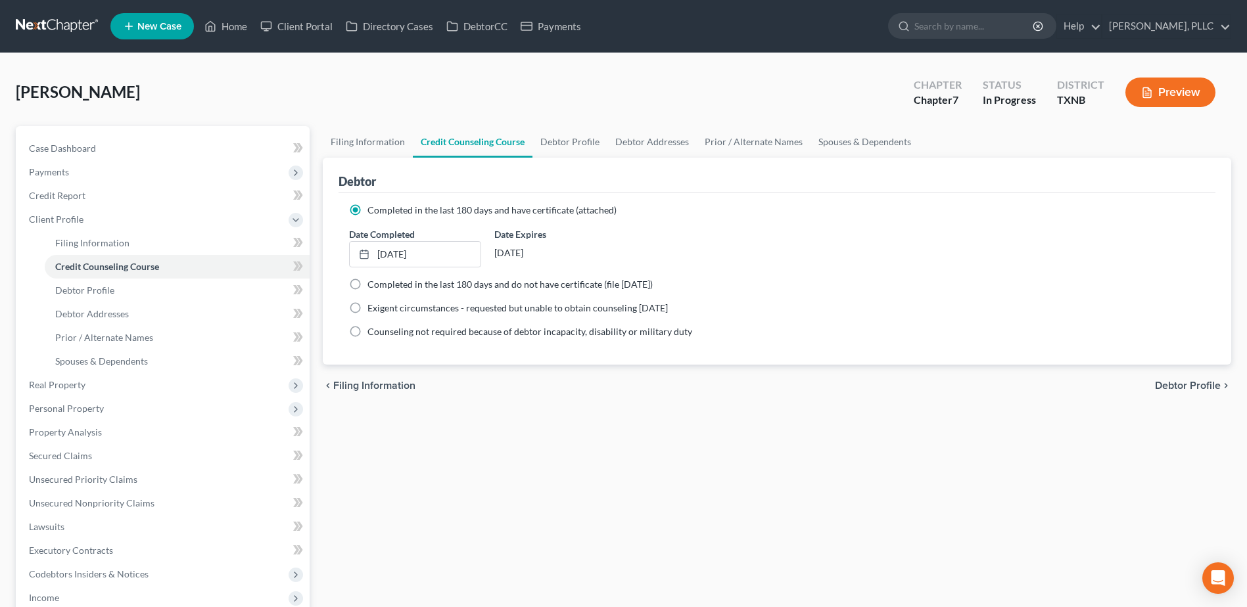
click at [1187, 388] on span "Debtor Profile" at bounding box center [1188, 386] width 66 height 11
select select "0"
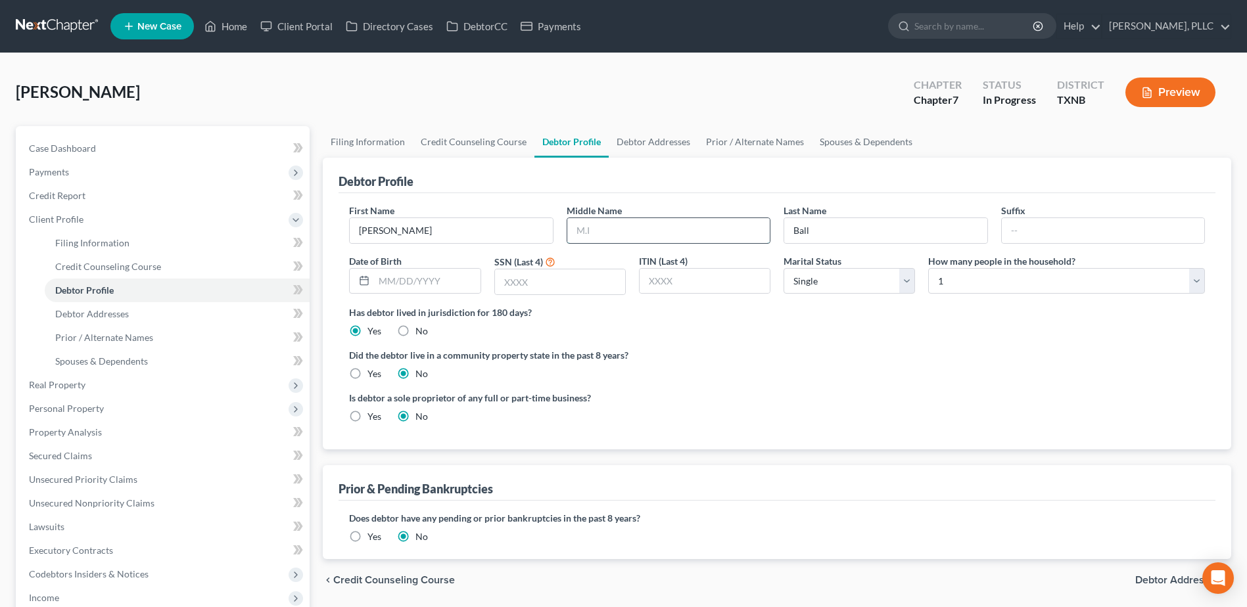
click at [675, 227] on input "text" at bounding box center [668, 230] width 202 height 25
type input "Chunta"
type input "[DATE]"
click at [367, 375] on label "Yes" at bounding box center [374, 373] width 14 height 13
click at [373, 375] on input "Yes" at bounding box center [377, 371] width 9 height 9
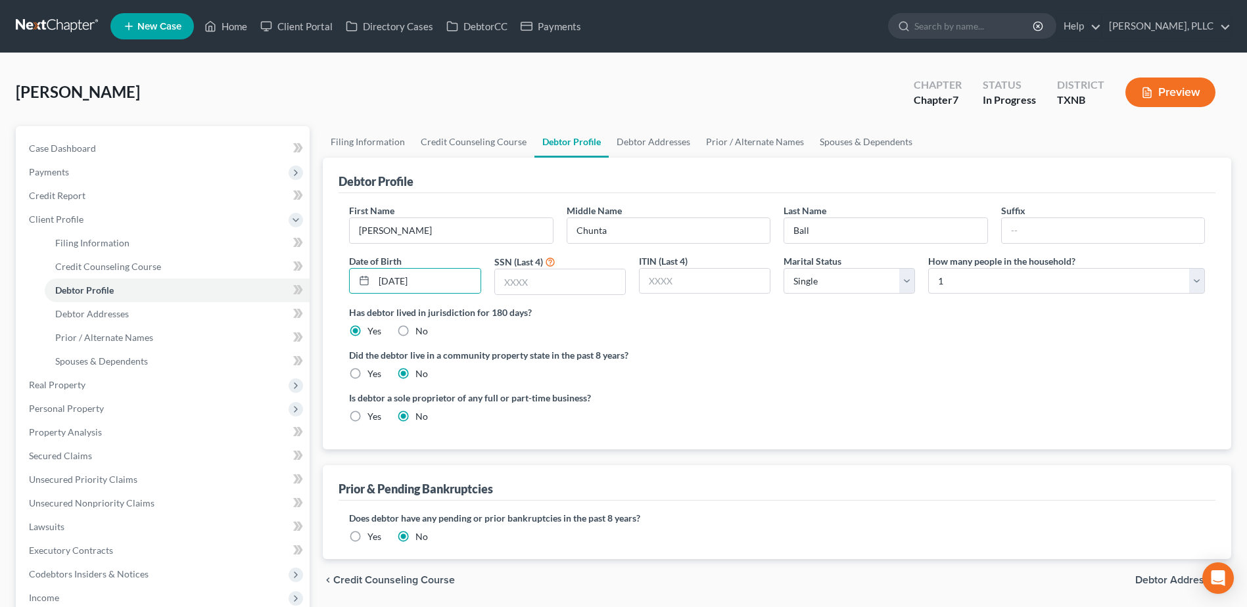
radio input "true"
radio input "false"
click at [596, 279] on input "text" at bounding box center [560, 282] width 130 height 25
type input "7144"
click at [1196, 281] on select "Select 1 2 3 4 5 6 7 8 9 10 11 12 13 14 15 16 17 18 19 20" at bounding box center [1066, 281] width 277 height 26
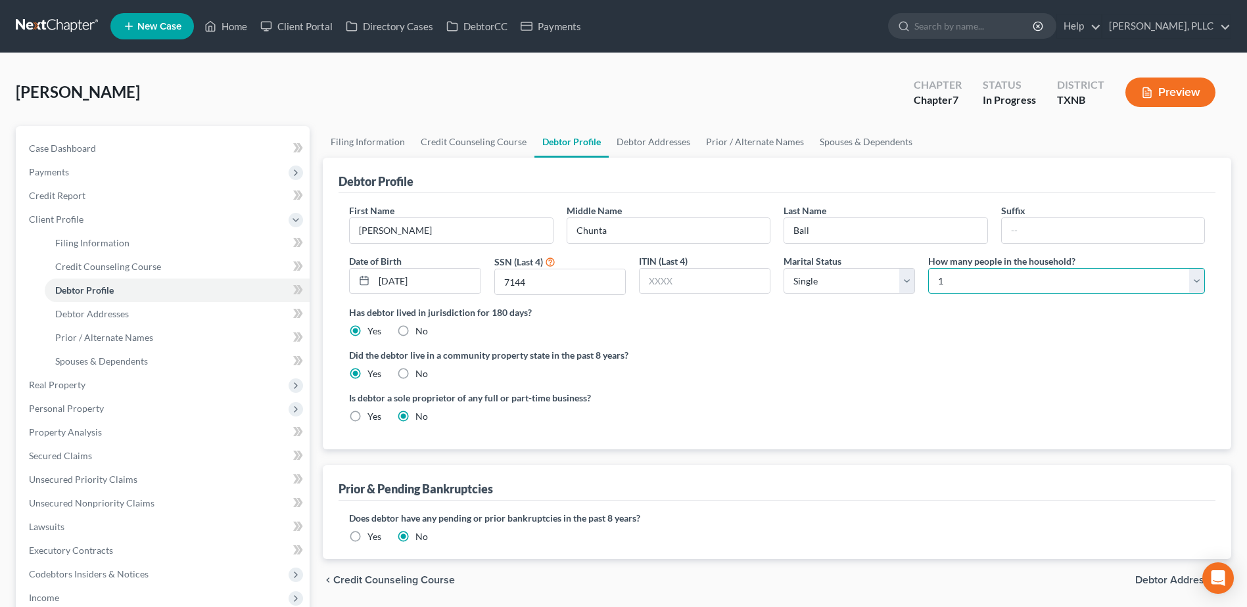
select select "2"
click at [928, 268] on select "Select 1 2 3 4 5 6 7 8 9 10 11 12 13 14 15 16 17 18 19 20" at bounding box center [1066, 281] width 277 height 26
click at [1054, 391] on div "Is debtor a sole proprietor of any full or part-time business? Yes No" at bounding box center [776, 412] width 869 height 43
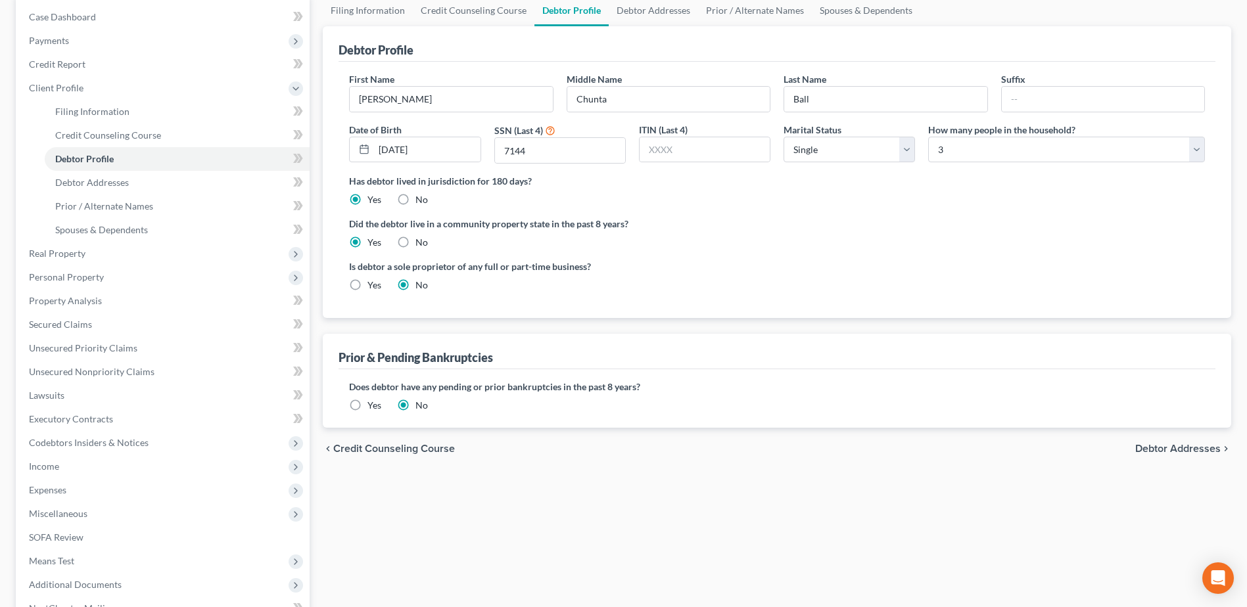
click at [1185, 453] on span "Debtor Addresses" at bounding box center [1177, 449] width 85 height 11
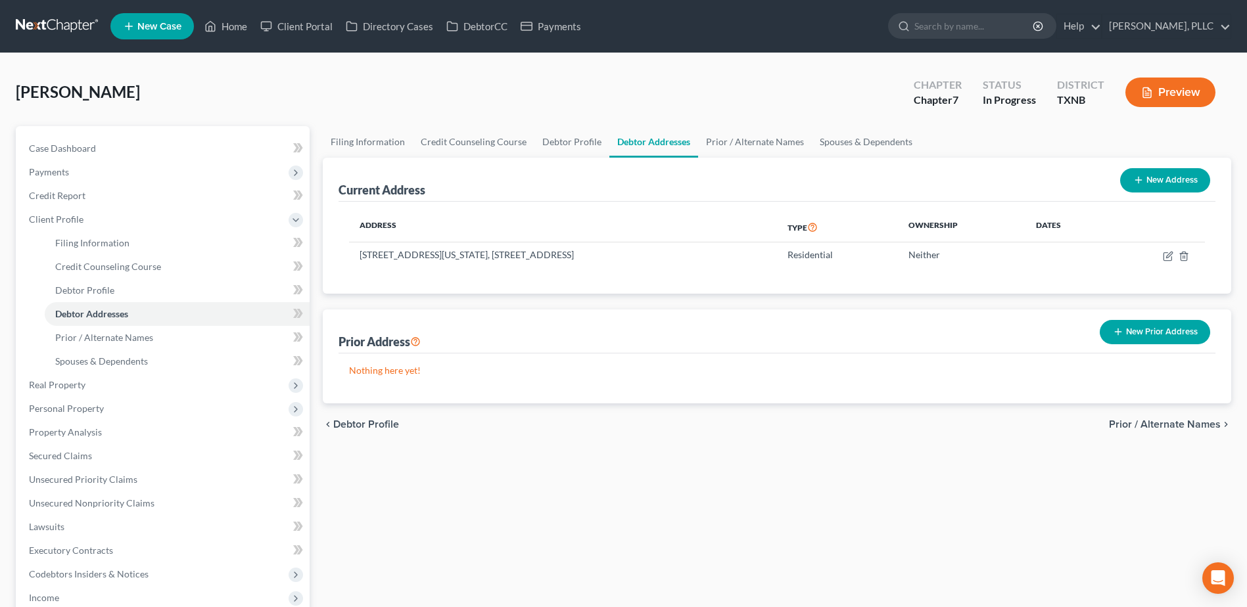
click at [1168, 336] on button "New Prior Address" at bounding box center [1155, 332] width 110 height 24
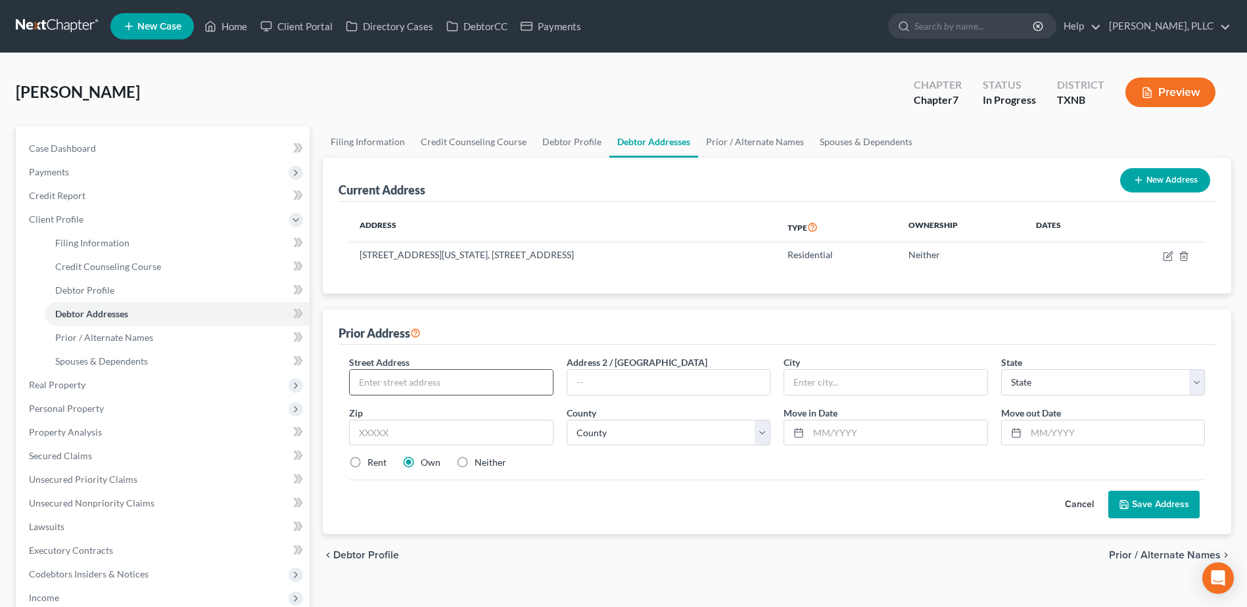
click at [476, 381] on input "text" at bounding box center [451, 382] width 202 height 25
type input "6351 Trillium Trail"
type input "[GEOGRAPHIC_DATA]"
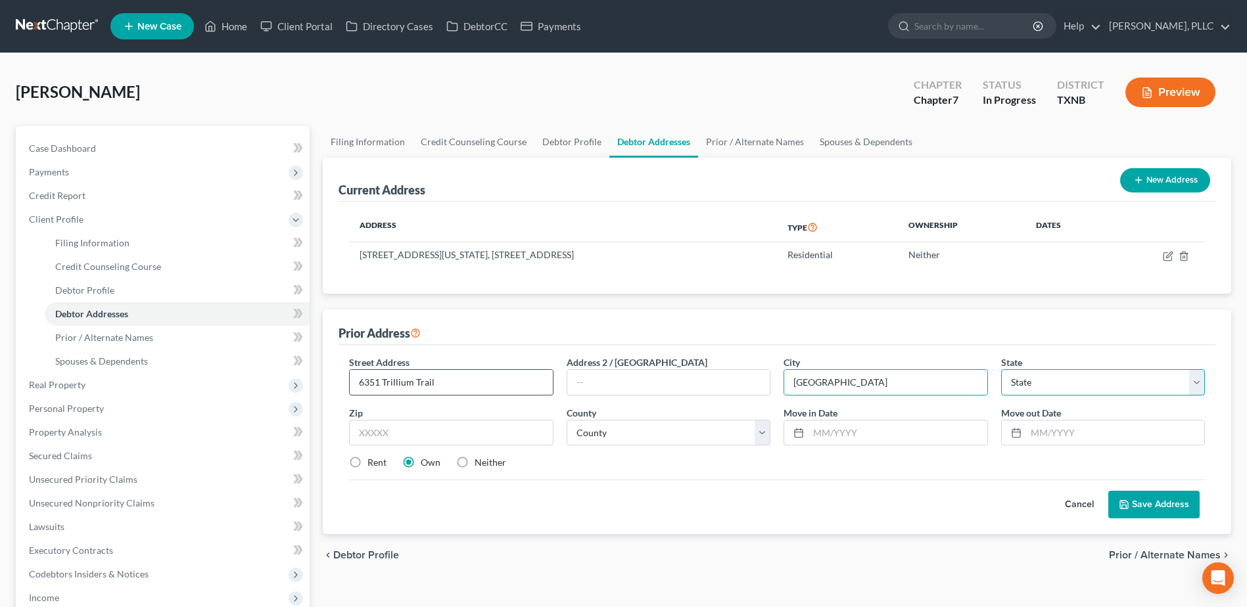
select select "44"
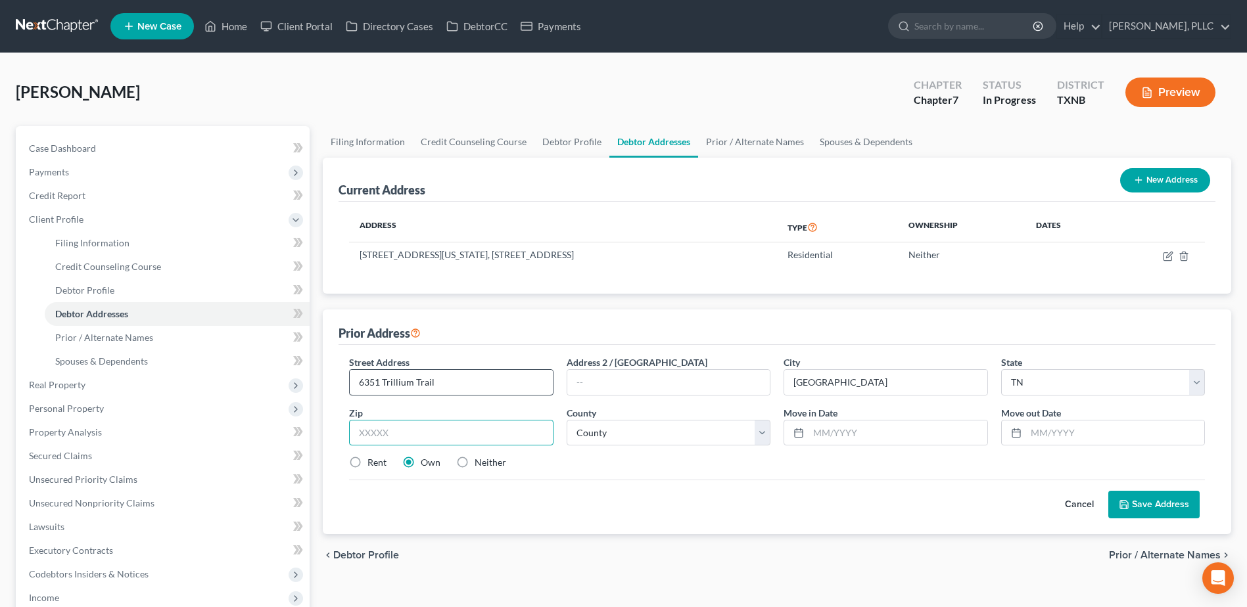
type input "7"
drag, startPoint x: 400, startPoint y: 435, endPoint x: 333, endPoint y: 434, distance: 67.7
click at [333, 434] on div "Prior Address Street Address * 6351 Trillium Trail Address 2 / [GEOGRAPHIC_DATA…" at bounding box center [777, 422] width 908 height 225
type input "38141"
click at [644, 431] on select "County [GEOGRAPHIC_DATA] [GEOGRAPHIC_DATA] [GEOGRAPHIC_DATA] [GEOGRAPHIC_DATA] …" at bounding box center [669, 433] width 204 height 26
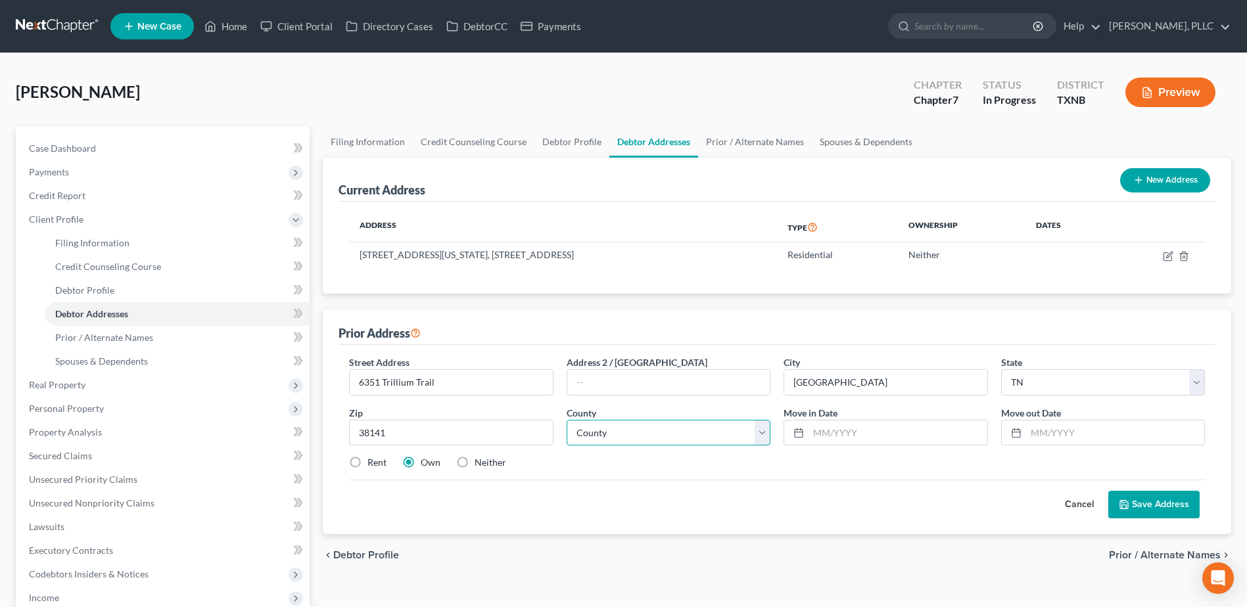
select select "78"
click at [567, 420] on select "County [GEOGRAPHIC_DATA] [GEOGRAPHIC_DATA] [GEOGRAPHIC_DATA] [GEOGRAPHIC_DATA] …" at bounding box center [669, 433] width 204 height 26
click at [843, 516] on div "Cancel Save Address" at bounding box center [777, 499] width 856 height 39
click at [367, 463] on label "Rent" at bounding box center [376, 462] width 19 height 13
click at [373, 463] on input "Rent" at bounding box center [377, 460] width 9 height 9
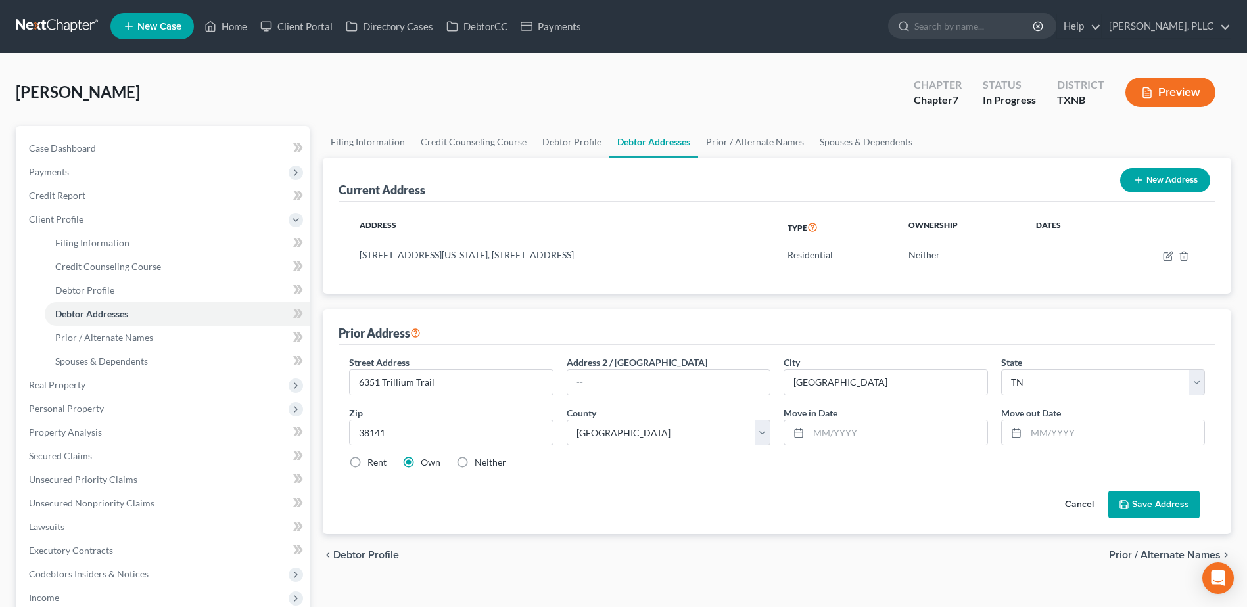
radio input "true"
click at [1150, 507] on button "Save Address" at bounding box center [1153, 505] width 91 height 28
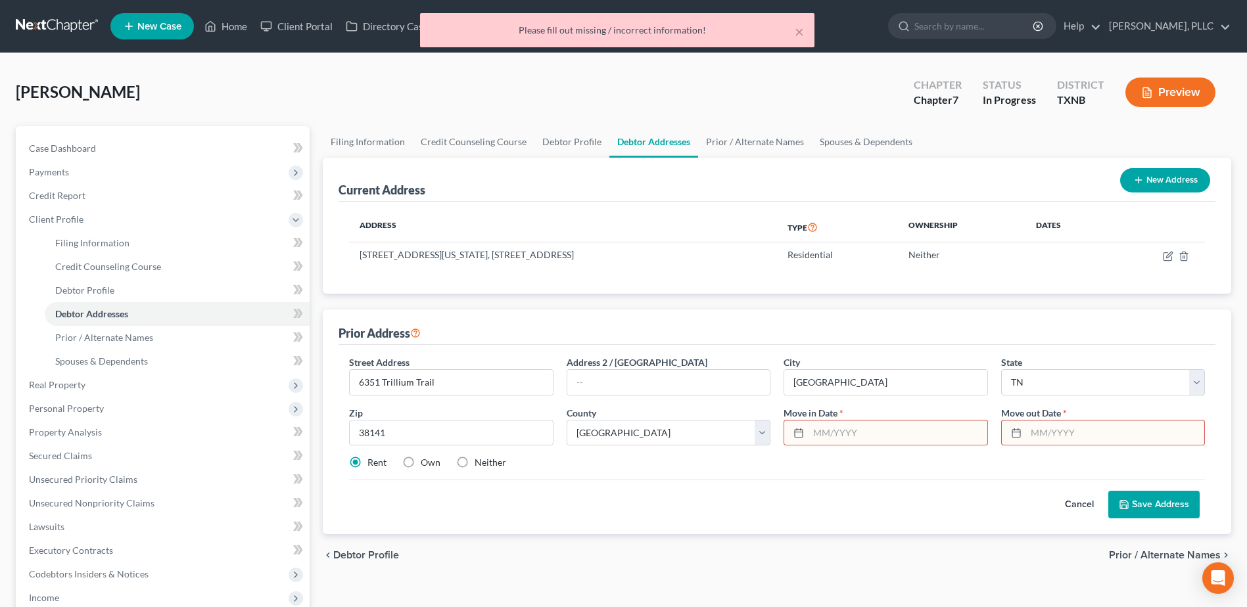
click at [870, 434] on input "text" at bounding box center [898, 433] width 178 height 25
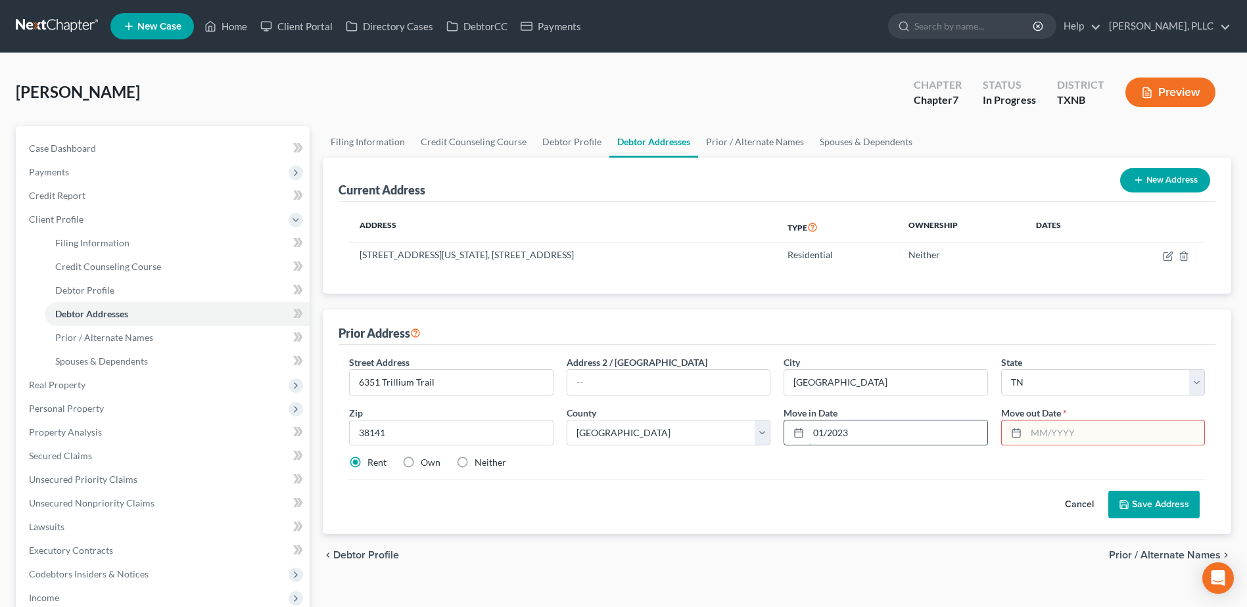
type input "01/2023"
type input "01/2025"
click at [1137, 507] on button "Save Address" at bounding box center [1153, 505] width 91 height 28
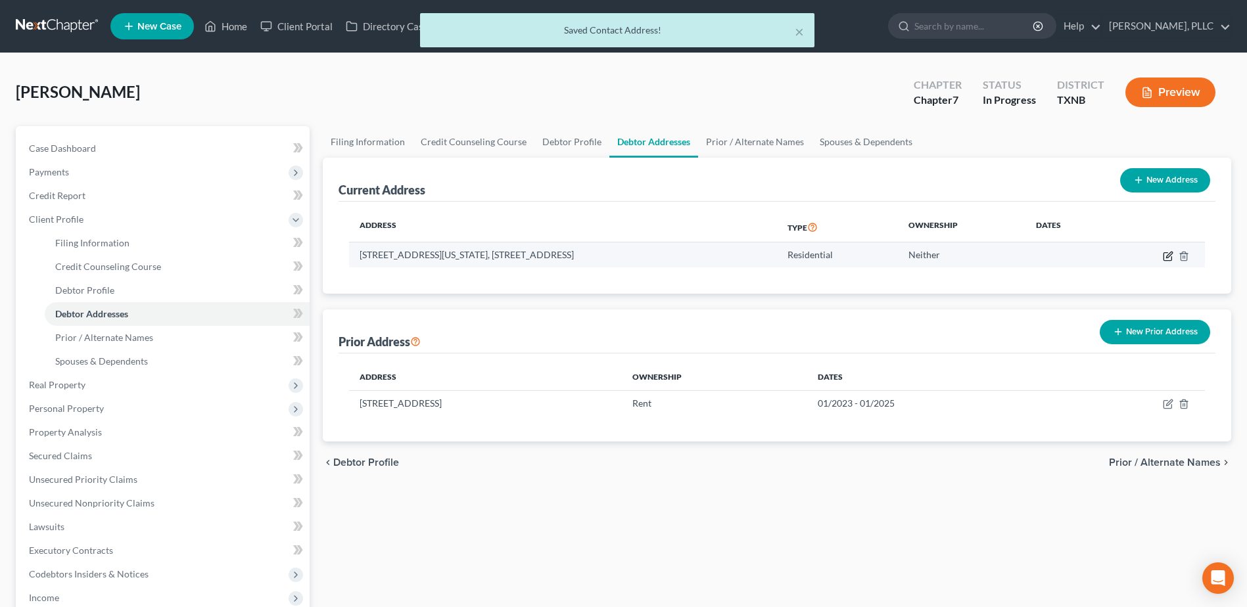
click at [1171, 258] on icon "button" at bounding box center [1168, 256] width 11 height 11
select select "44"
select select "78"
select select "0"
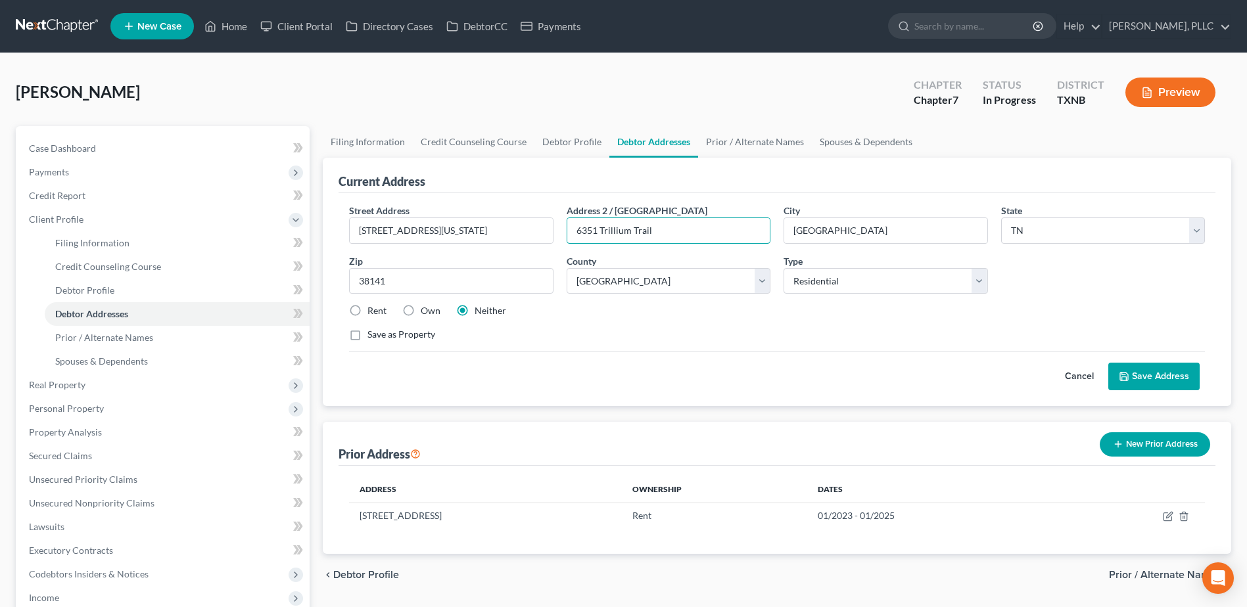
drag, startPoint x: 716, startPoint y: 227, endPoint x: 563, endPoint y: 223, distance: 152.6
click at [563, 223] on div "Address [GEOGRAPHIC_DATA][STREET_ADDRESS]" at bounding box center [668, 224] width 217 height 40
click at [806, 229] on input "text" at bounding box center [885, 230] width 202 height 25
type input "[GEOGRAPHIC_DATA]"
select select "45"
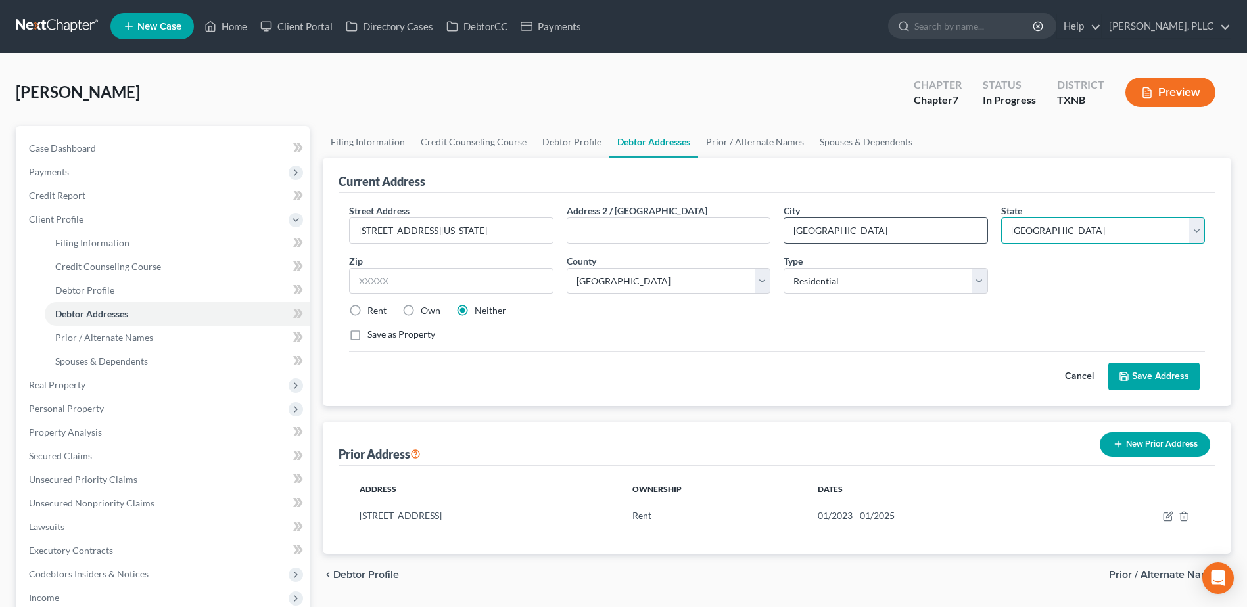
select select "209"
click at [473, 279] on input "text" at bounding box center [451, 281] width 204 height 26
type input "76150"
type input "[GEOGRAPHIC_DATA]"
drag, startPoint x: 537, startPoint y: 229, endPoint x: 435, endPoint y: 234, distance: 102.0
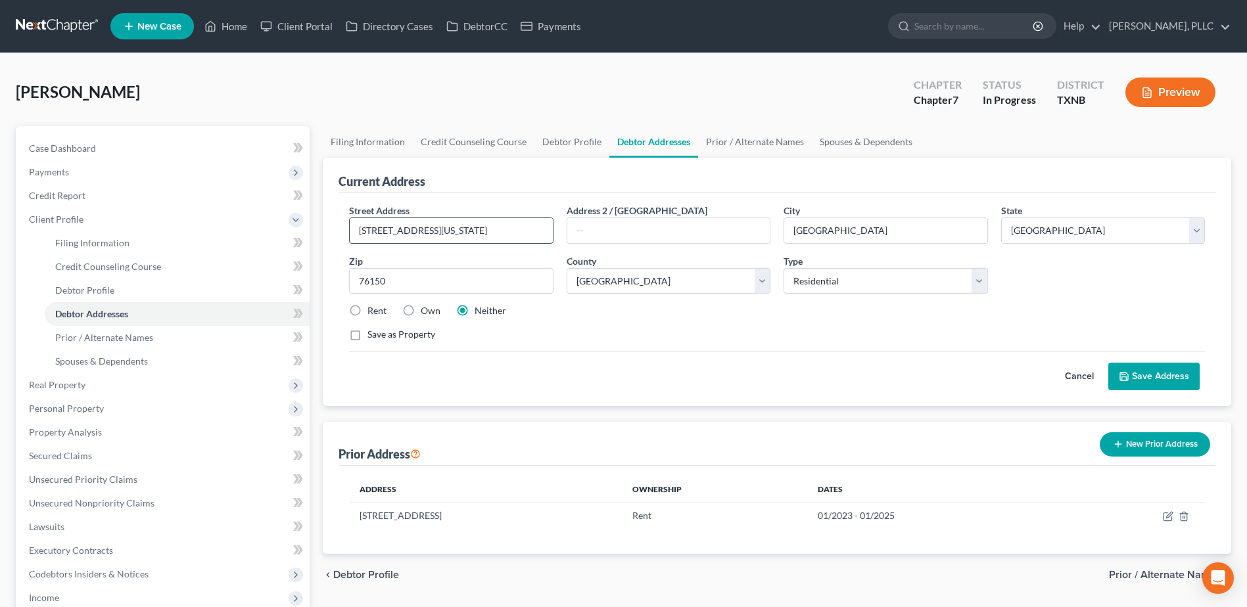
click at [435, 234] on input "[STREET_ADDRESS][US_STATE]" at bounding box center [451, 230] width 202 height 25
type input "[STREET_ADDRESS]"
click at [695, 285] on select "County [GEOGRAPHIC_DATA] [GEOGRAPHIC_DATA] [GEOGRAPHIC_DATA] [GEOGRAPHIC_DATA] …" at bounding box center [669, 281] width 204 height 26
select select "219"
click at [567, 268] on select "County [GEOGRAPHIC_DATA] [GEOGRAPHIC_DATA] [GEOGRAPHIC_DATA] [GEOGRAPHIC_DATA] …" at bounding box center [669, 281] width 204 height 26
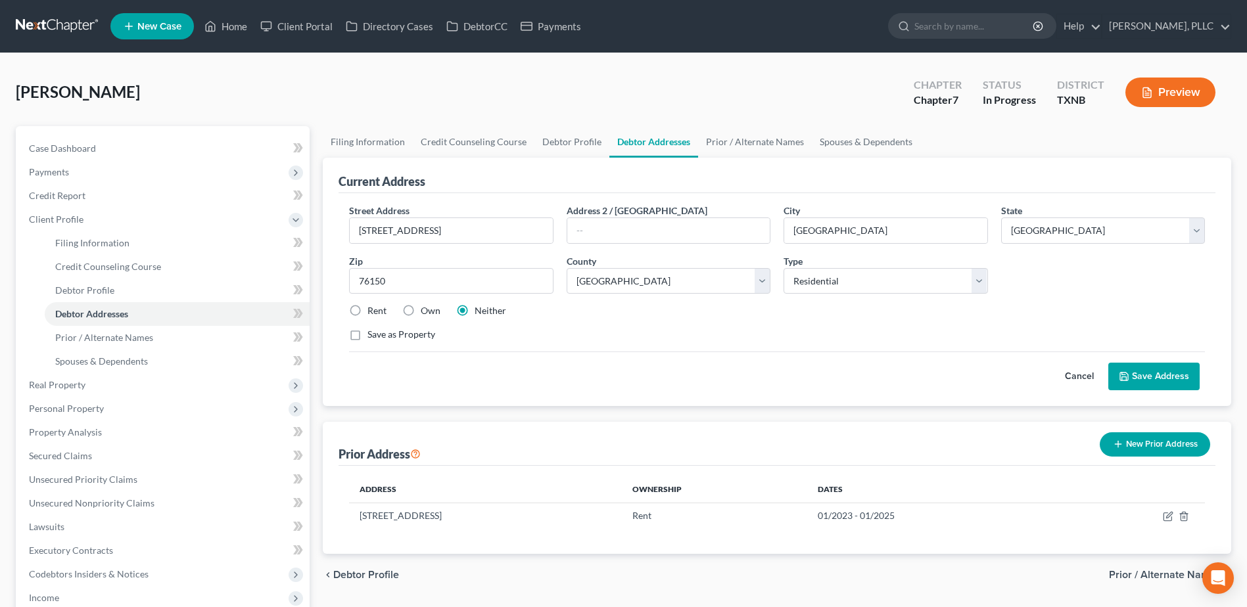
click at [367, 309] on label "Rent" at bounding box center [376, 310] width 19 height 13
click at [373, 309] on input "Rent" at bounding box center [377, 308] width 9 height 9
radio input "true"
click at [1173, 377] on button "Save Address" at bounding box center [1153, 377] width 91 height 28
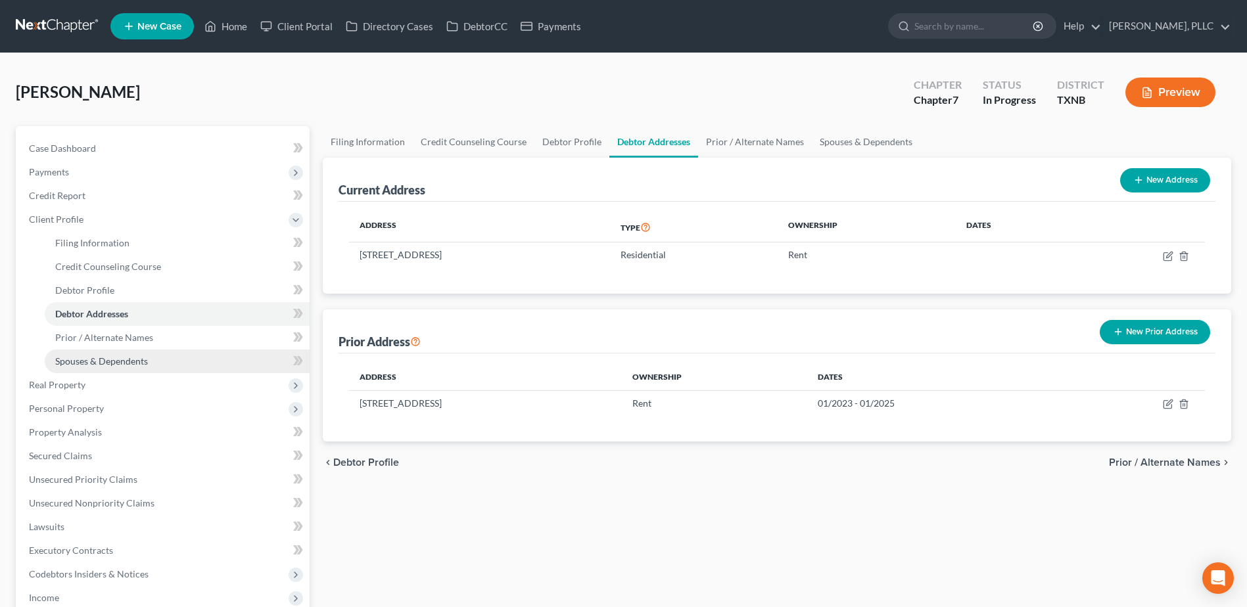
click at [101, 356] on span "Spouses & Dependents" at bounding box center [101, 361] width 93 height 11
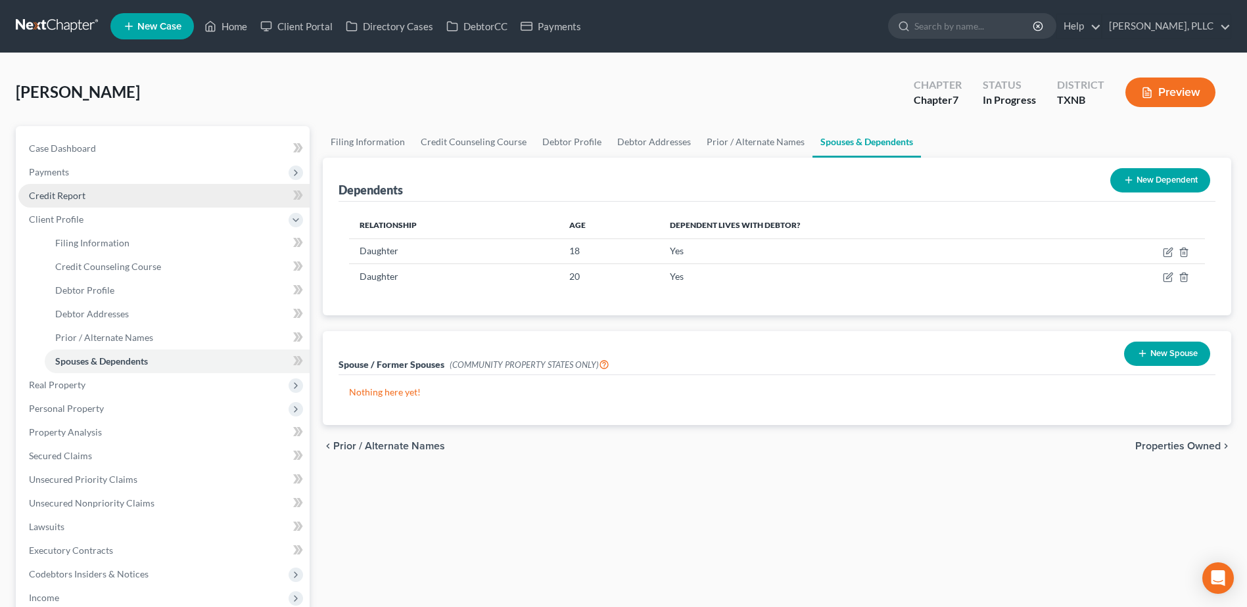
click at [60, 192] on span "Credit Report" at bounding box center [57, 195] width 57 height 11
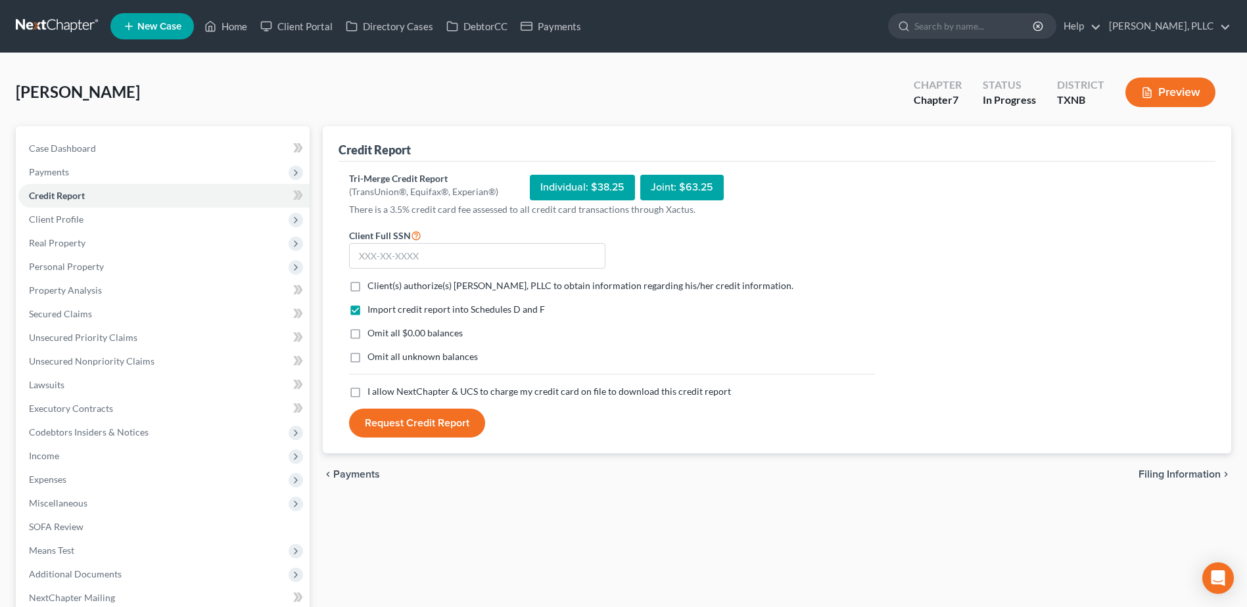
click at [367, 287] on label "Client(s) authorize(s) [PERSON_NAME], PLLC to obtain information regarding his/…" at bounding box center [580, 285] width 426 height 13
click at [373, 287] on input "Client(s) authorize(s) [PERSON_NAME], PLLC to obtain information regarding his/…" at bounding box center [377, 283] width 9 height 9
checkbox input "true"
click at [367, 395] on label "I allow NextChapter & UCS to charge my credit card on file to download this cre…" at bounding box center [549, 391] width 364 height 13
click at [373, 394] on input "I allow NextChapter & UCS to charge my credit card on file to download this cre…" at bounding box center [377, 389] width 9 height 9
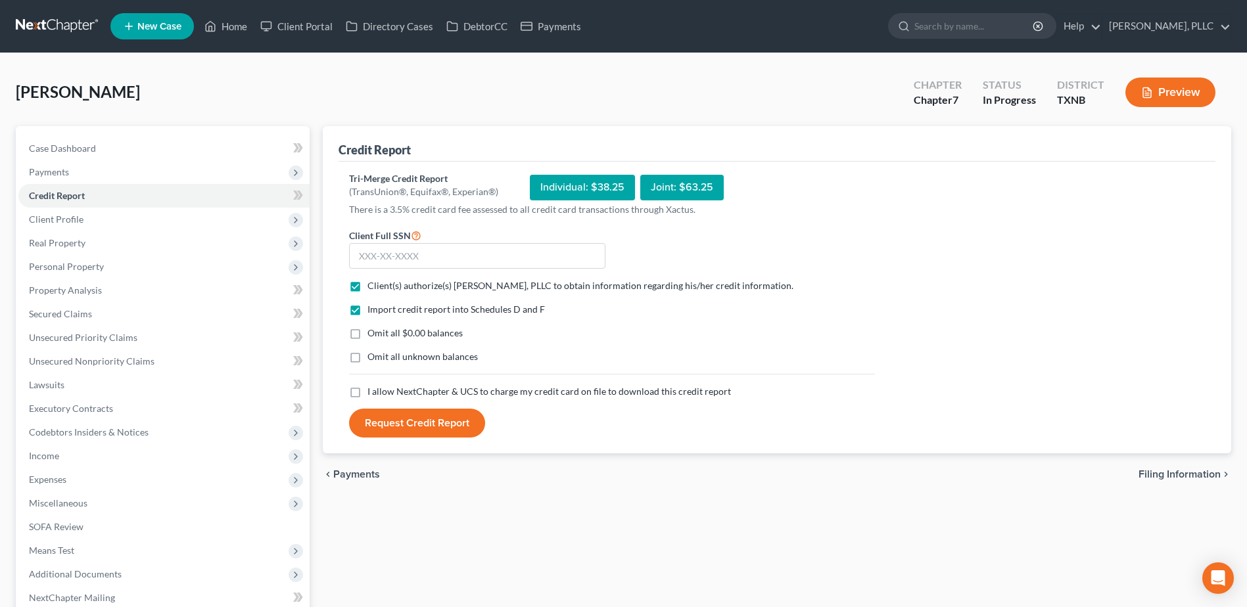
checkbox input "true"
click at [406, 253] on input "text" at bounding box center [477, 256] width 256 height 26
type input "409-31-7144"
click at [445, 425] on button "Request Credit Report" at bounding box center [417, 423] width 136 height 29
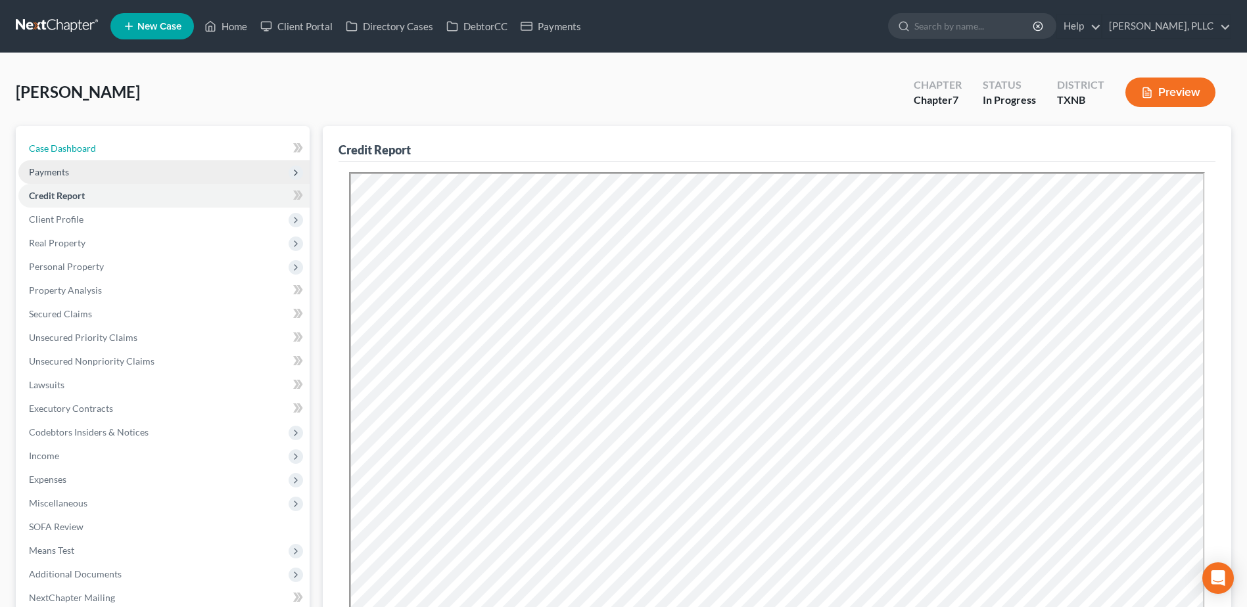
drag, startPoint x: 82, startPoint y: 149, endPoint x: 241, endPoint y: 171, distance: 161.3
click at [82, 149] on span "Case Dashboard" at bounding box center [62, 148] width 67 height 11
select select "4"
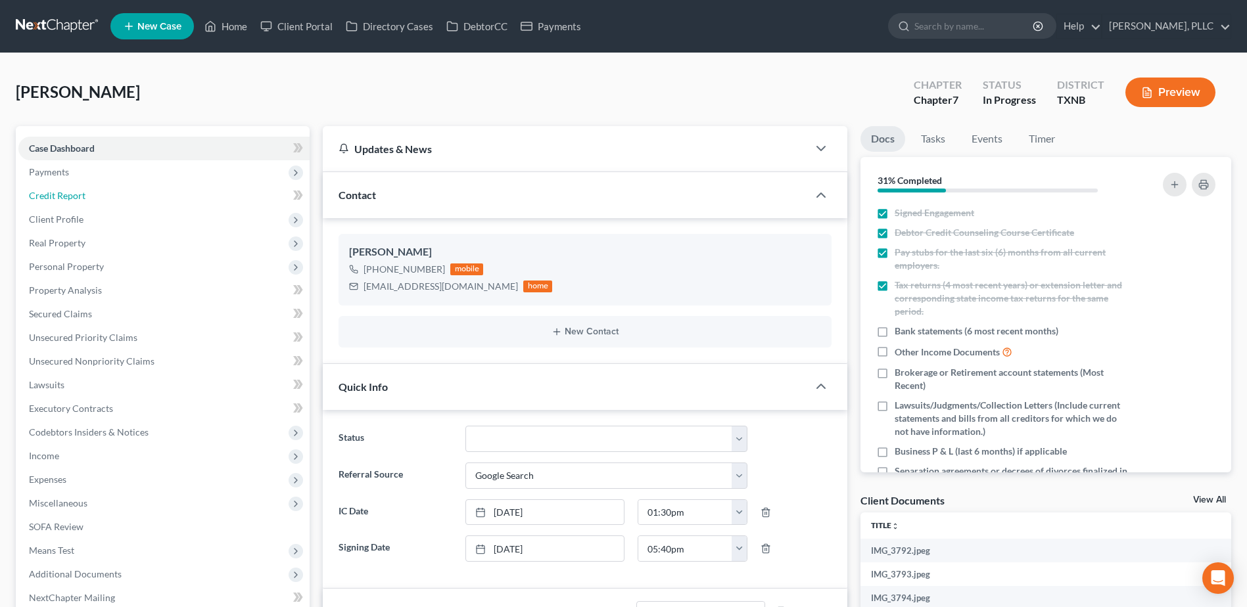
drag, startPoint x: 68, startPoint y: 199, endPoint x: 327, endPoint y: 264, distance: 266.9
click at [68, 199] on span "Credit Report" at bounding box center [57, 195] width 57 height 11
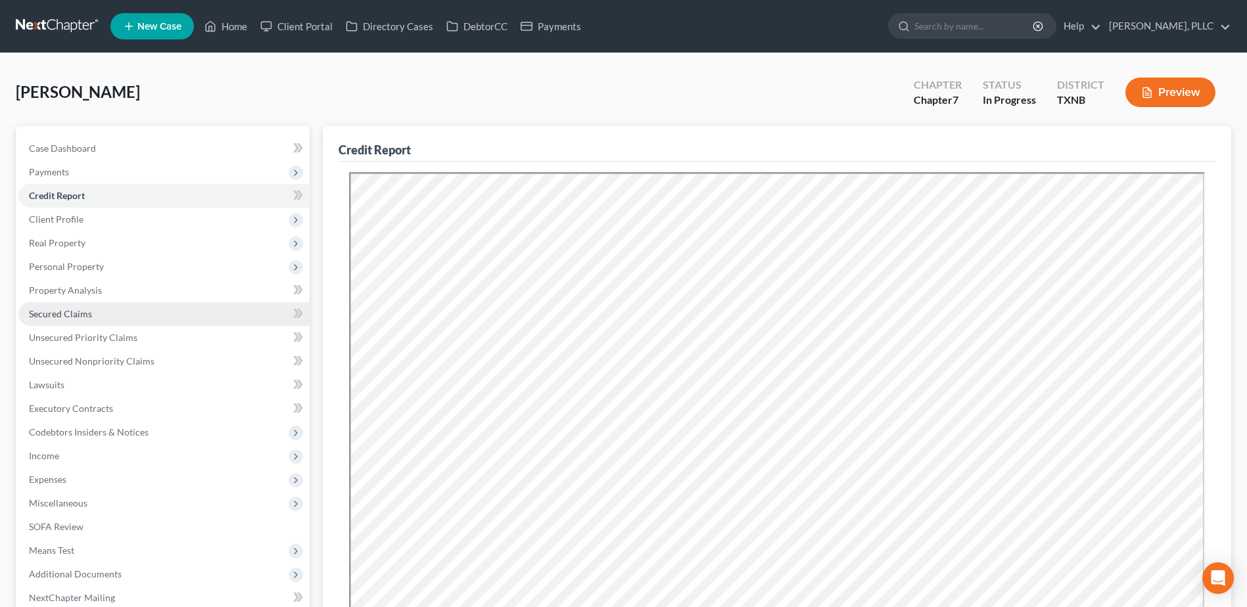
click at [66, 316] on span "Secured Claims" at bounding box center [60, 313] width 63 height 11
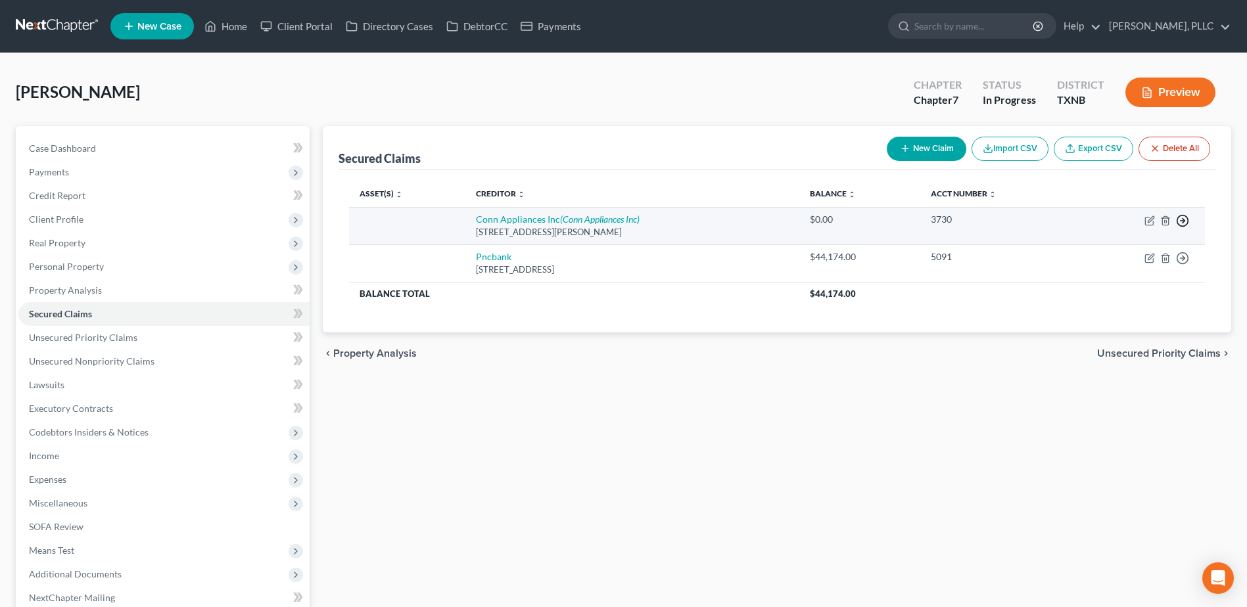
click at [1186, 222] on icon "button" at bounding box center [1182, 220] width 13 height 13
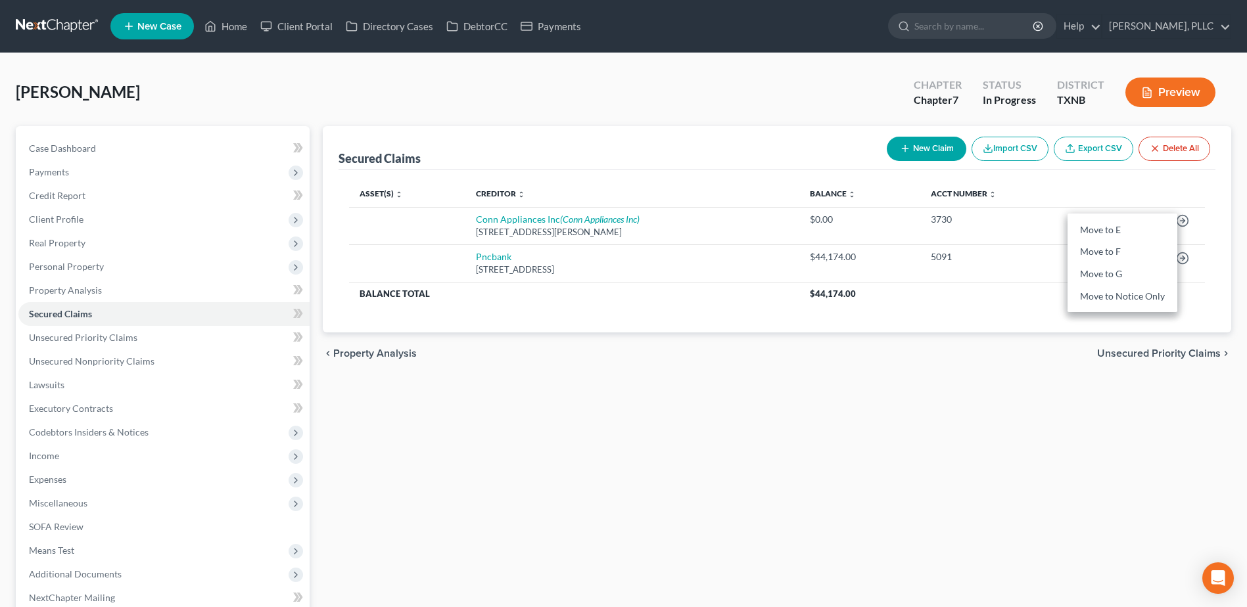
click at [1069, 410] on div "Secured Claims New Claim Import CSV Export CSV Delete All Asset(s) expand_more …" at bounding box center [777, 394] width 922 height 536
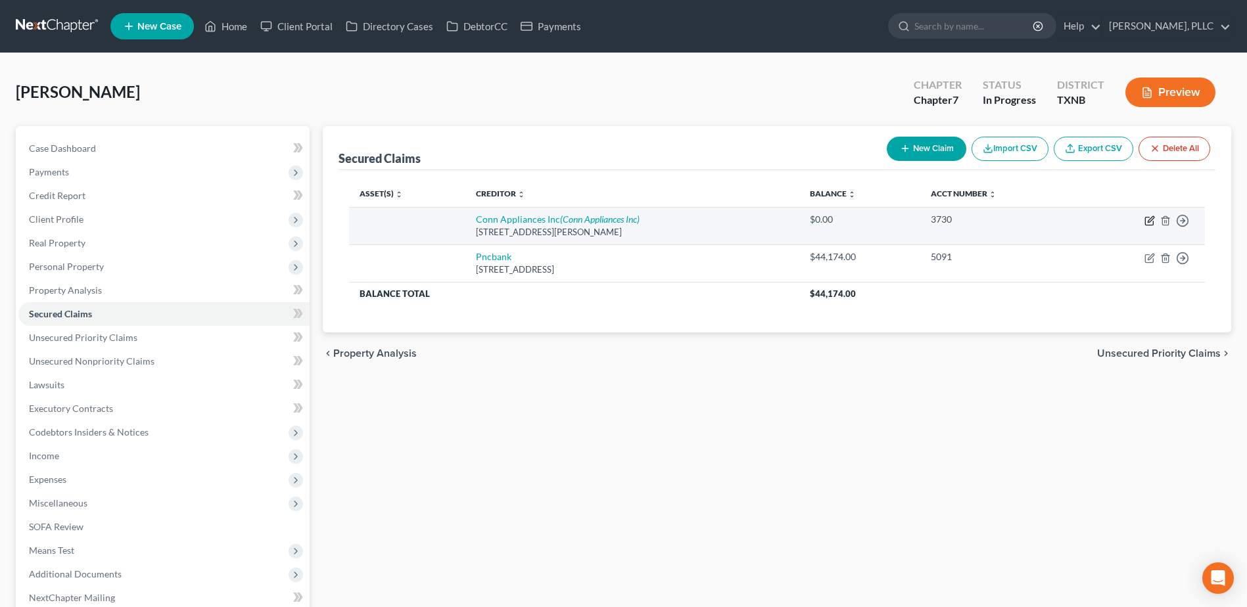
click at [1150, 220] on icon "button" at bounding box center [1149, 221] width 11 height 11
select select "45"
select select "0"
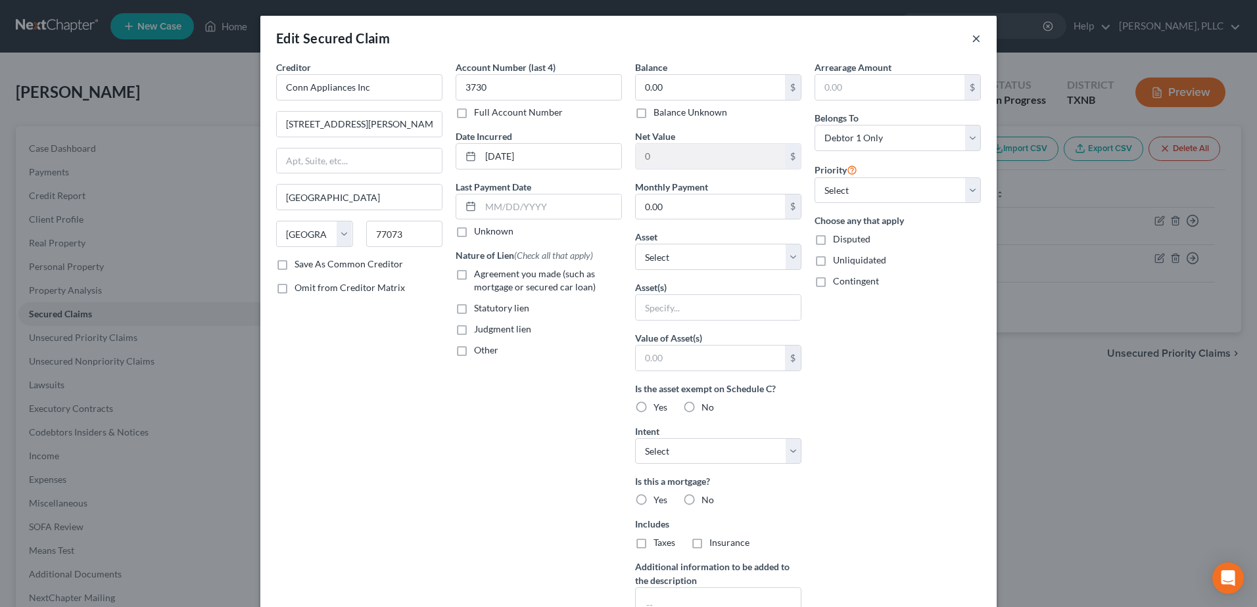
click at [972, 36] on button "×" at bounding box center [976, 38] width 9 height 16
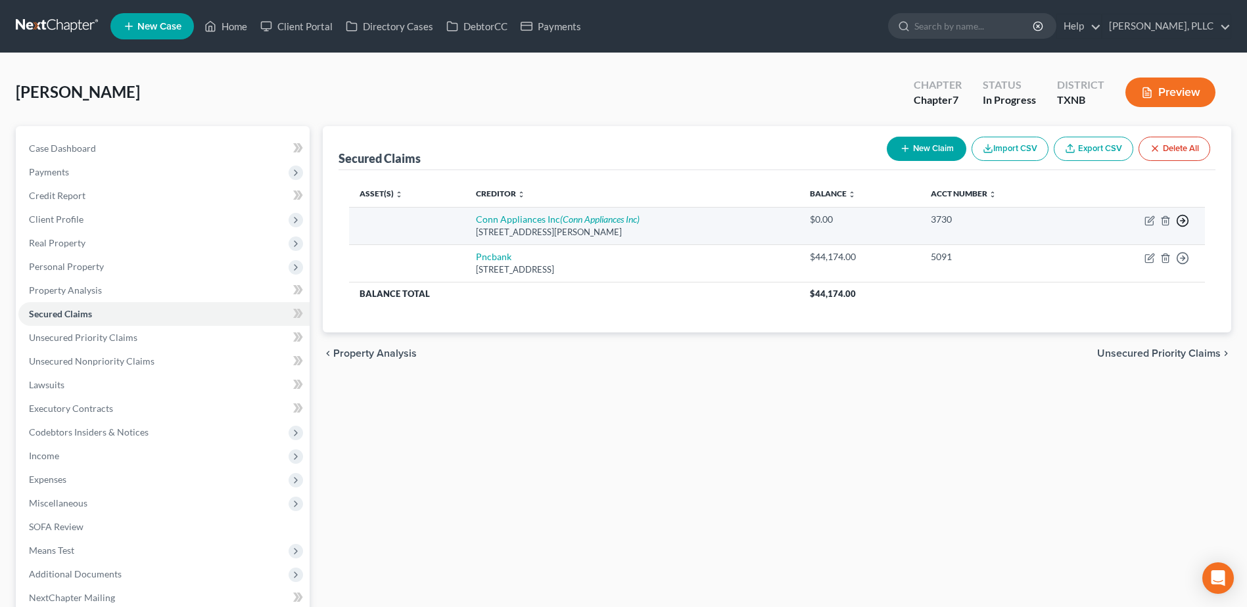
click at [1186, 220] on icon "button" at bounding box center [1182, 220] width 13 height 13
click at [1136, 254] on link "Move to F" at bounding box center [1123, 252] width 110 height 22
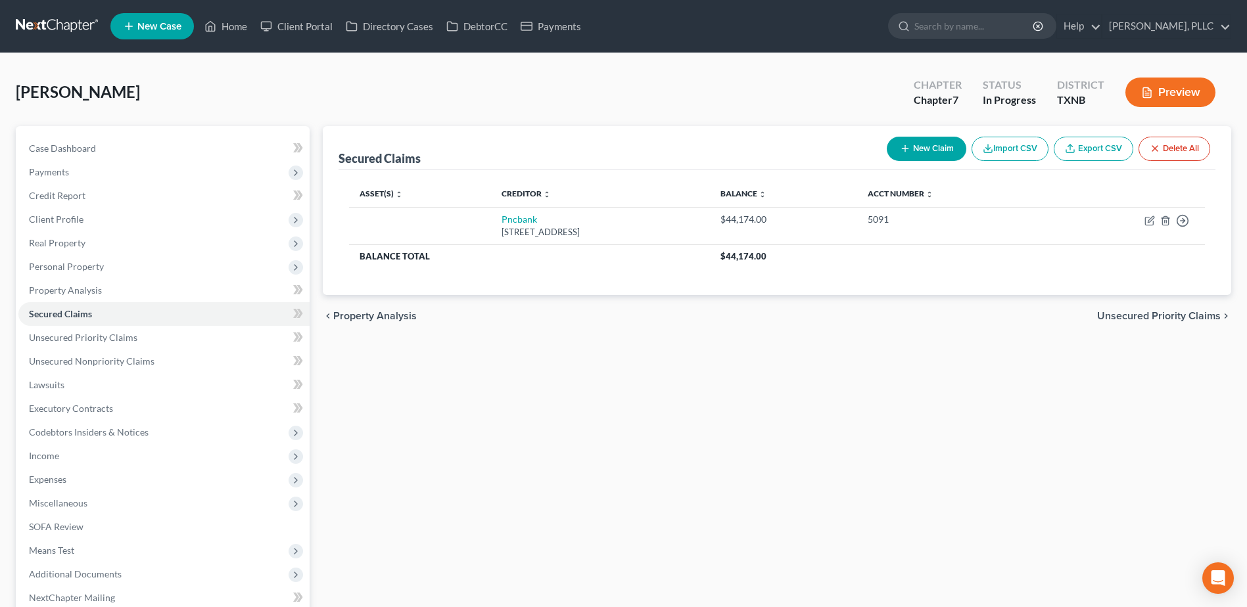
click at [1147, 319] on span "Unsecured Priority Claims" at bounding box center [1159, 316] width 124 height 11
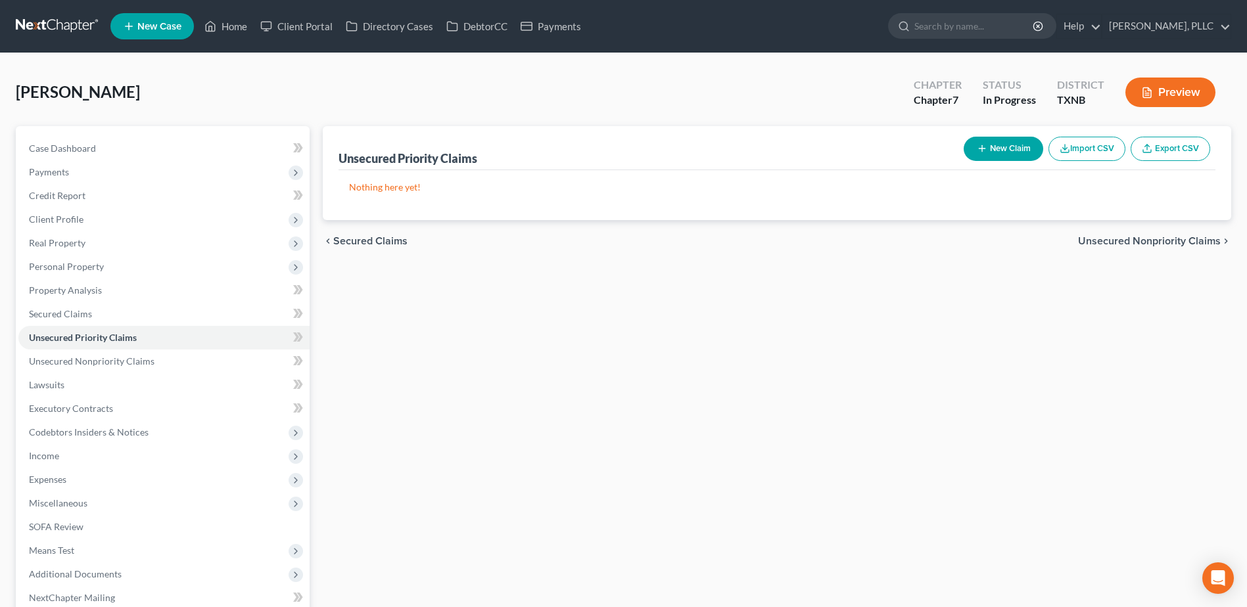
click at [1165, 242] on span "Unsecured Nonpriority Claims" at bounding box center [1149, 241] width 143 height 11
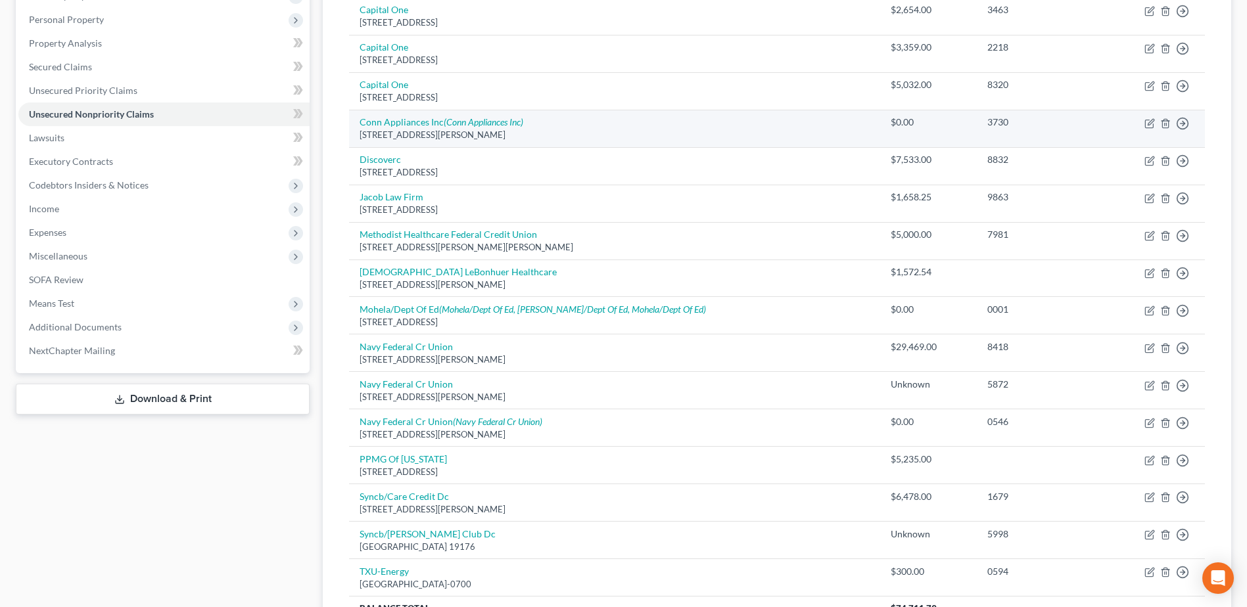
scroll to position [313, 0]
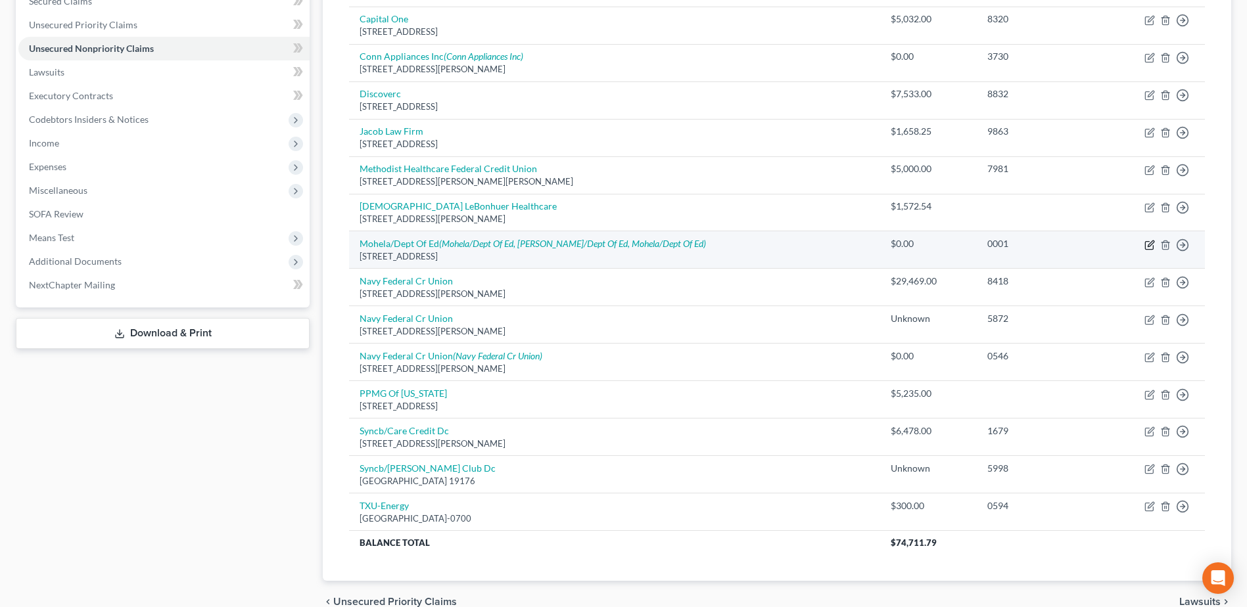
click at [1154, 245] on icon "button" at bounding box center [1149, 245] width 11 height 11
select select "26"
select select "17"
select select "0"
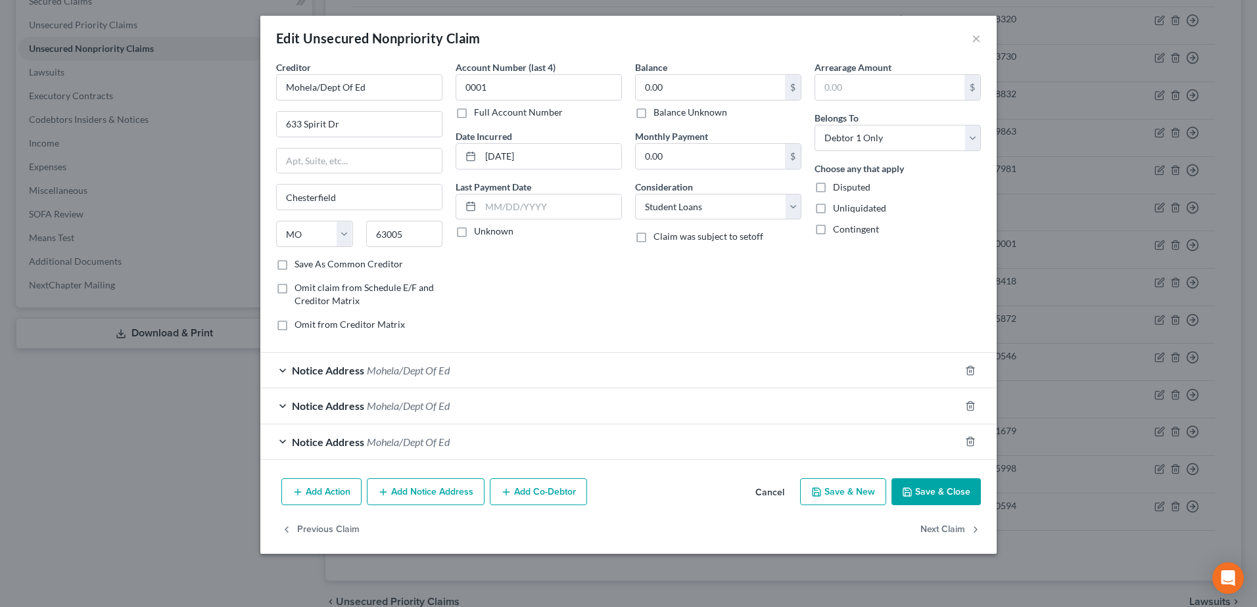
click at [281, 369] on div "Notice Address Mohela/Dept Of Ed" at bounding box center [609, 370] width 699 height 35
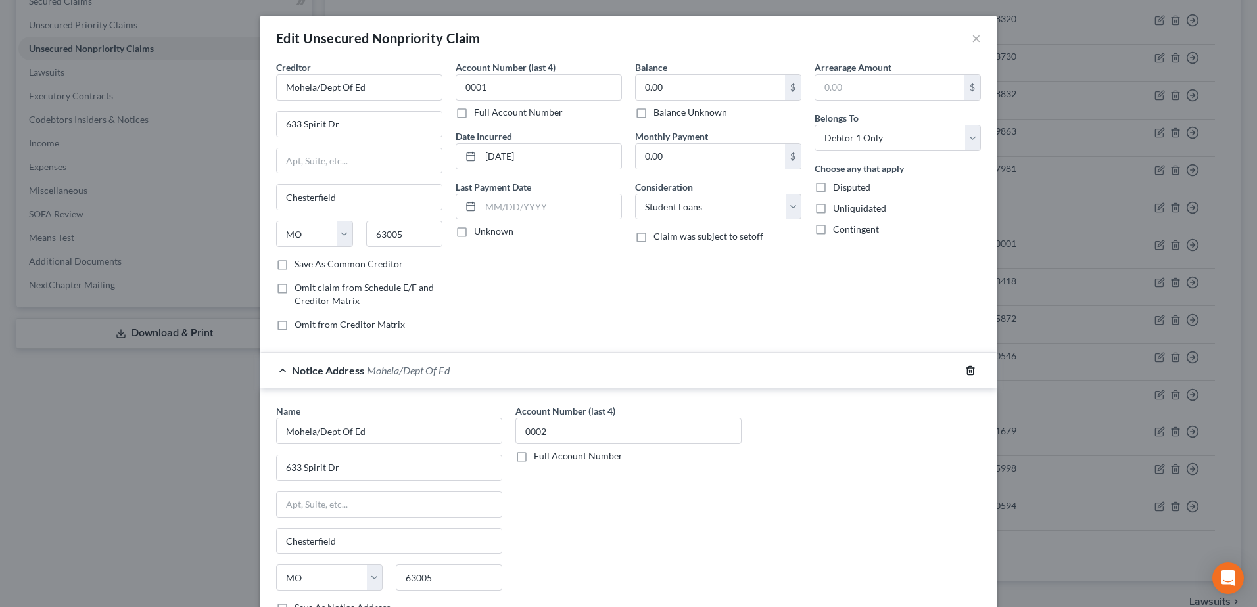
click at [971, 366] on div at bounding box center [978, 370] width 37 height 21
click at [965, 369] on icon "button" at bounding box center [970, 370] width 11 height 11
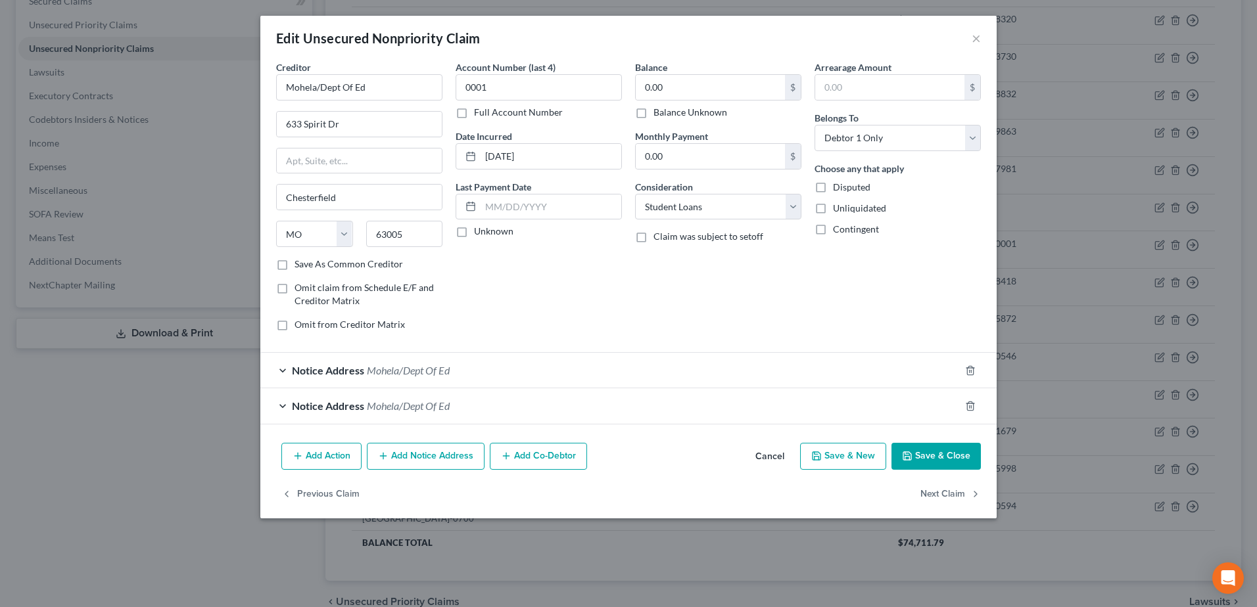
click at [964, 369] on div at bounding box center [978, 370] width 37 height 21
click at [968, 369] on icon "button" at bounding box center [970, 370] width 6 height 9
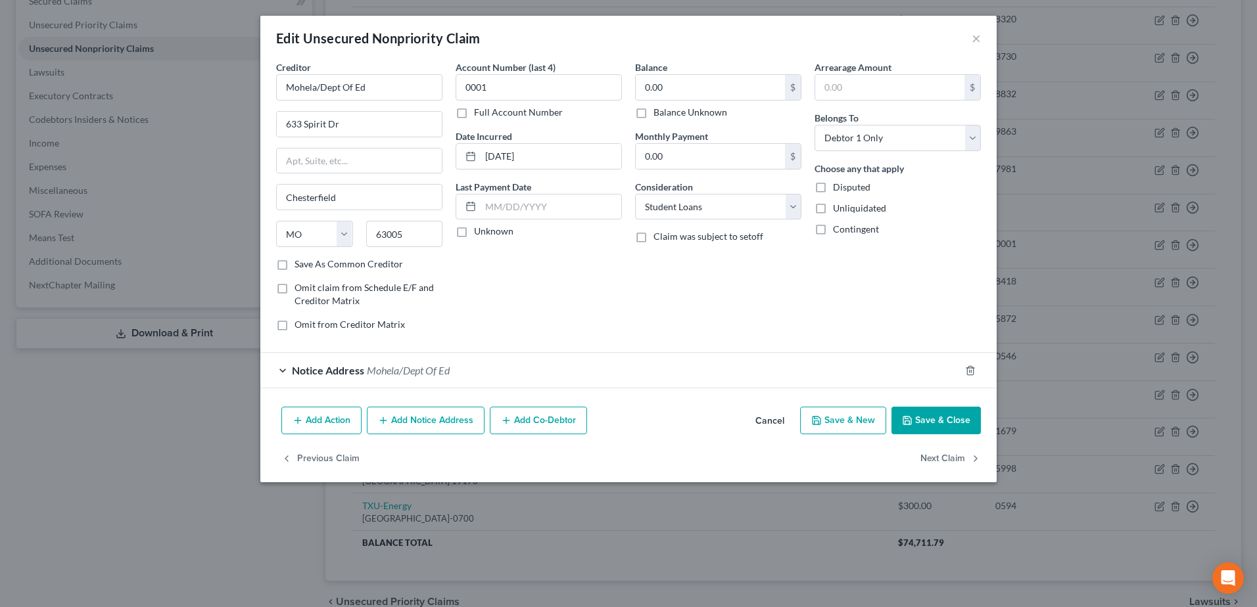
click at [974, 368] on polyline "button" at bounding box center [970, 368] width 8 height 0
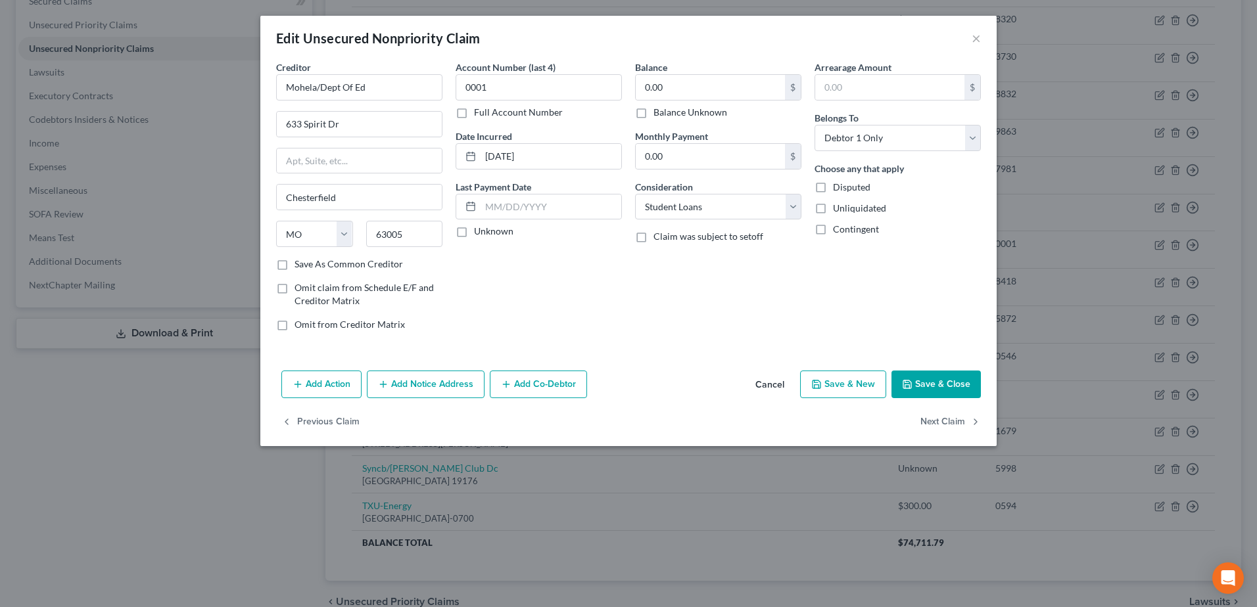
click at [956, 383] on button "Save & Close" at bounding box center [935, 385] width 89 height 28
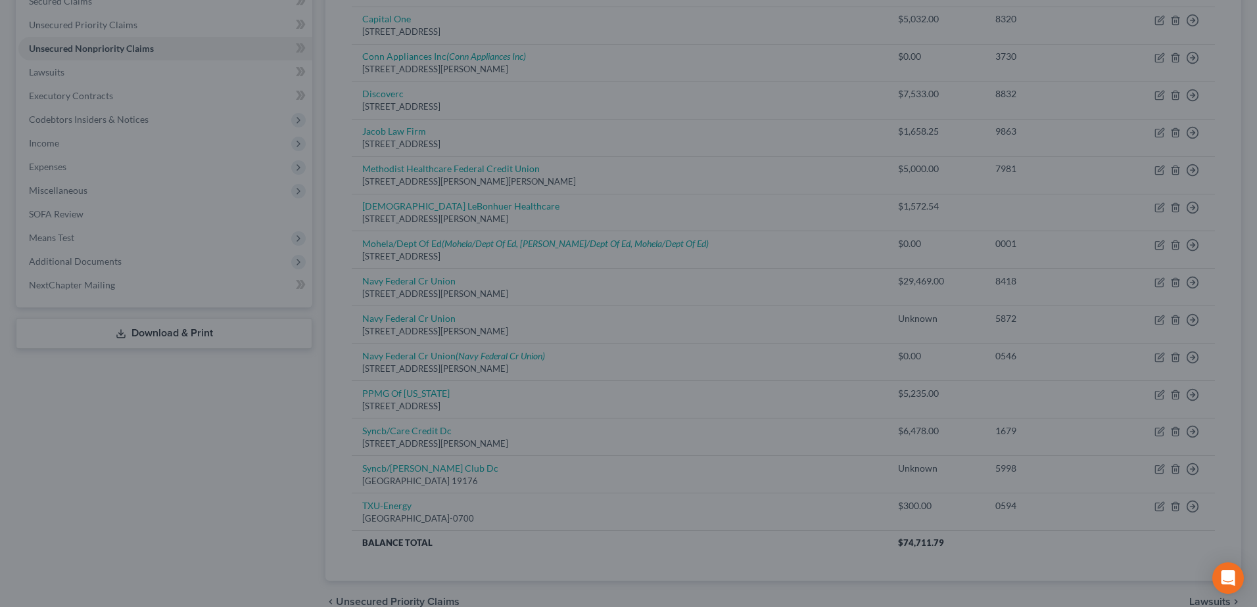
type input "0"
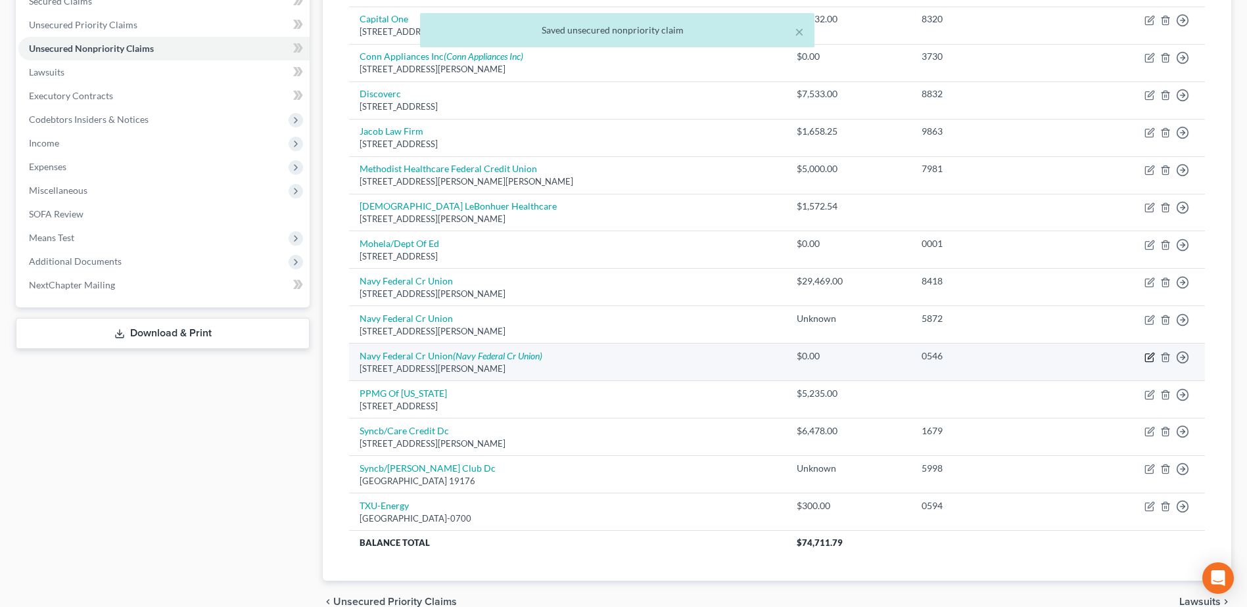
click at [1148, 358] on icon "button" at bounding box center [1151, 356] width 6 height 6
select select "48"
select select "0"
select select "48"
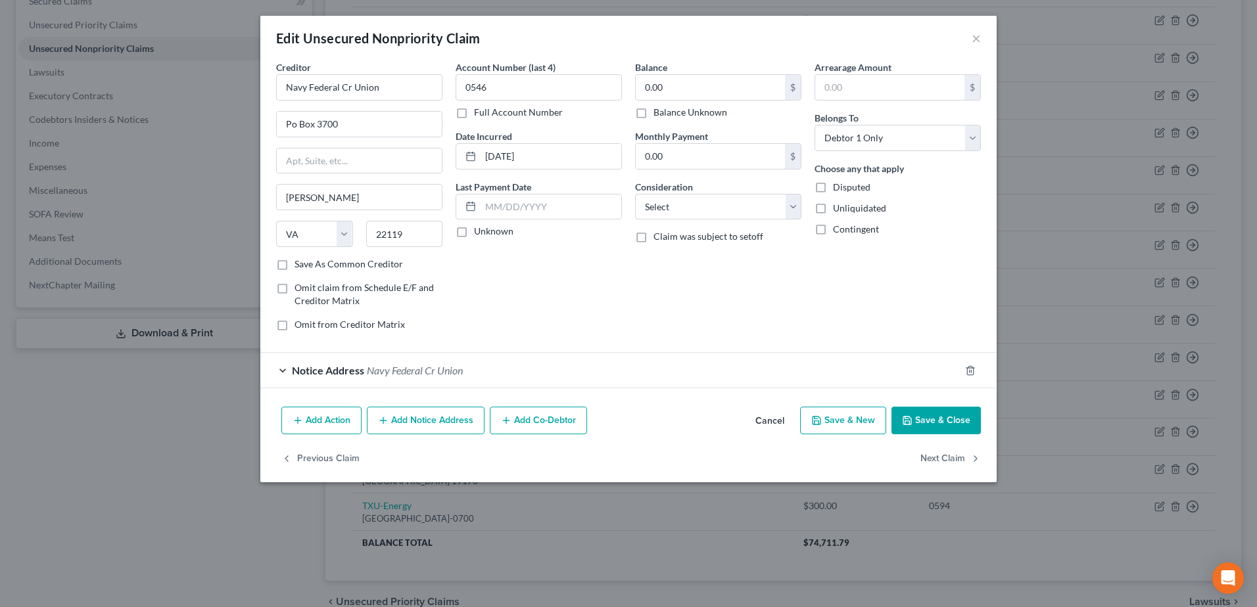
click at [285, 369] on div "Notice Address Navy Federal Cr Union" at bounding box center [609, 370] width 699 height 35
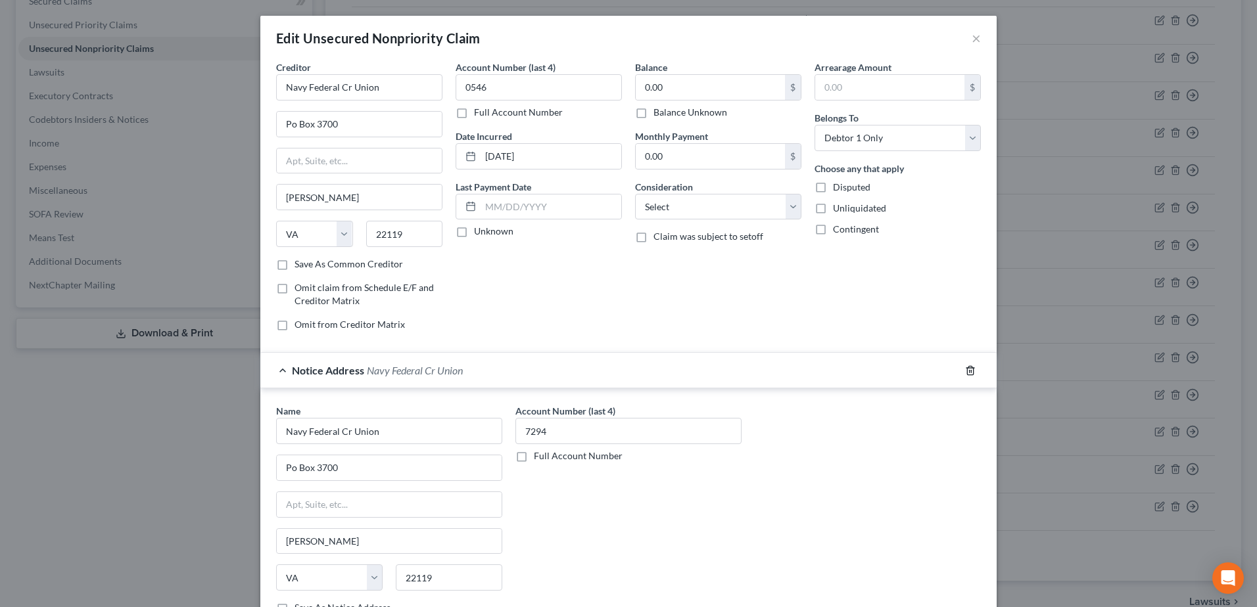
click at [966, 369] on icon "button" at bounding box center [970, 370] width 11 height 11
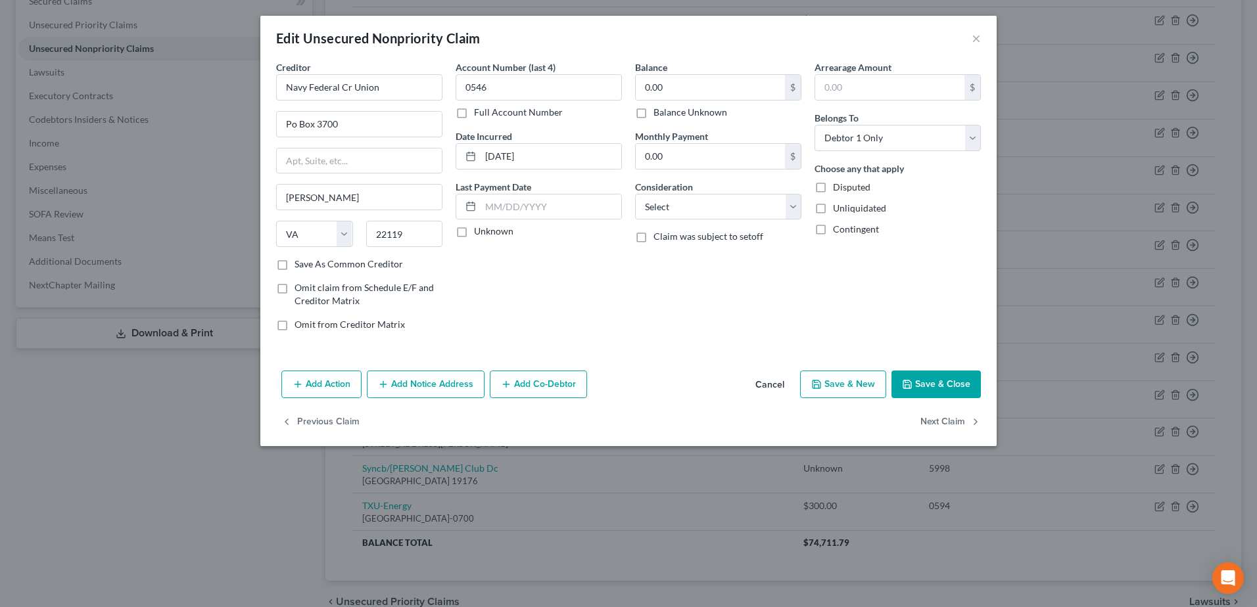
click at [945, 386] on button "Save & Close" at bounding box center [935, 385] width 89 height 28
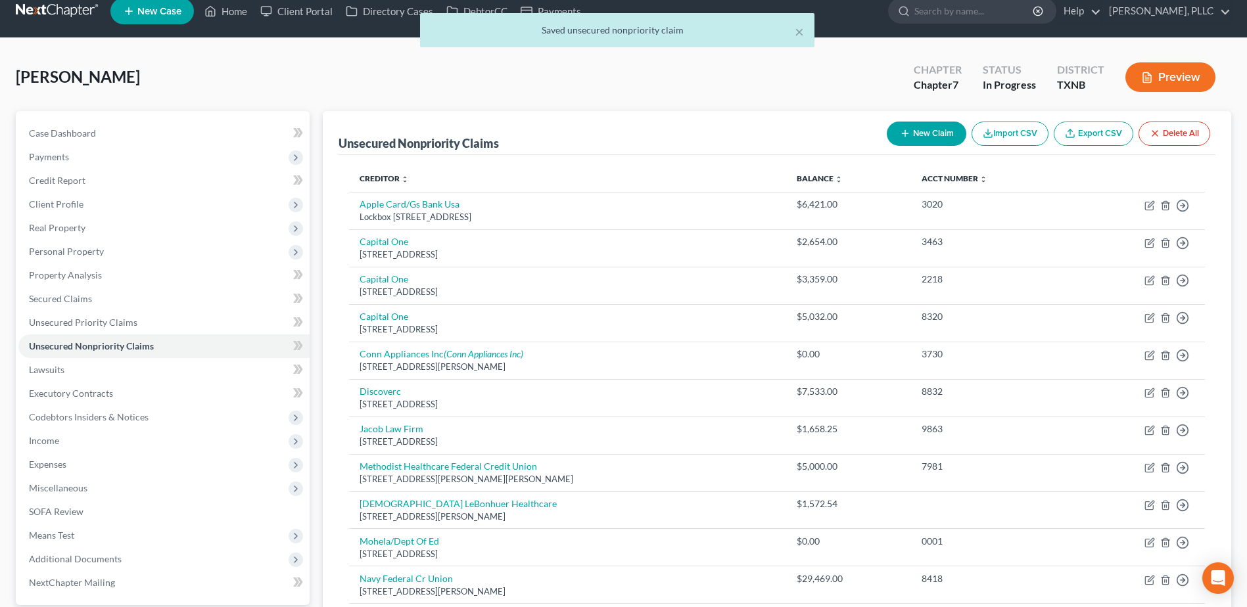
scroll to position [0, 0]
